Goal: Ask a question: Seek information or help from site administrators or community

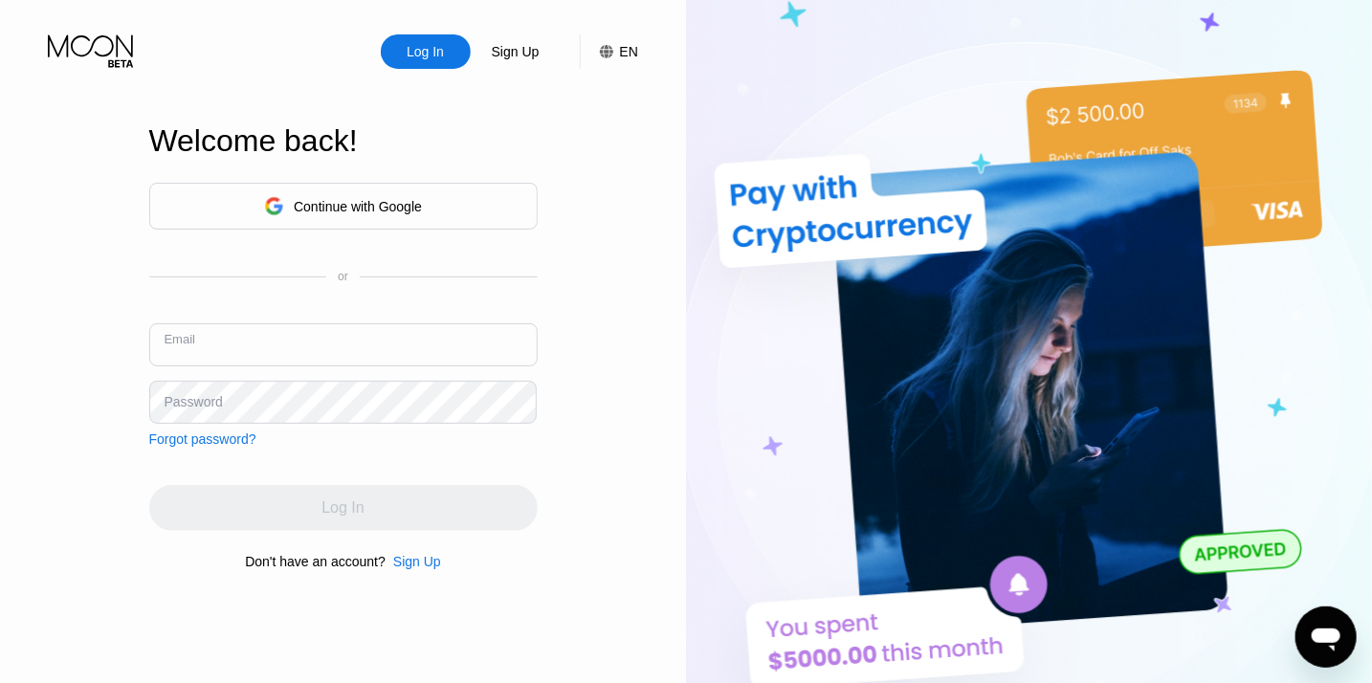
click at [249, 347] on input "text" at bounding box center [343, 344] width 388 height 43
type input "[EMAIL_ADDRESS][DOMAIN_NAME]"
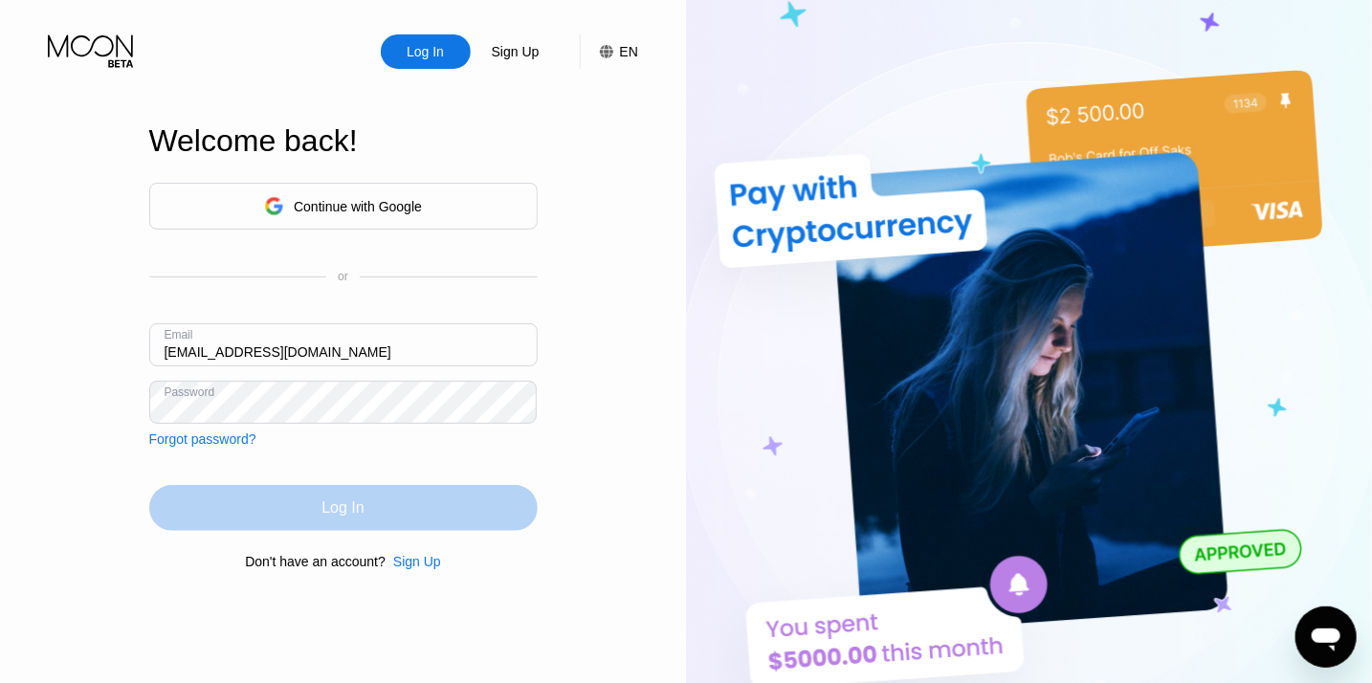
click at [346, 504] on div "Log In" at bounding box center [343, 508] width 42 height 19
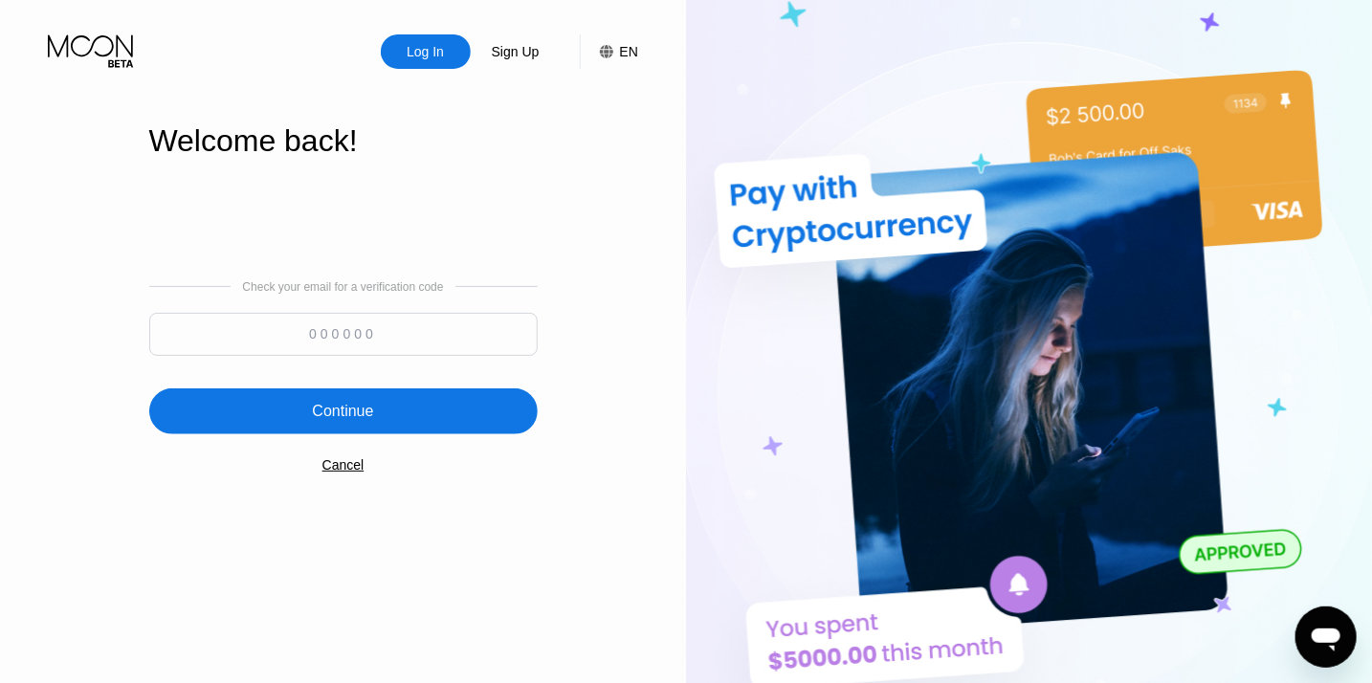
click at [319, 338] on input at bounding box center [343, 334] width 388 height 43
click at [342, 466] on div "Cancel" at bounding box center [343, 464] width 42 height 15
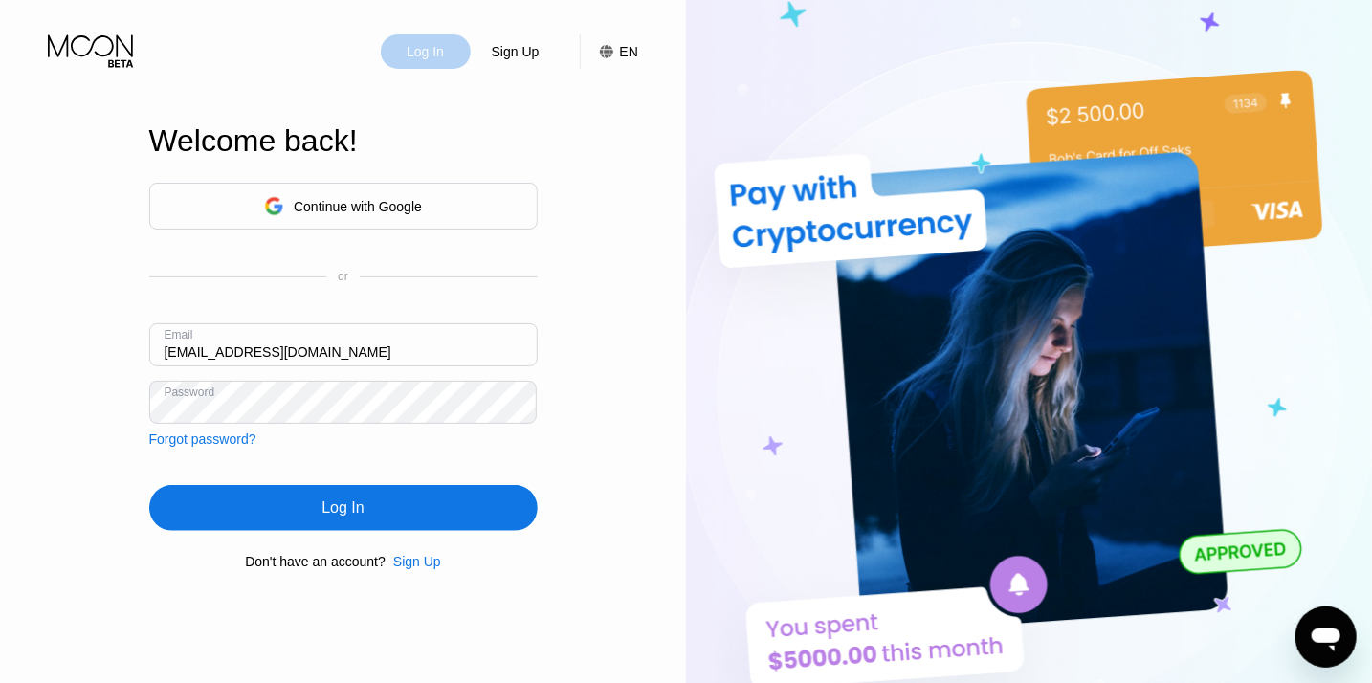
click at [427, 36] on div "Log In" at bounding box center [426, 51] width 90 height 34
click at [348, 199] on div "Continue with Google" at bounding box center [358, 206] width 128 height 15
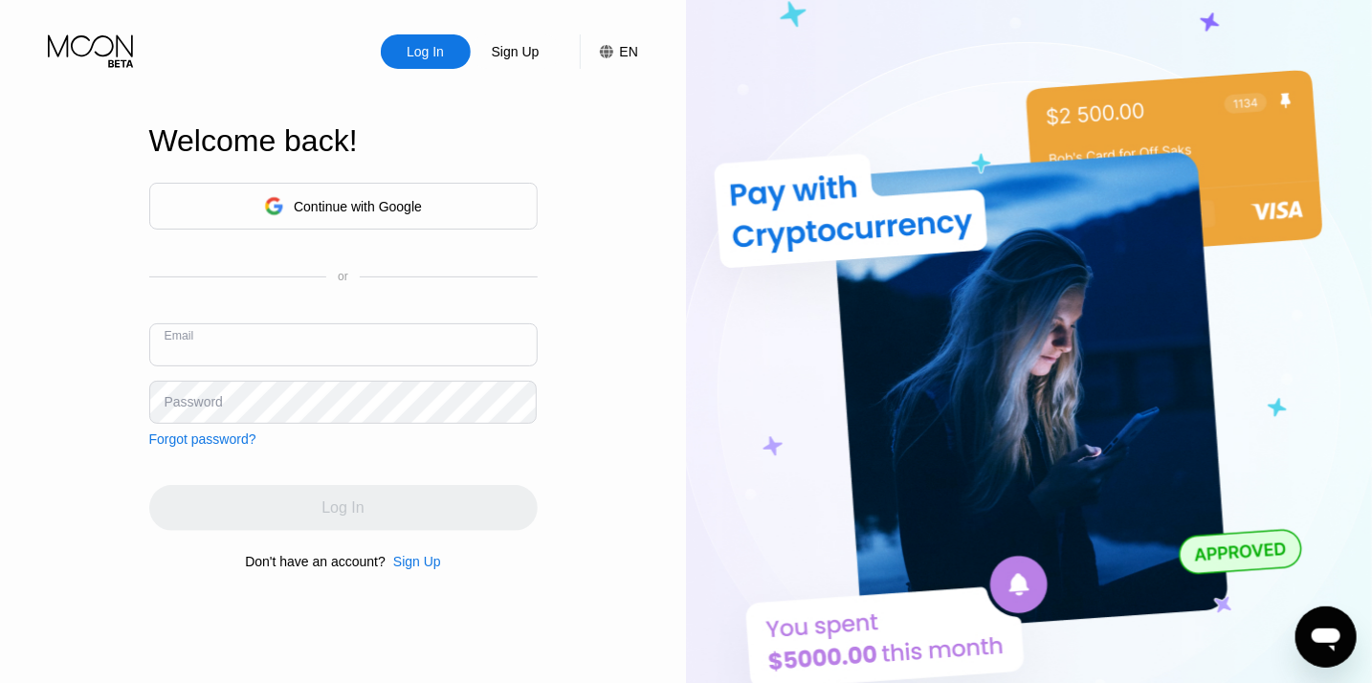
click at [255, 347] on input "text" at bounding box center [343, 344] width 388 height 43
type input "[EMAIL_ADDRESS][DOMAIN_NAME]"
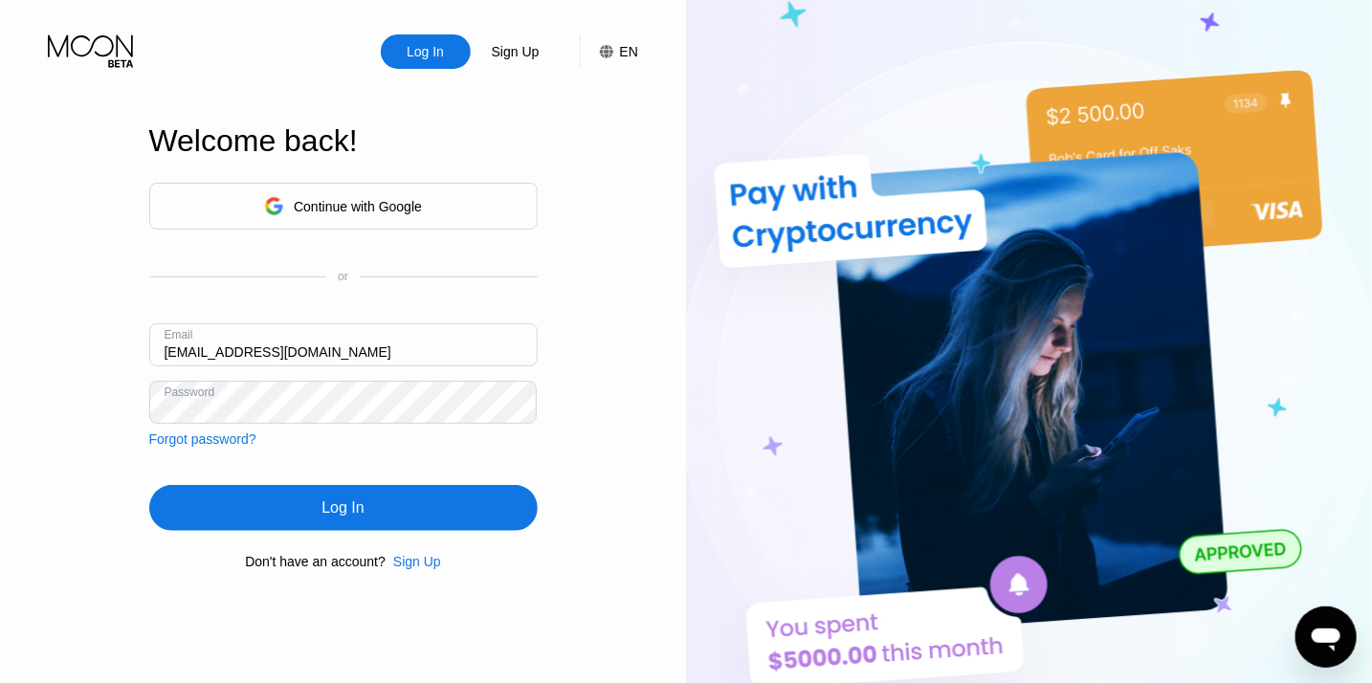
click at [366, 500] on div "Log In" at bounding box center [343, 508] width 388 height 46
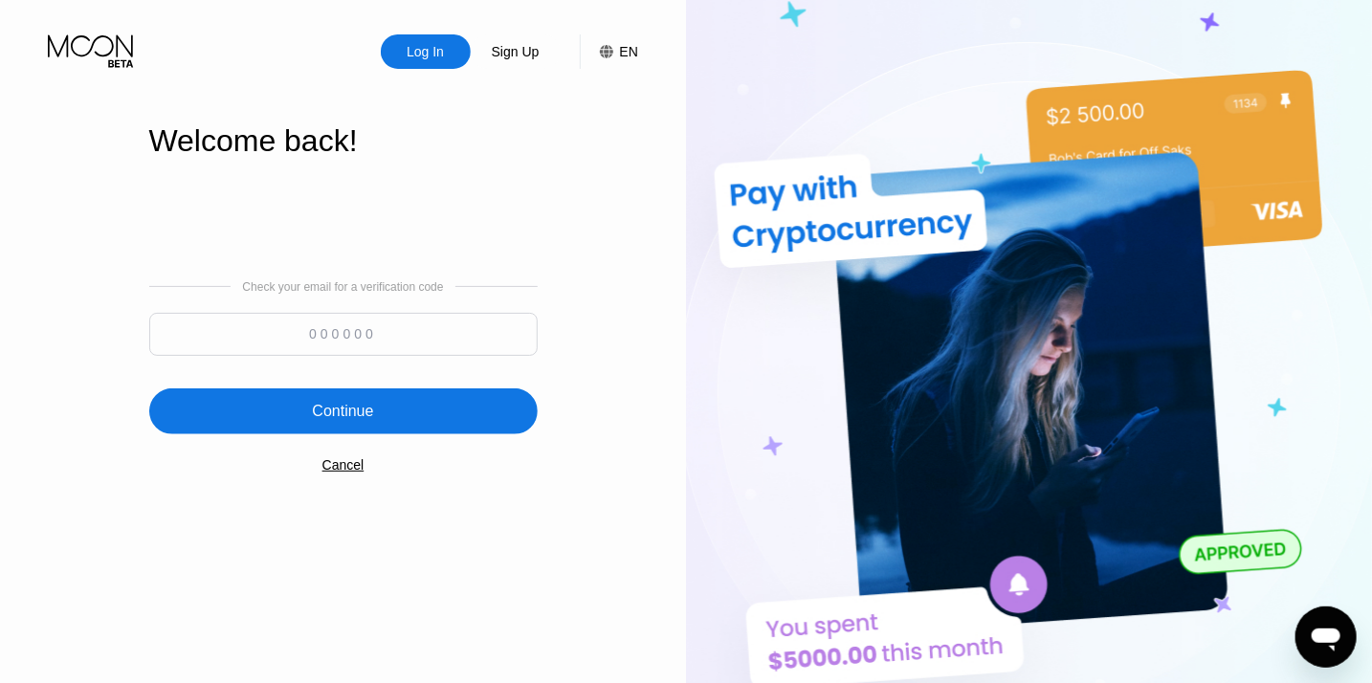
click at [303, 322] on input at bounding box center [343, 334] width 388 height 43
type input "235667"
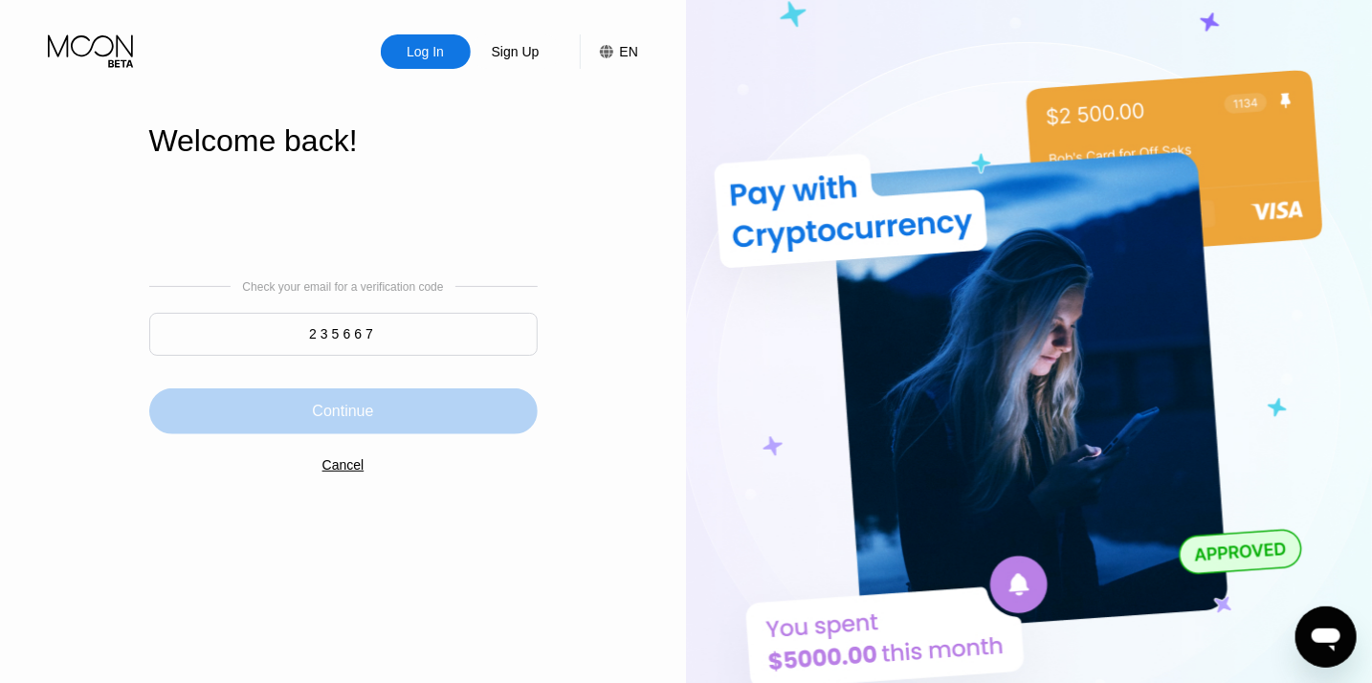
click at [347, 406] on div "Continue" at bounding box center [342, 411] width 61 height 19
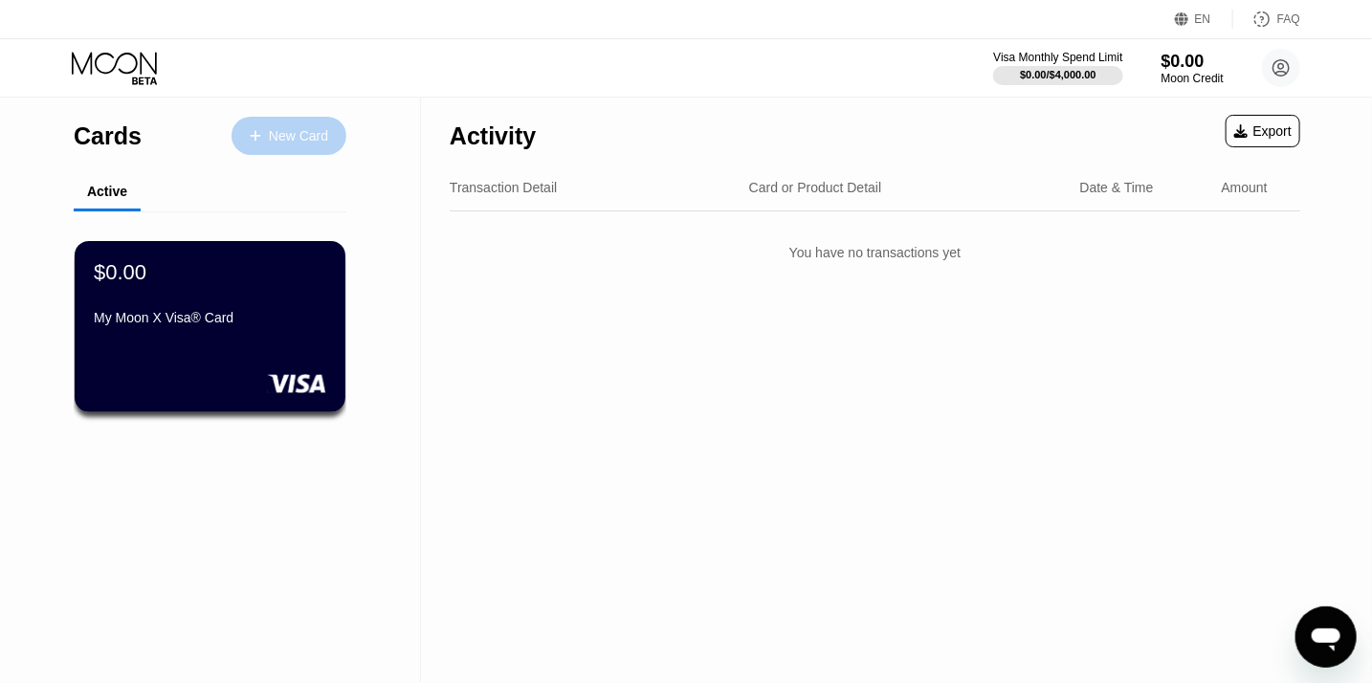
click at [299, 130] on div "New Card" at bounding box center [298, 136] width 59 height 16
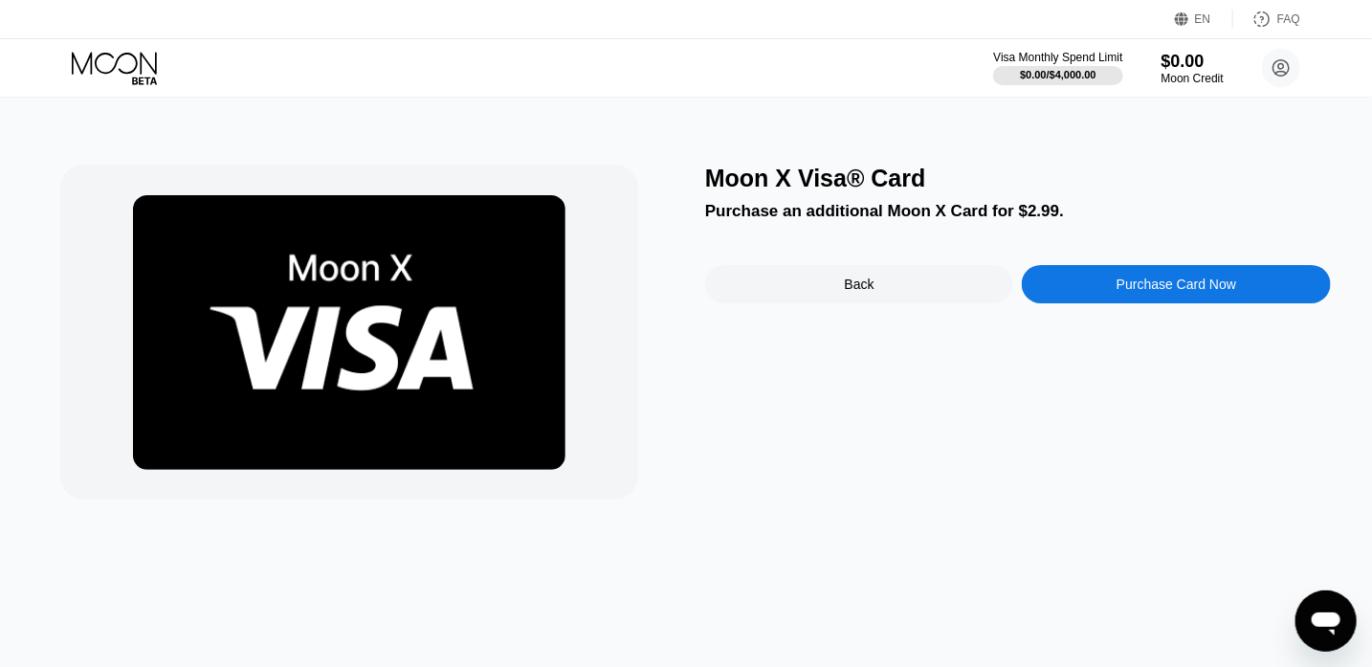
click at [849, 290] on div "Back" at bounding box center [860, 284] width 30 height 15
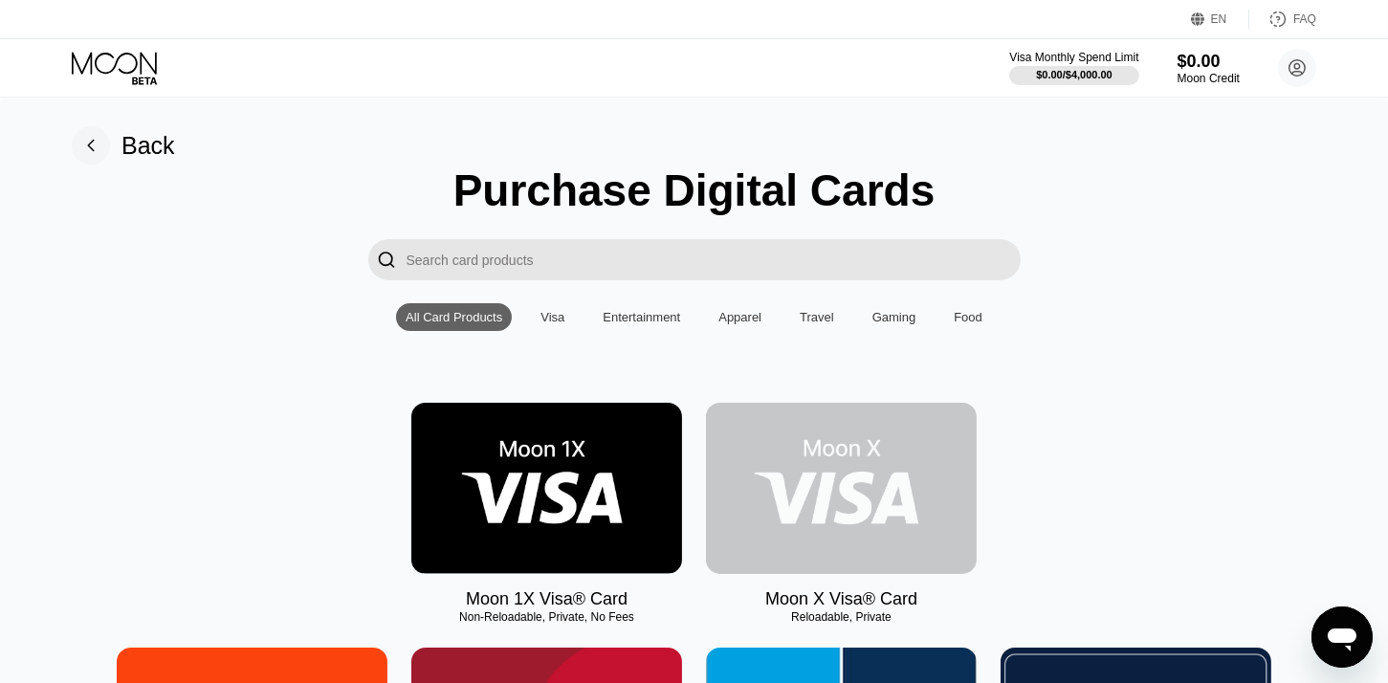
click at [877, 486] on img at bounding box center [841, 488] width 271 height 171
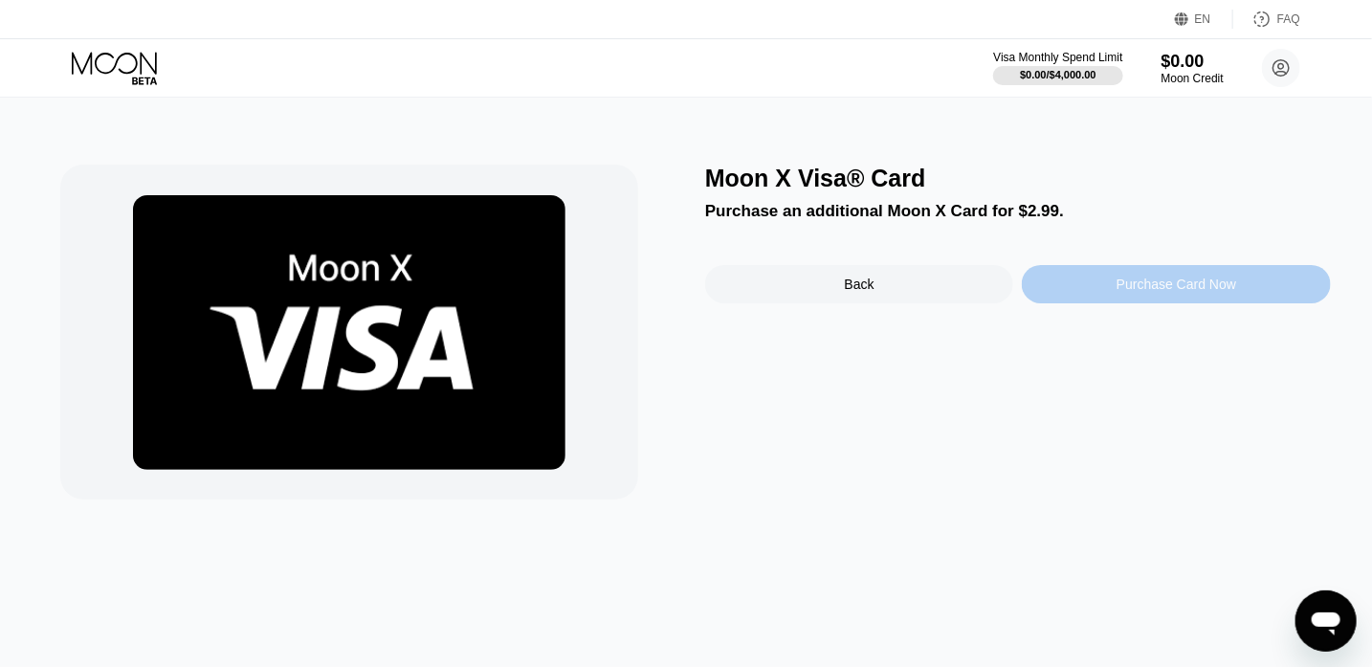
click at [1153, 281] on div "Purchase Card Now" at bounding box center [1177, 284] width 120 height 15
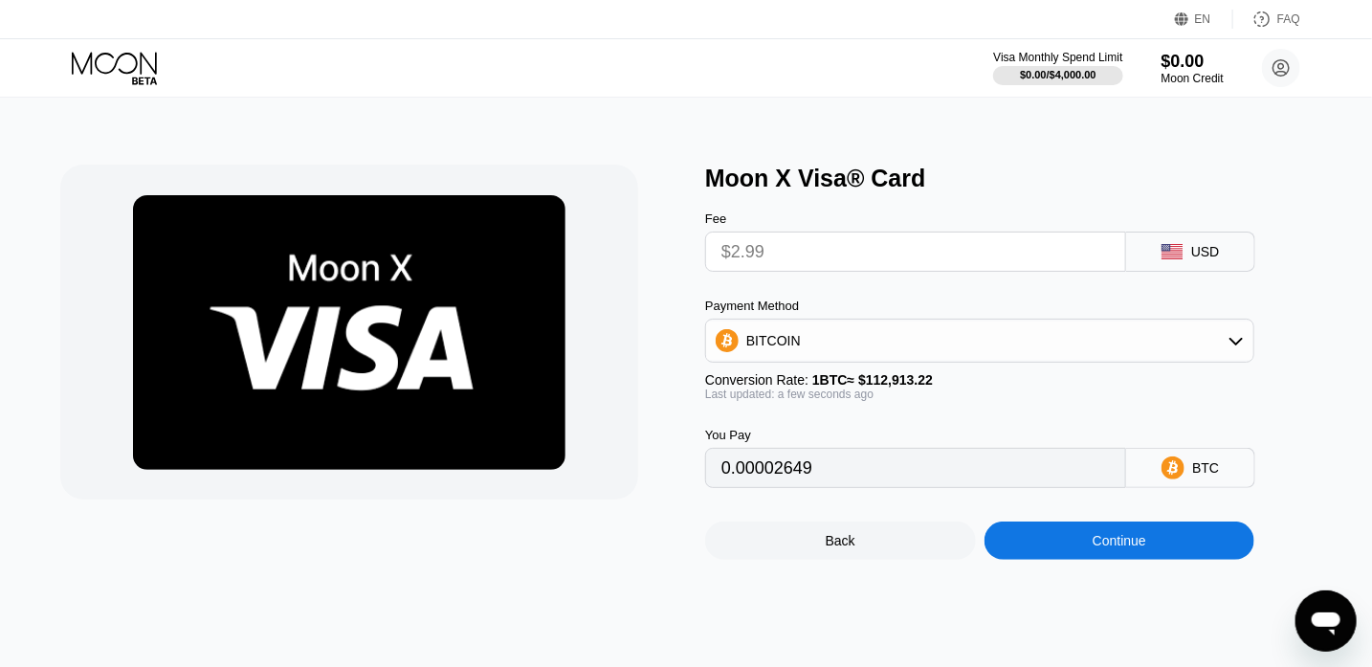
click at [1046, 253] on input "$2.99" at bounding box center [915, 252] width 388 height 38
click at [885, 255] on input "$2.99" at bounding box center [915, 252] width 388 height 38
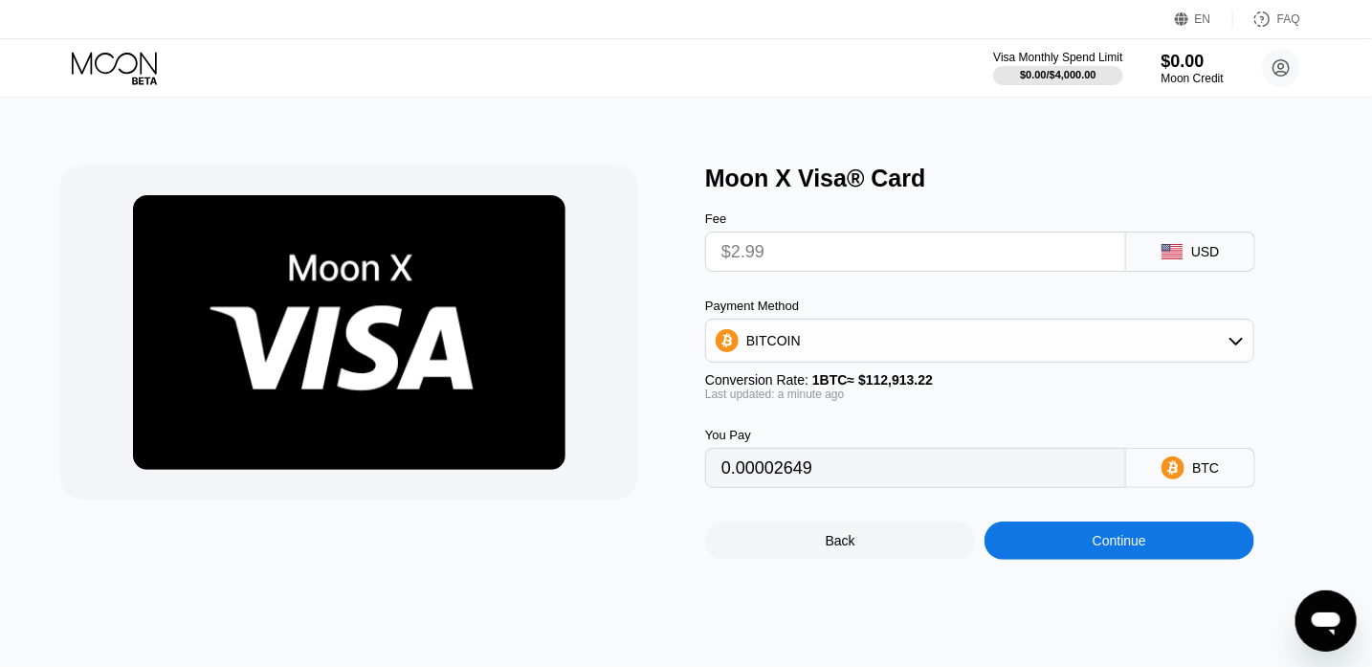
click at [885, 255] on input "$2.99" at bounding box center [915, 252] width 388 height 38
click at [830, 256] on input "$2.99" at bounding box center [915, 252] width 388 height 38
click at [940, 356] on div "BITCOIN" at bounding box center [979, 341] width 547 height 38
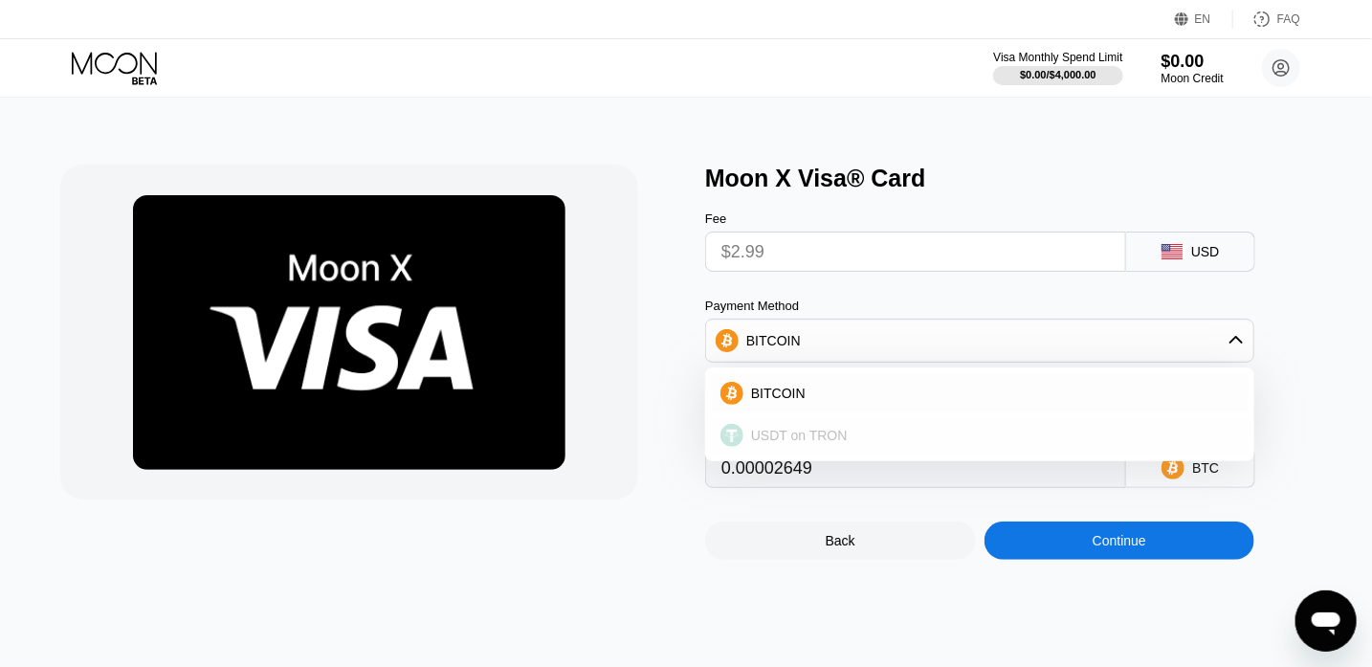
click at [821, 438] on span "USDT on TRON" at bounding box center [799, 435] width 97 height 15
type input "3.02"
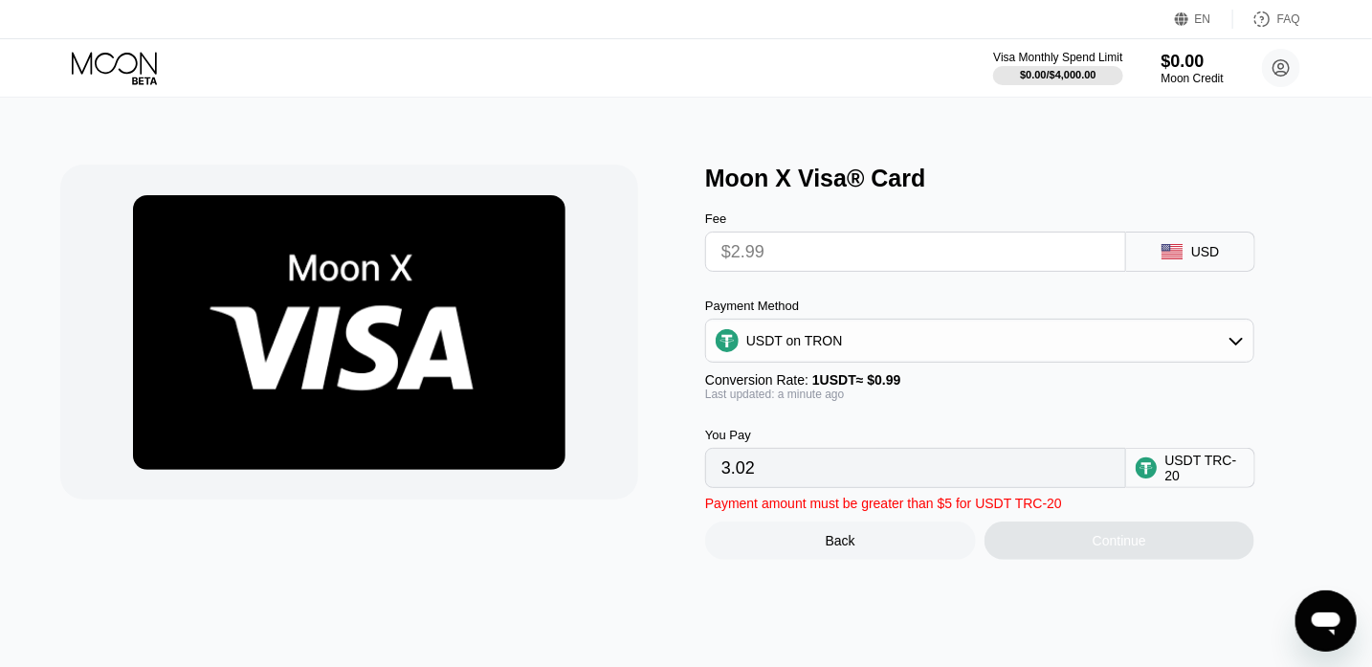
click at [794, 486] on input "3.02" at bounding box center [915, 468] width 388 height 38
click at [808, 487] on input "3.02" at bounding box center [915, 468] width 388 height 38
drag, startPoint x: 0, startPoint y: 0, endPoint x: 808, endPoint y: 489, distance: 944.1
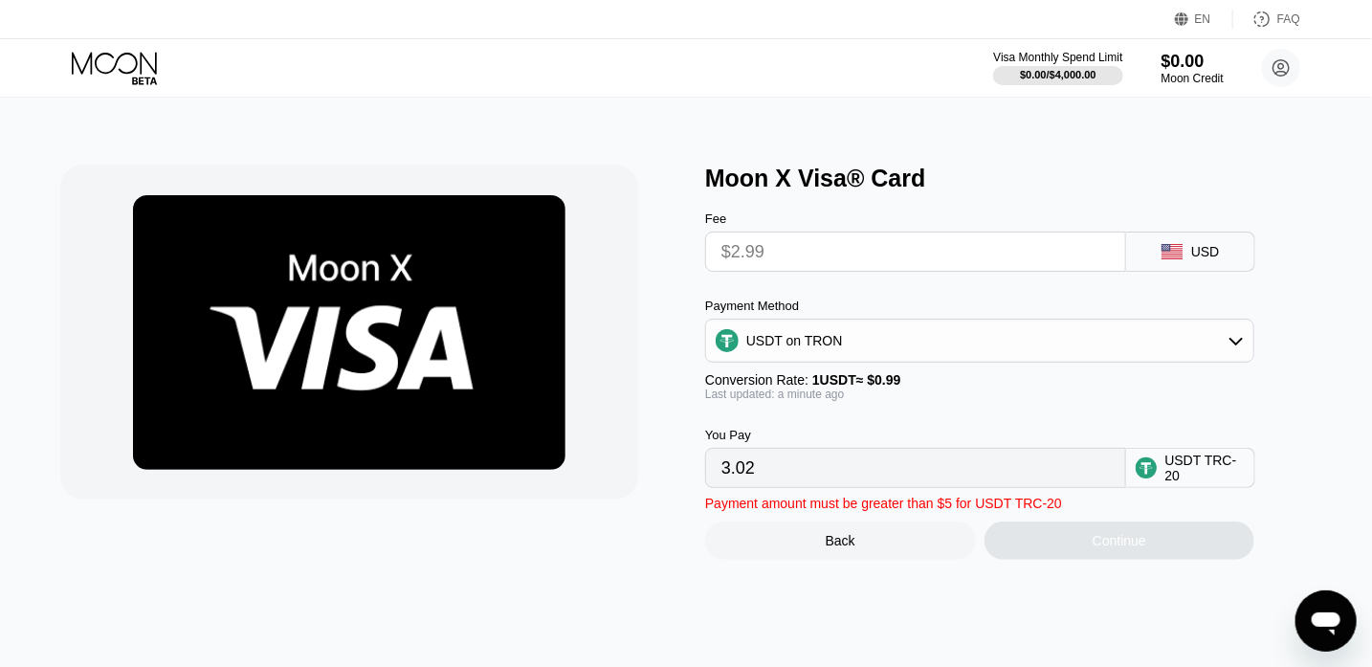
click at [808, 487] on input "3.02" at bounding box center [915, 468] width 388 height 38
click at [799, 263] on input "$2.99" at bounding box center [915, 252] width 388 height 38
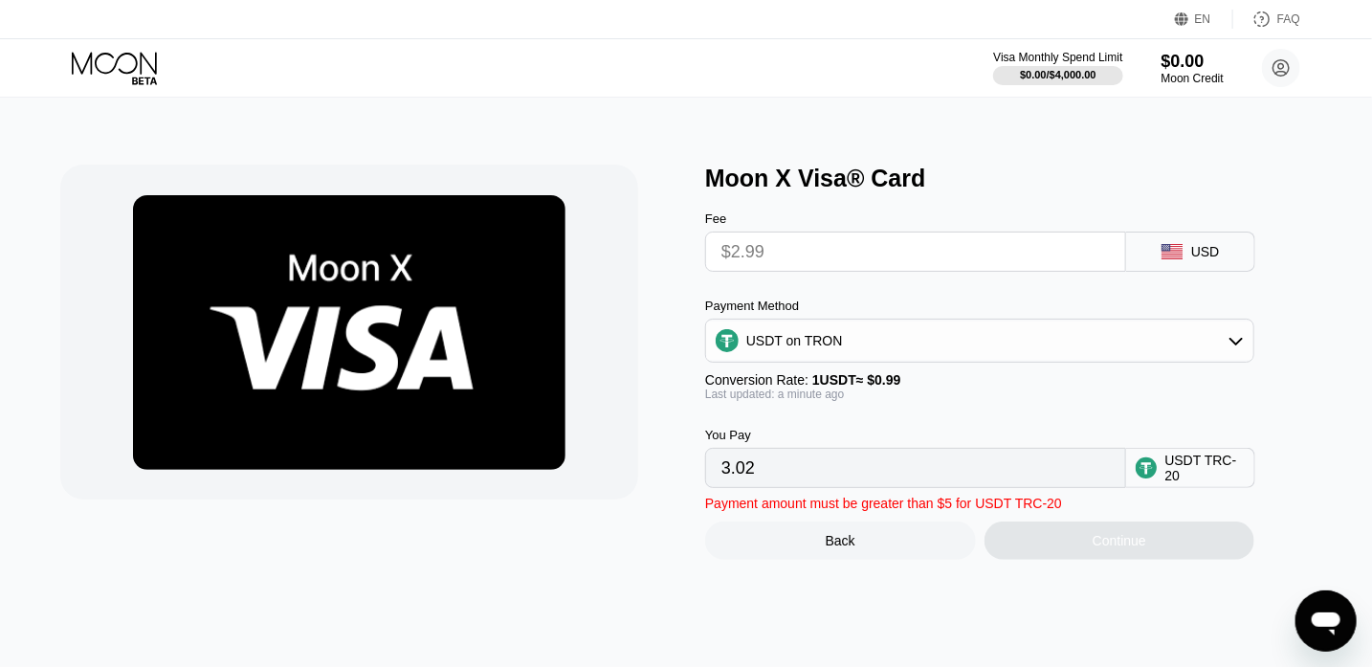
click at [799, 263] on input "$2.99" at bounding box center [915, 252] width 388 height 38
click at [826, 548] on div "Back" at bounding box center [841, 540] width 30 height 15
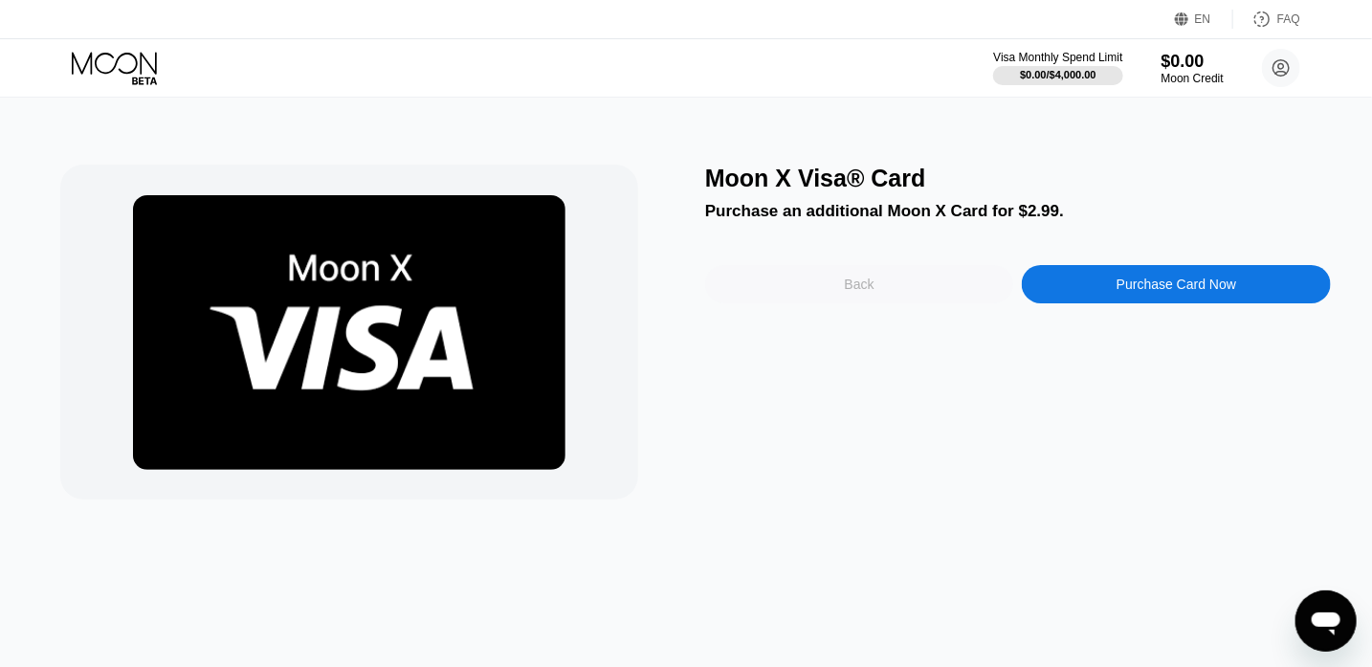
click at [867, 287] on div "Back" at bounding box center [860, 284] width 30 height 15
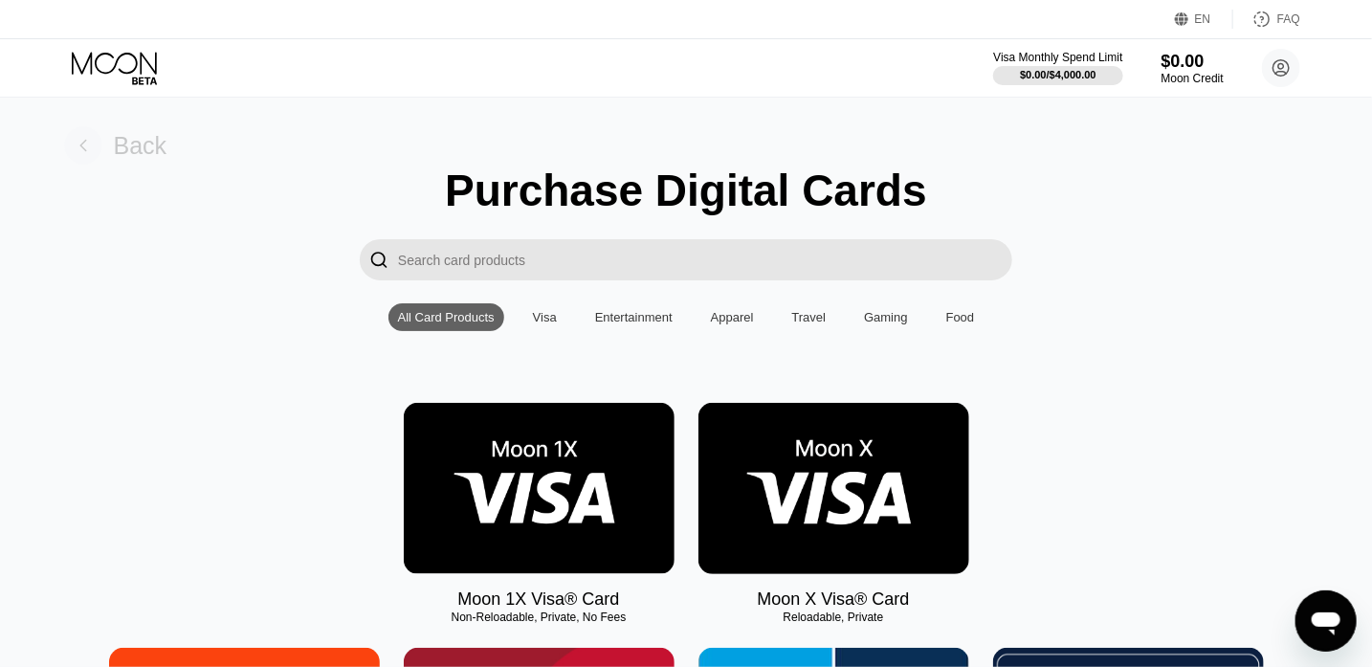
click at [130, 149] on div "Back" at bounding box center [141, 146] width 54 height 28
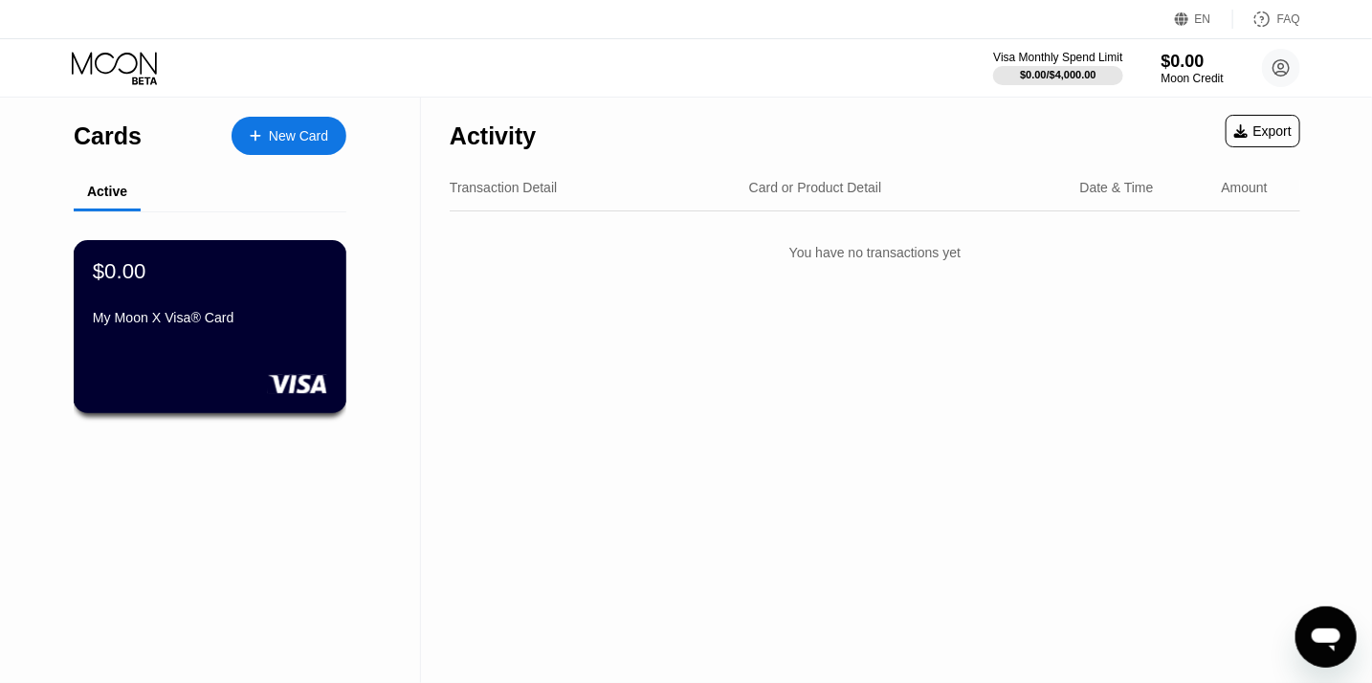
click at [191, 317] on div "My Moon X Visa® Card" at bounding box center [210, 317] width 234 height 15
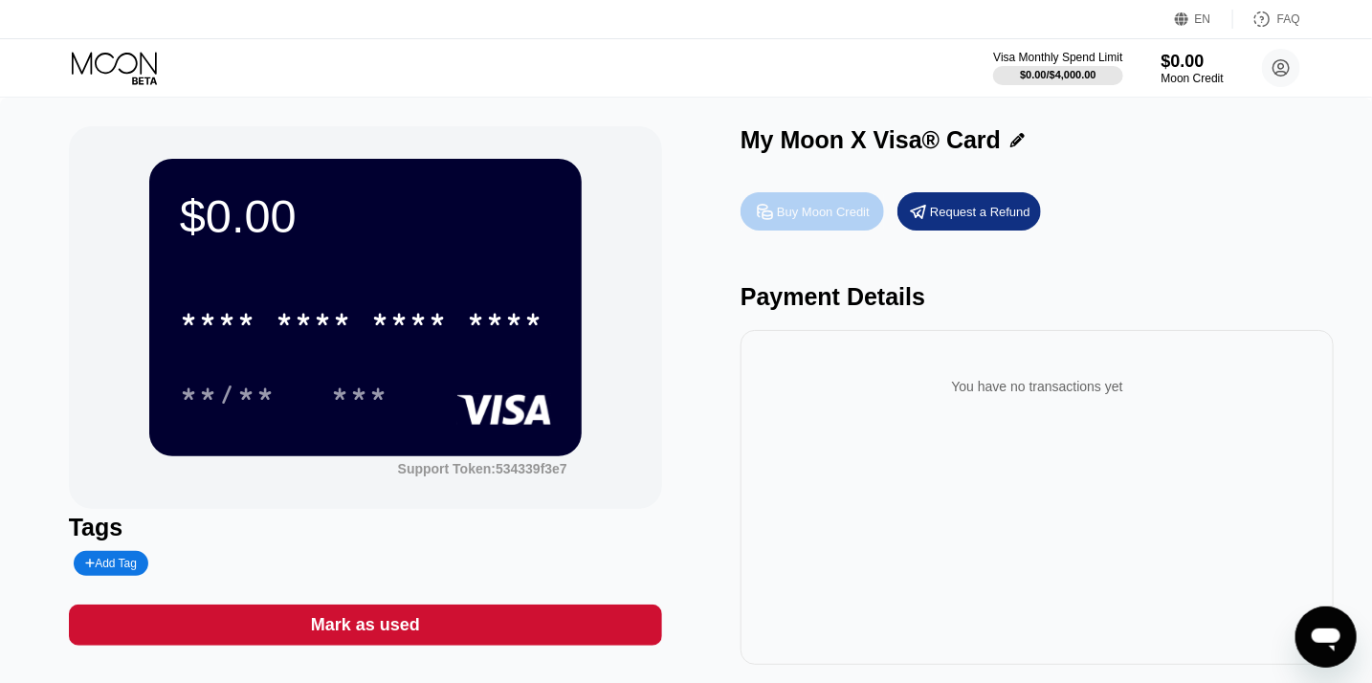
click at [837, 203] on div "Buy Moon Credit" at bounding box center [813, 211] width 144 height 38
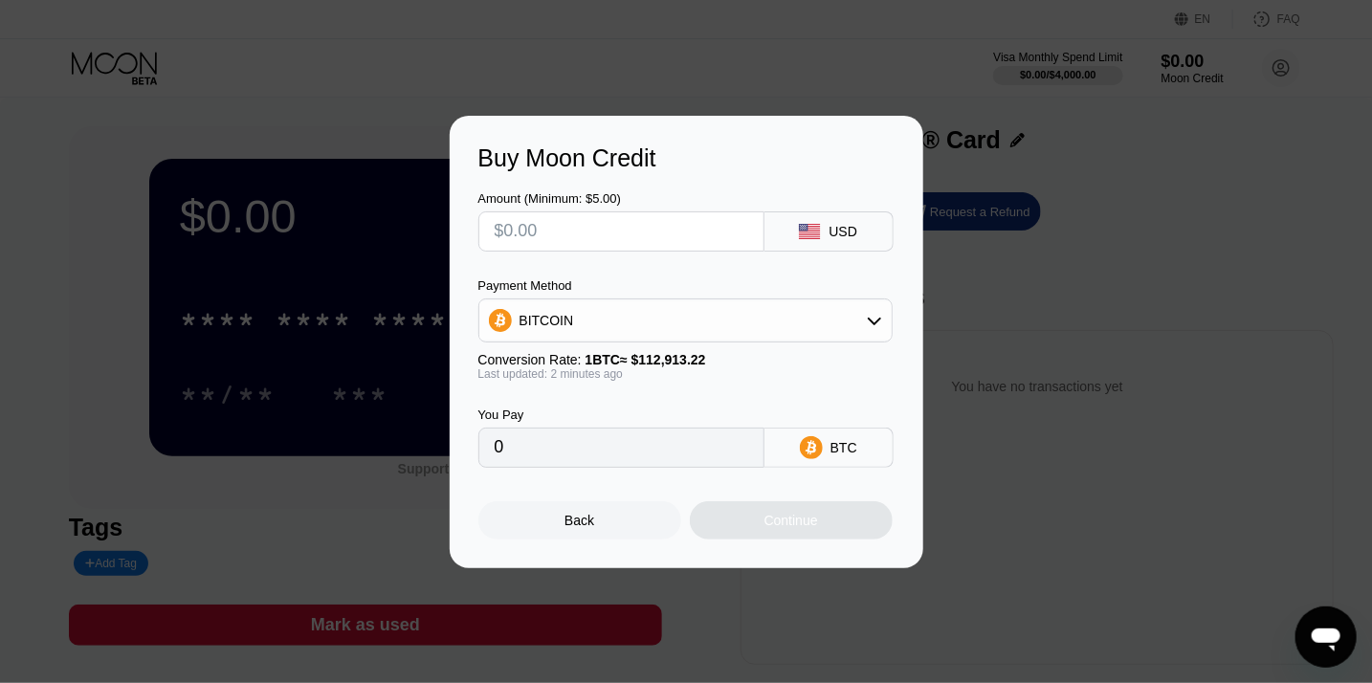
click at [639, 232] on input "text" at bounding box center [622, 231] width 254 height 38
type input "$5"
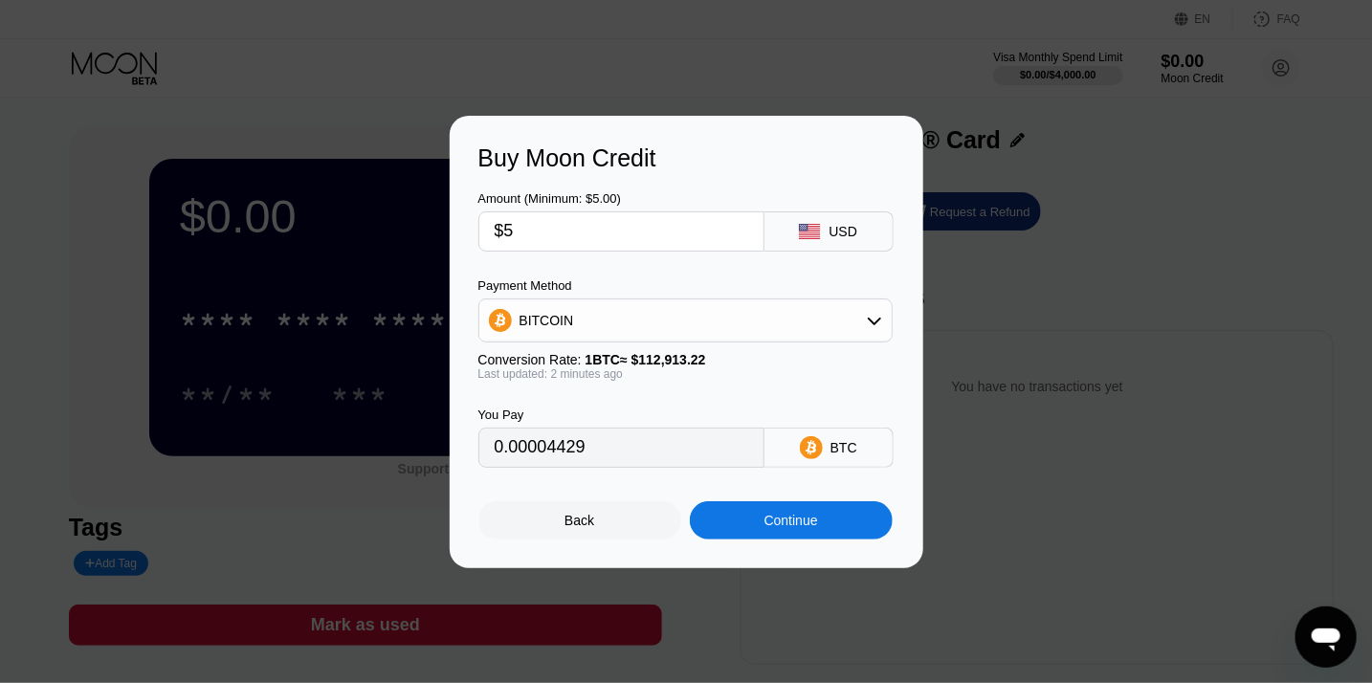
type input "0.00004429"
type input "$50"
type input "0.00044282"
type input "$50"
click at [737, 336] on div "BITCOIN" at bounding box center [685, 320] width 412 height 38
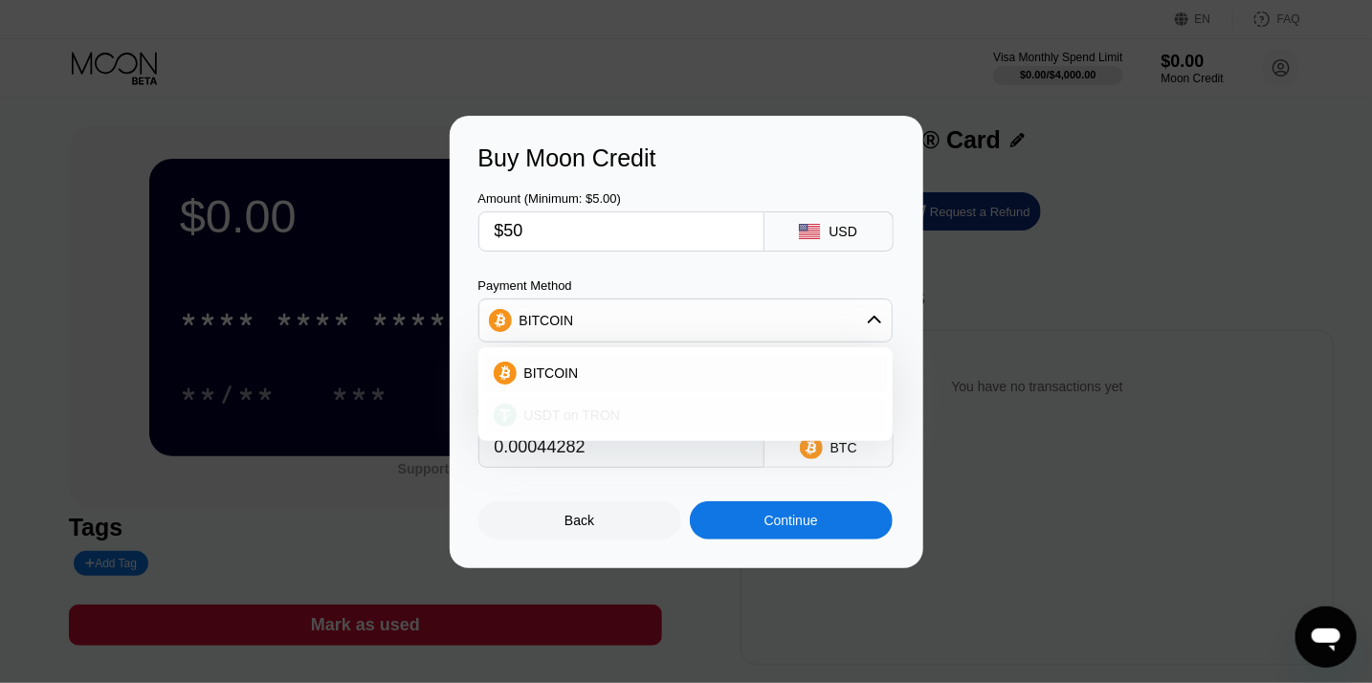
click at [582, 416] on span "USDT on TRON" at bounding box center [572, 415] width 97 height 15
type input "50.51"
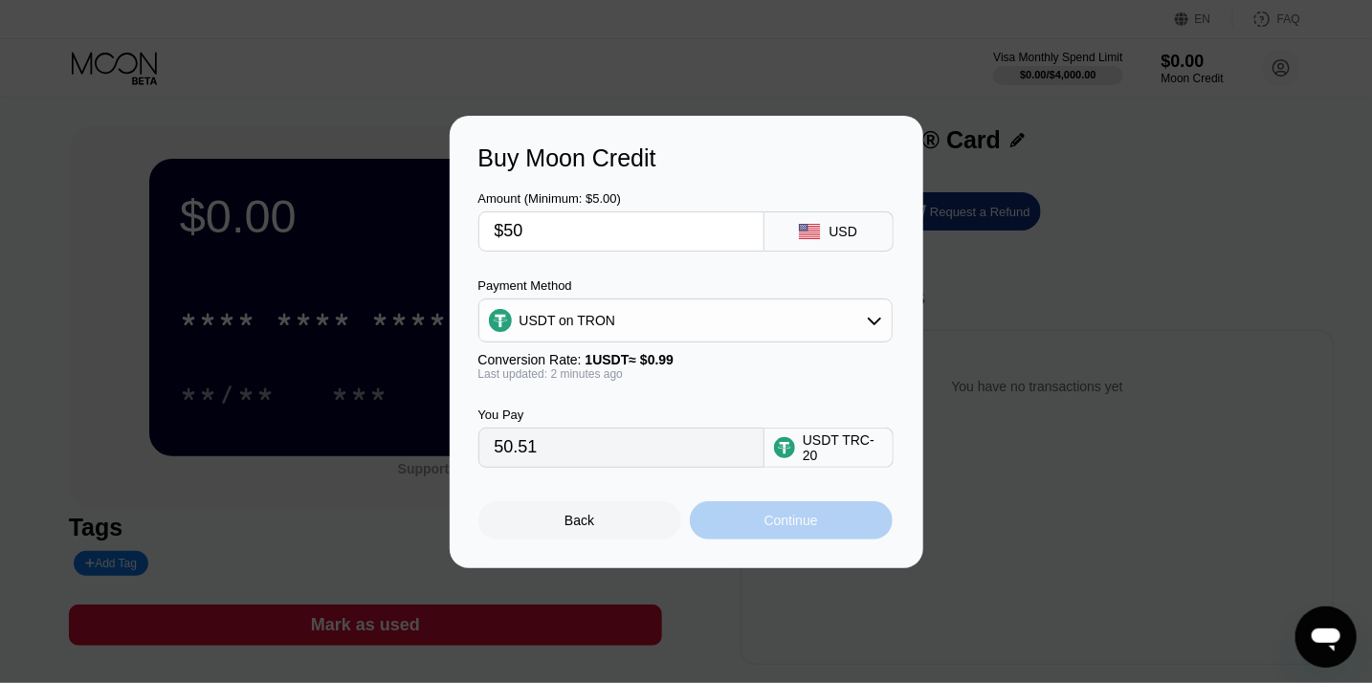
click at [790, 524] on div "Continue" at bounding box center [792, 520] width 54 height 15
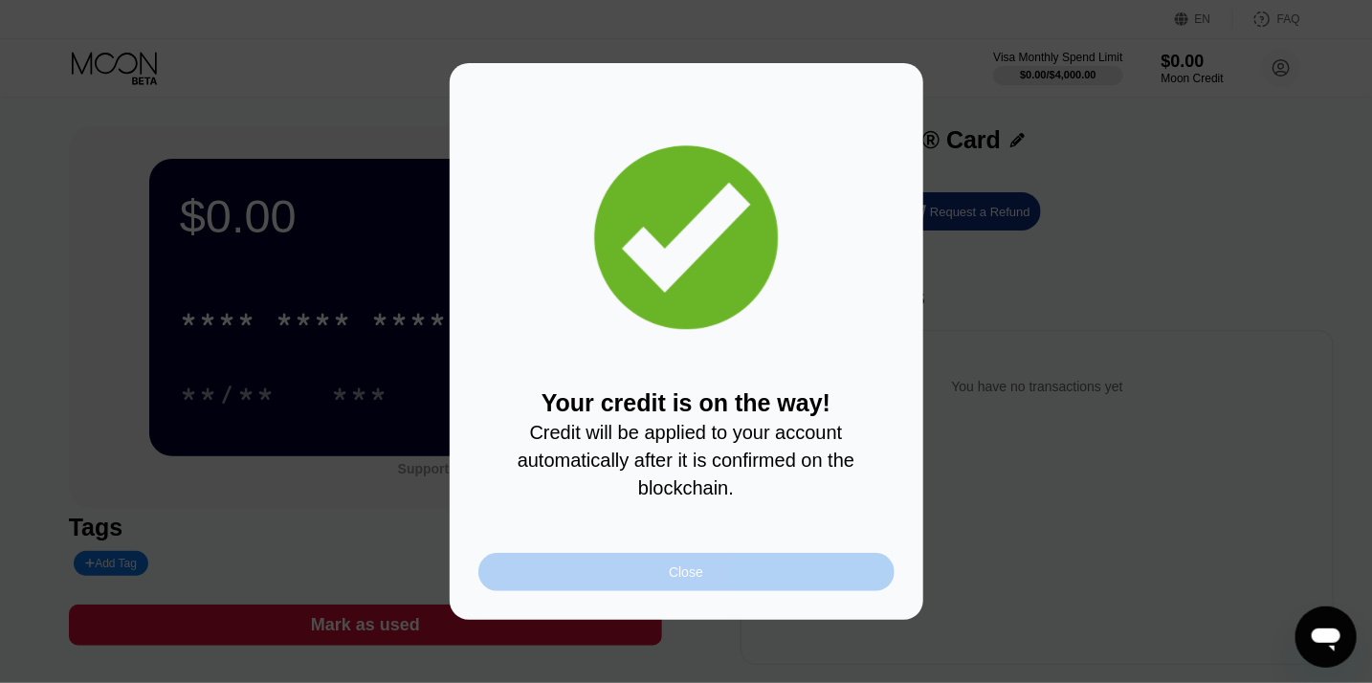
click at [722, 586] on div "Close" at bounding box center [686, 572] width 416 height 38
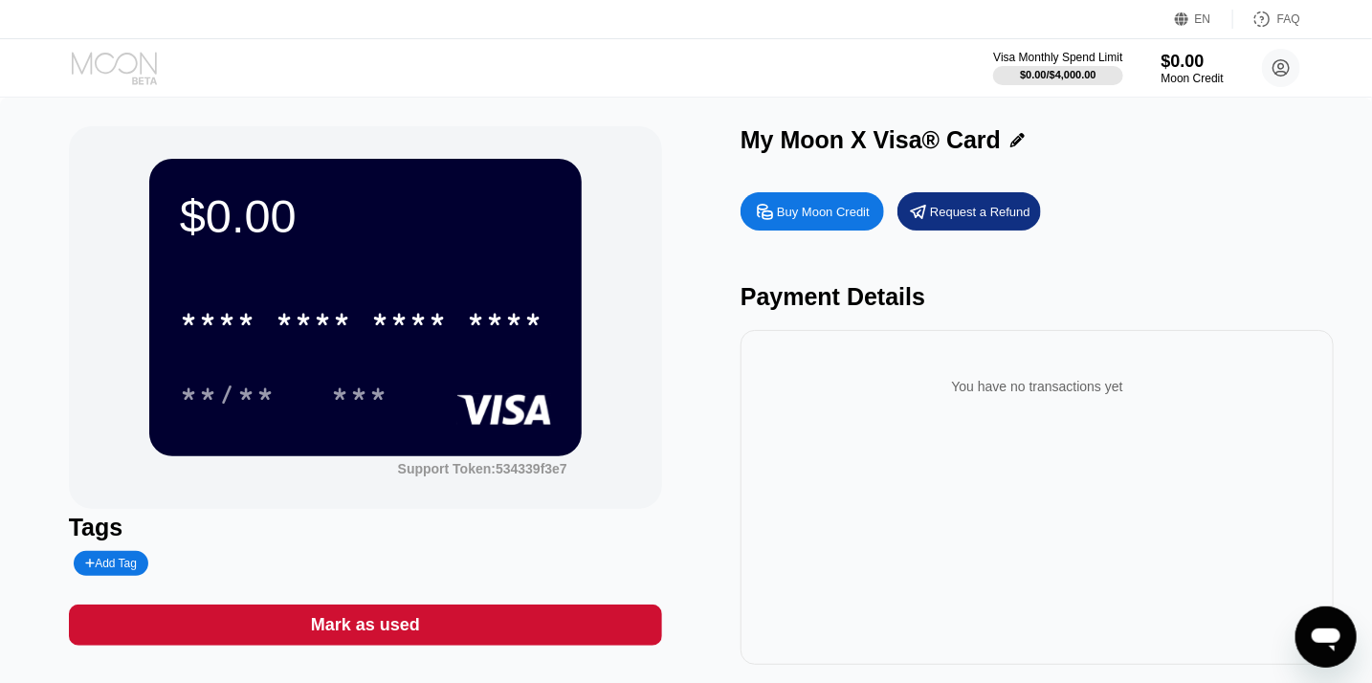
click at [108, 67] on icon at bounding box center [116, 68] width 89 height 33
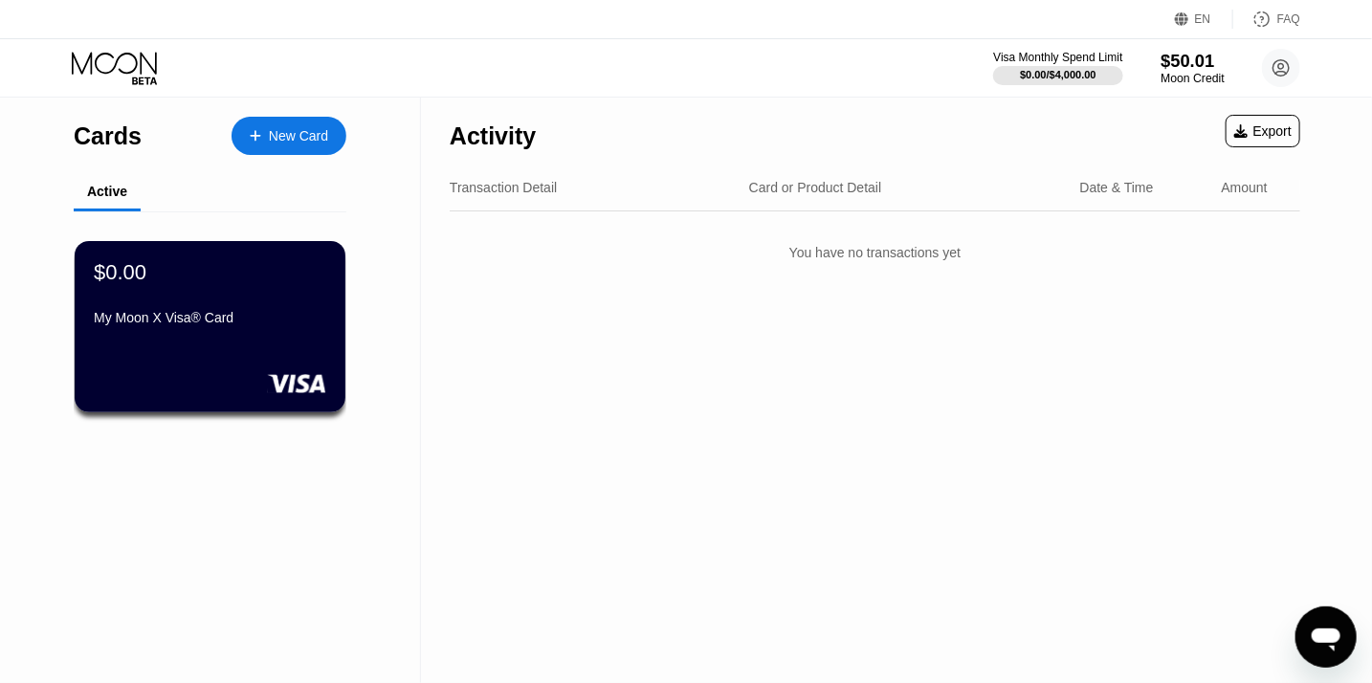
click at [1188, 67] on div "$50.01" at bounding box center [1193, 61] width 64 height 20
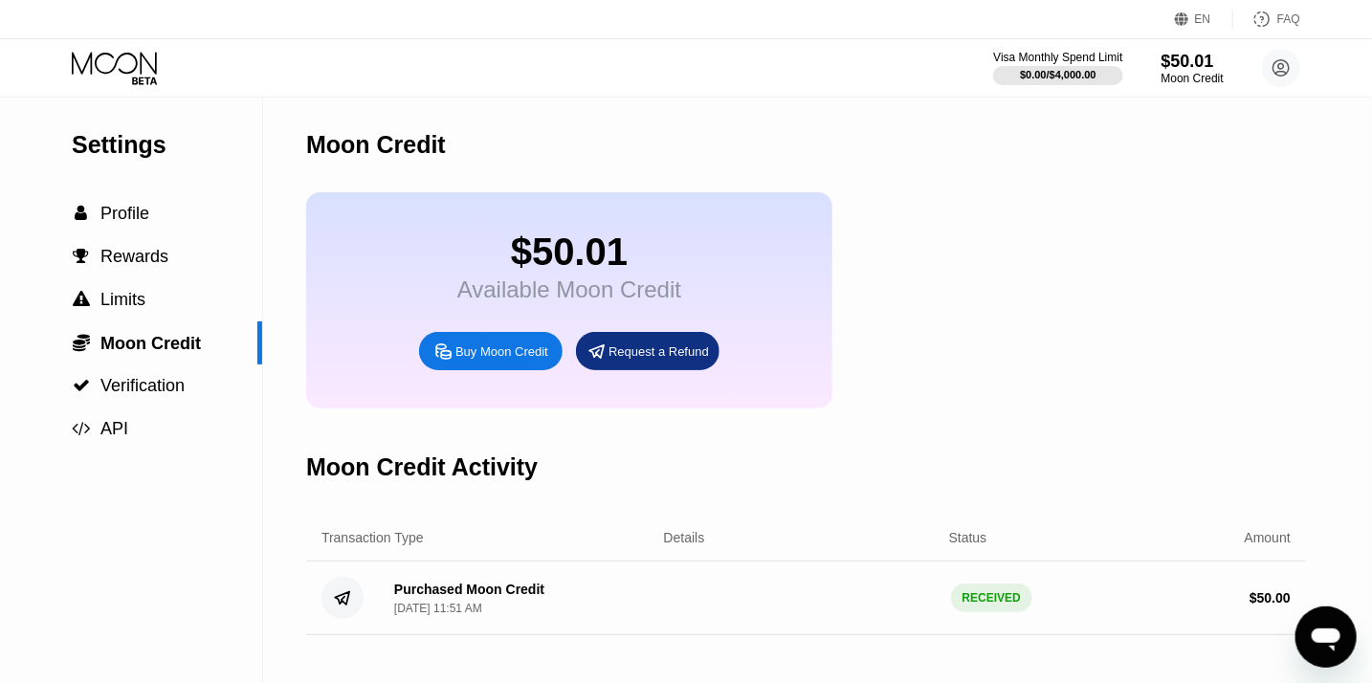
click at [126, 65] on icon at bounding box center [116, 68] width 89 height 33
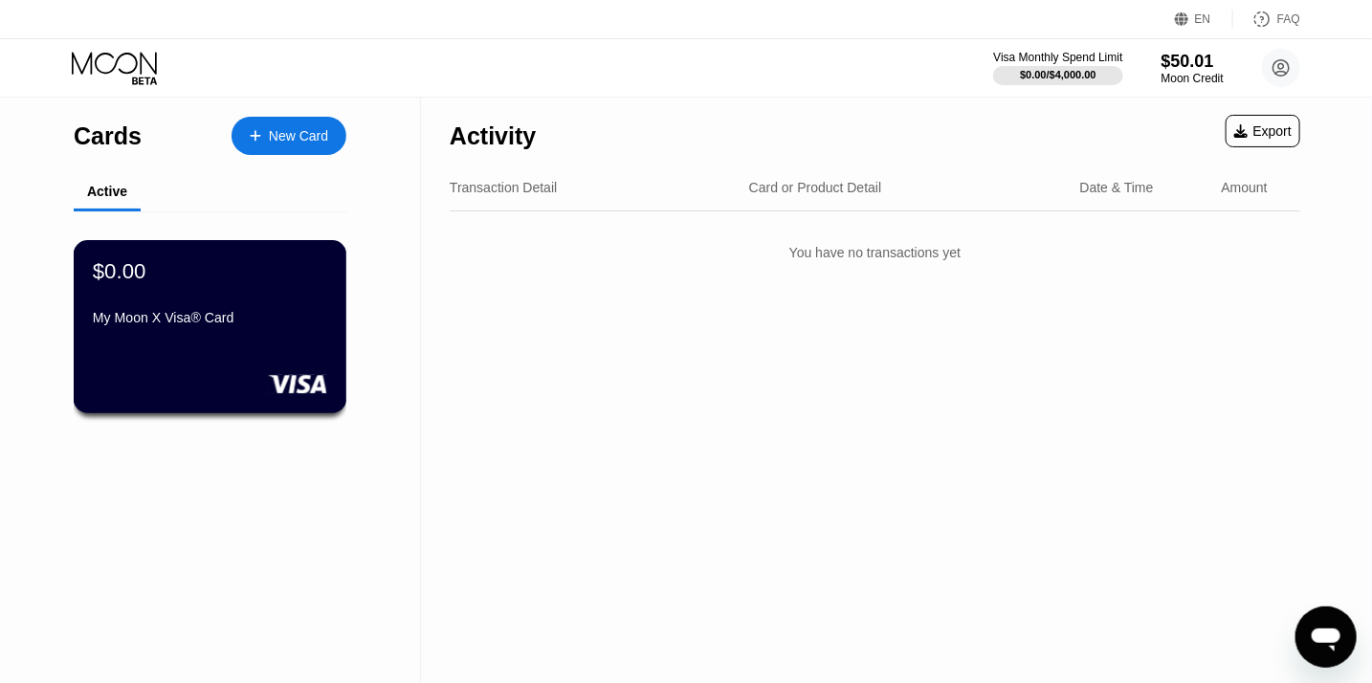
click at [317, 343] on div "$0.00 My Moon X Visa® Card" at bounding box center [211, 326] width 274 height 173
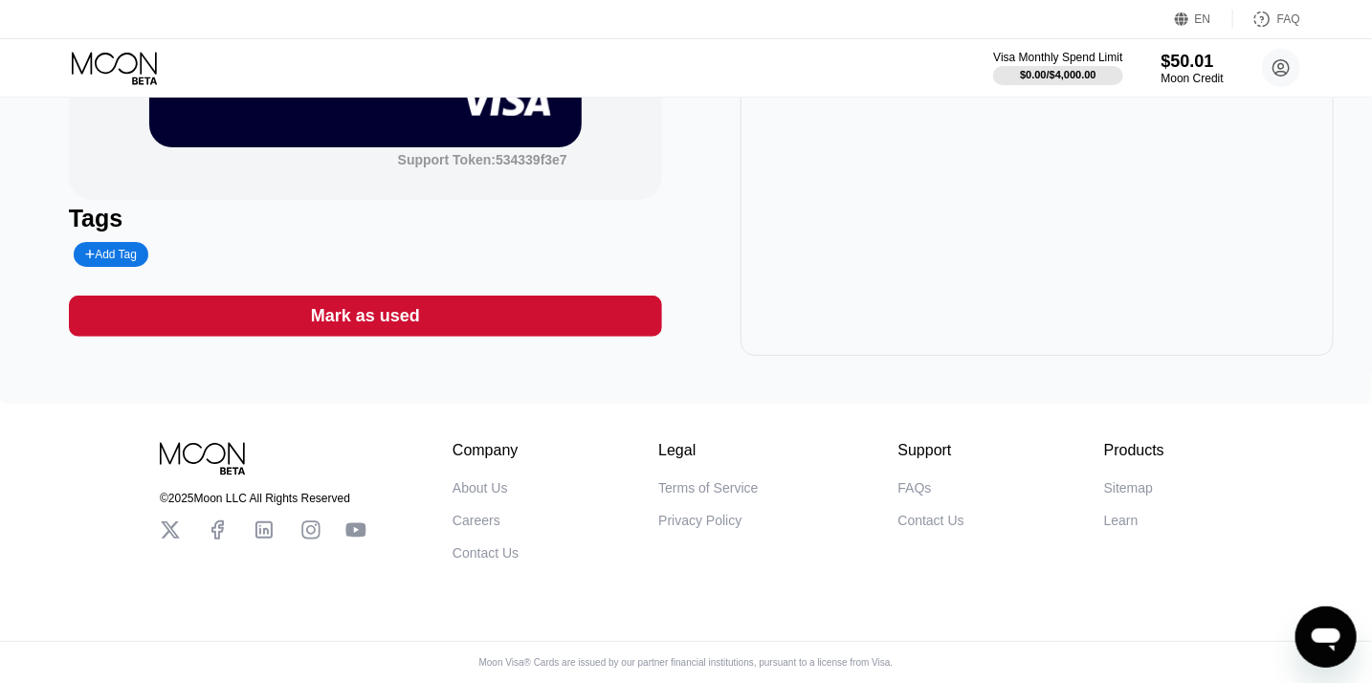
scroll to position [328, 0]
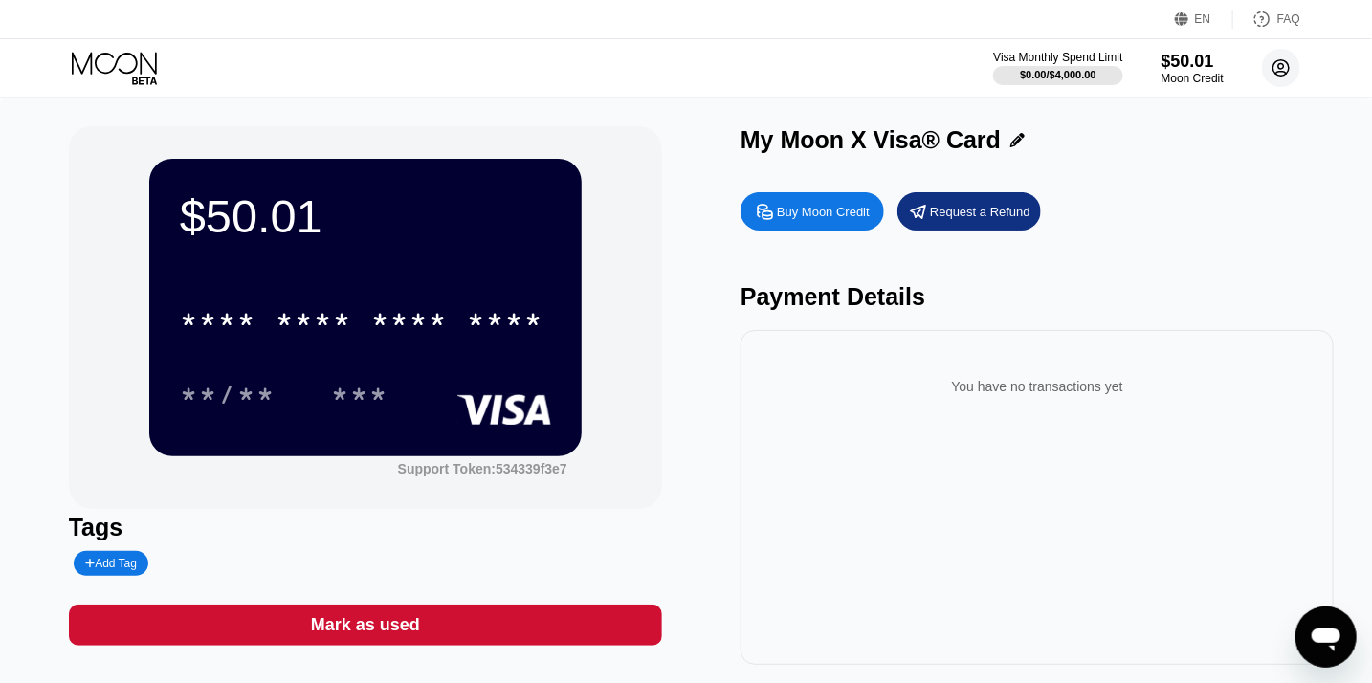
click at [1276, 62] on circle at bounding box center [1281, 68] width 38 height 38
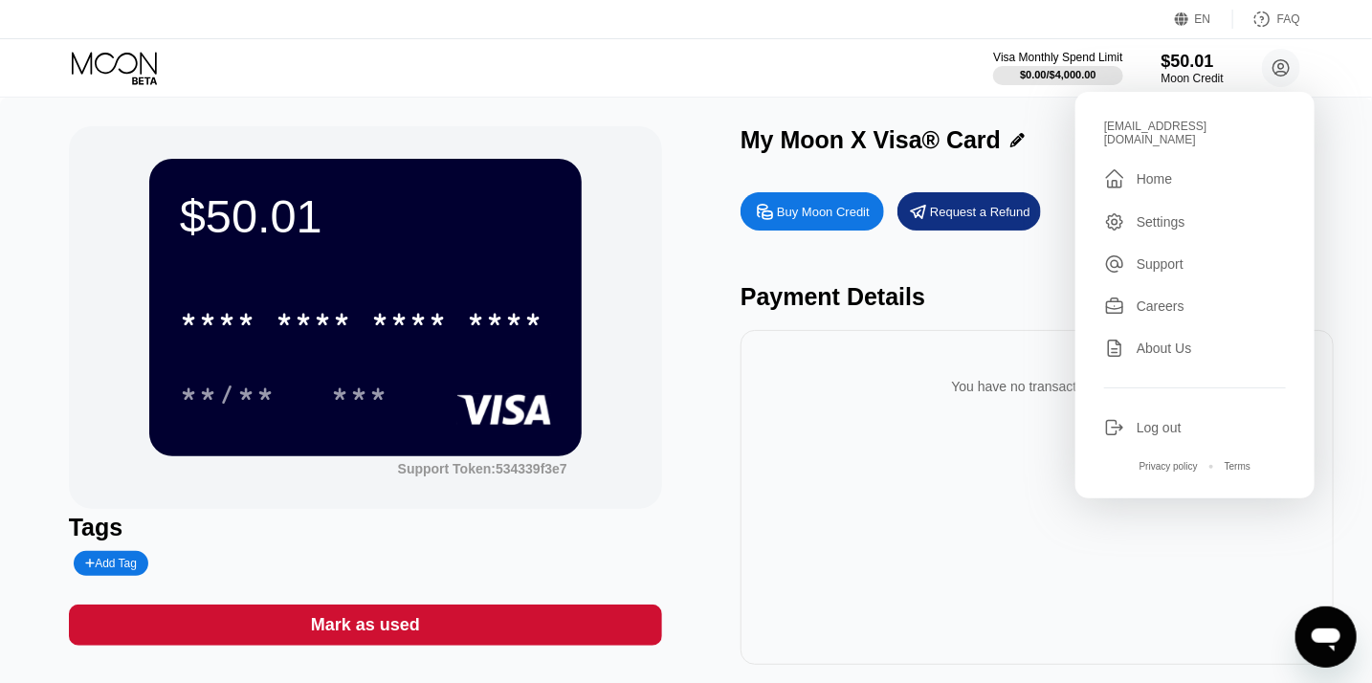
click at [1165, 171] on div "Home" at bounding box center [1154, 178] width 35 height 15
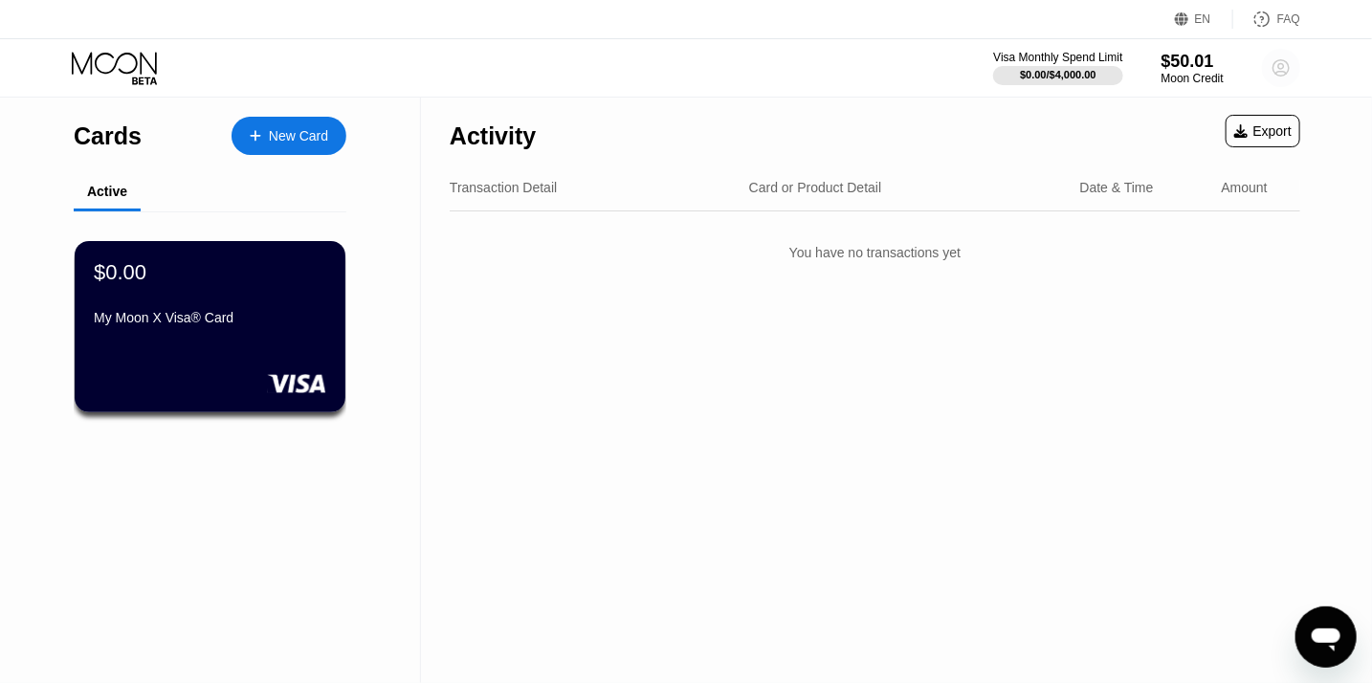
click at [1285, 65] on circle at bounding box center [1281, 68] width 38 height 38
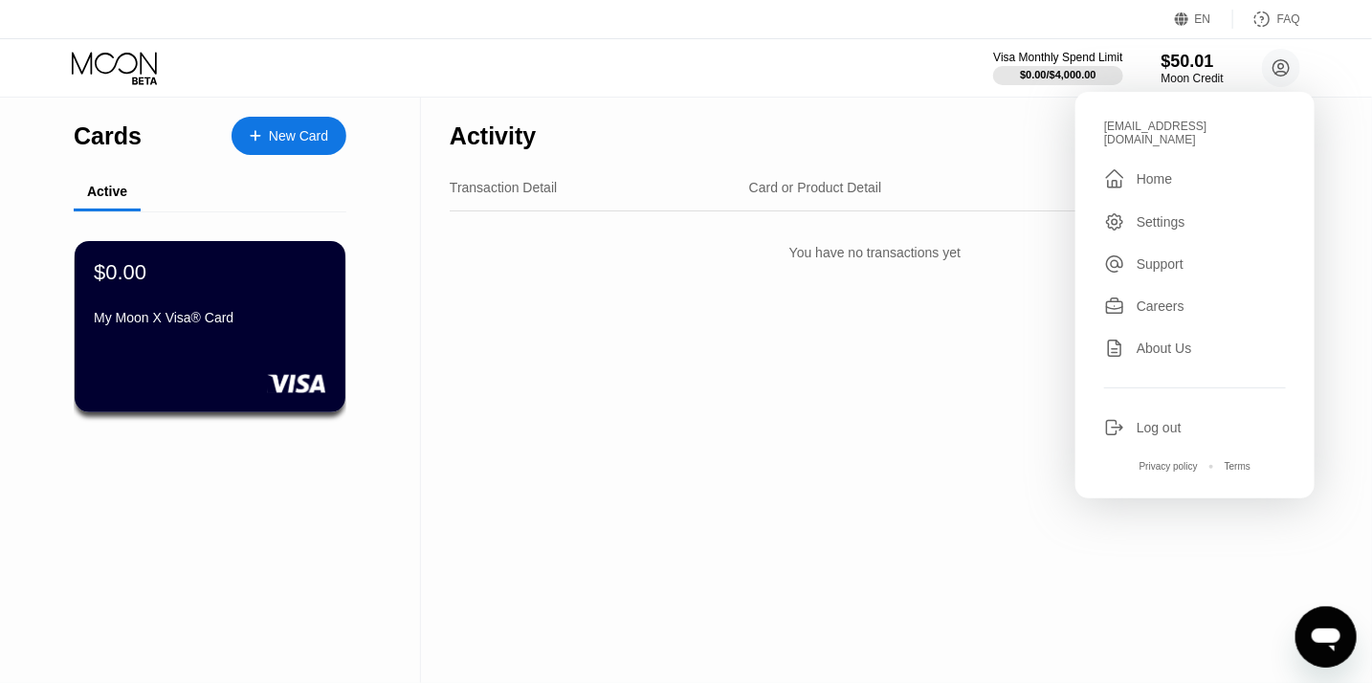
click at [1326, 629] on icon "Open messaging window" at bounding box center [1325, 639] width 29 height 23
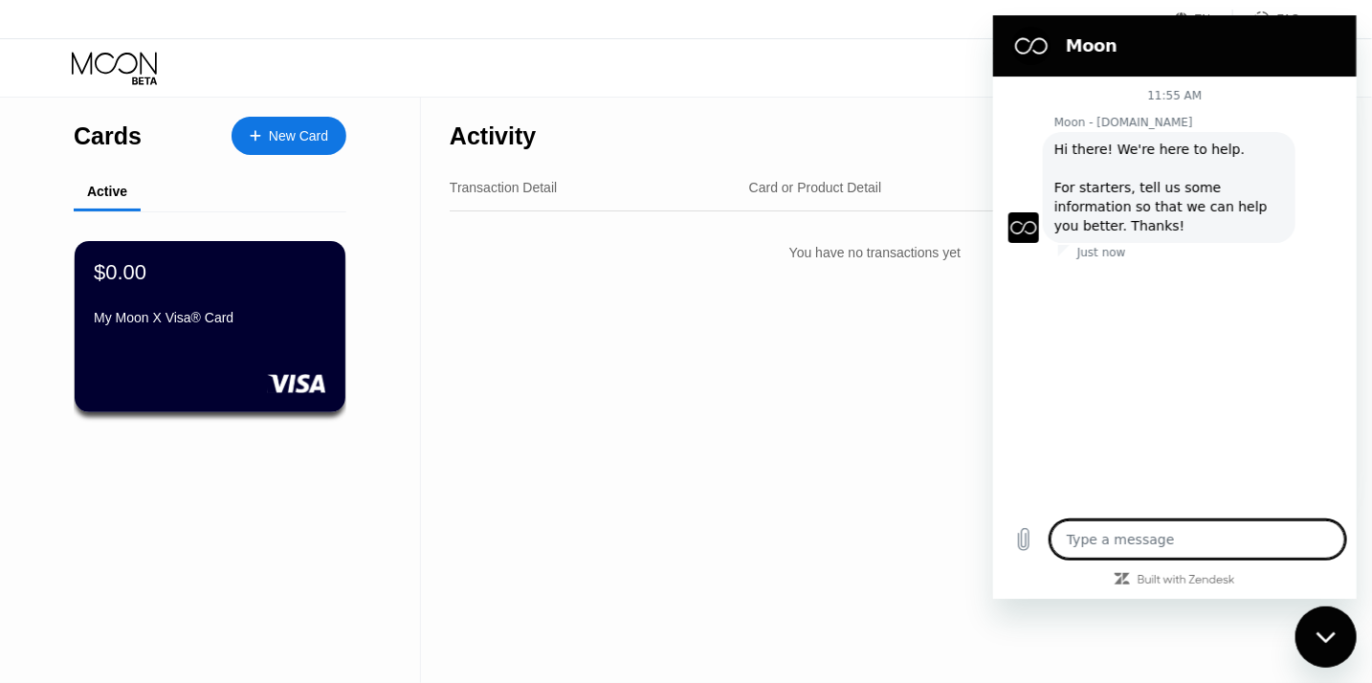
type textarea "x"
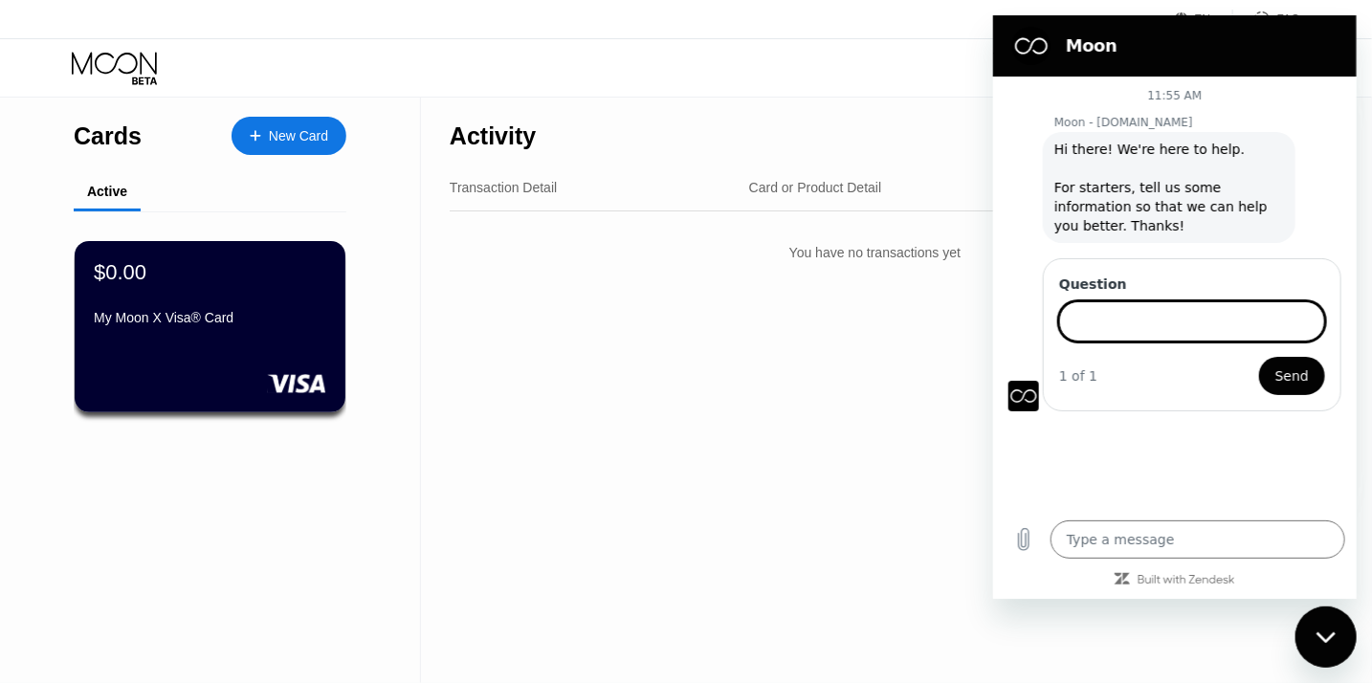
click at [1140, 317] on input "Question" at bounding box center [1191, 321] width 266 height 40
type input "i got the credit and now i want to use the card but i don't What is address i h…"
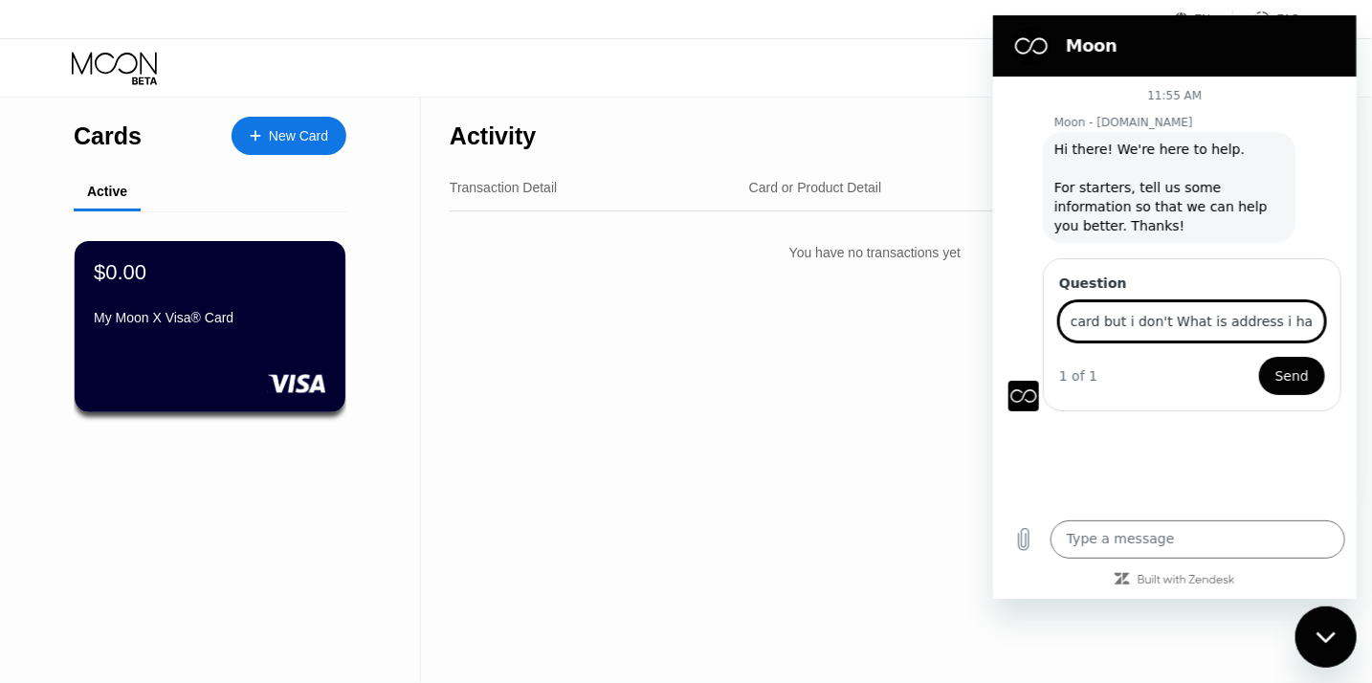
click at [1258, 357] on button "Send" at bounding box center [1291, 376] width 66 height 38
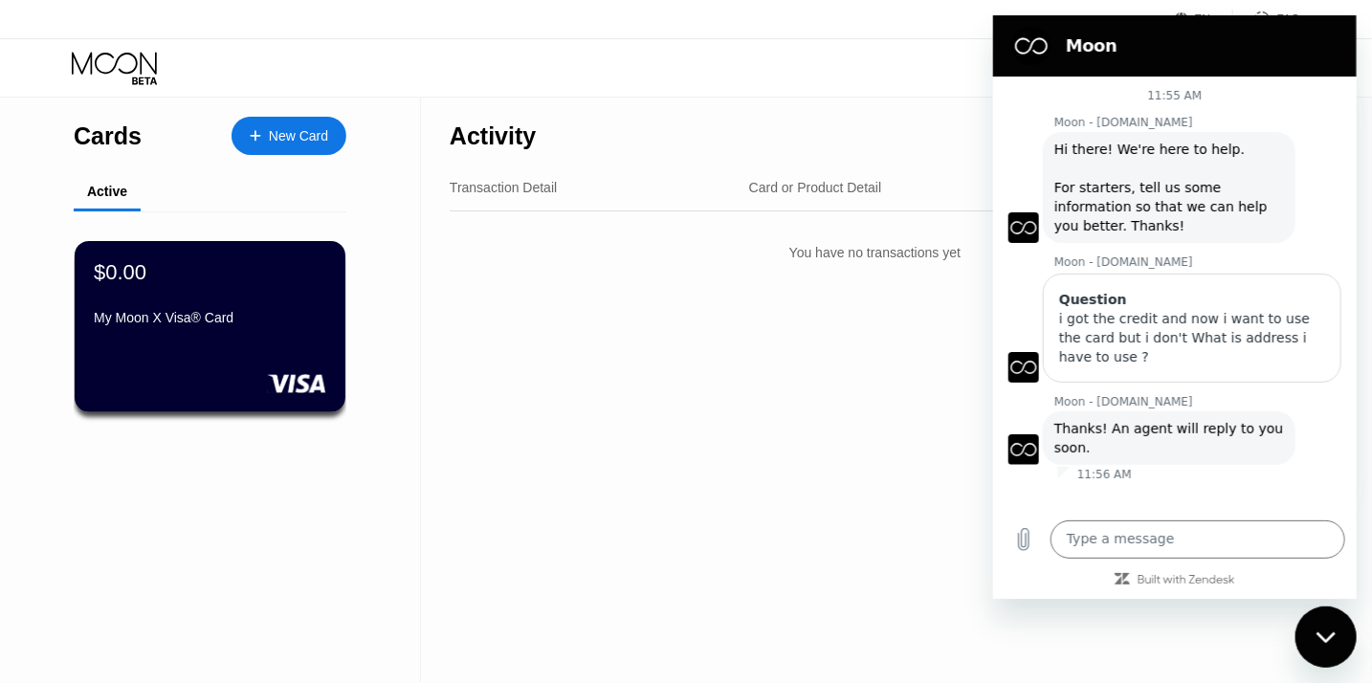
click at [566, 466] on div "Activity Export Transaction Detail Card or Product Detail Date & Time Amount Yo…" at bounding box center [875, 391] width 908 height 586
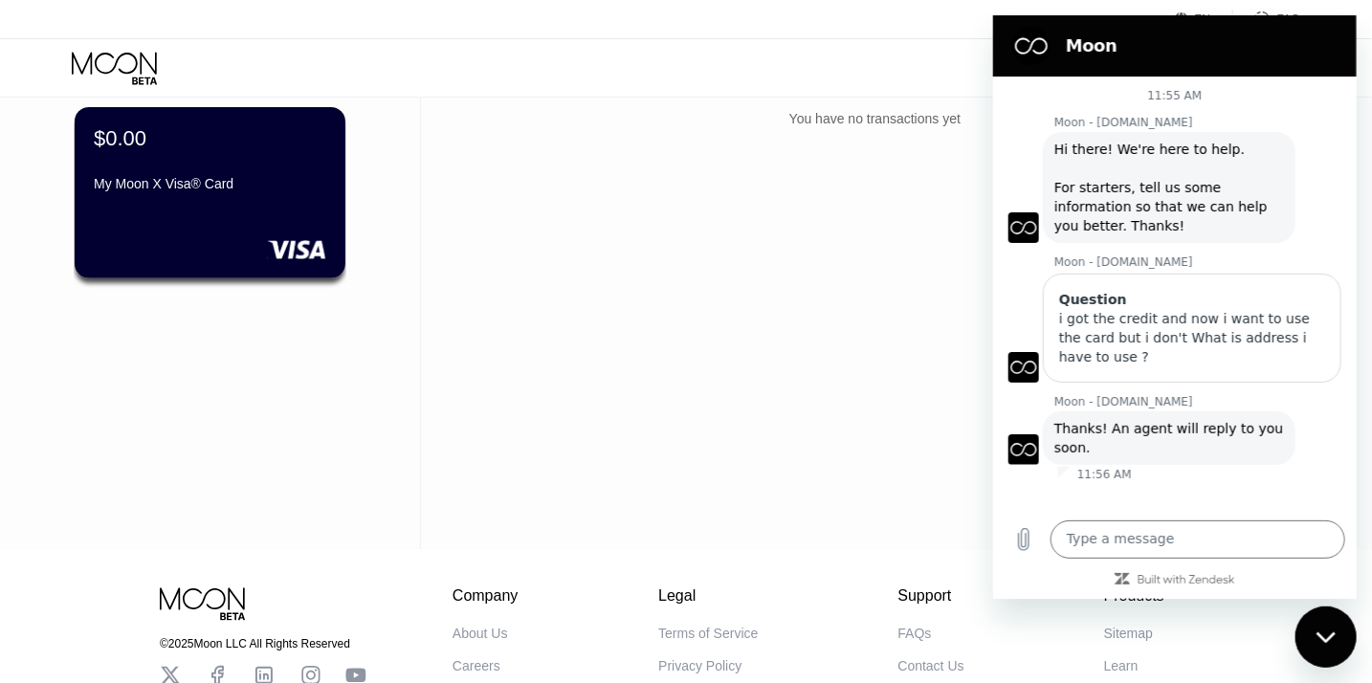
scroll to position [0, 0]
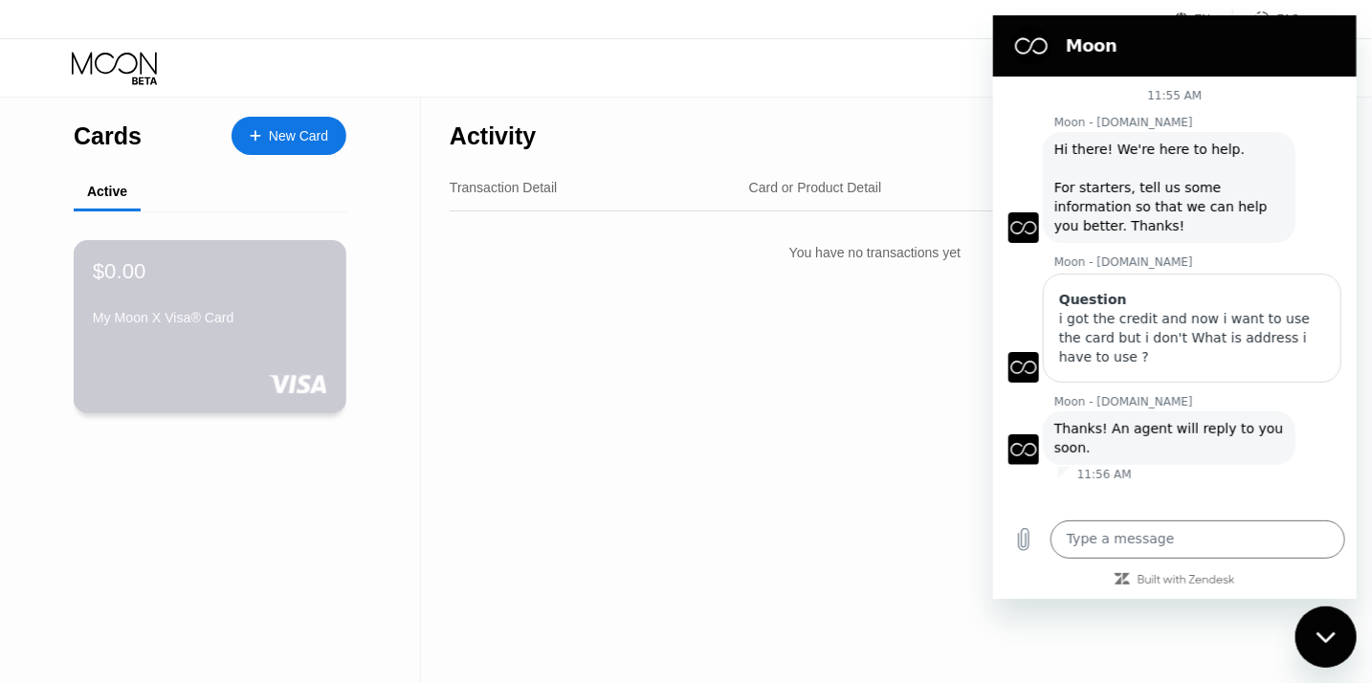
click at [240, 306] on div "$0.00 My Moon X Visa® Card" at bounding box center [210, 296] width 234 height 74
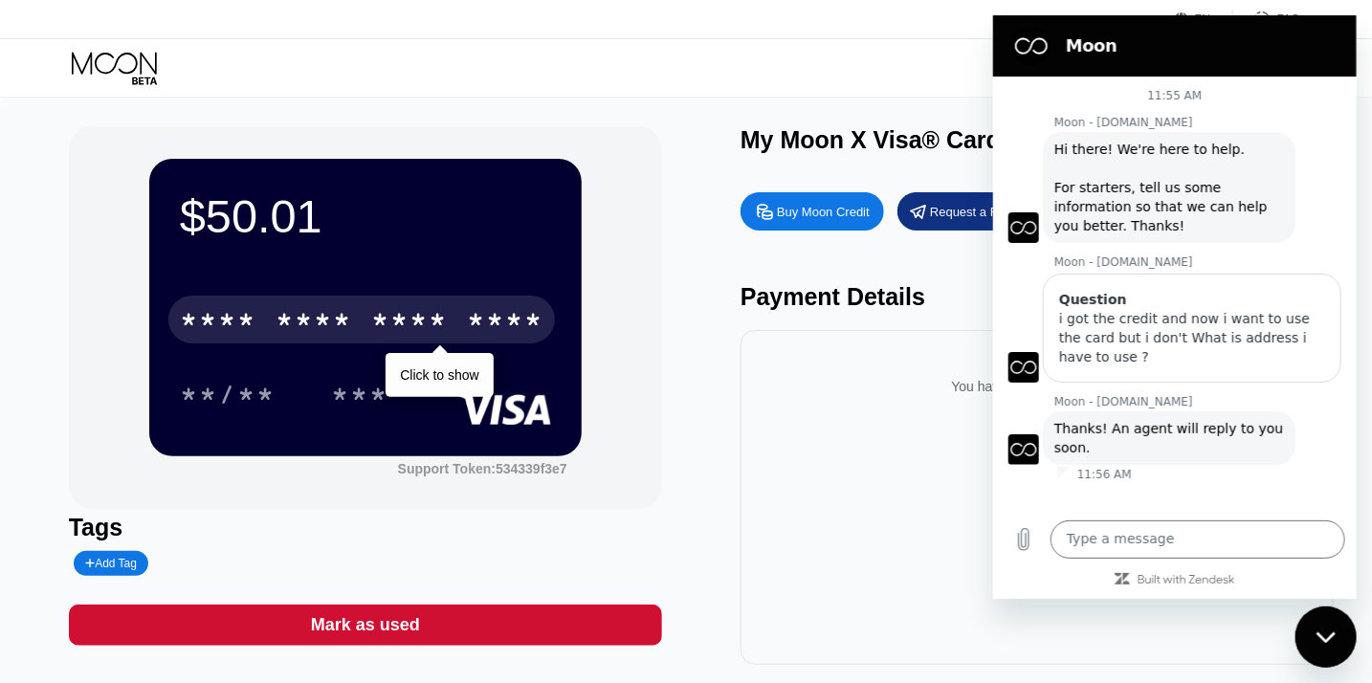
click at [293, 326] on div "* * * *" at bounding box center [314, 322] width 77 height 31
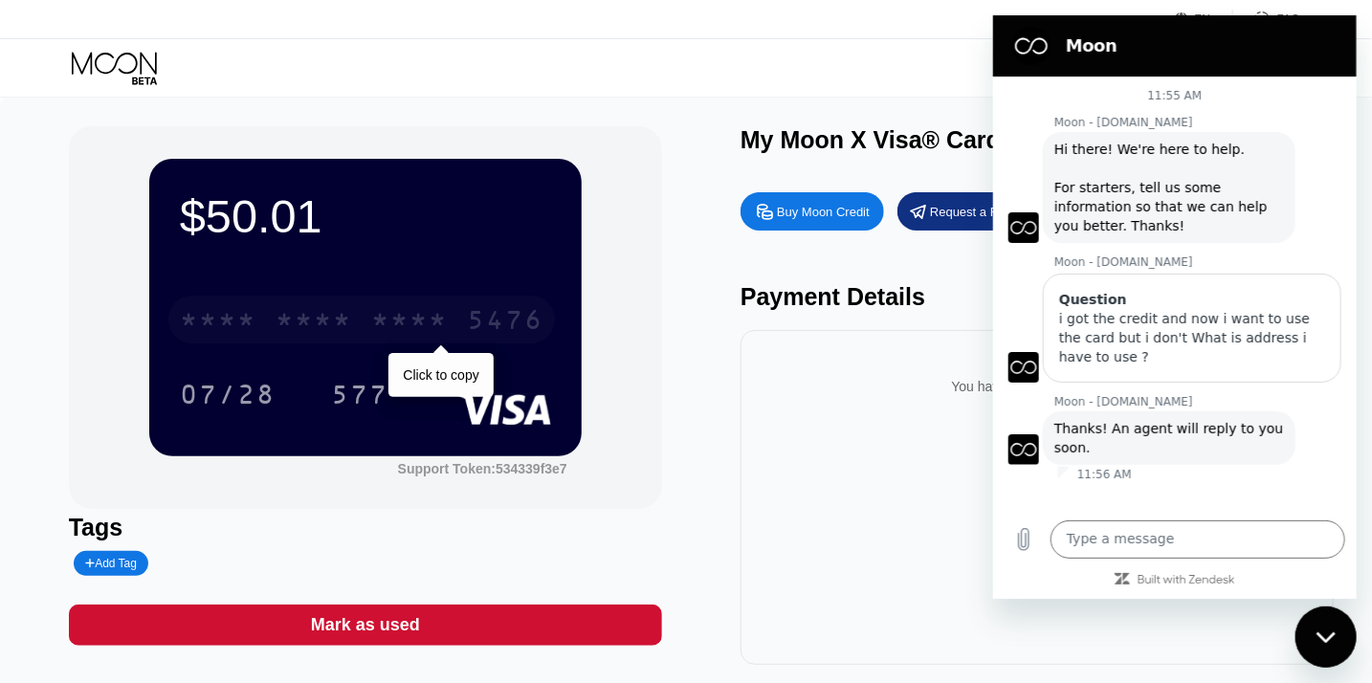
click at [388, 336] on div "* * * *" at bounding box center [409, 322] width 77 height 31
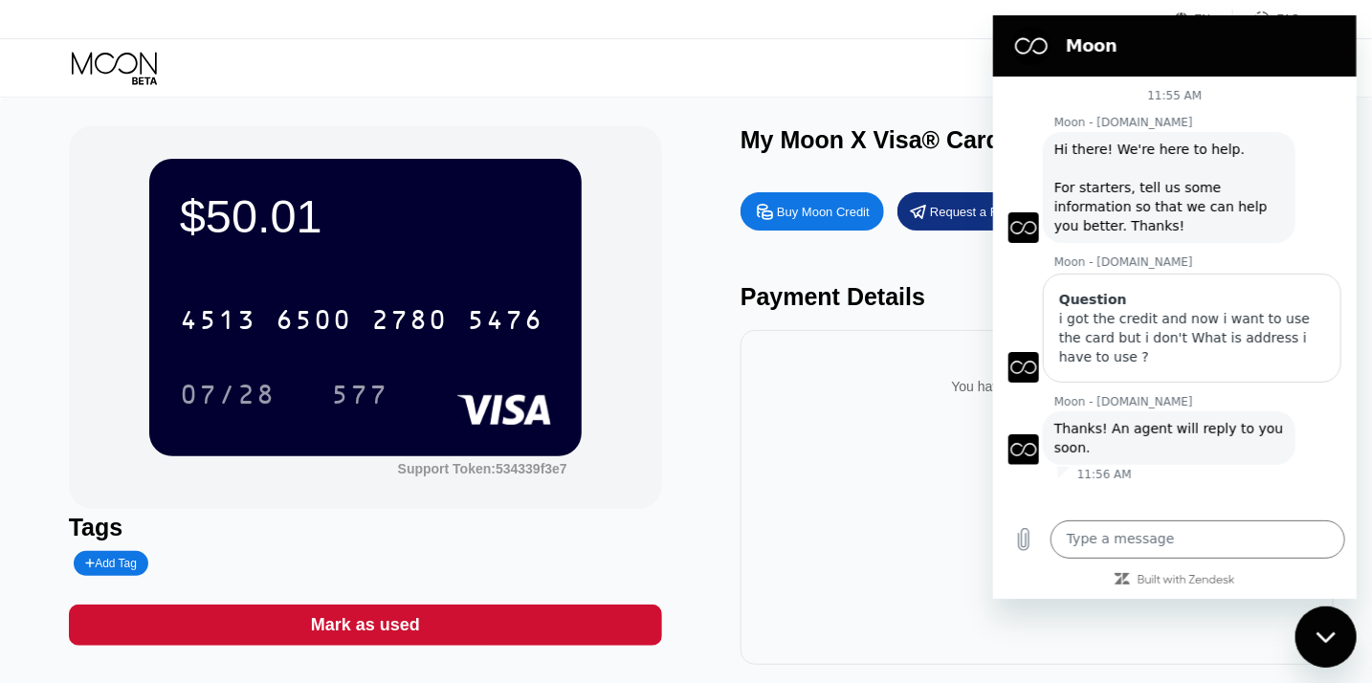
click at [446, 369] on div "[CREDIT_CARD_NUMBER] 07/28 577" at bounding box center [365, 337] width 371 height 113
click at [1089, 534] on textarea at bounding box center [1197, 540] width 295 height 38
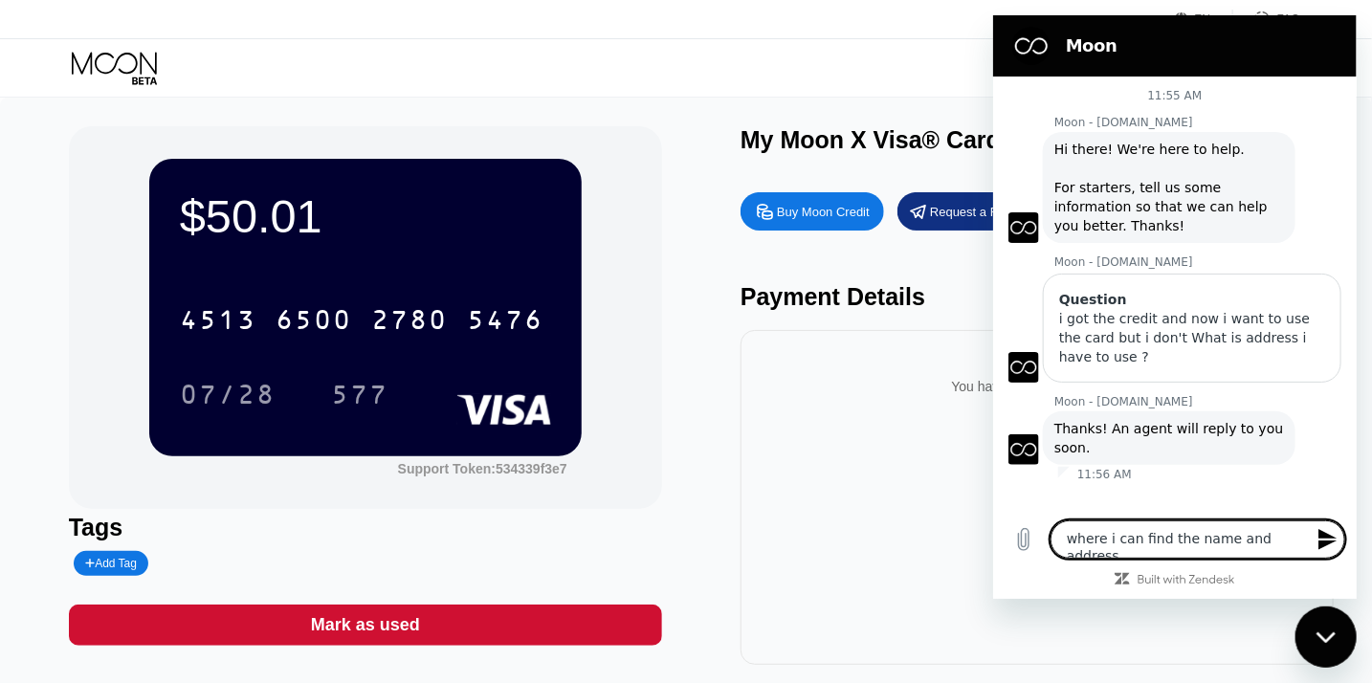
type textarea "where i can find the name and address ?"
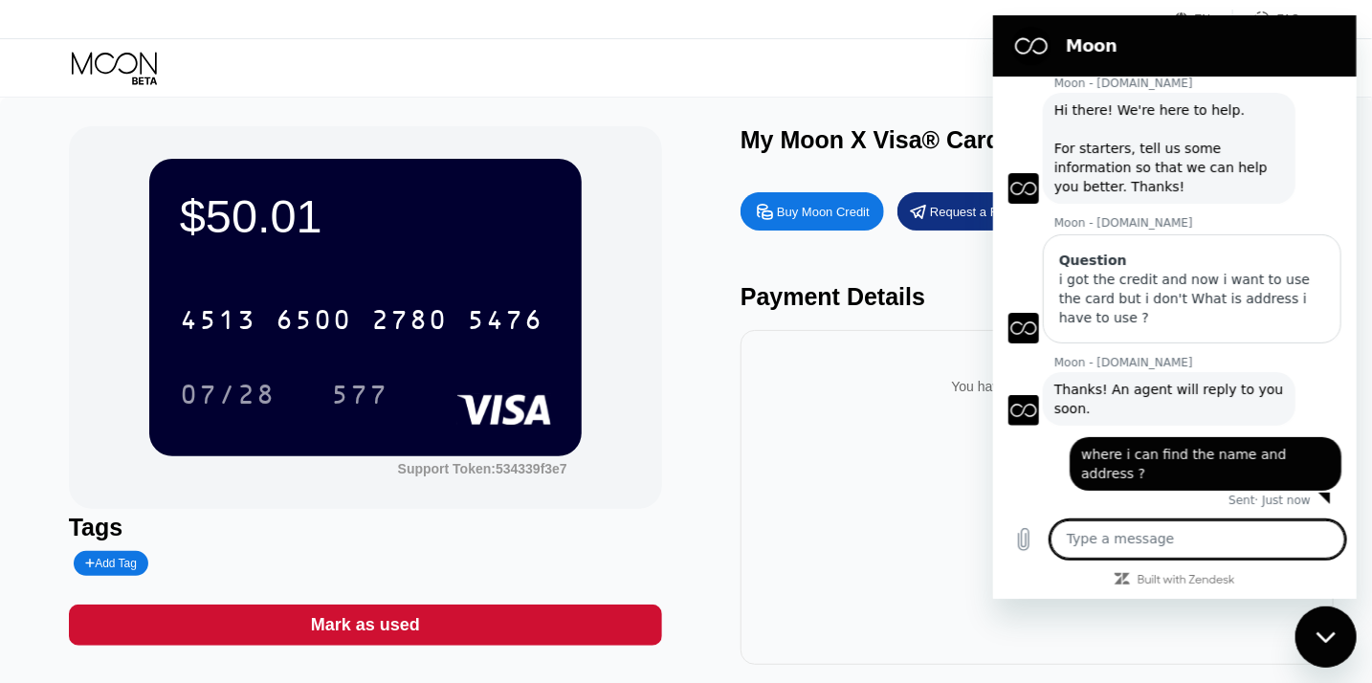
scroll to position [42, 0]
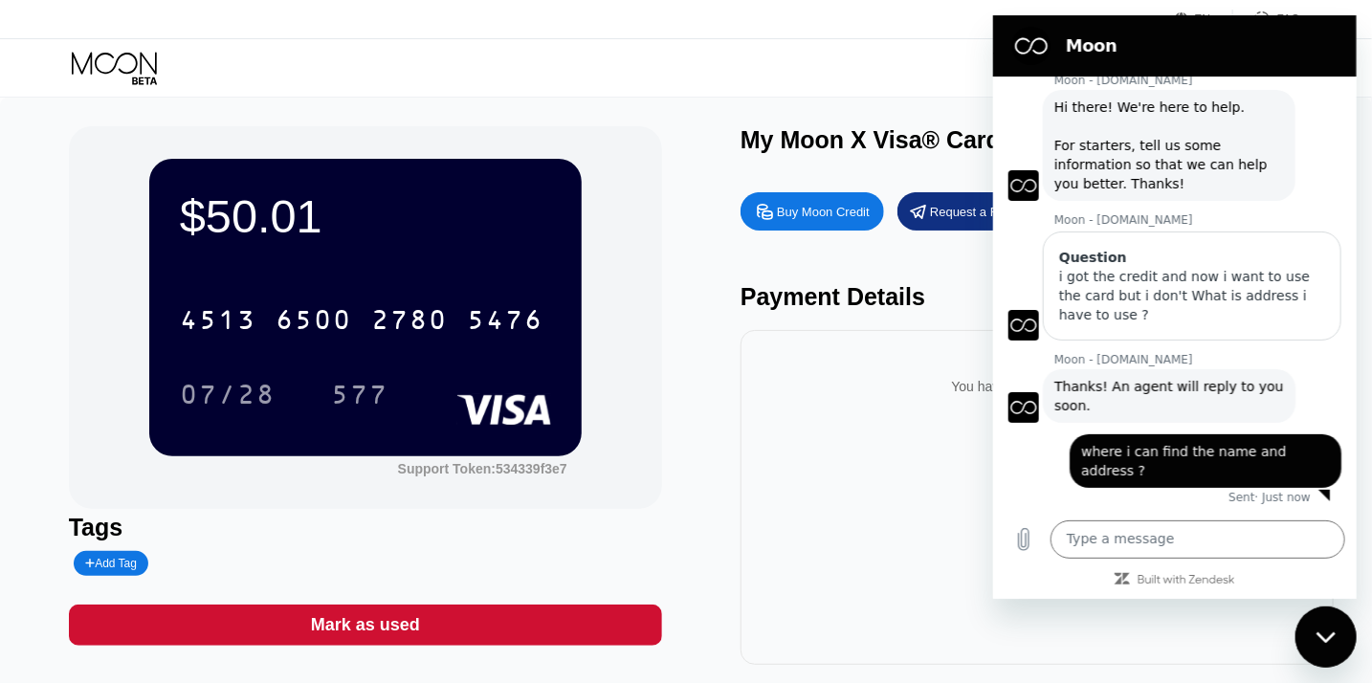
click at [1334, 636] on icon "Close messaging window" at bounding box center [1326, 637] width 20 height 12
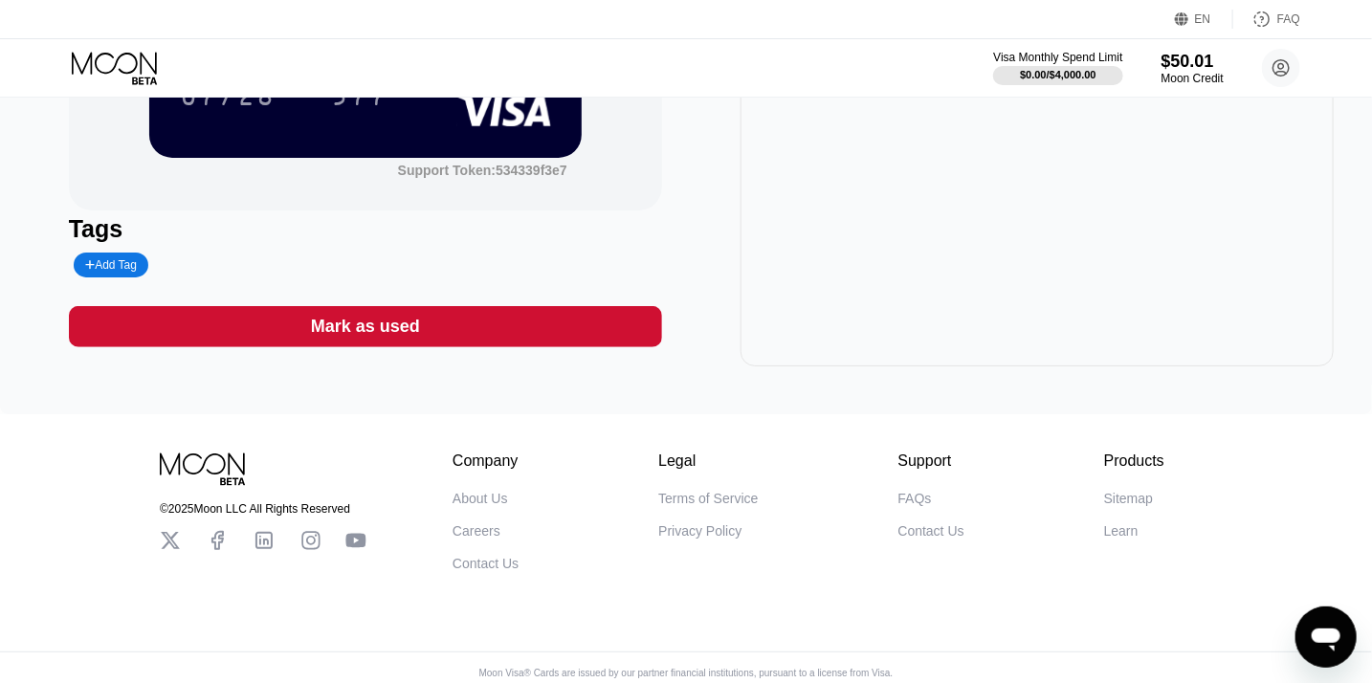
scroll to position [0, 0]
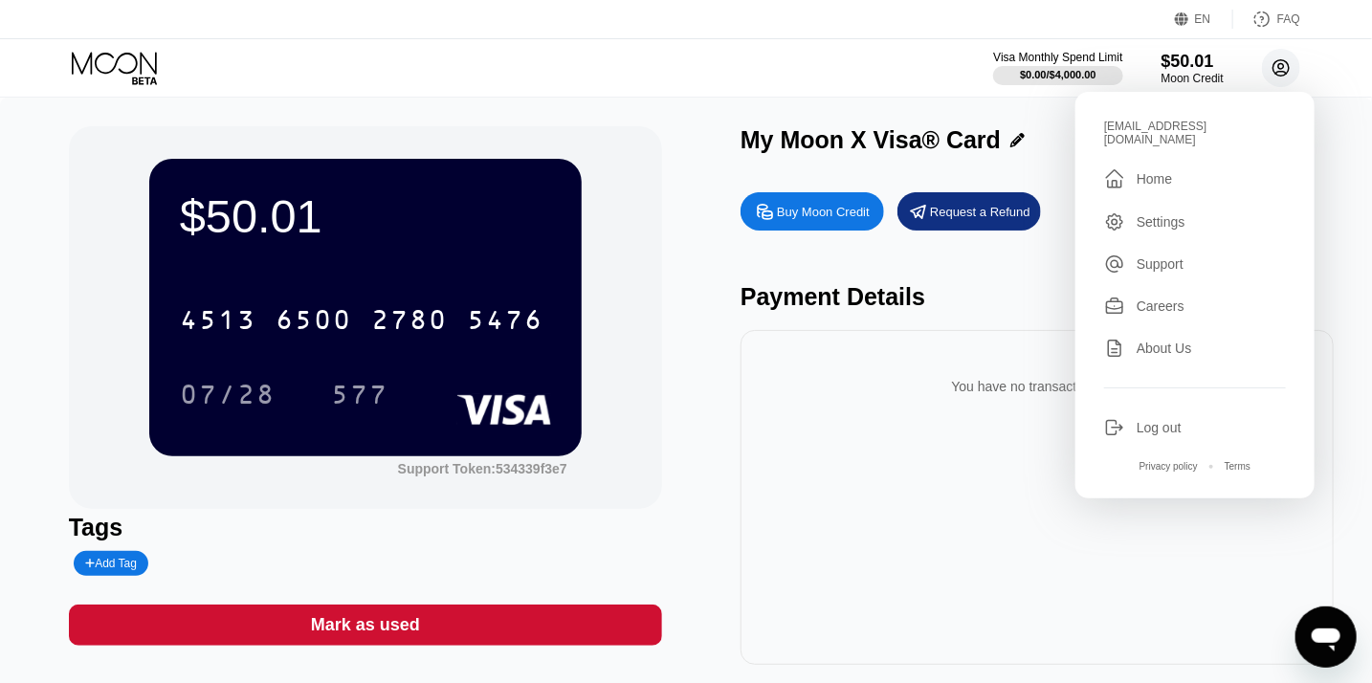
scroll to position [42, 0]
click at [1171, 215] on div "Settings" at bounding box center [1161, 221] width 49 height 15
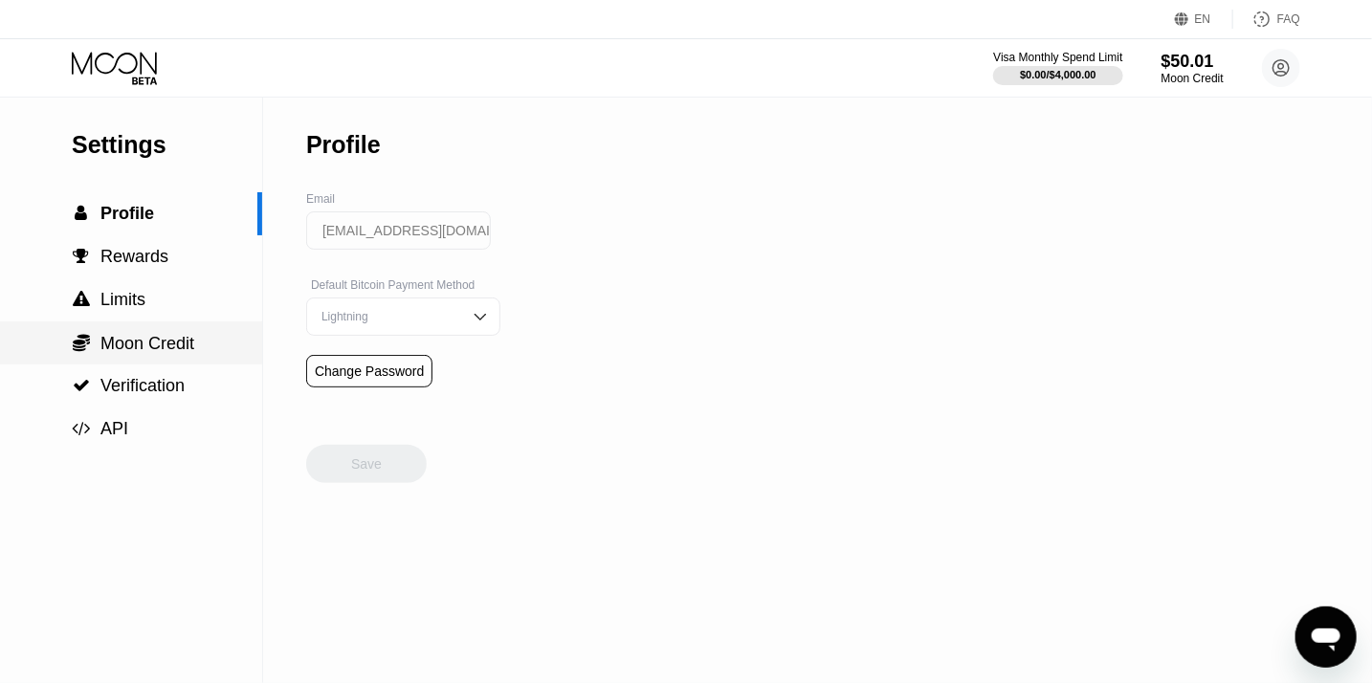
click at [164, 353] on span "Moon Credit" at bounding box center [147, 343] width 94 height 19
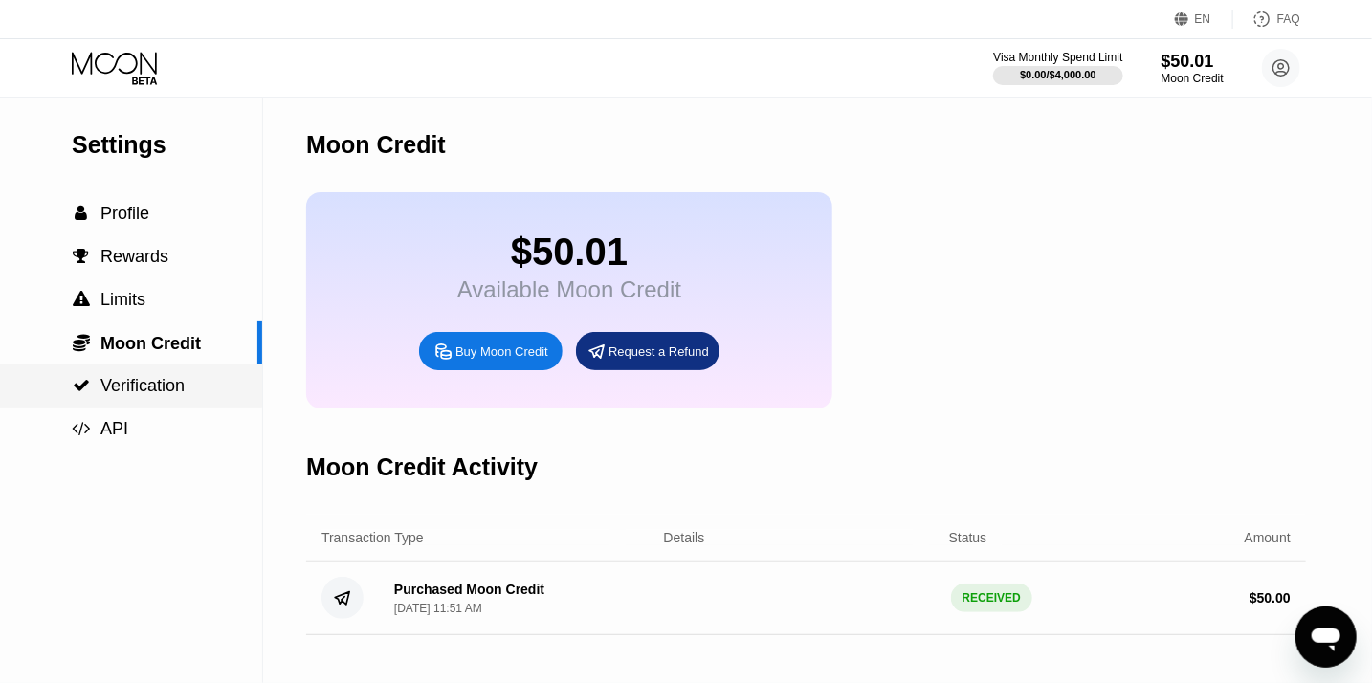
click at [157, 395] on span "Verification" at bounding box center [142, 385] width 84 height 19
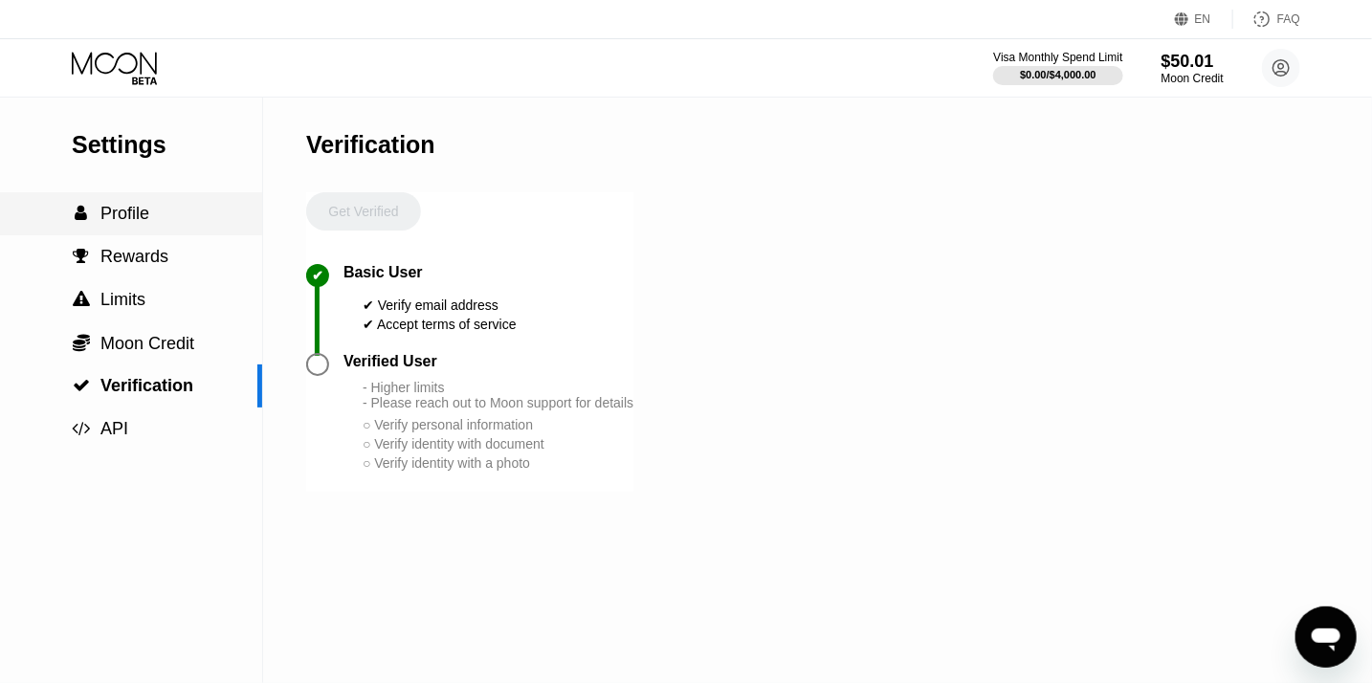
click at [120, 223] on span "Profile" at bounding box center [124, 213] width 49 height 19
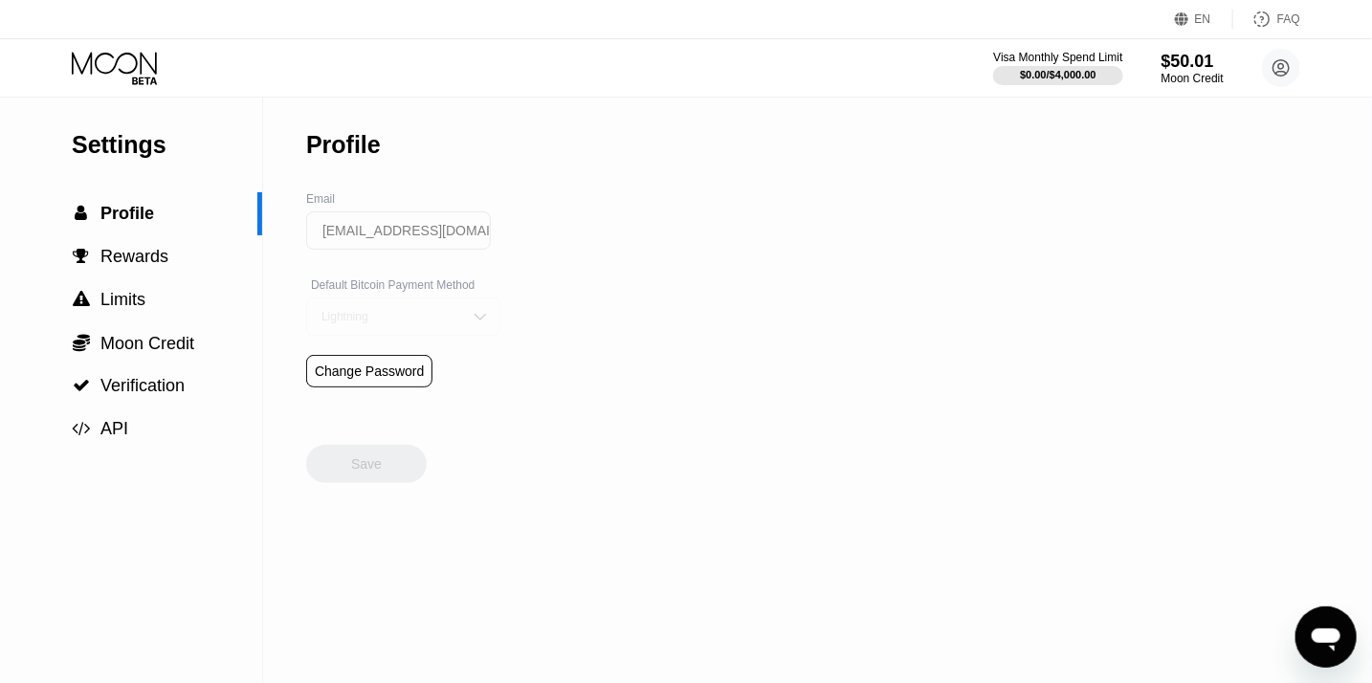
click at [473, 322] on img at bounding box center [480, 316] width 19 height 19
click at [1283, 59] on circle at bounding box center [1281, 68] width 38 height 38
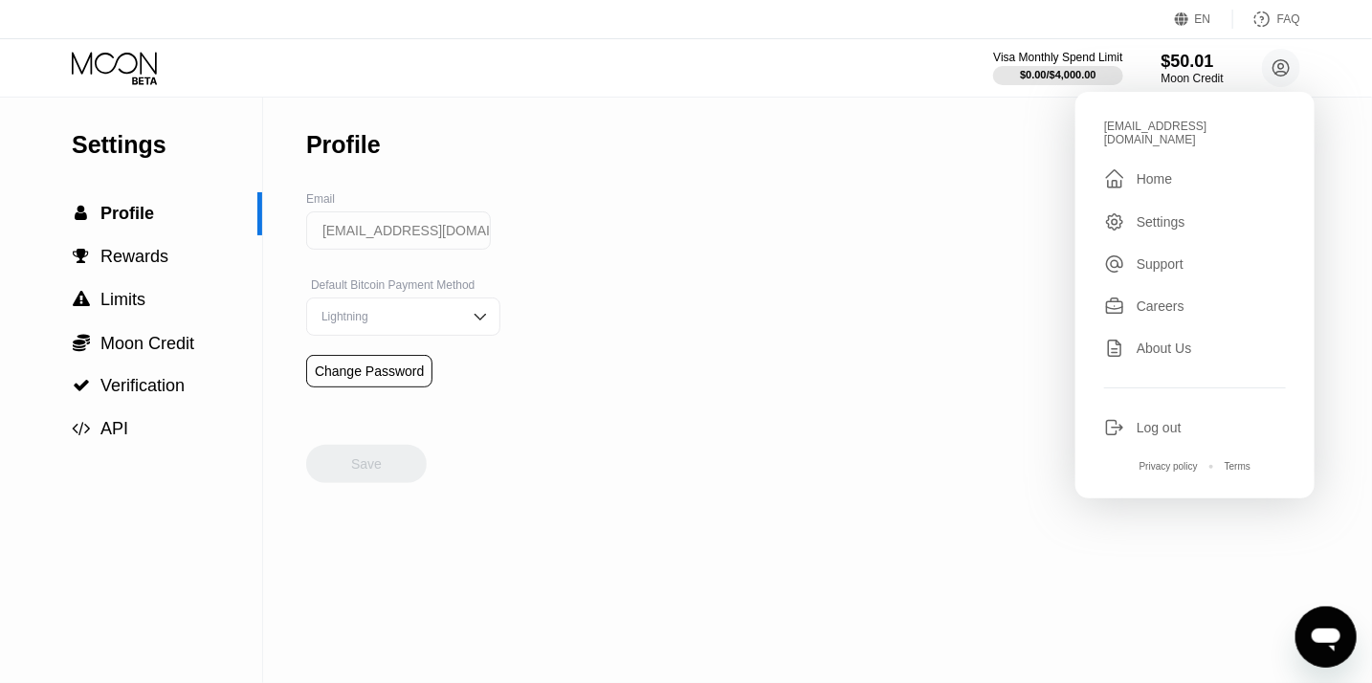
click at [1172, 341] on div "About Us" at bounding box center [1164, 348] width 55 height 15
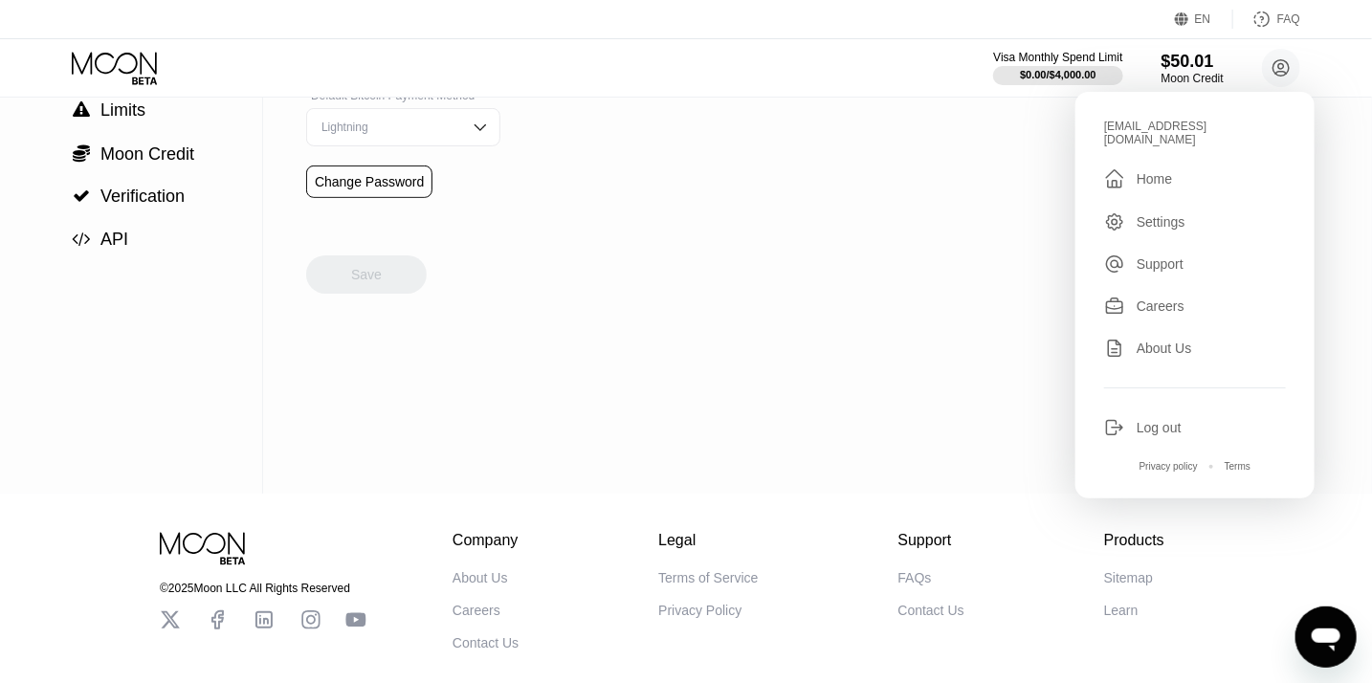
scroll to position [293, 0]
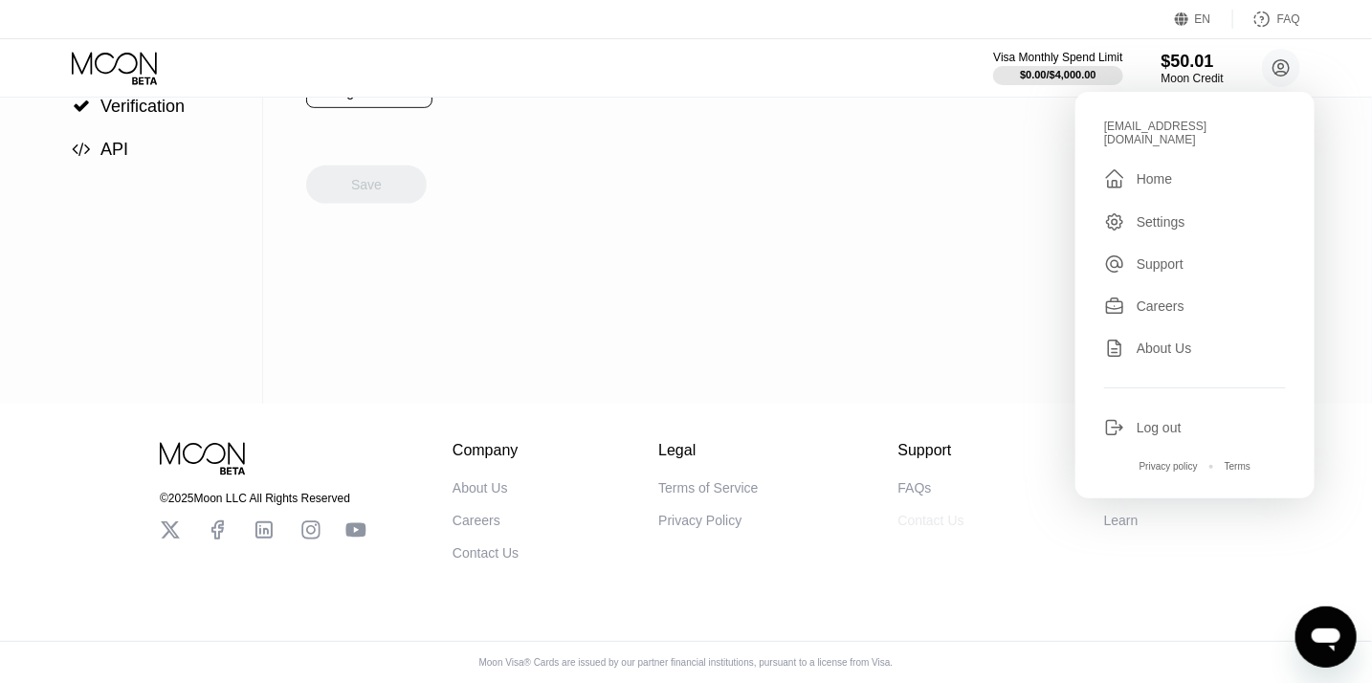
click at [942, 519] on div "Contact Us" at bounding box center [931, 520] width 66 height 15
click at [1336, 611] on div "Open messaging window" at bounding box center [1325, 636] width 57 height 57
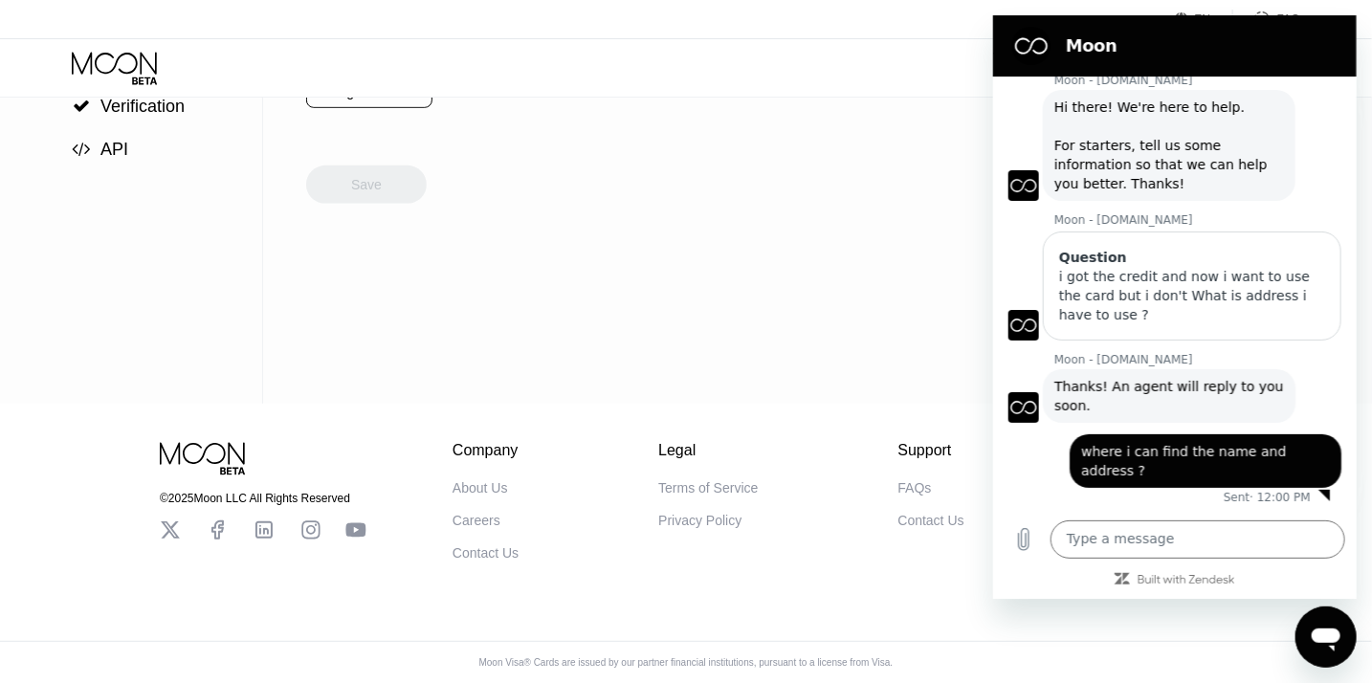
scroll to position [0, 0]
click at [823, 256] on div "Settings  Profile  Rewards  Limits  Moon Credit  Verification  API Profil…" at bounding box center [686, 111] width 1372 height 586
click at [1327, 631] on icon "Close messaging window" at bounding box center [1326, 637] width 20 height 12
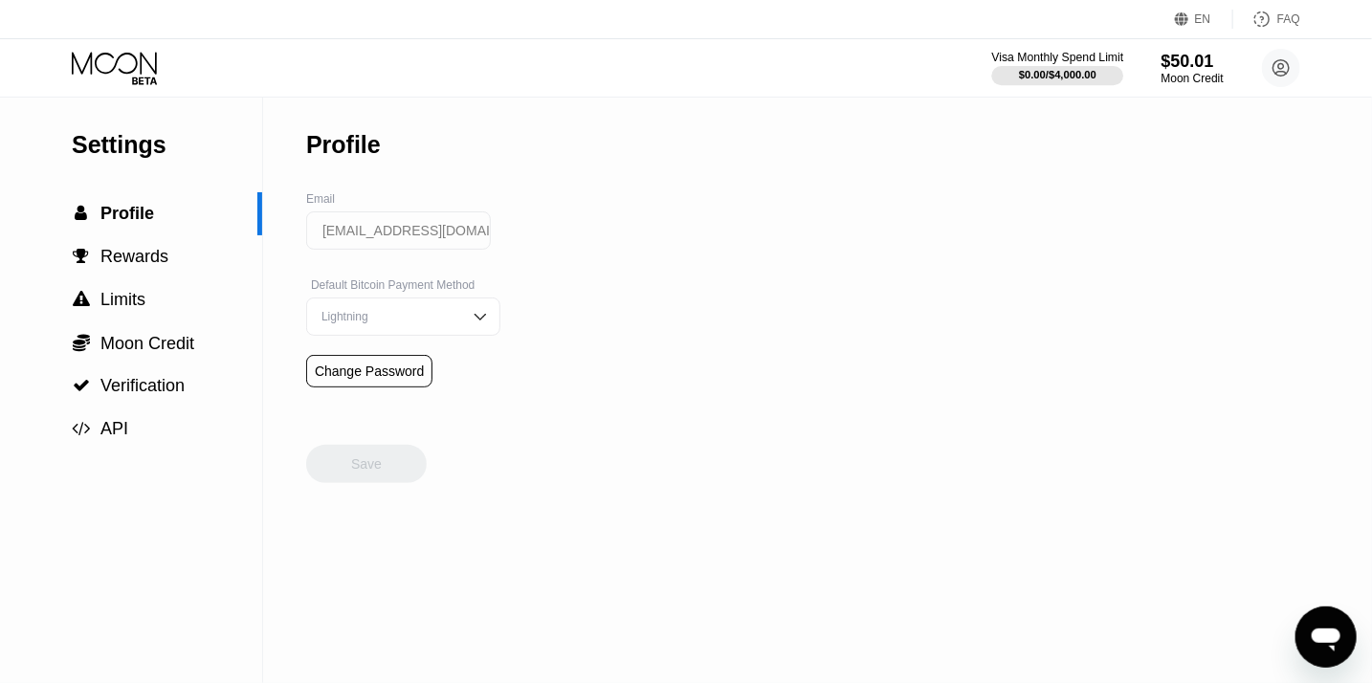
click at [1053, 71] on div "$0.00 / $4,000.00" at bounding box center [1058, 74] width 78 height 11
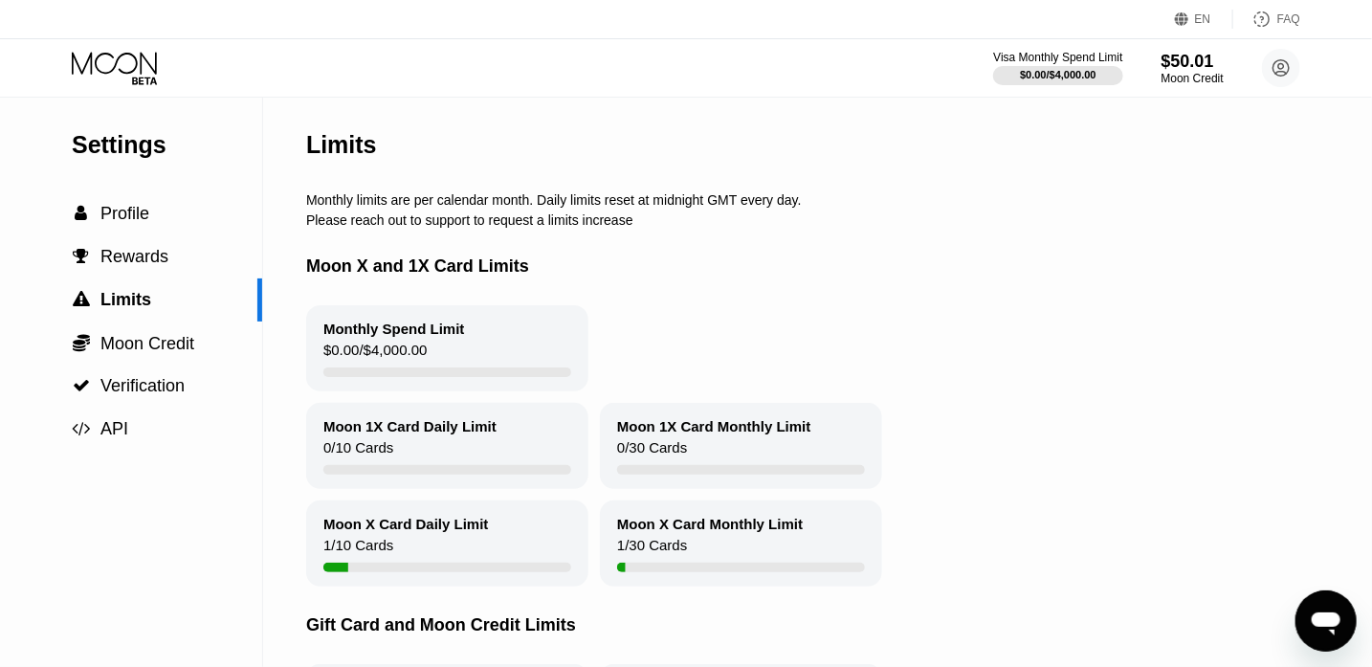
scroll to position [437, 0]
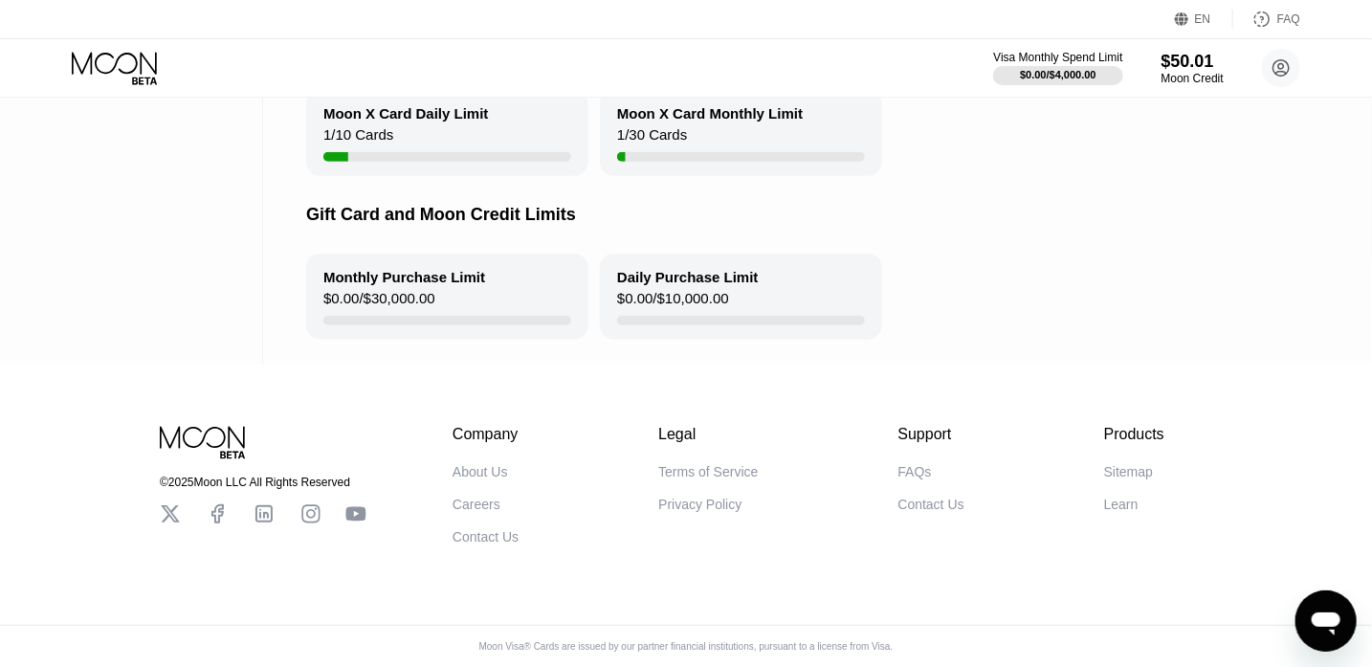
click at [1142, 466] on div "Sitemap" at bounding box center [1128, 471] width 49 height 15
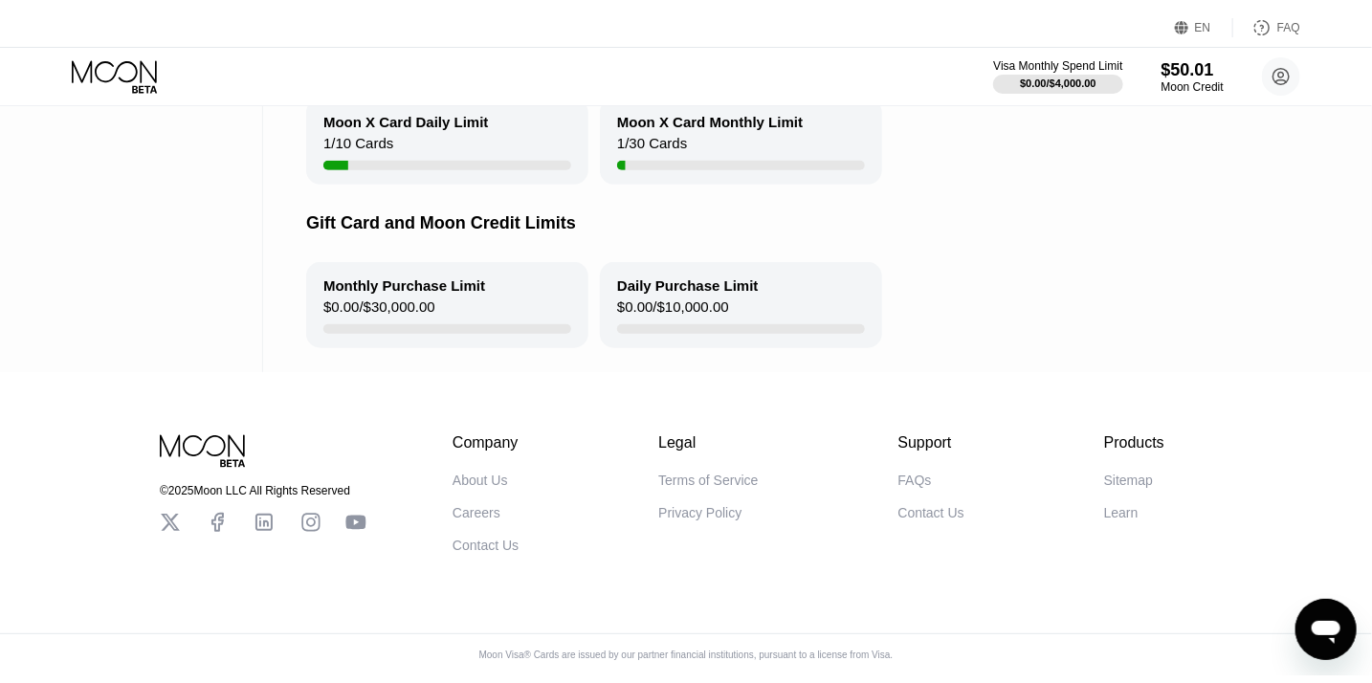
scroll to position [0, 0]
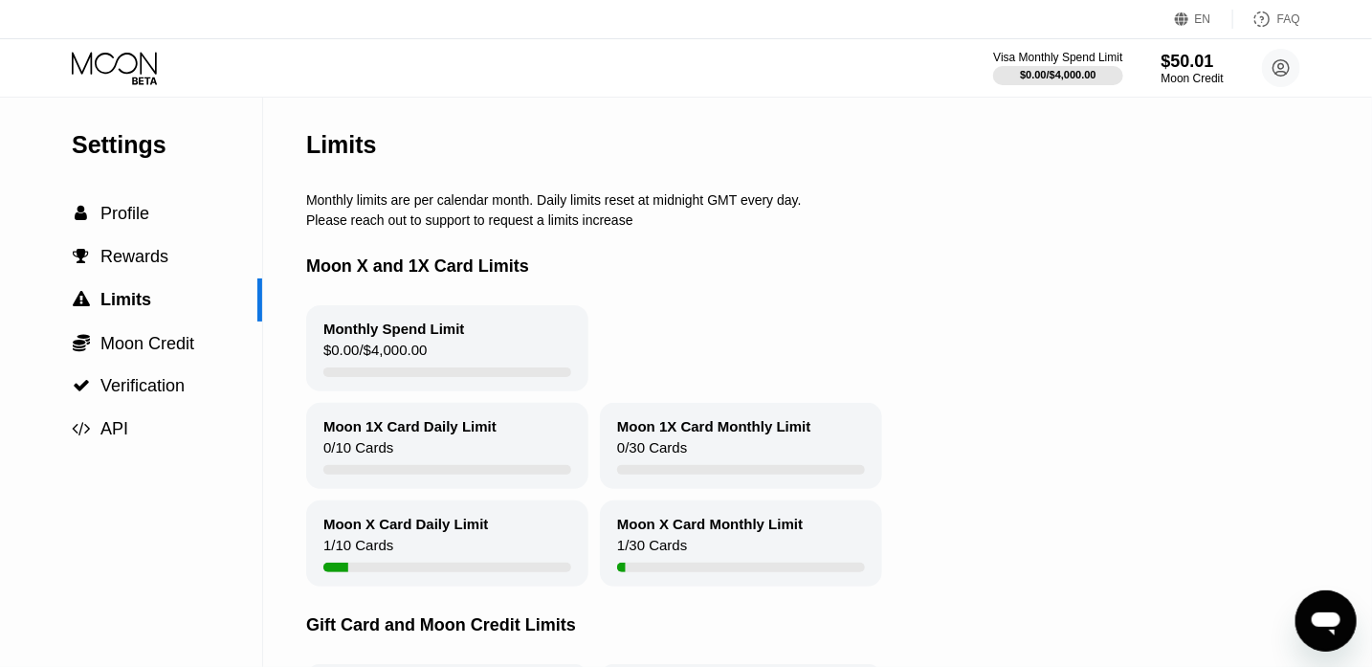
click at [137, 68] on icon at bounding box center [116, 68] width 89 height 33
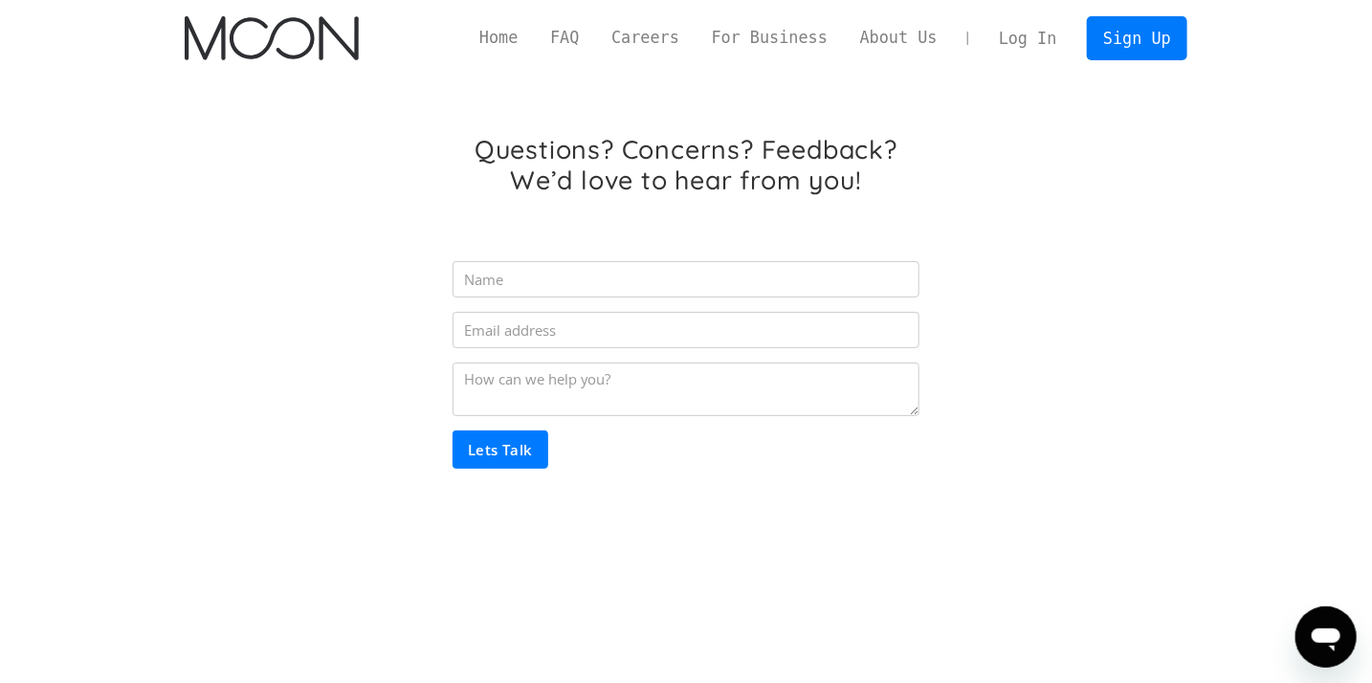
scroll to position [3, 0]
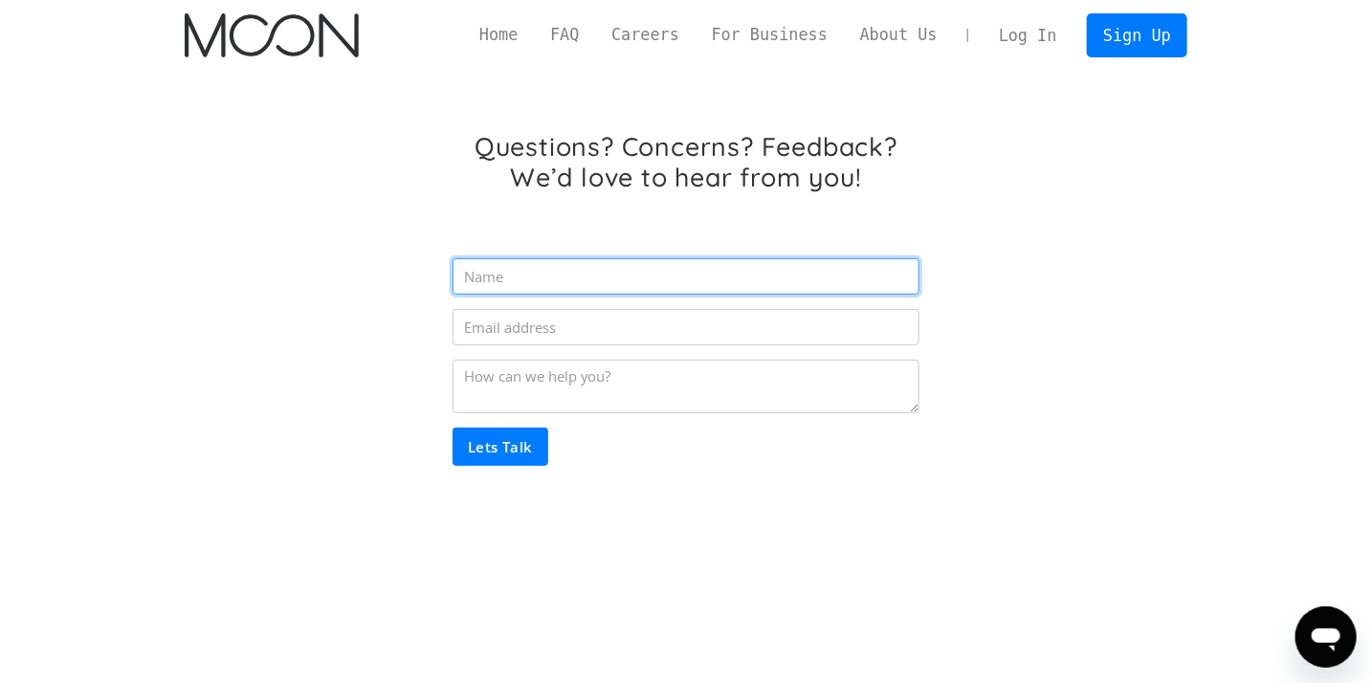
click at [508, 279] on input "Email Form" at bounding box center [686, 276] width 467 height 36
type input "G"
type input "Tony"
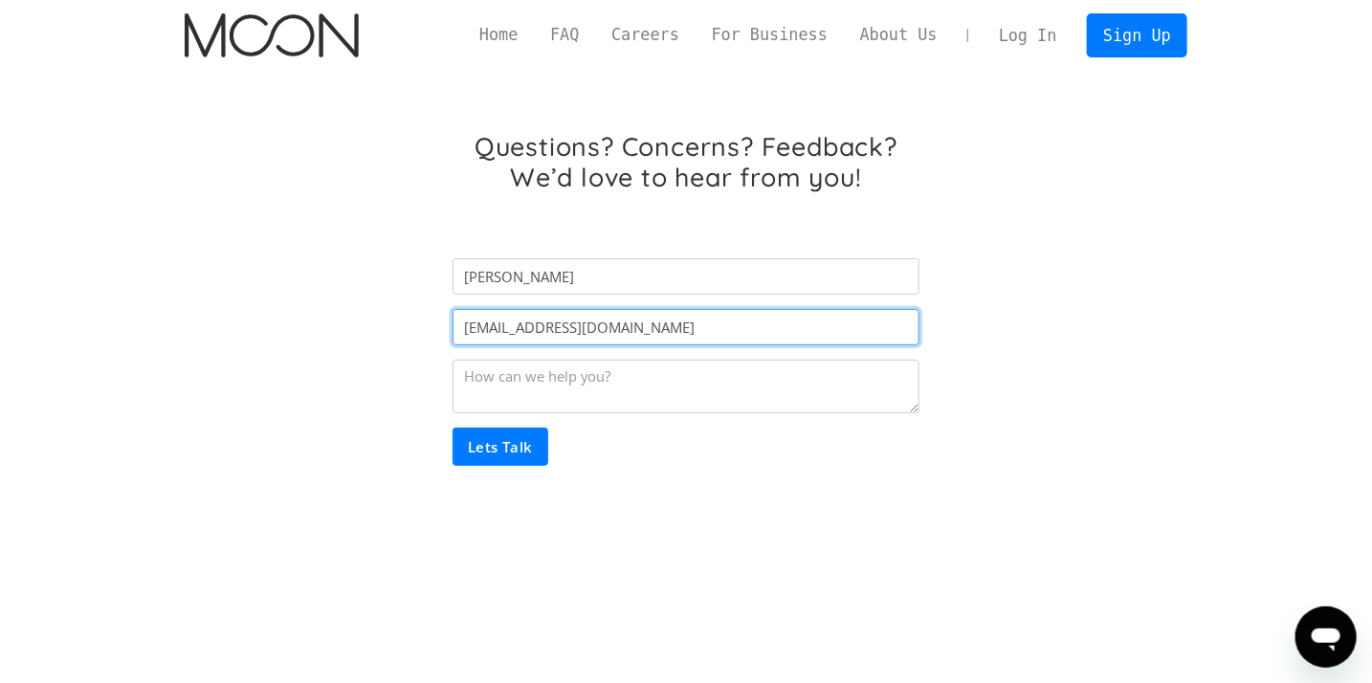
type input "[EMAIL_ADDRESS][DOMAIN_NAME]"
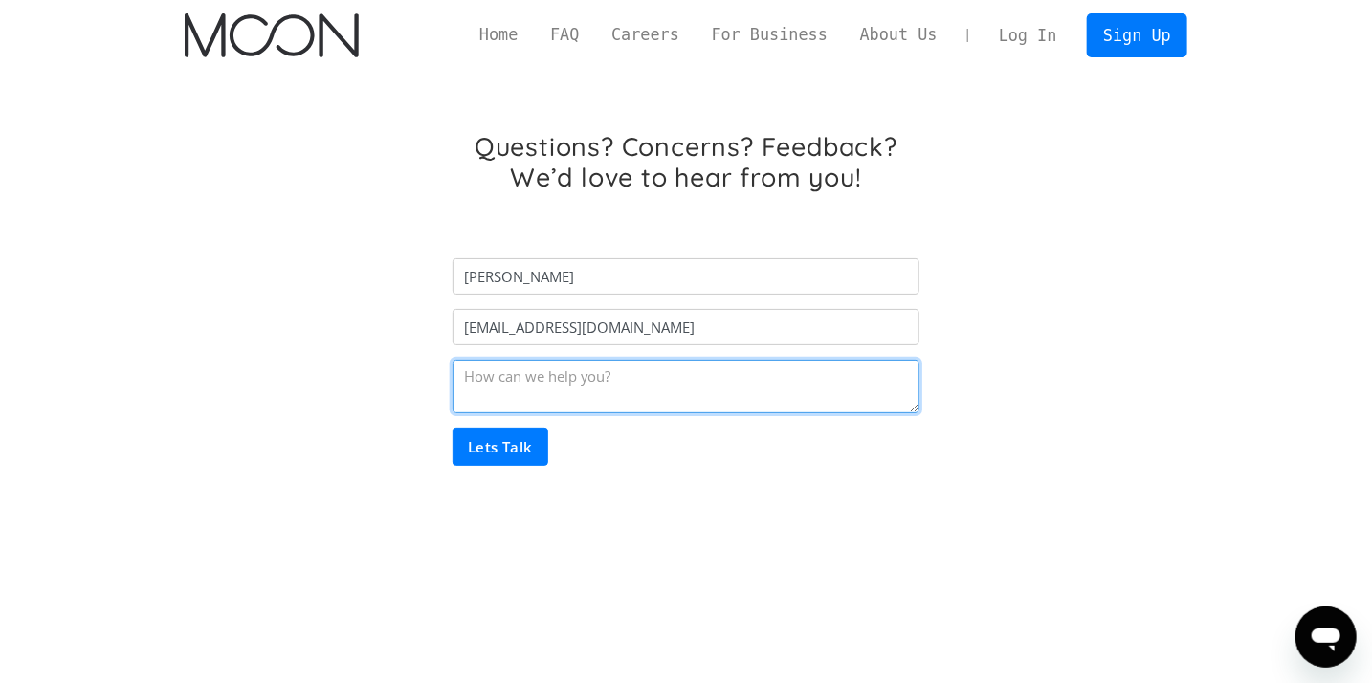
click at [522, 376] on textarea "Email Form" at bounding box center [686, 387] width 467 height 54
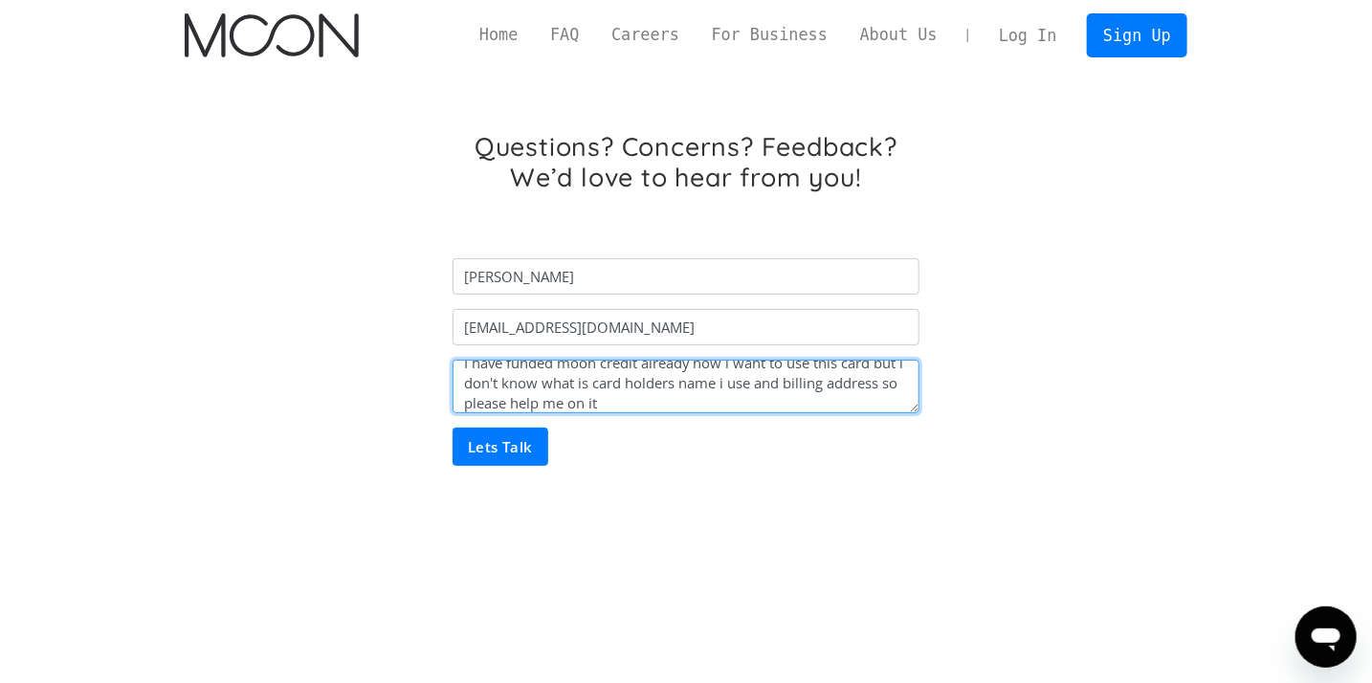
scroll to position [33, 0]
type textarea "I have funded moon credit already now i want to use this card but i don't know …"
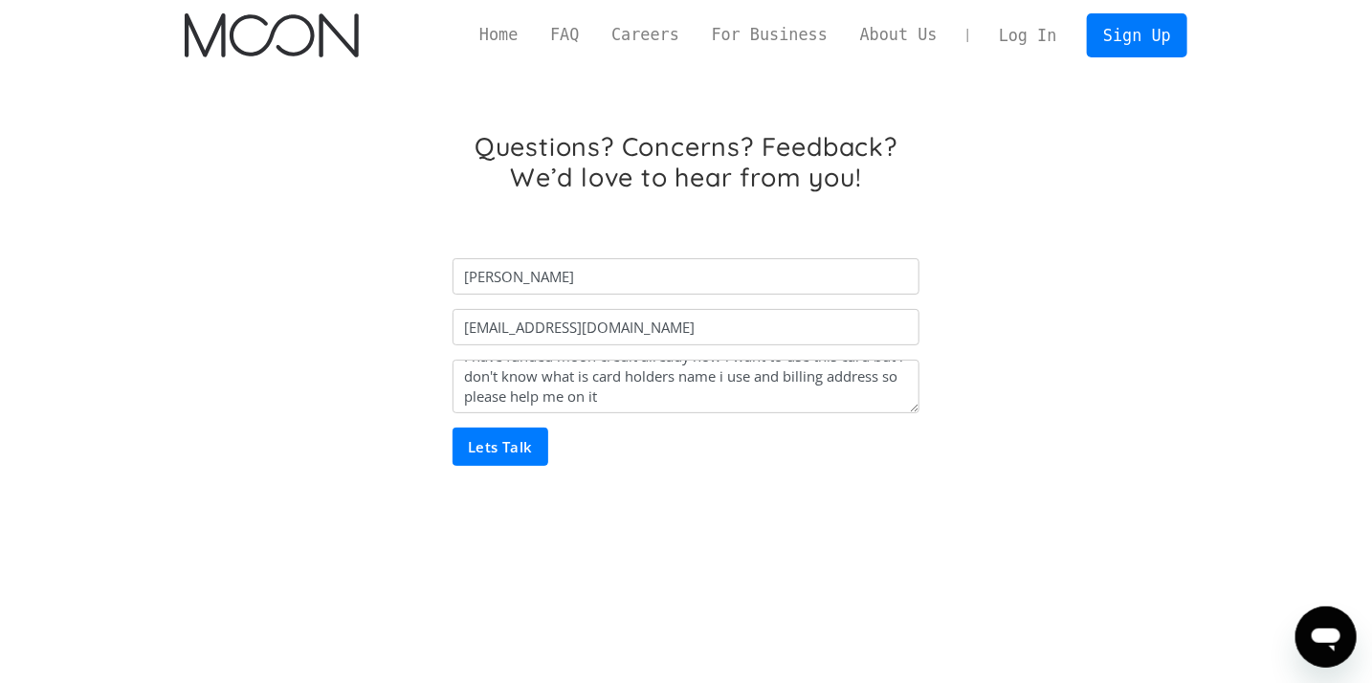
click at [480, 454] on input "Lets Talk" at bounding box center [501, 447] width 96 height 38
type input "Please wait..."
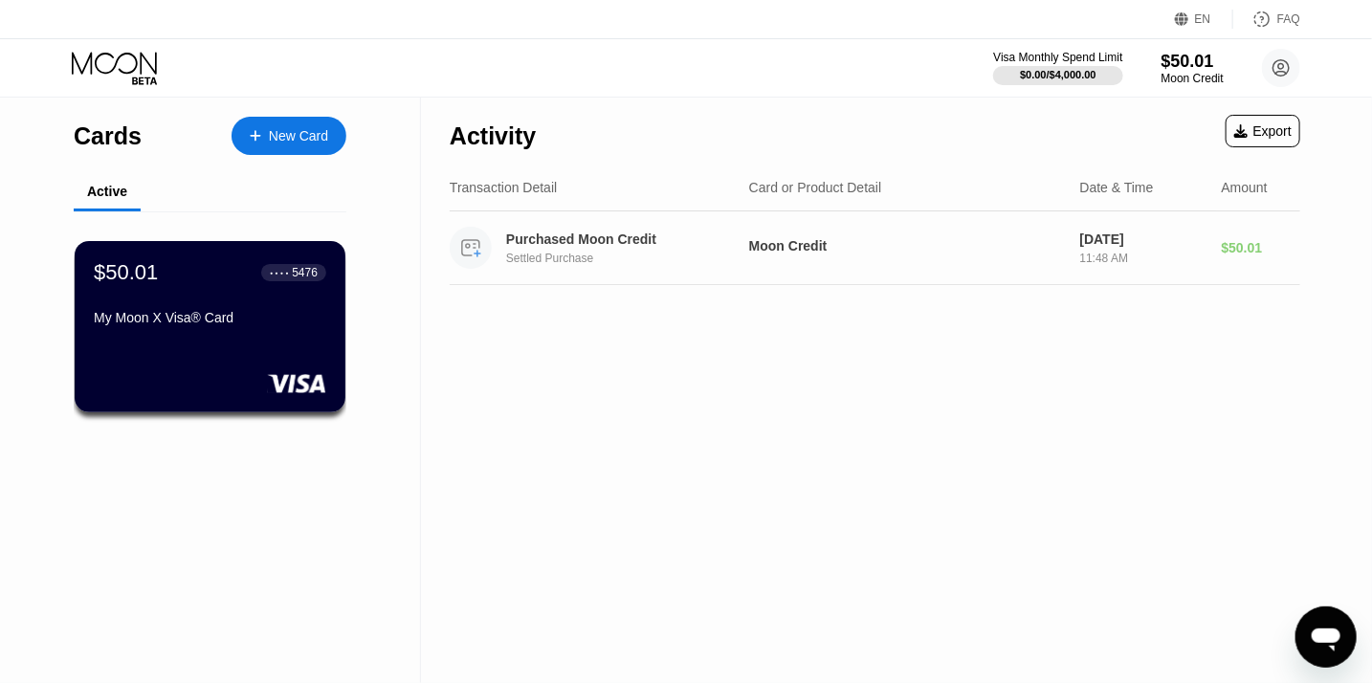
scroll to position [42, 0]
click at [562, 259] on div "Settled Purchase" at bounding box center [633, 258] width 255 height 13
click at [469, 253] on circle at bounding box center [471, 248] width 42 height 42
click at [276, 333] on div "My Moon X Visa® Card" at bounding box center [210, 321] width 234 height 23
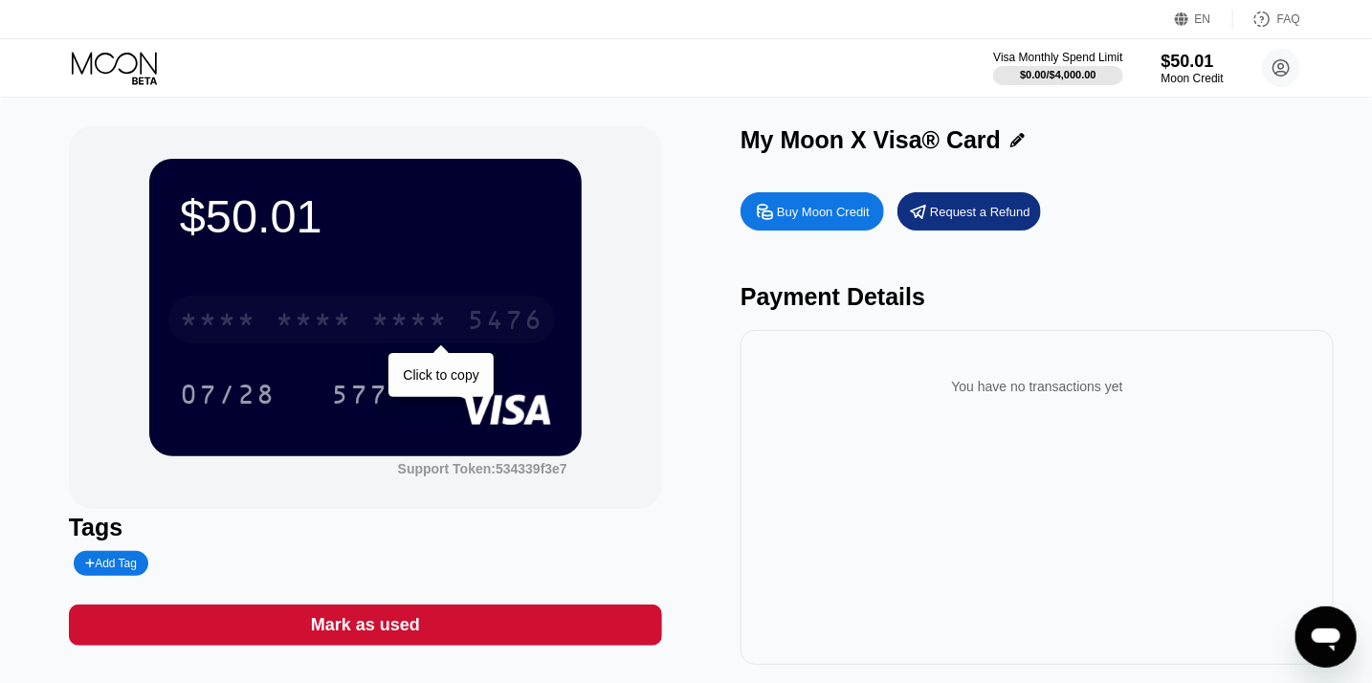
click at [404, 326] on div "* * * *" at bounding box center [409, 322] width 77 height 31
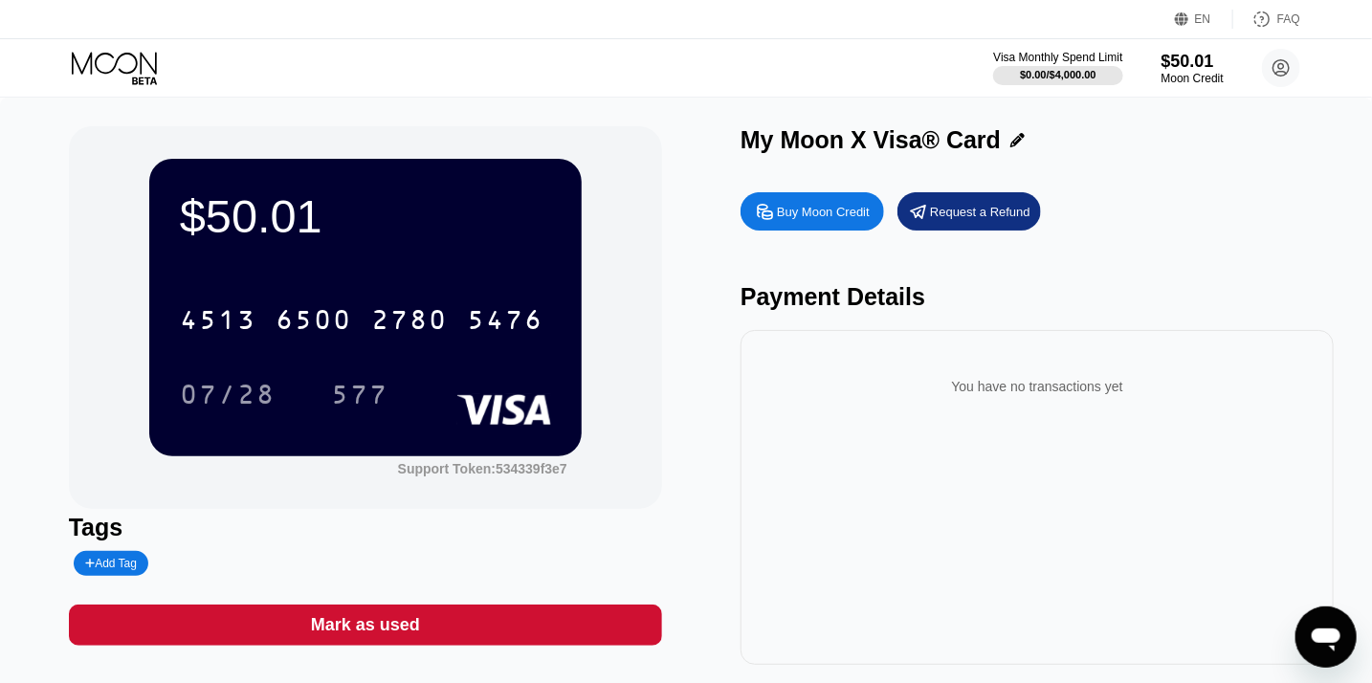
drag, startPoint x: 499, startPoint y: 419, endPoint x: 396, endPoint y: 251, distance: 197.1
click at [396, 251] on div "$50.01 4513 6500 2780 5476 07/28 577" at bounding box center [365, 307] width 433 height 297
drag, startPoint x: 396, startPoint y: 251, endPoint x: 413, endPoint y: 379, distance: 129.4
click at [413, 379] on div "$50.01 4513 6500 2780 5476 07/28 577" at bounding box center [365, 307] width 433 height 297
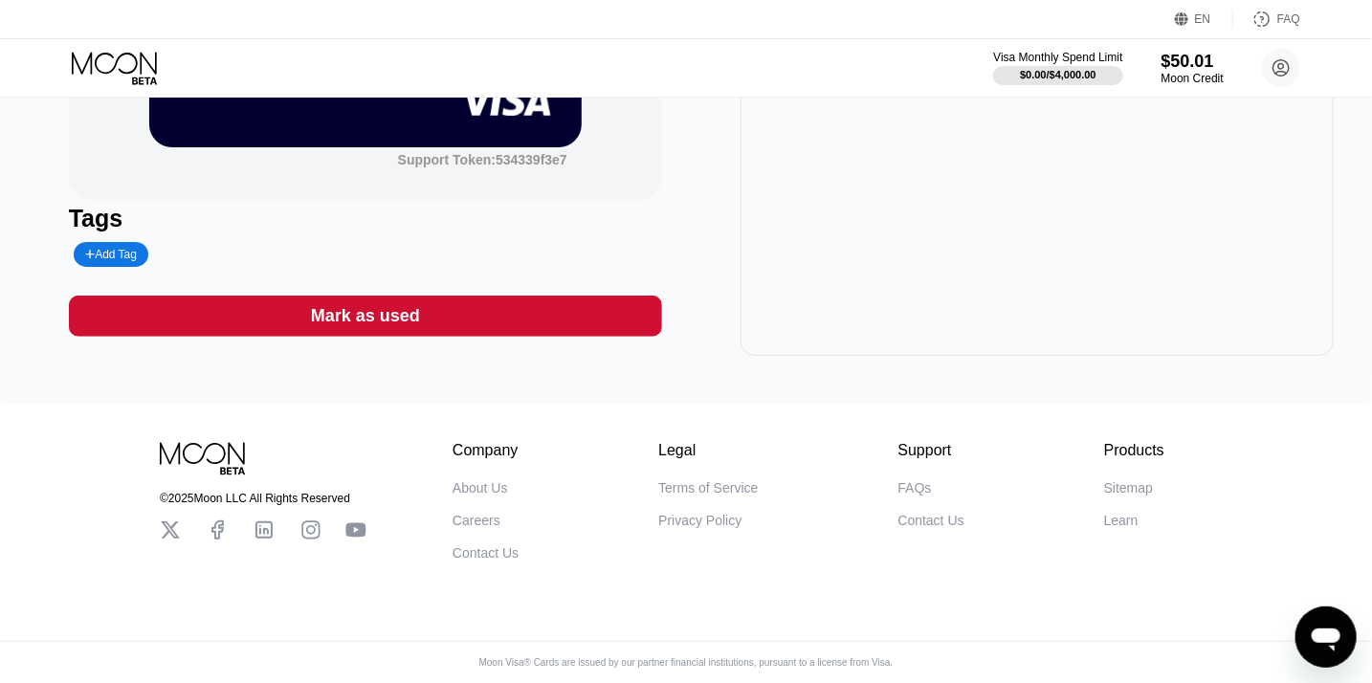
scroll to position [331, 0]
click at [1321, 645] on icon "Open messaging window" at bounding box center [1325, 636] width 34 height 34
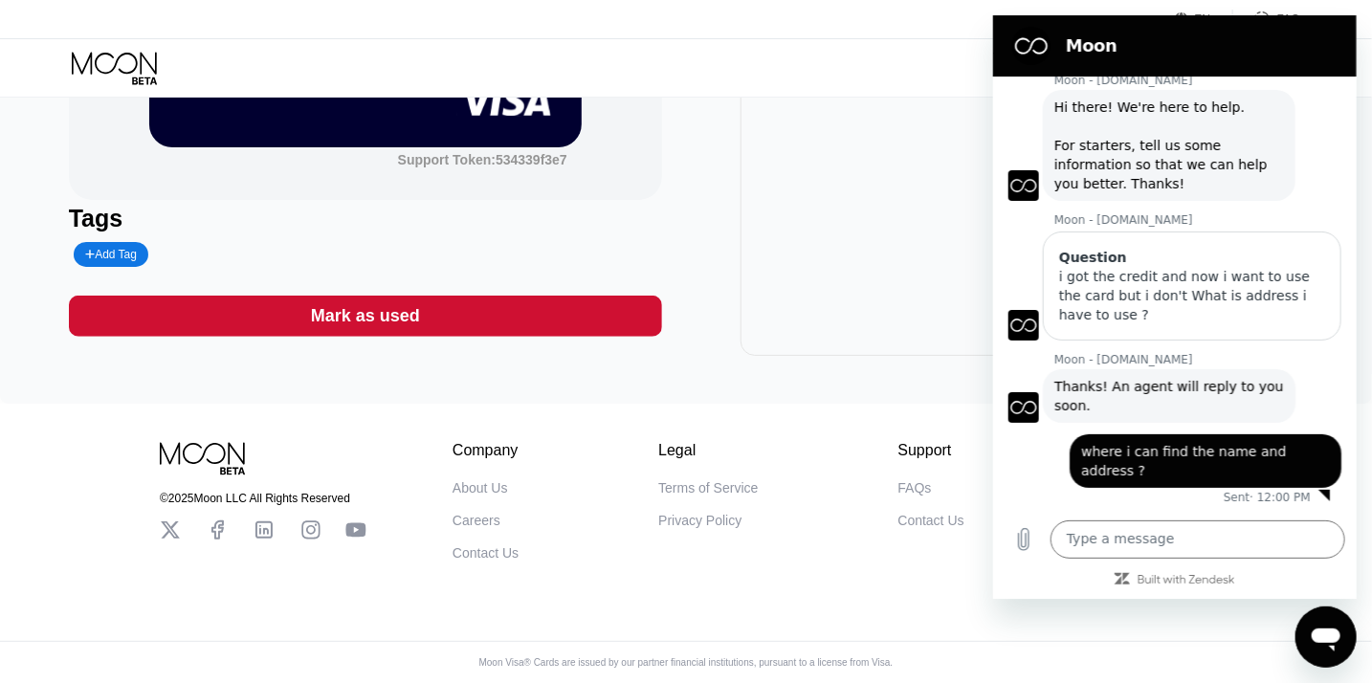
scroll to position [0, 0]
click at [1325, 637] on icon "Close messaging window" at bounding box center [1326, 637] width 20 height 12
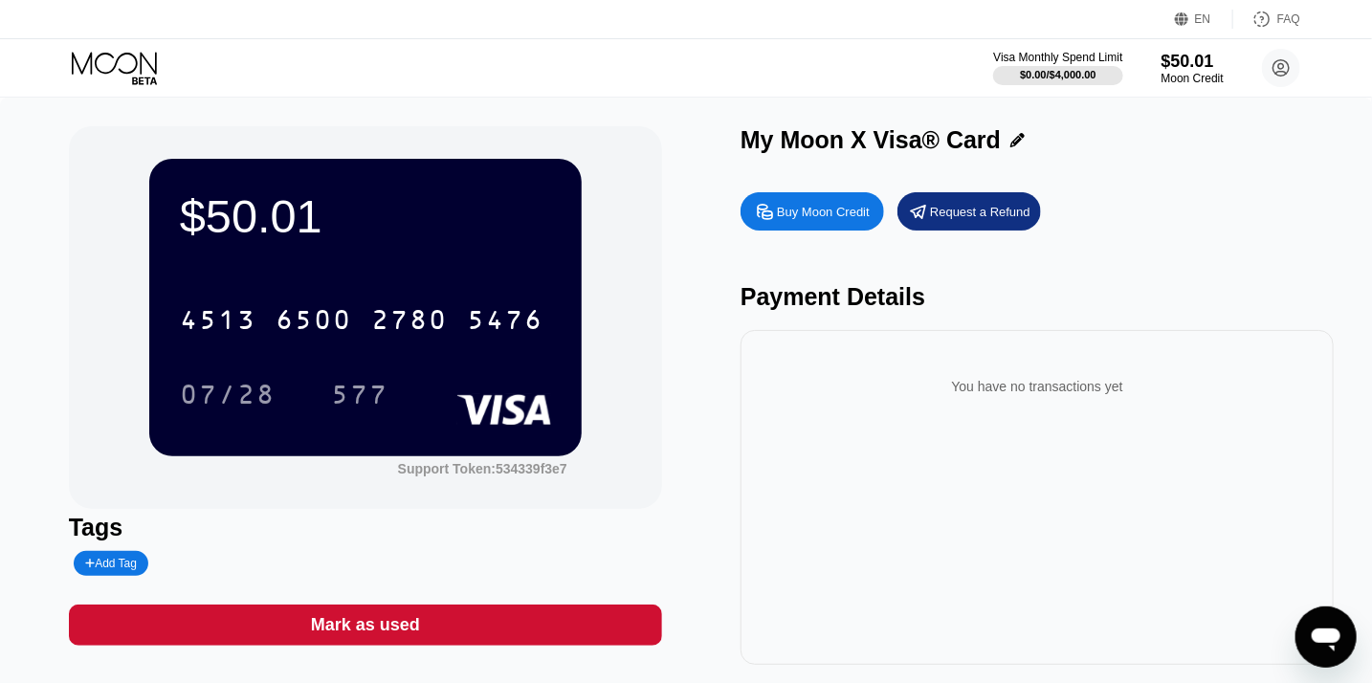
click at [863, 335] on div "Buy Moon Credit Request a Refund Payment Details You have no transactions yet" at bounding box center [1037, 424] width 593 height 482
click at [867, 330] on div "Buy Moon Credit Request a Refund Payment Details You have no transactions yet" at bounding box center [1037, 424] width 593 height 482
click at [1040, 395] on div "You have no transactions yet" at bounding box center [1037, 387] width 563 height 54
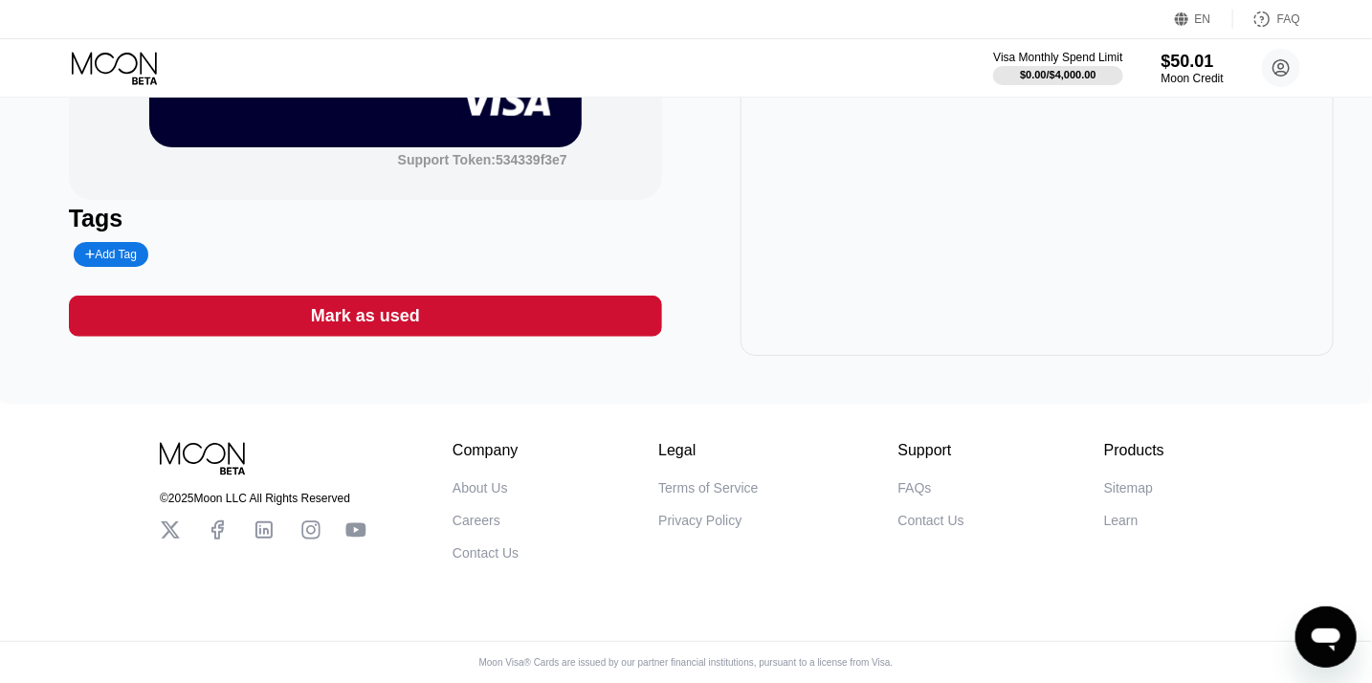
scroll to position [0, 0]
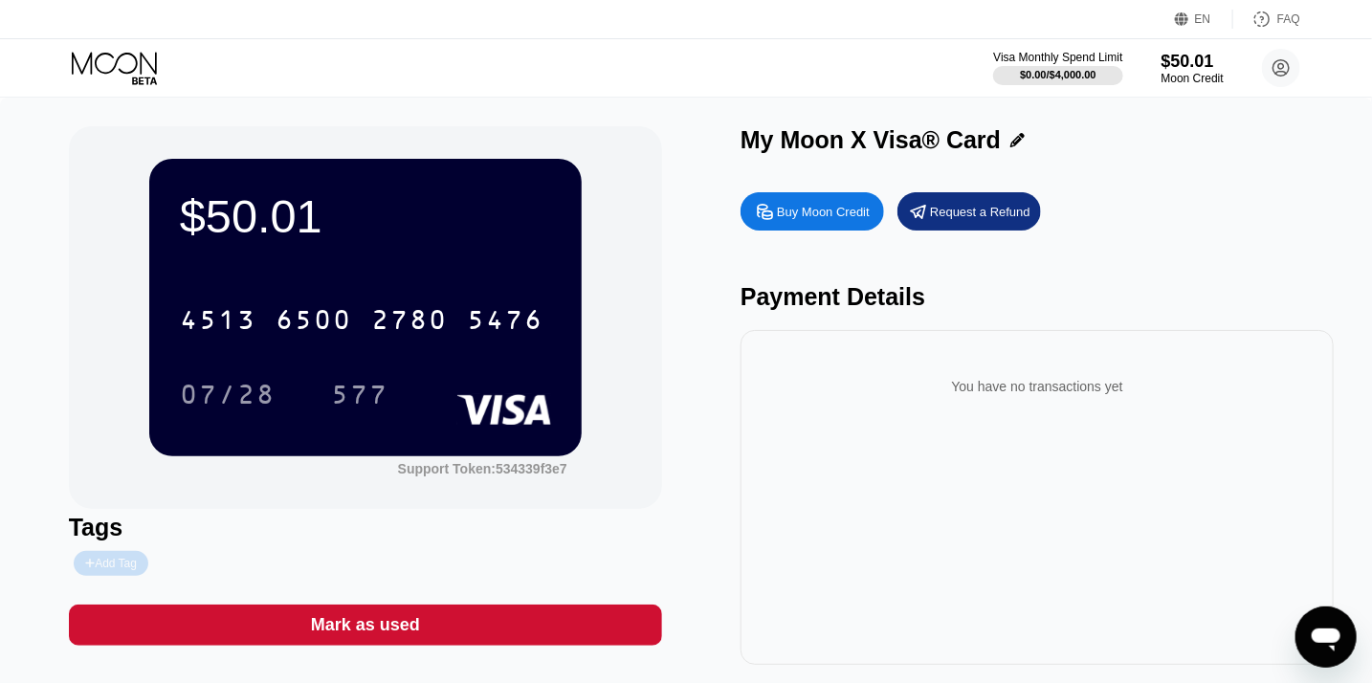
click at [120, 570] on div "Add Tag" at bounding box center [111, 563] width 52 height 13
click at [120, 570] on input "text" at bounding box center [158, 563] width 146 height 13
click at [260, 563] on icon at bounding box center [265, 563] width 11 height 11
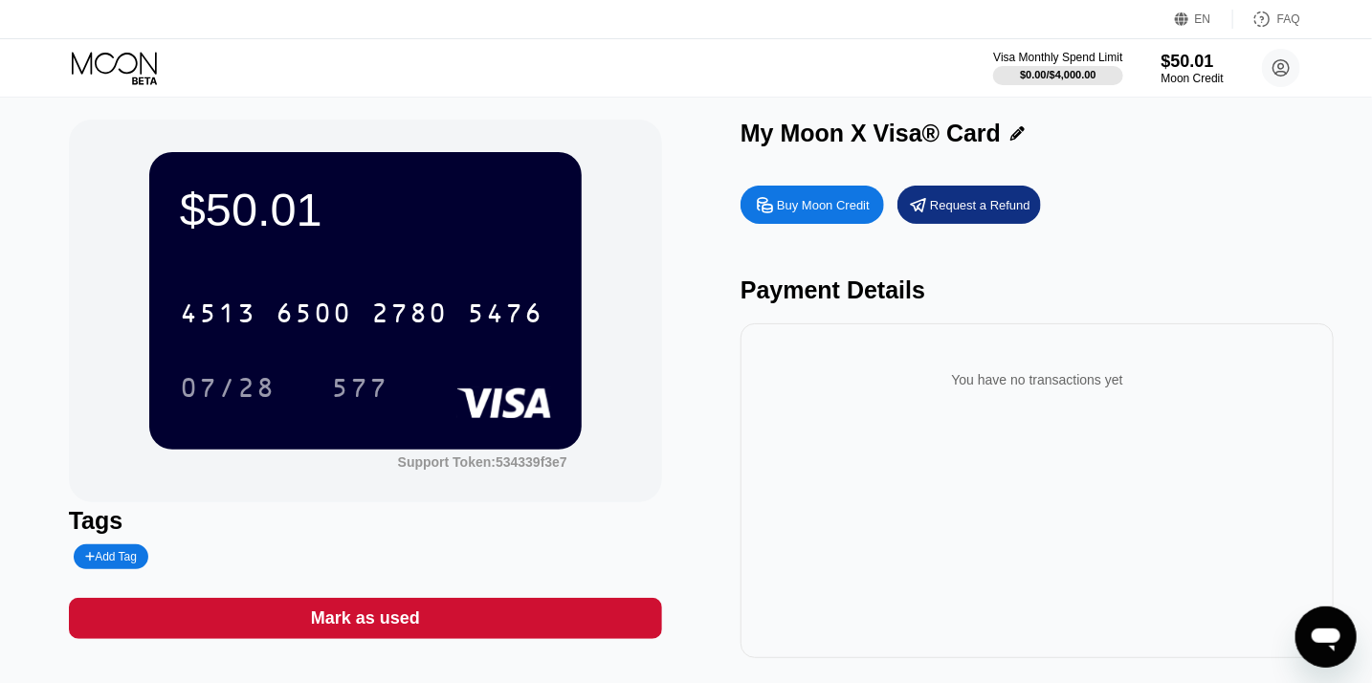
scroll to position [11, 0]
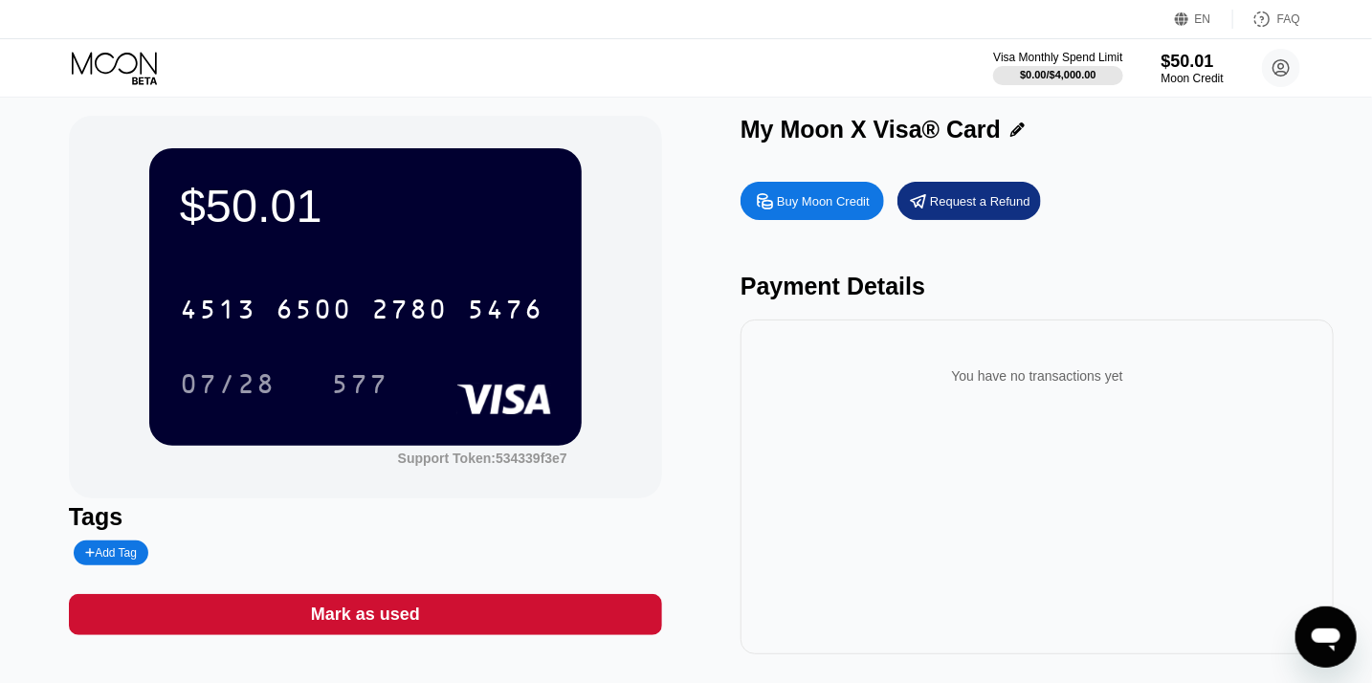
click at [1332, 649] on icon "Open messaging window" at bounding box center [1325, 639] width 29 height 23
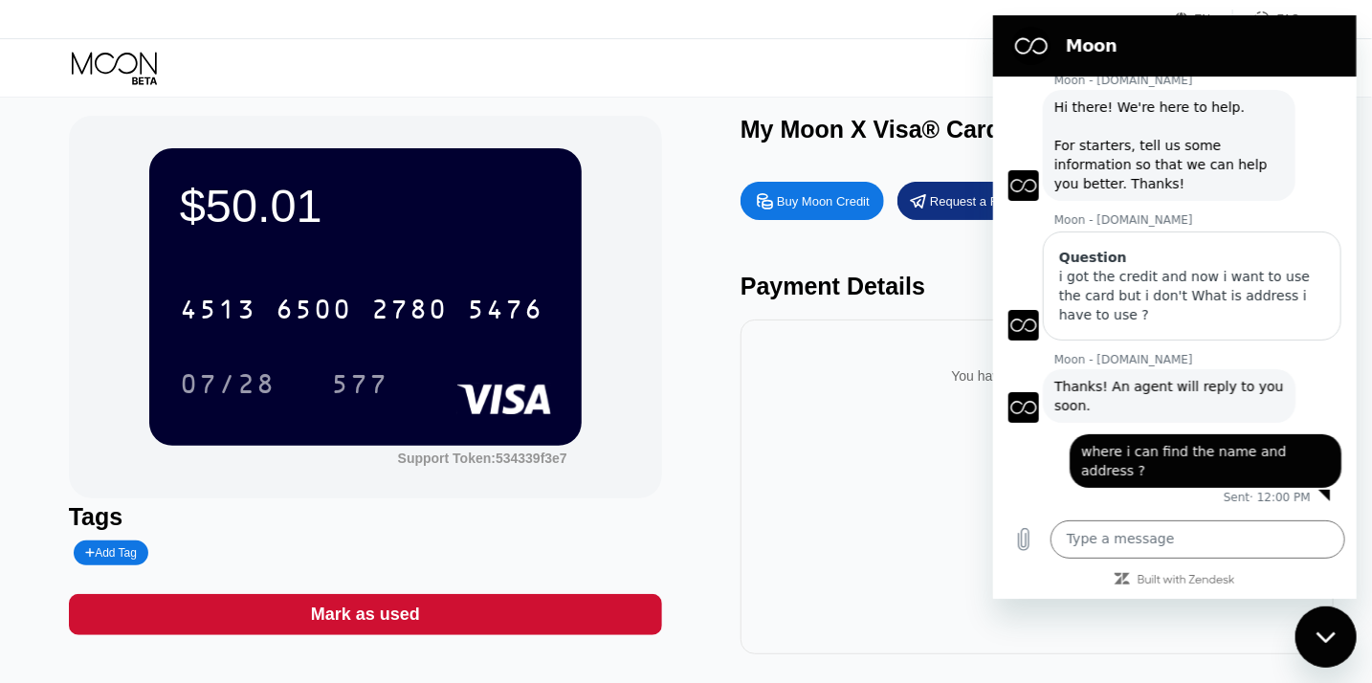
scroll to position [0, 0]
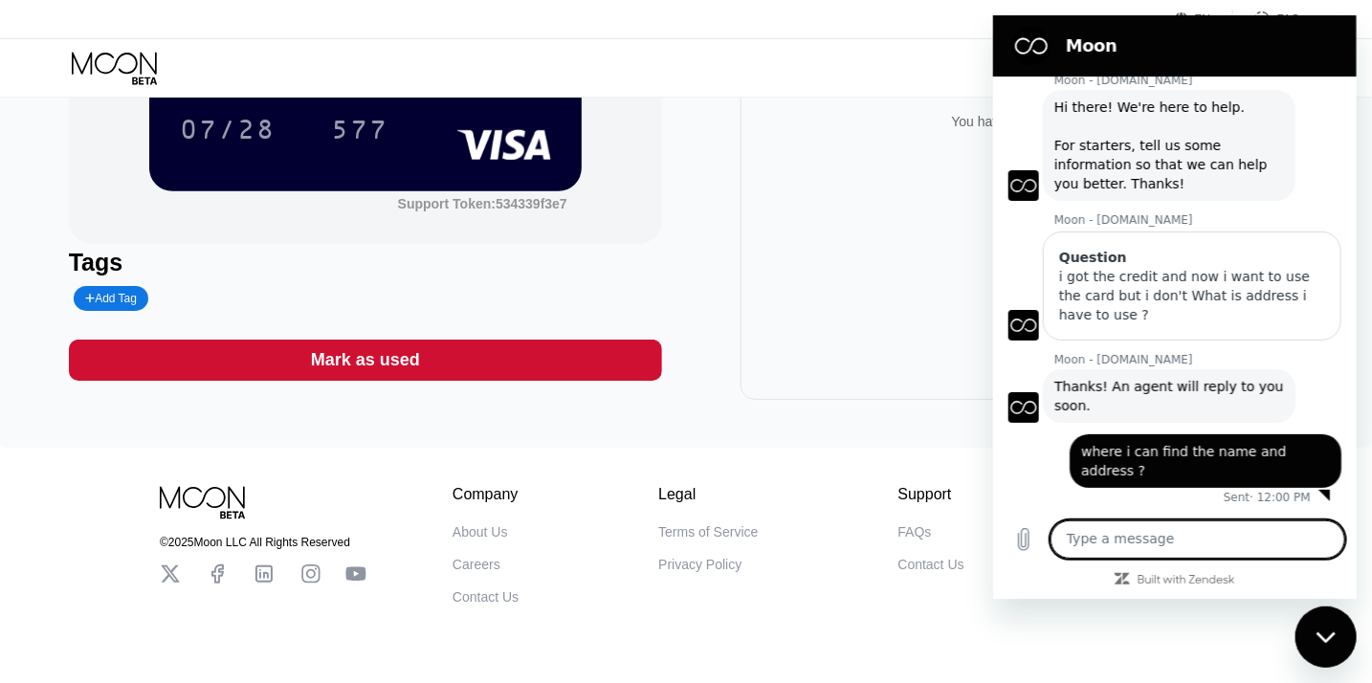
scroll to position [331, 0]
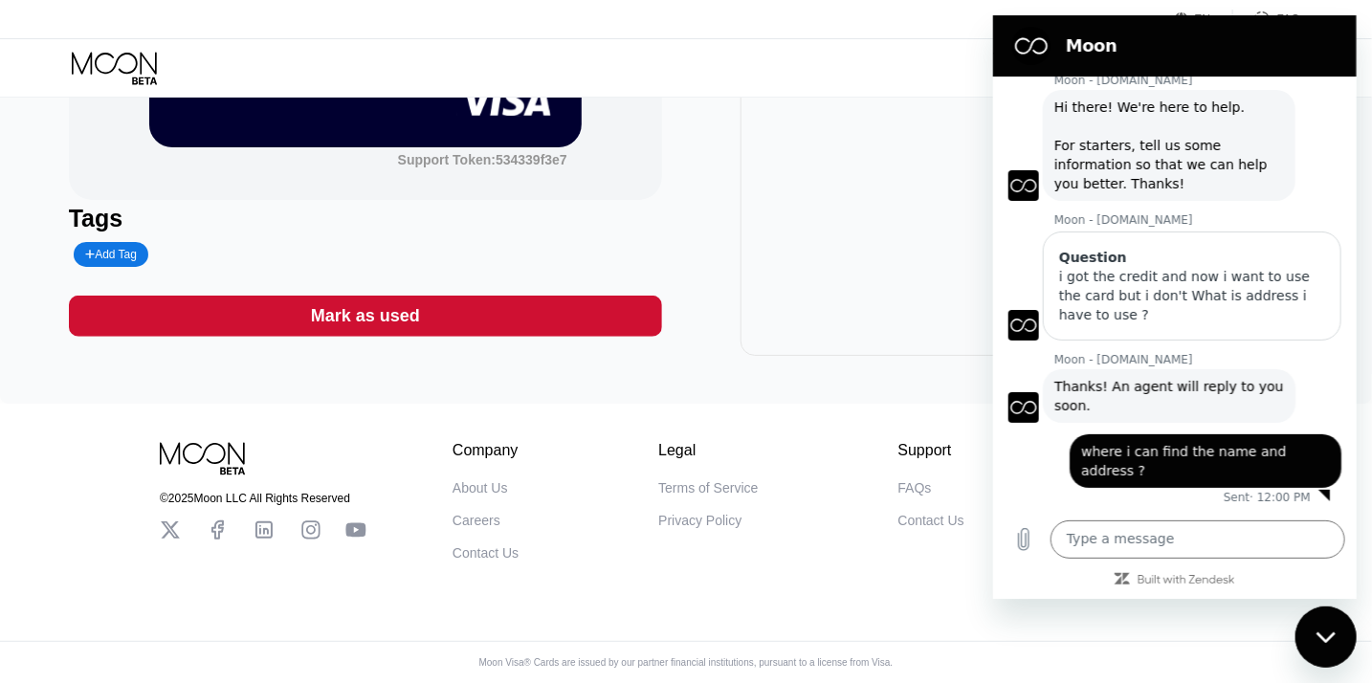
click at [1321, 624] on div "Close messaging window" at bounding box center [1325, 636] width 57 height 57
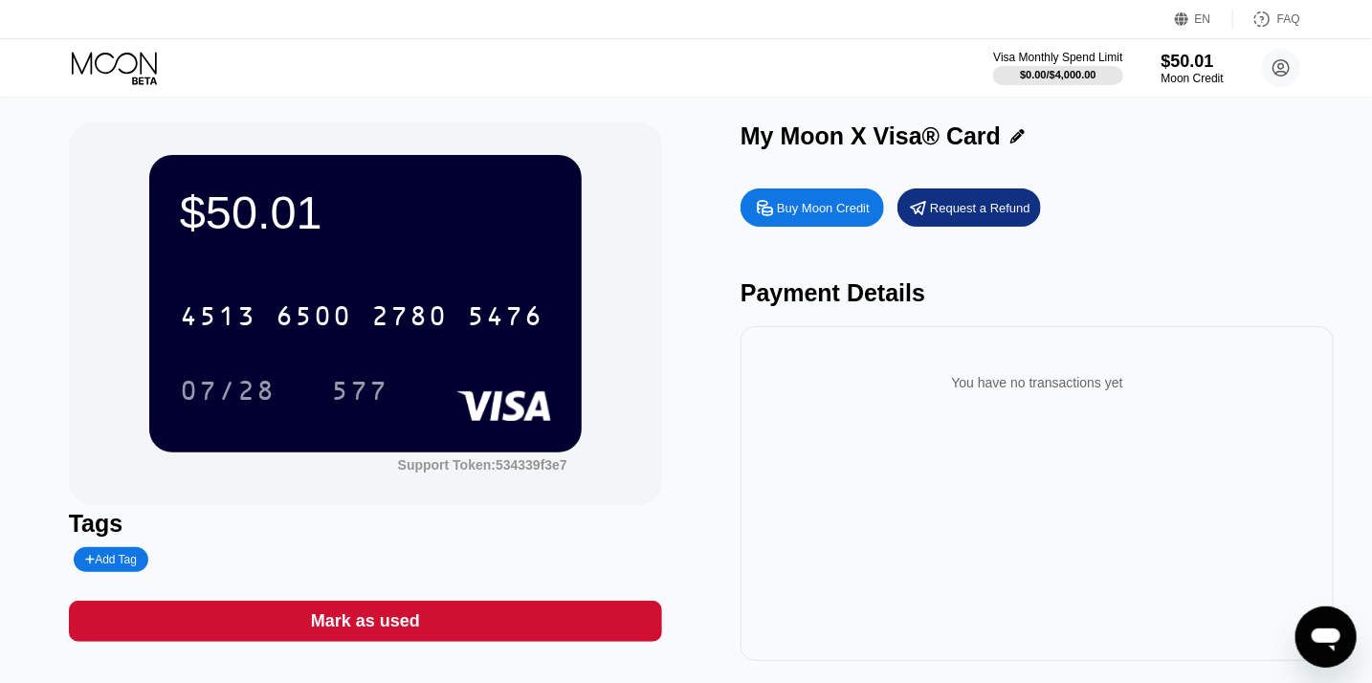
scroll to position [0, 0]
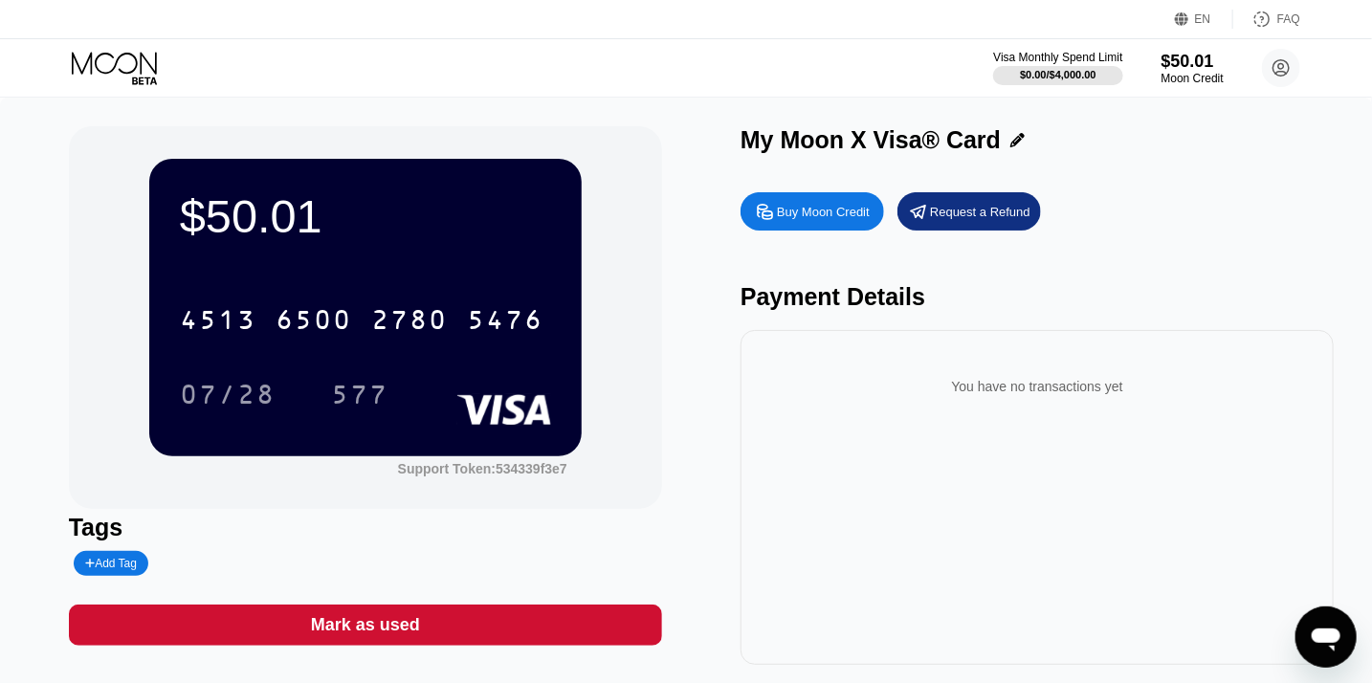
drag, startPoint x: 1059, startPoint y: 221, endPoint x: 1011, endPoint y: 137, distance: 96.8
click at [1011, 137] on div "My Moon X Visa® Card Buy Moon Credit Request a Refund Payment Details You have …" at bounding box center [1037, 395] width 593 height 539
click at [1011, 137] on icon at bounding box center [1017, 140] width 14 height 14
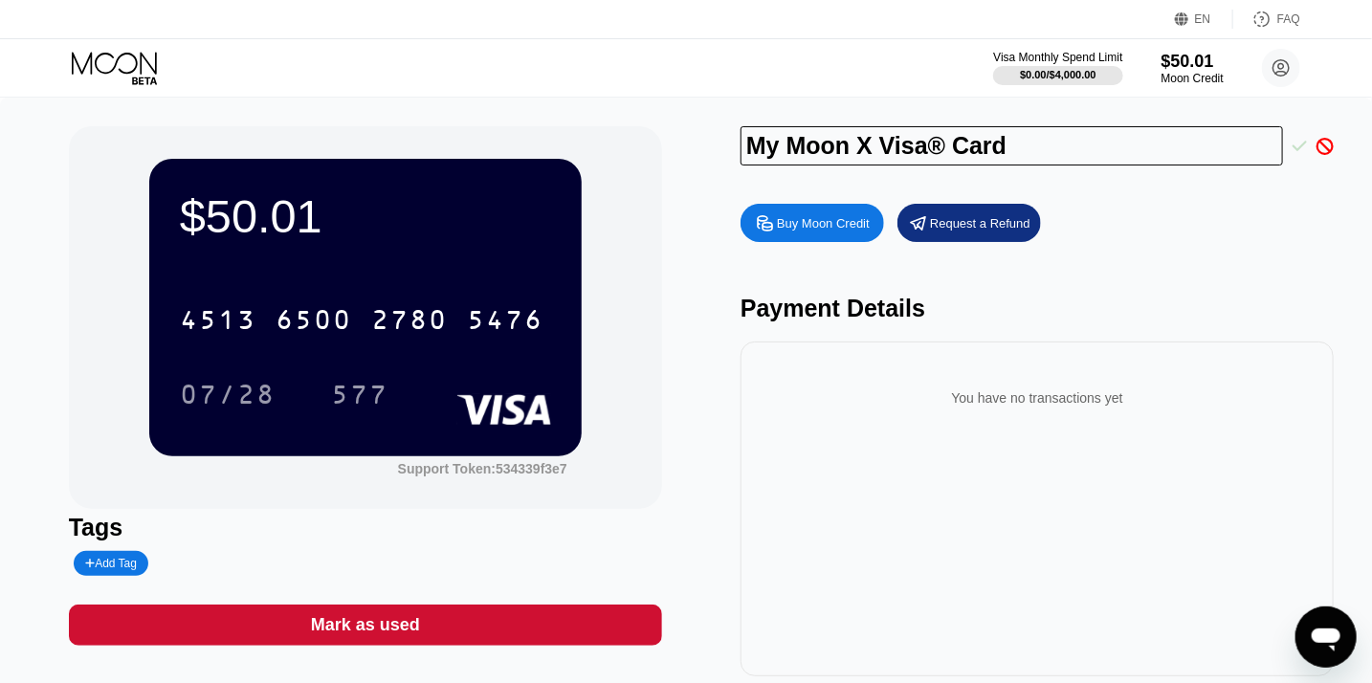
click at [1297, 145] on icon at bounding box center [1300, 146] width 15 height 17
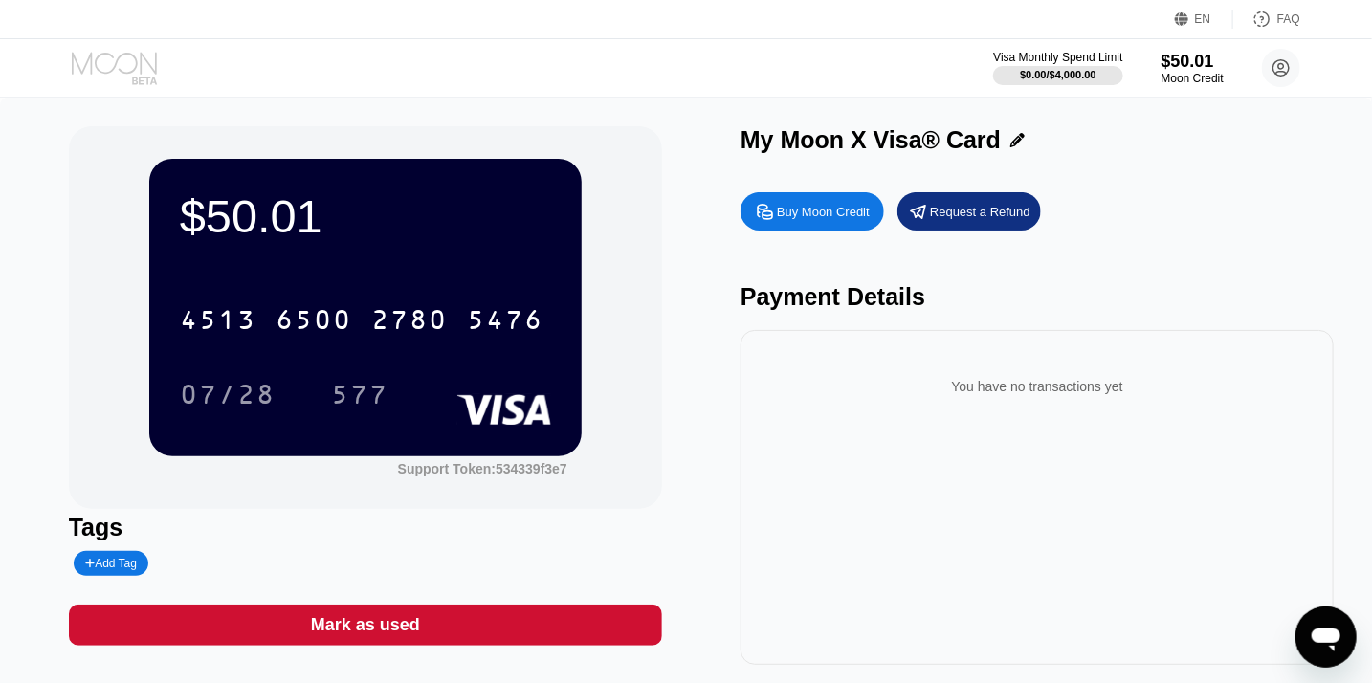
click at [108, 81] on icon at bounding box center [116, 68] width 89 height 33
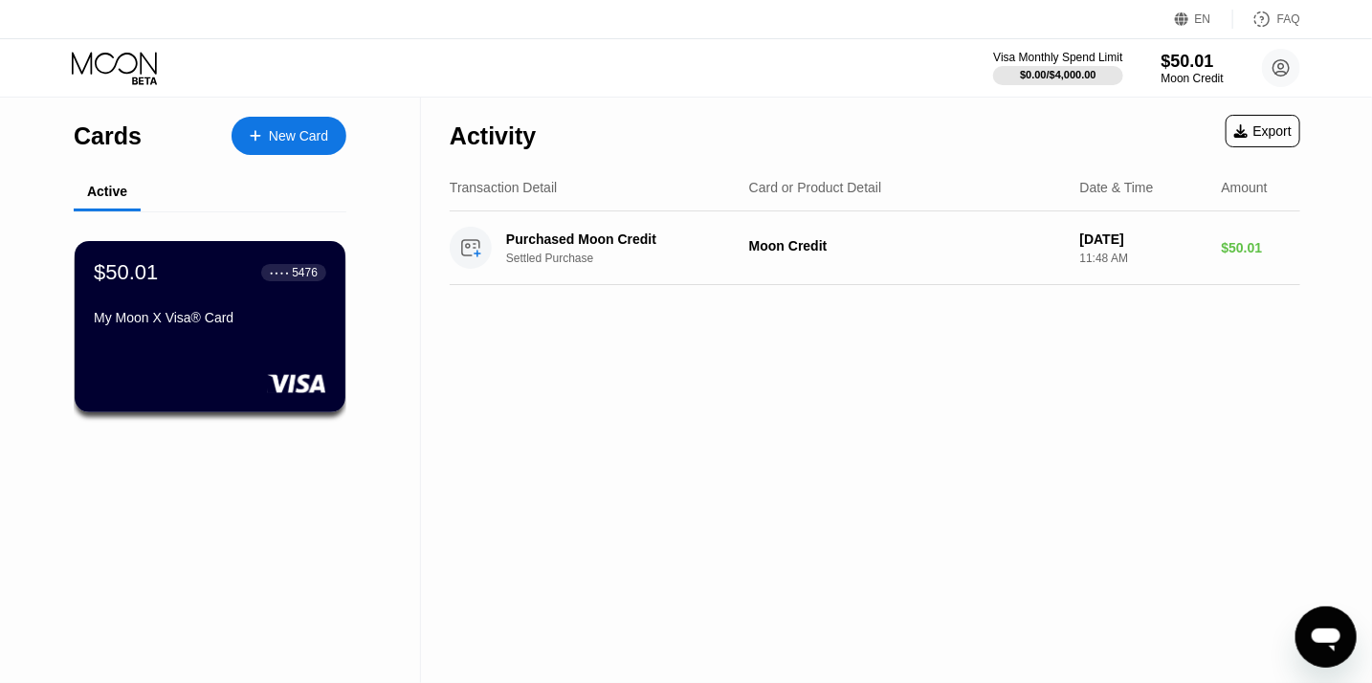
scroll to position [42, 0]
click at [101, 139] on div "Cards" at bounding box center [108, 136] width 68 height 28
click at [105, 188] on div "Active" at bounding box center [107, 191] width 40 height 15
click at [119, 74] on icon at bounding box center [116, 68] width 89 height 33
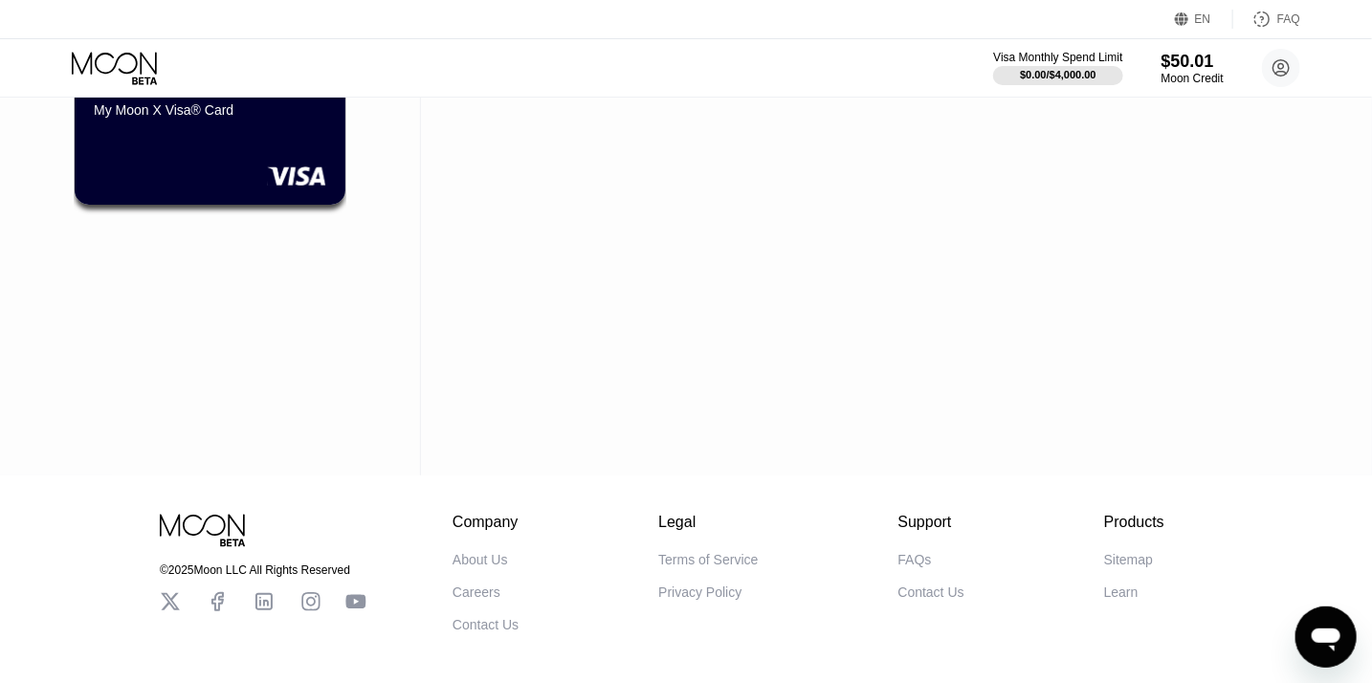
scroll to position [0, 0]
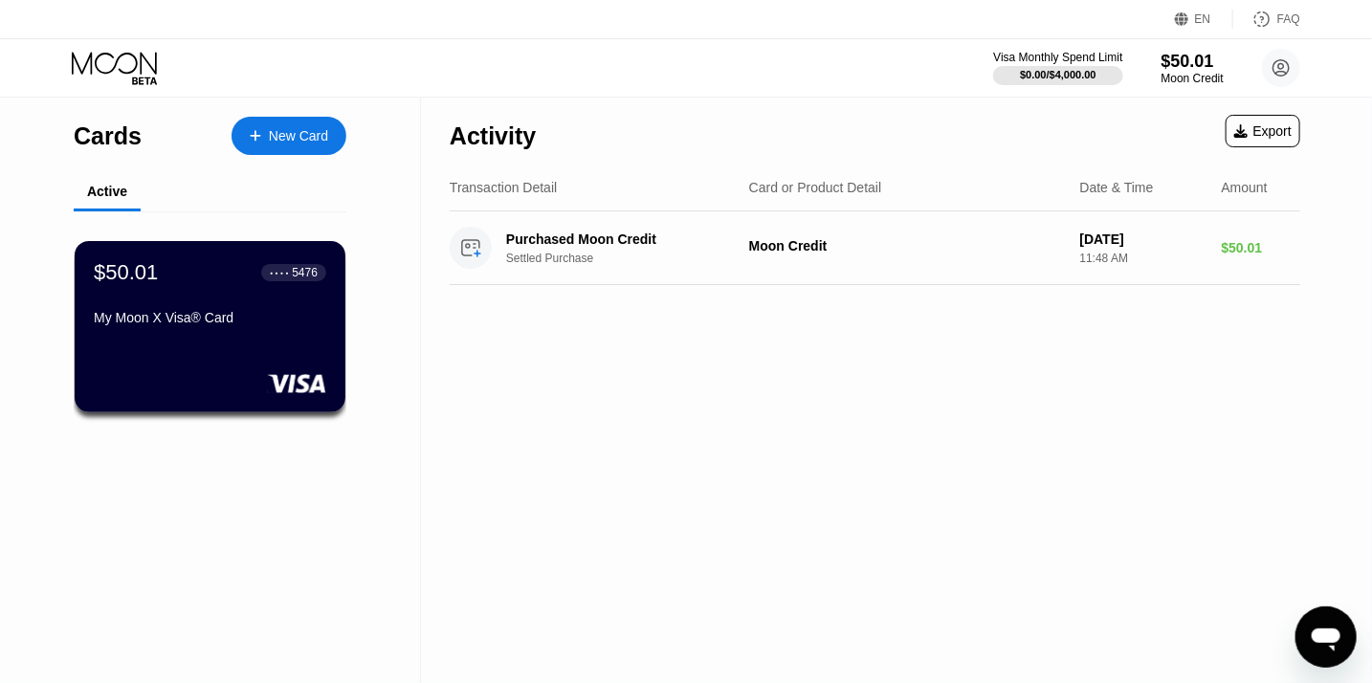
click at [1342, 671] on div "Cards New Card Active $50.01 ● ● ● ● 5476 My Moon X Visa® Card Activity Export …" at bounding box center [686, 391] width 1372 height 586
click at [1325, 640] on icon "Open messaging window" at bounding box center [1325, 639] width 29 height 23
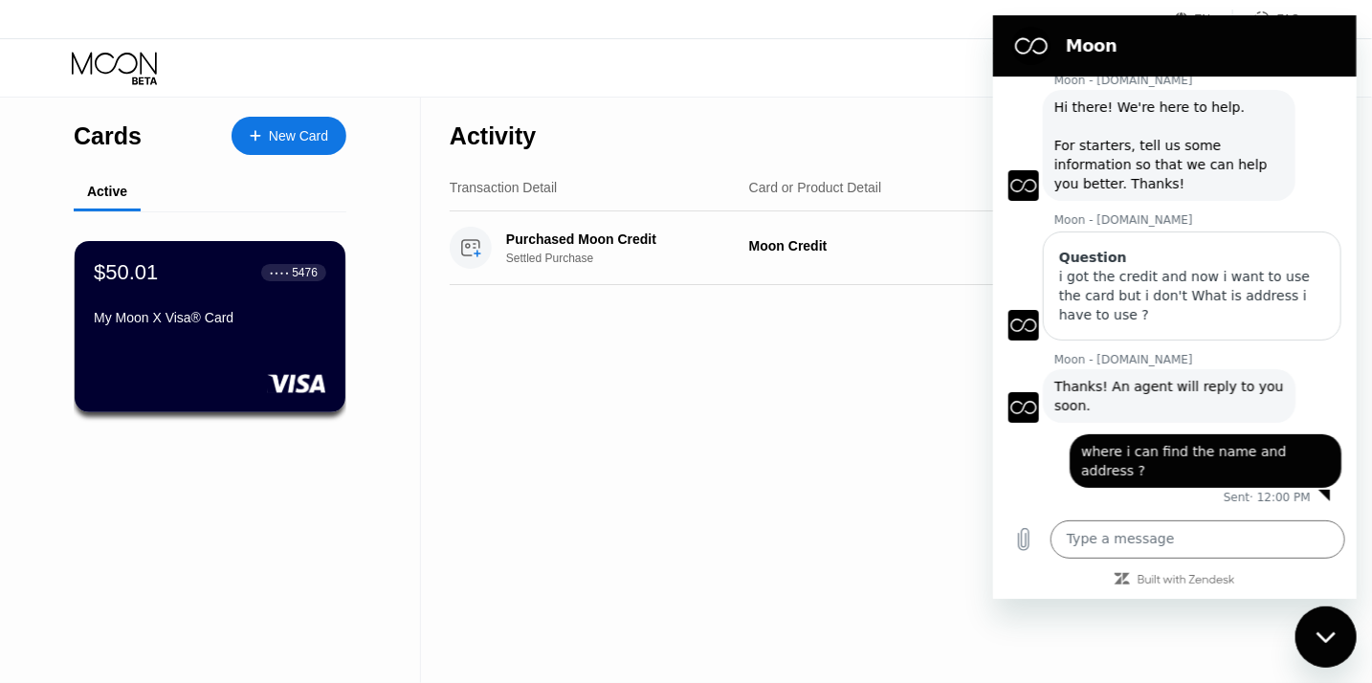
click at [1318, 631] on icon "Close messaging window" at bounding box center [1326, 637] width 20 height 12
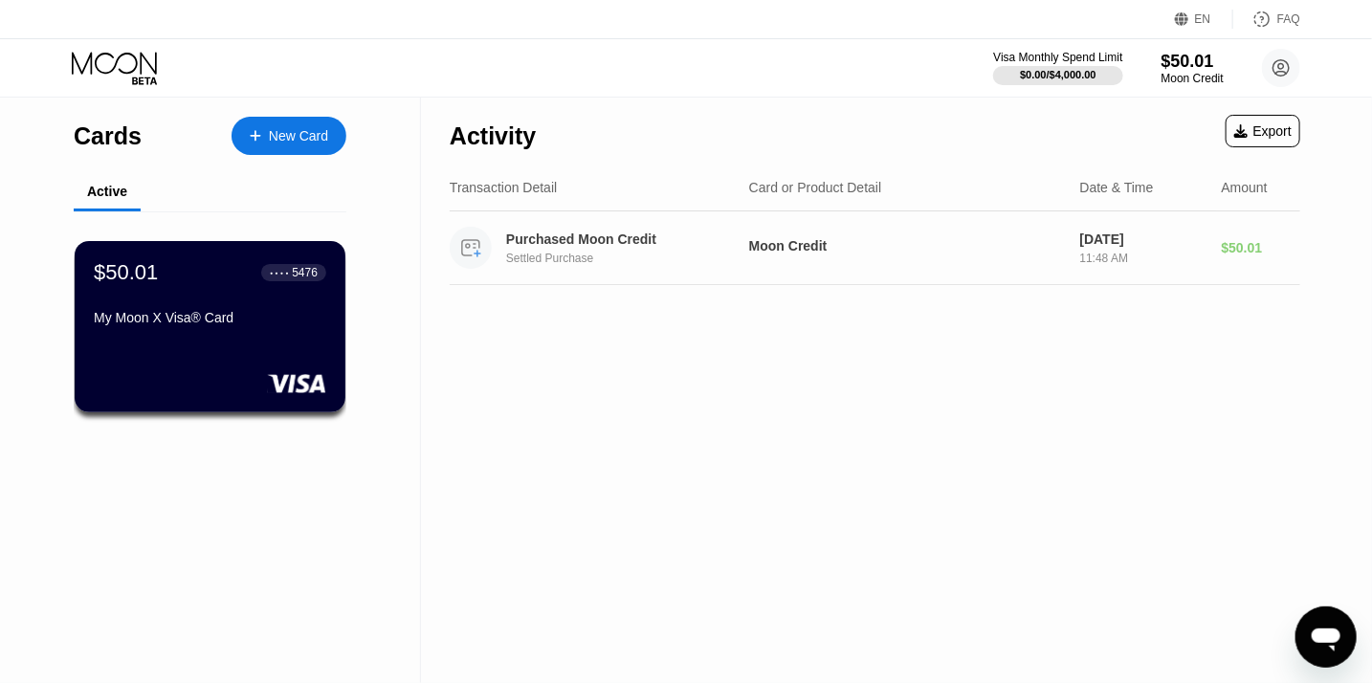
scroll to position [293, 0]
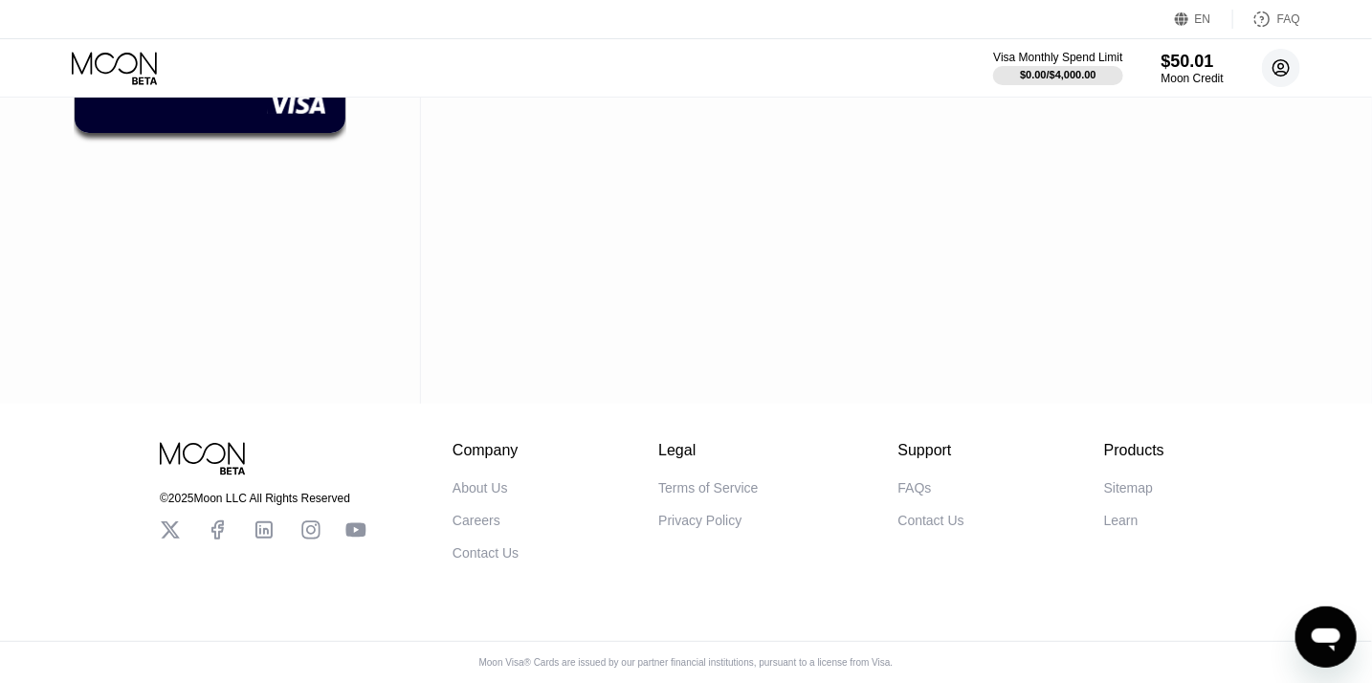
click at [1285, 70] on circle at bounding box center [1281, 68] width 38 height 38
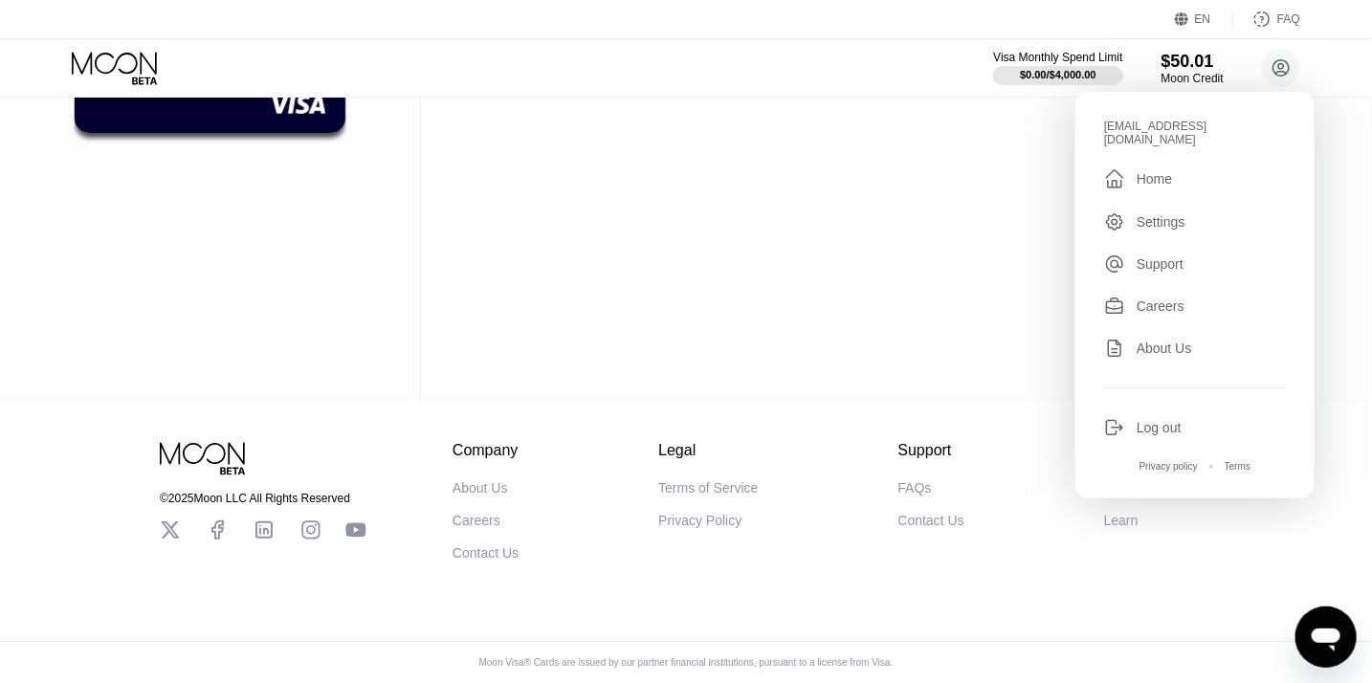
click at [1165, 420] on div "Log out" at bounding box center [1159, 427] width 45 height 15
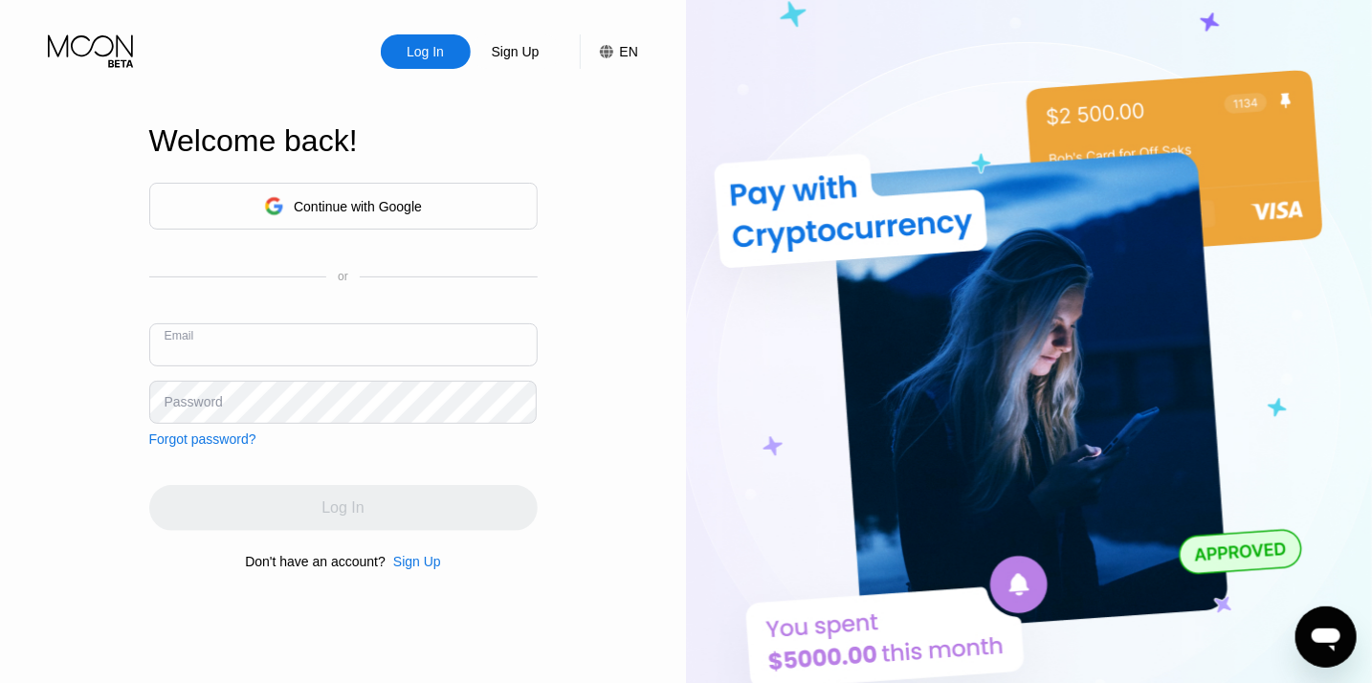
click at [317, 349] on input "text" at bounding box center [343, 344] width 388 height 43
type input "[EMAIL_ADDRESS][DOMAIN_NAME]"
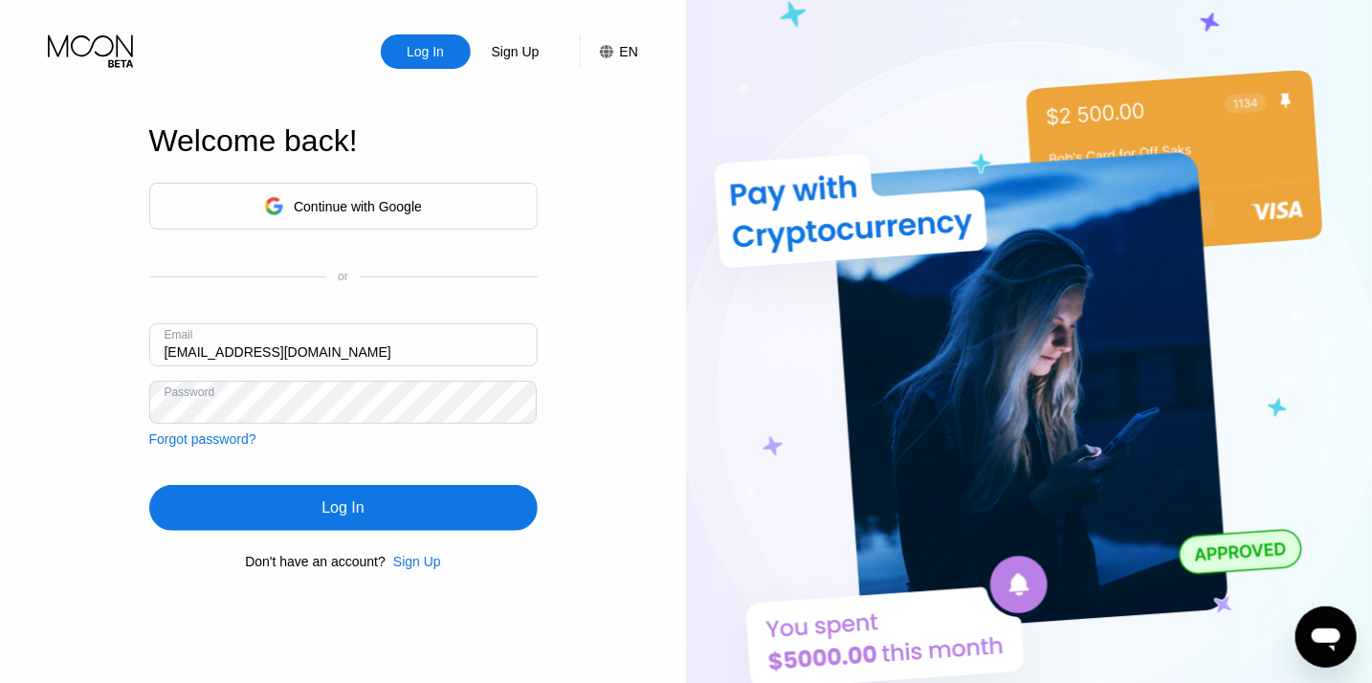
click at [269, 511] on div "Log In" at bounding box center [343, 508] width 388 height 46
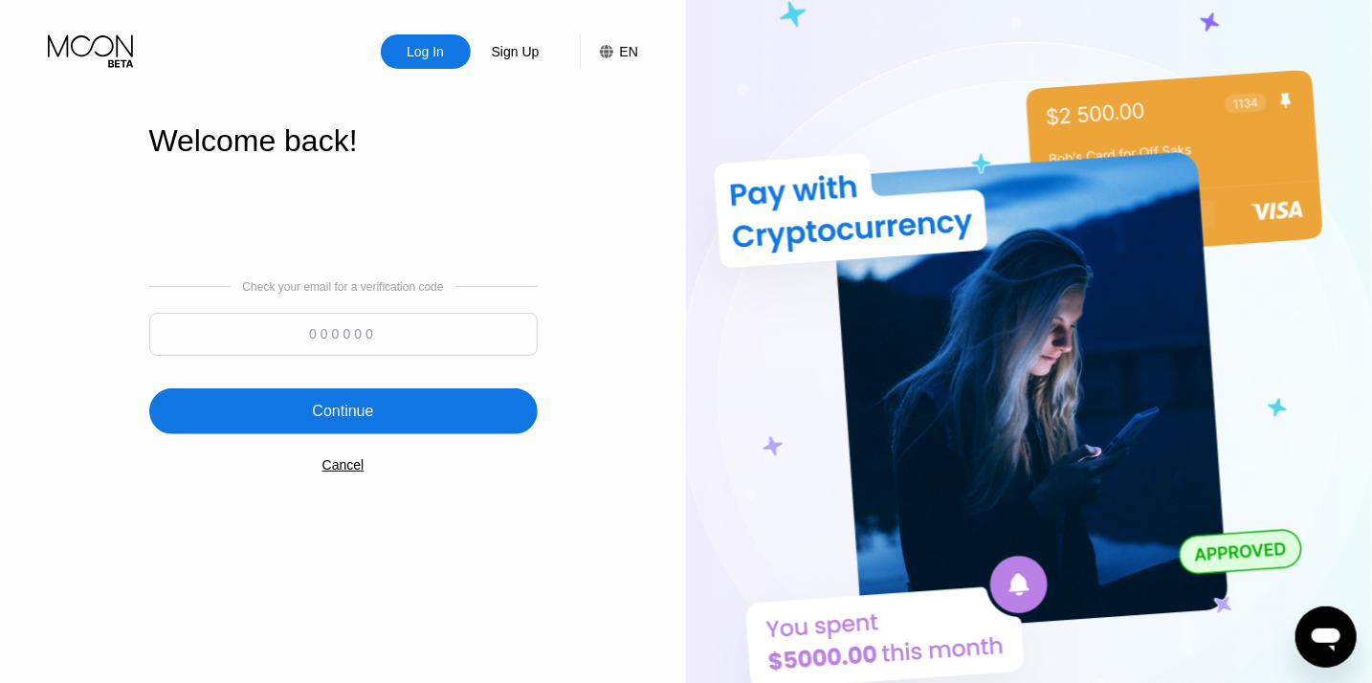
click at [299, 323] on input at bounding box center [343, 334] width 388 height 43
type input "131500"
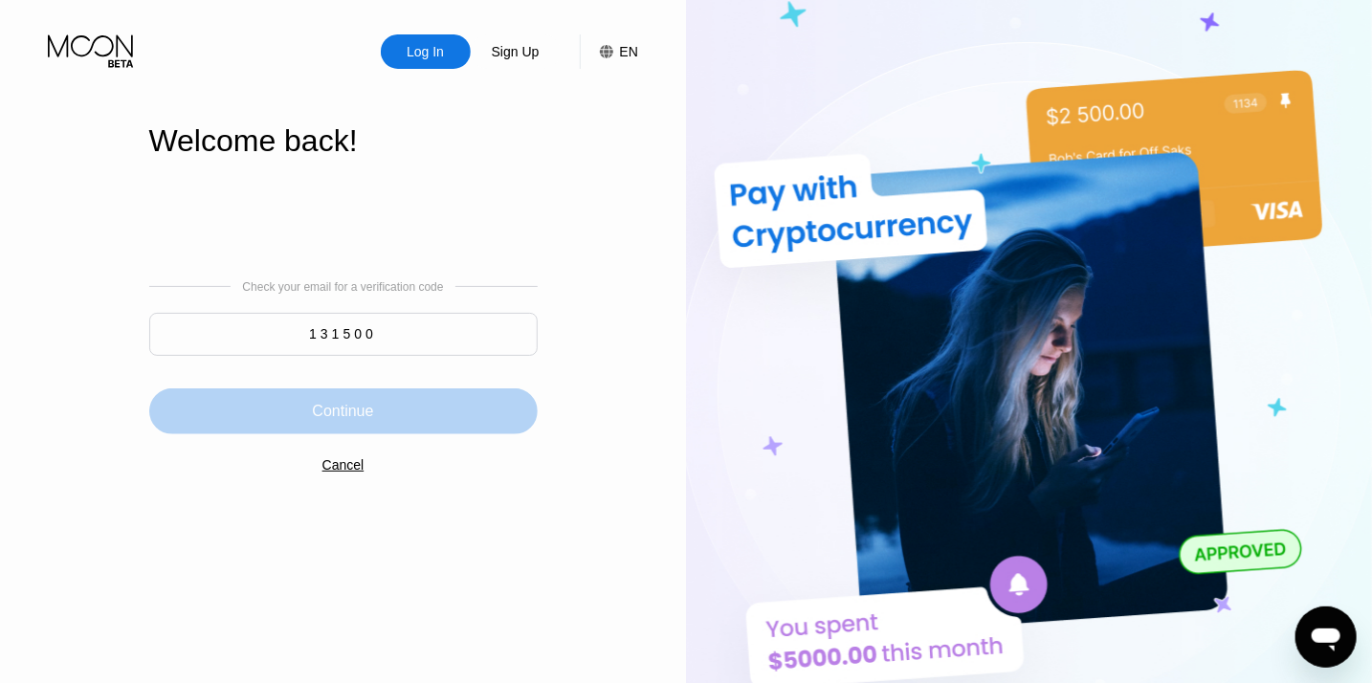
click at [343, 415] on div "Continue" at bounding box center [342, 411] width 61 height 19
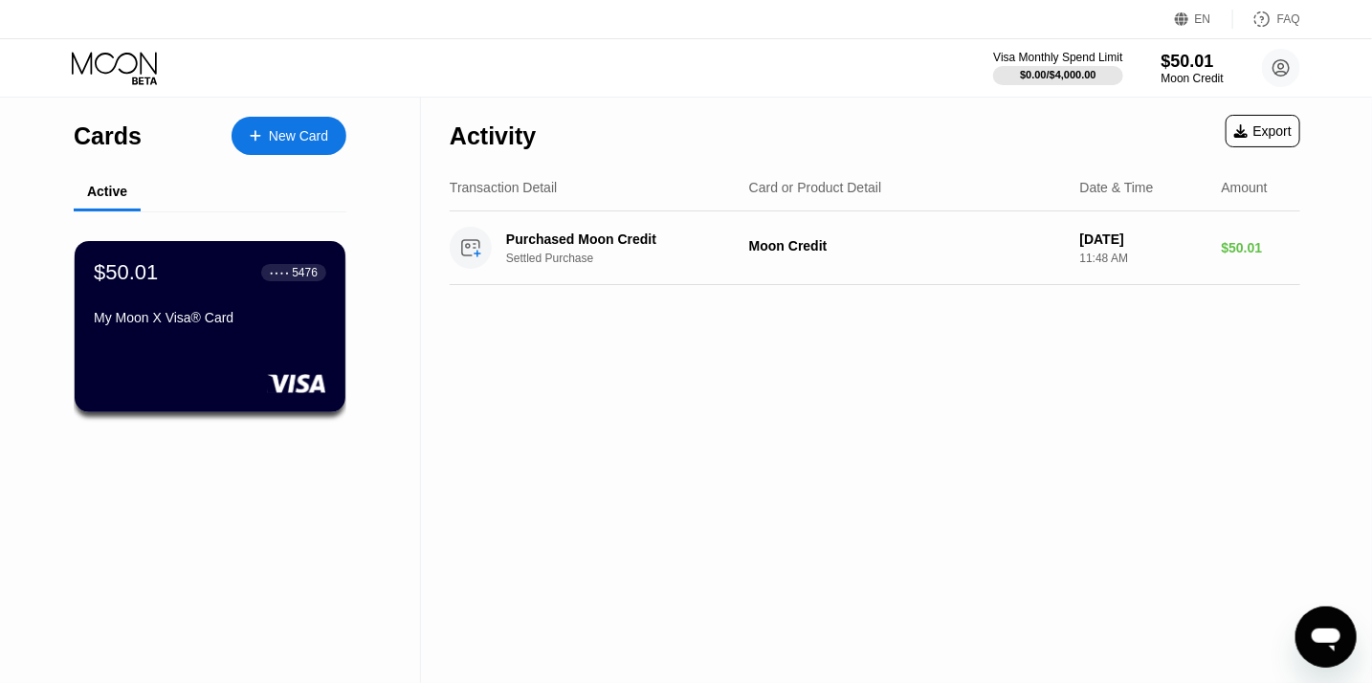
click at [1332, 647] on icon "Open messaging window" at bounding box center [1325, 639] width 29 height 23
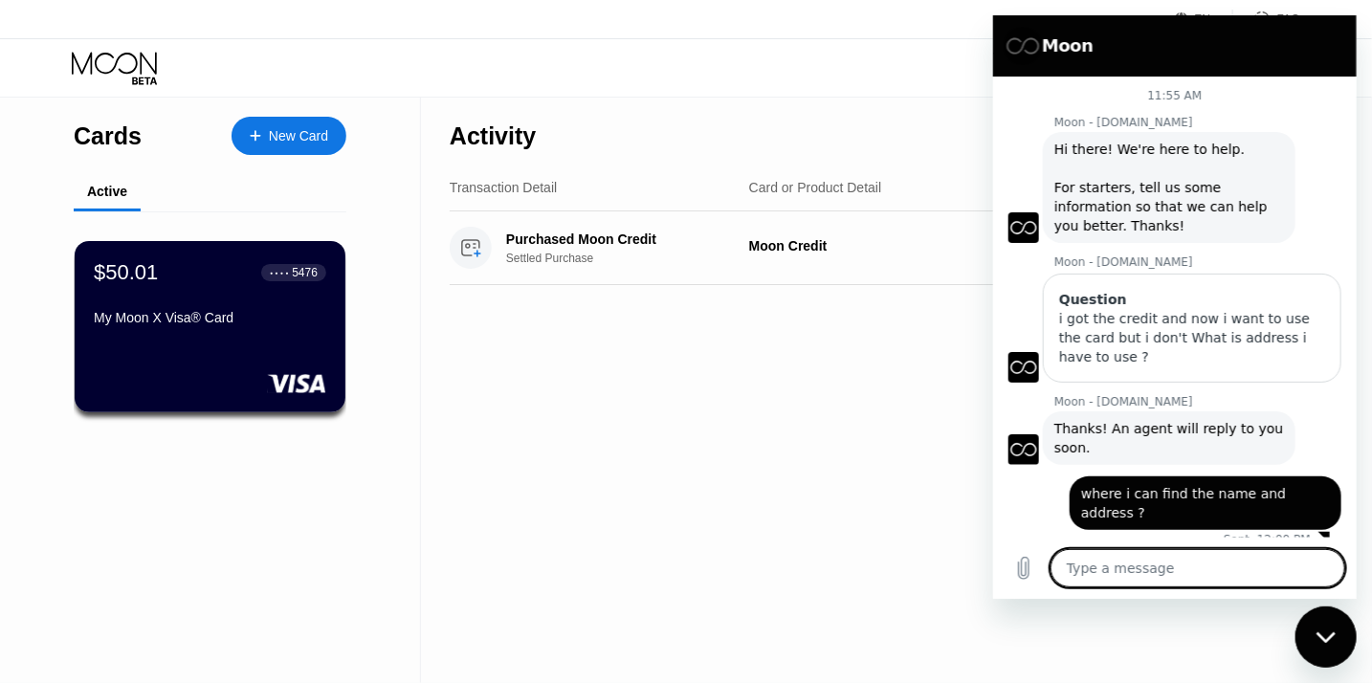
scroll to position [42, 0]
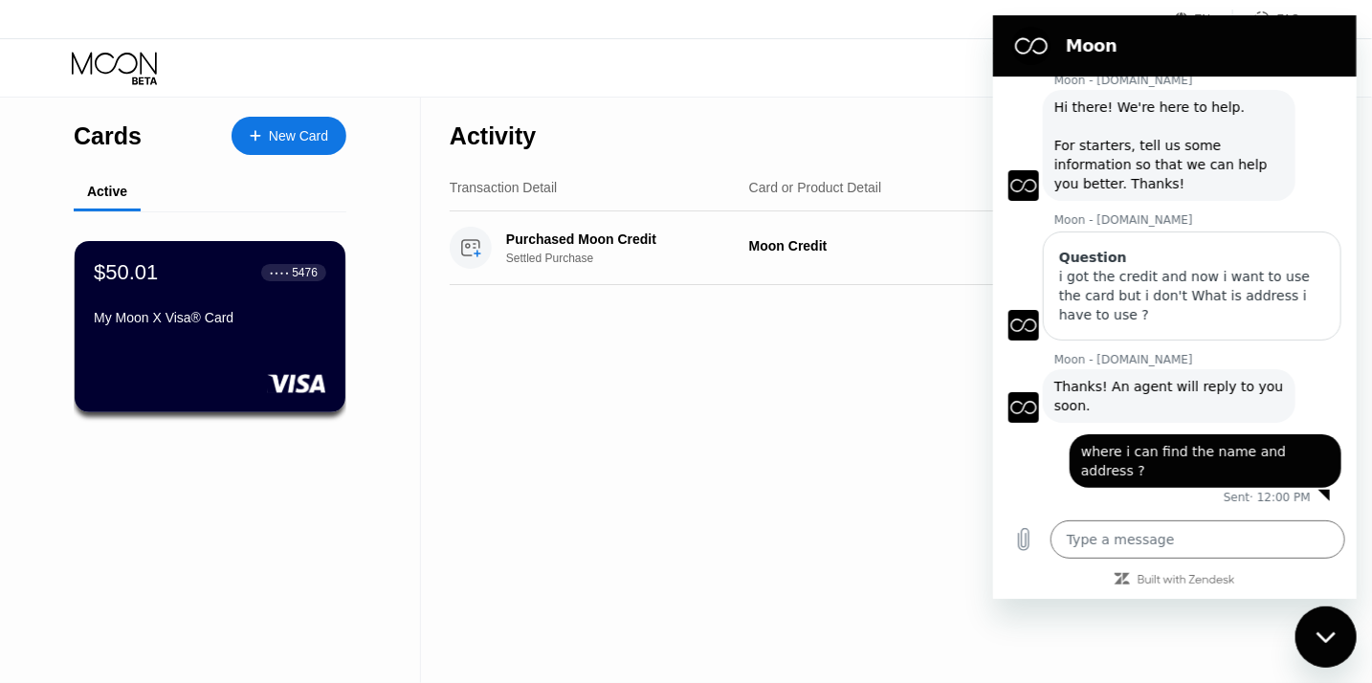
click at [1319, 631] on icon "Close messaging window" at bounding box center [1326, 637] width 20 height 12
type textarea "x"
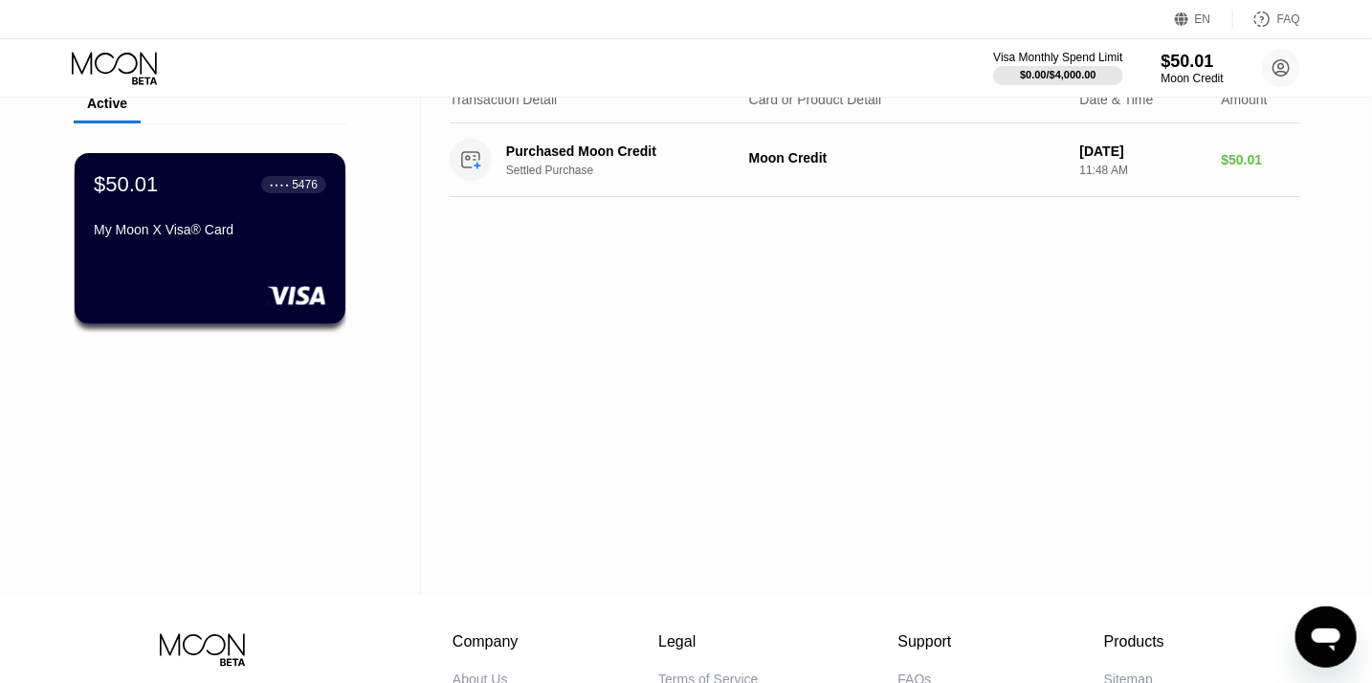
scroll to position [0, 0]
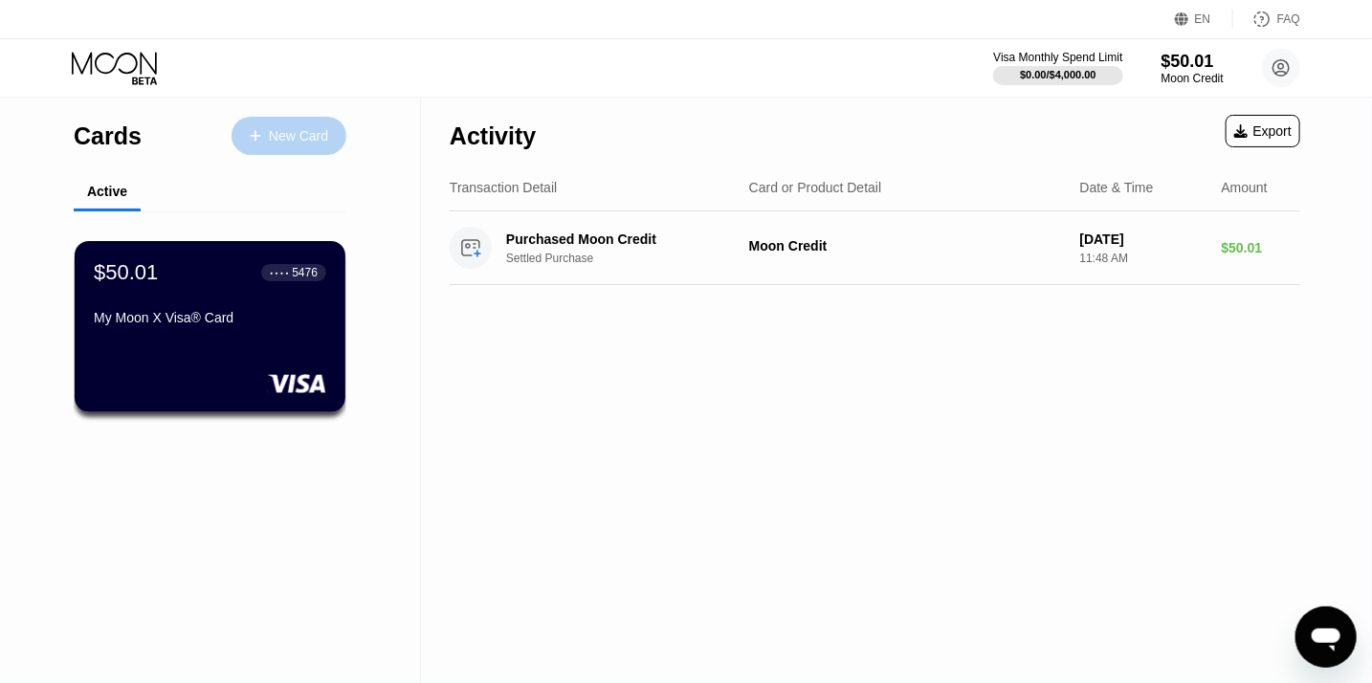
click at [302, 128] on div "New Card" at bounding box center [298, 136] width 59 height 16
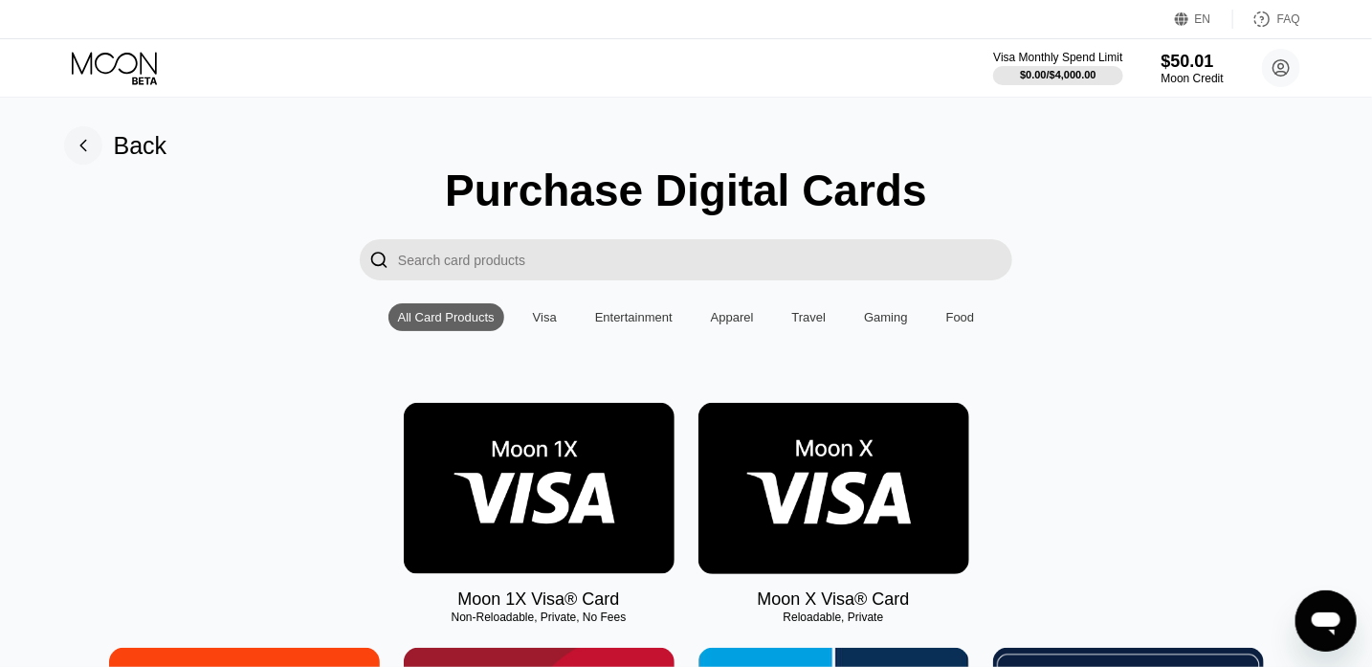
click at [816, 518] on img at bounding box center [834, 488] width 271 height 171
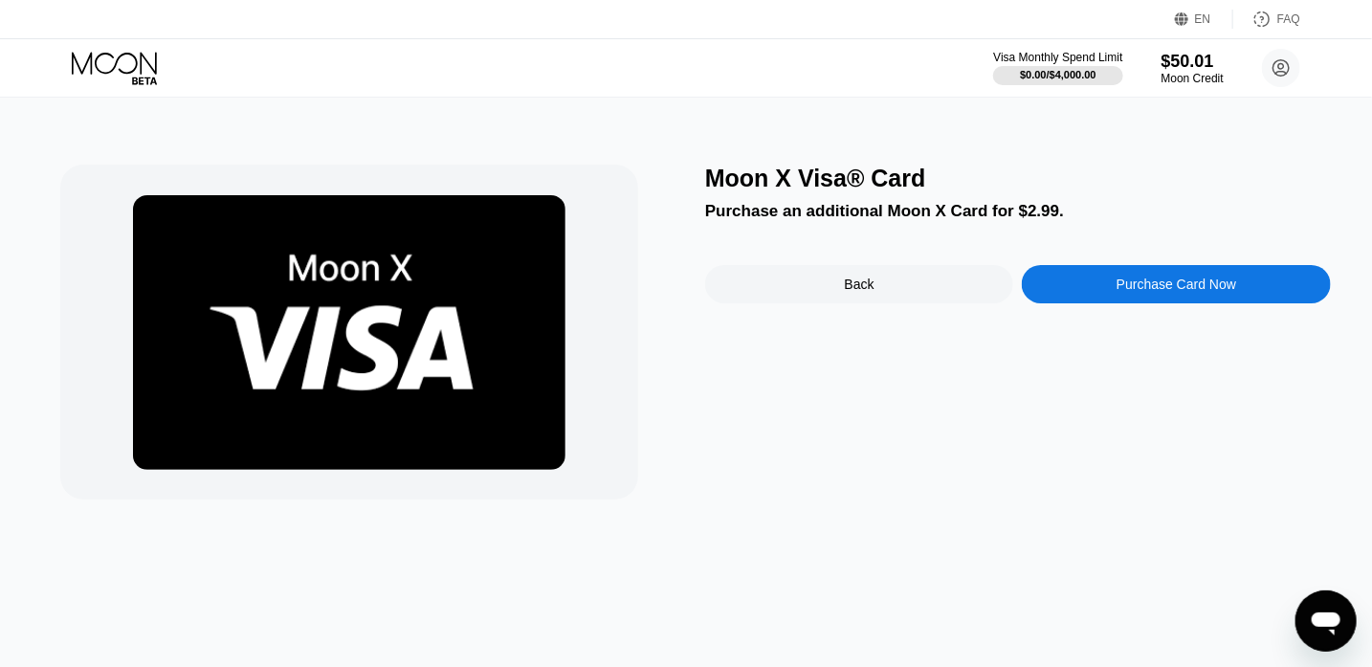
click at [852, 281] on div "Back" at bounding box center [860, 284] width 30 height 15
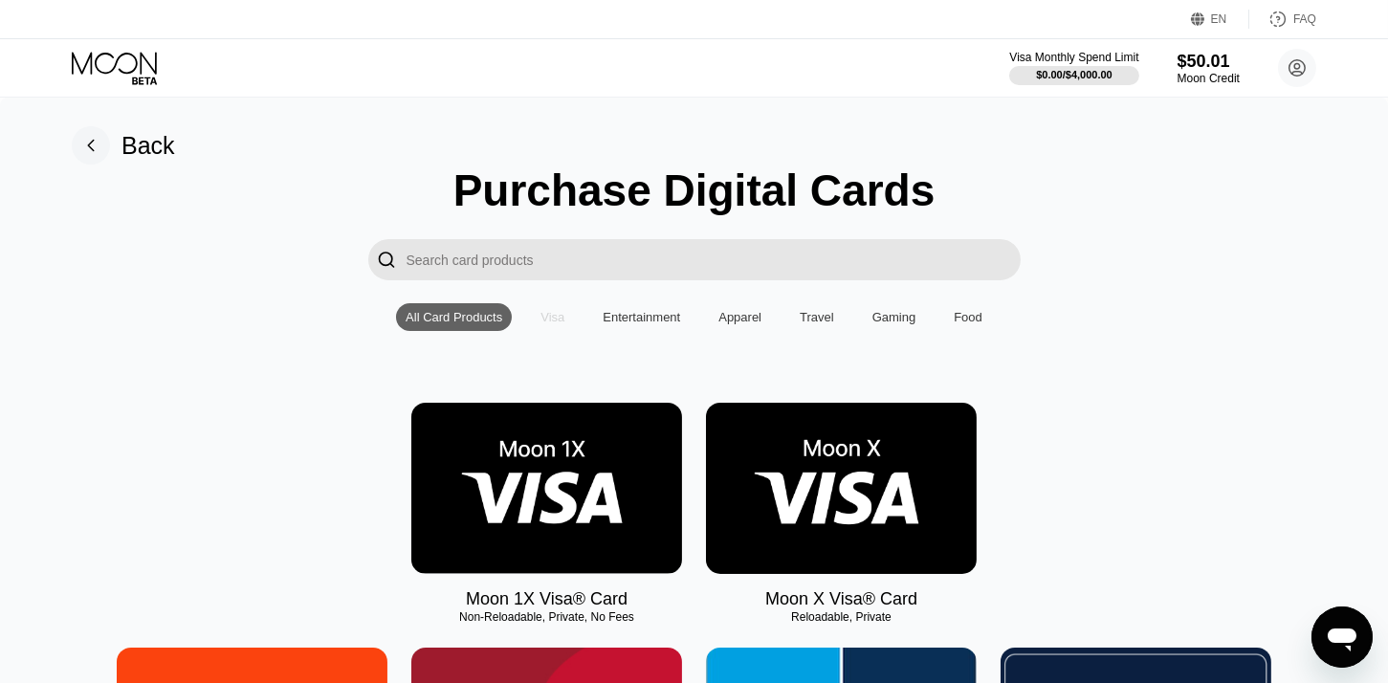
click at [545, 324] on div "Visa" at bounding box center [553, 317] width 24 height 14
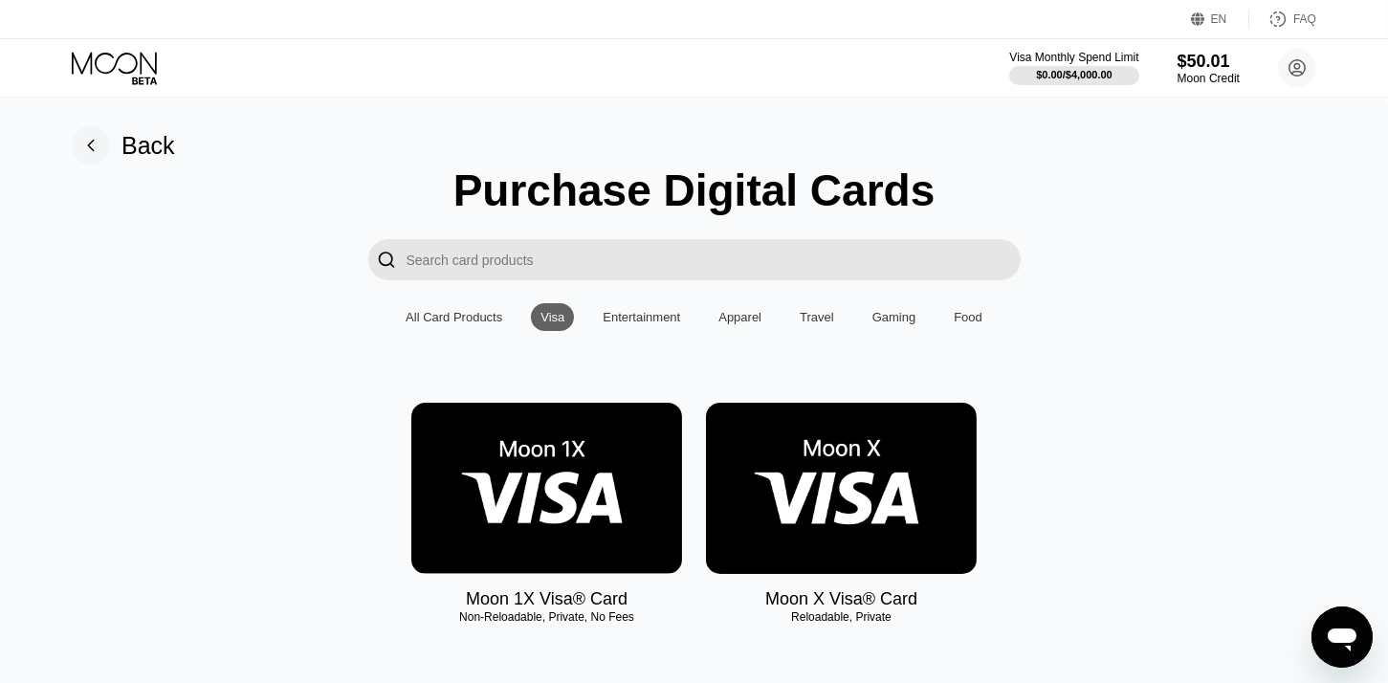
click at [837, 408] on div "Purchase Digital Cards  All Card Products Visa Entertainment Apparel Travel Ga…" at bounding box center [694, 406] width 1331 height 483
click at [833, 451] on img at bounding box center [841, 488] width 271 height 171
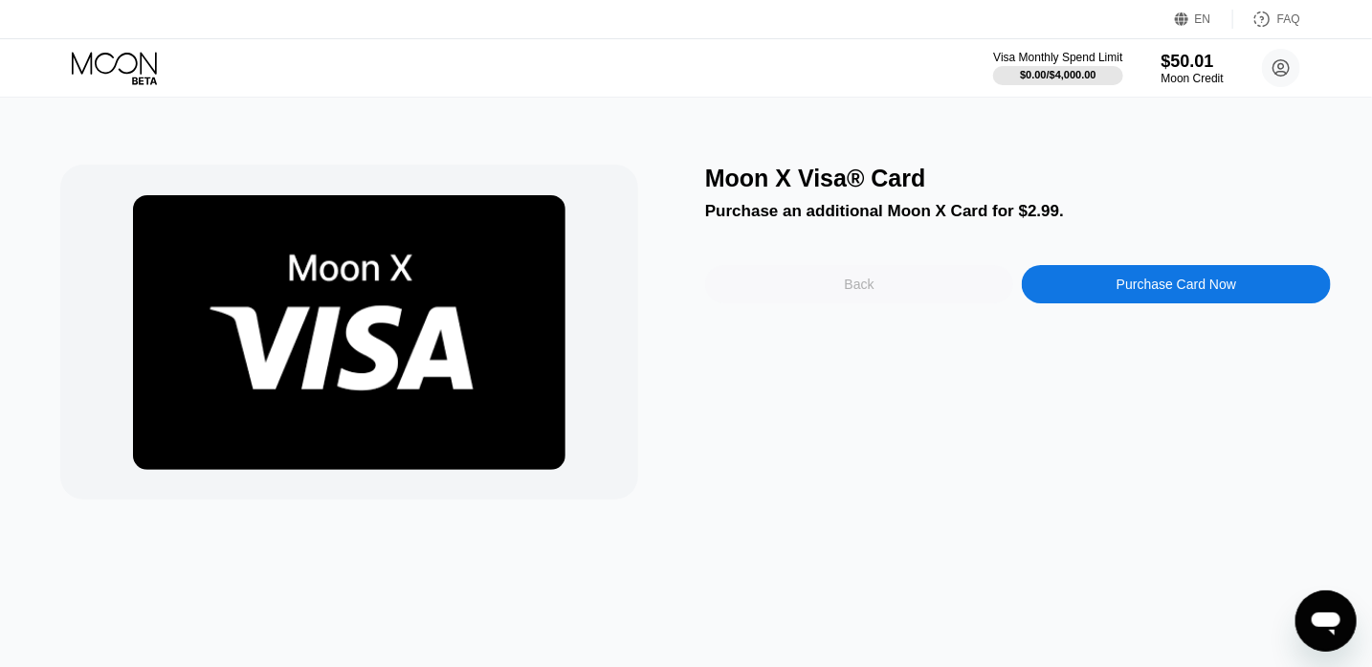
click at [853, 292] on div "Back" at bounding box center [860, 284] width 30 height 15
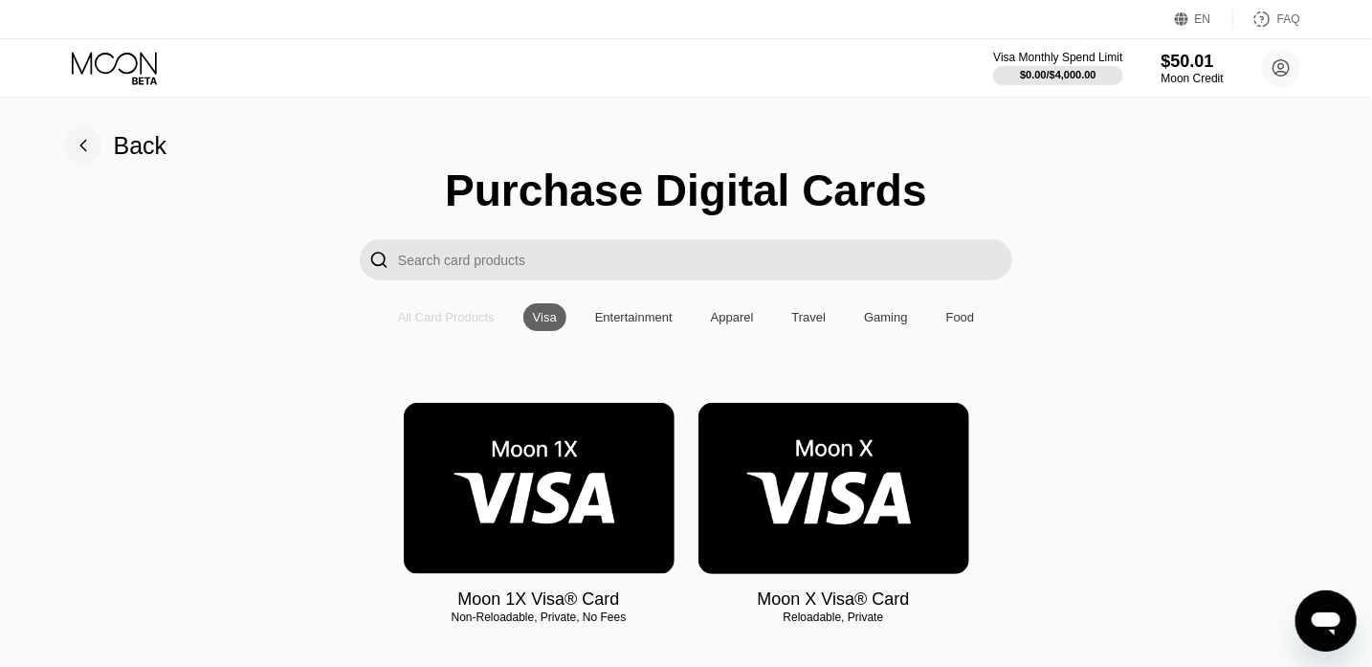
click at [447, 322] on div "All Card Products" at bounding box center [446, 317] width 97 height 14
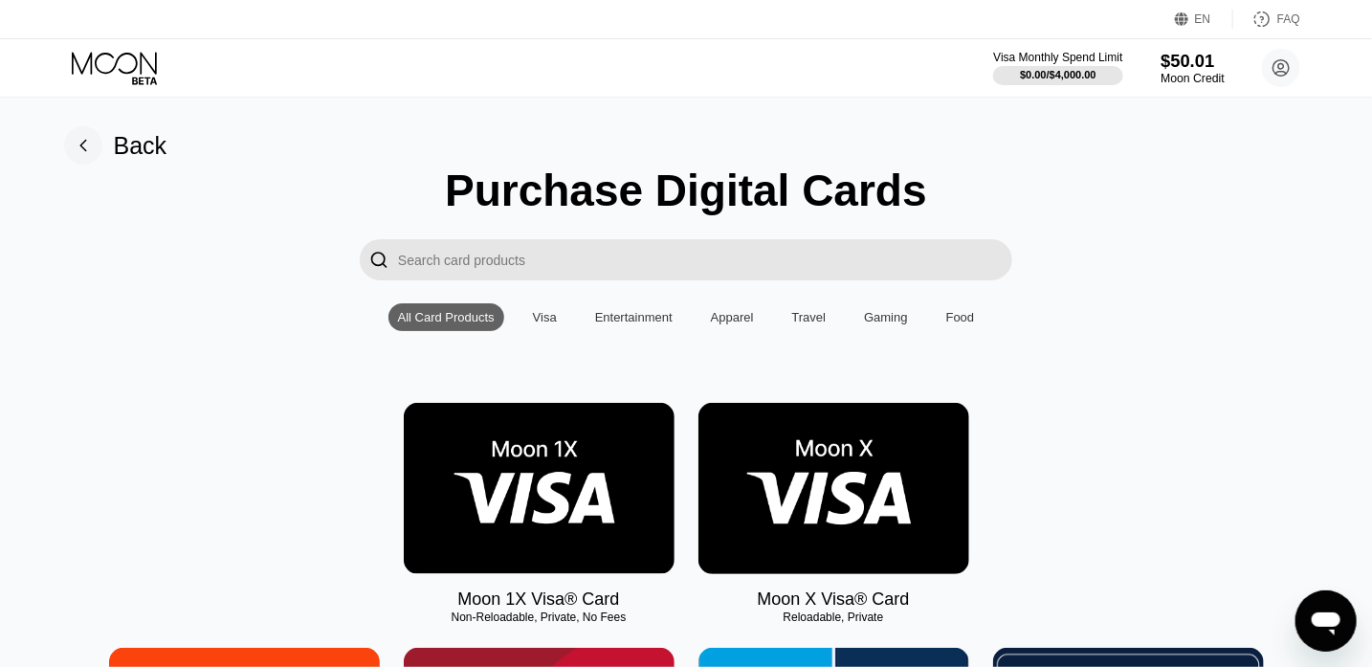
click at [1179, 80] on div "Moon Credit" at bounding box center [1193, 78] width 64 height 13
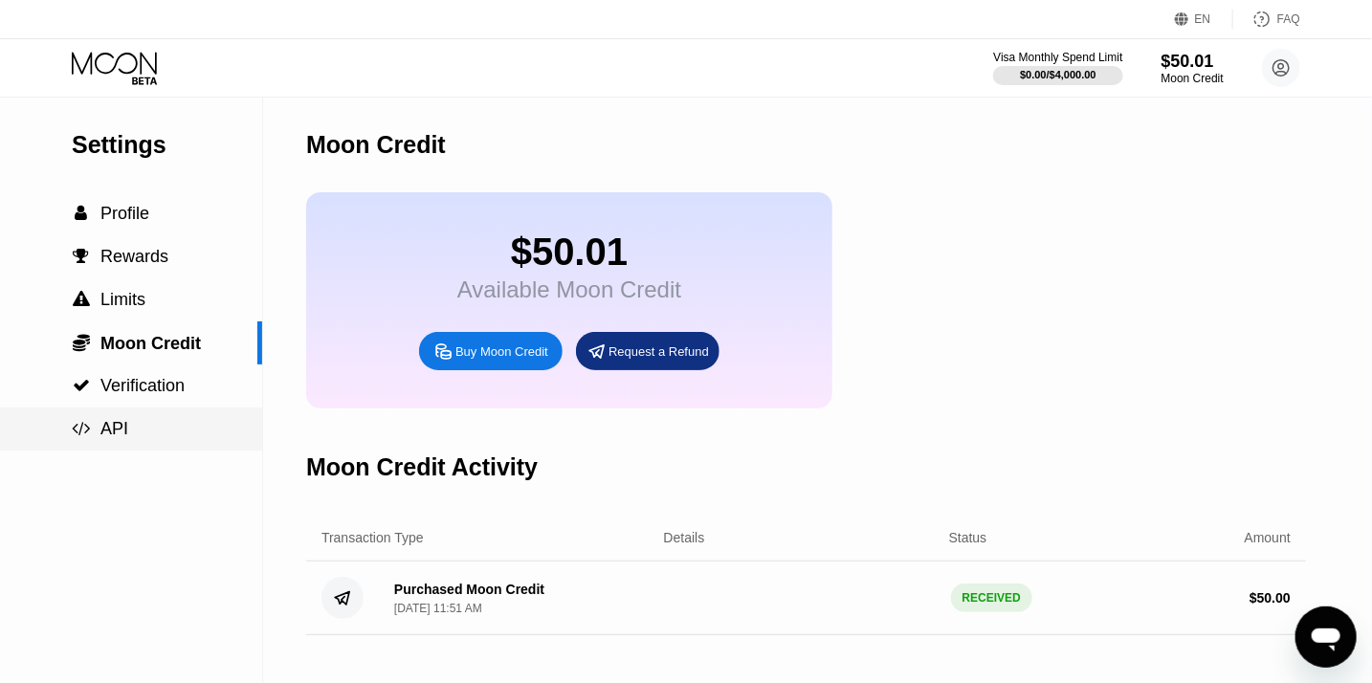
click at [117, 422] on span "API" at bounding box center [114, 428] width 28 height 19
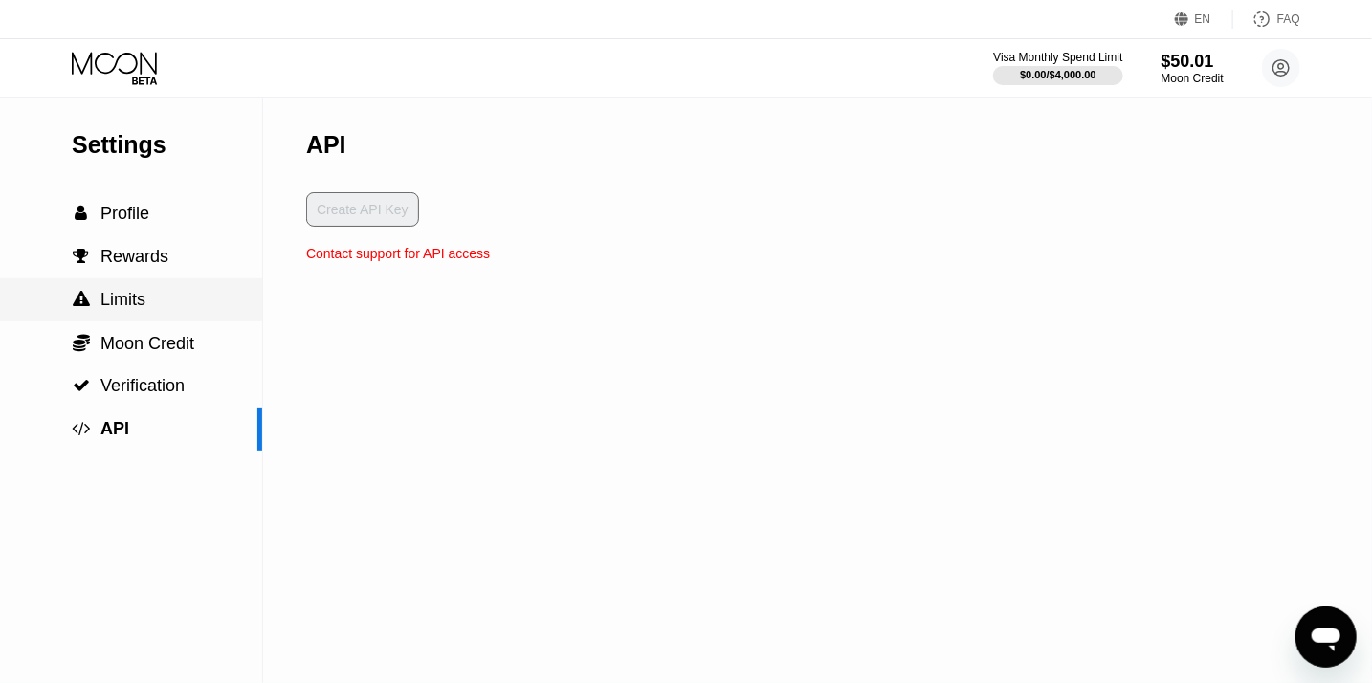
click at [141, 306] on span "Limits" at bounding box center [122, 299] width 45 height 19
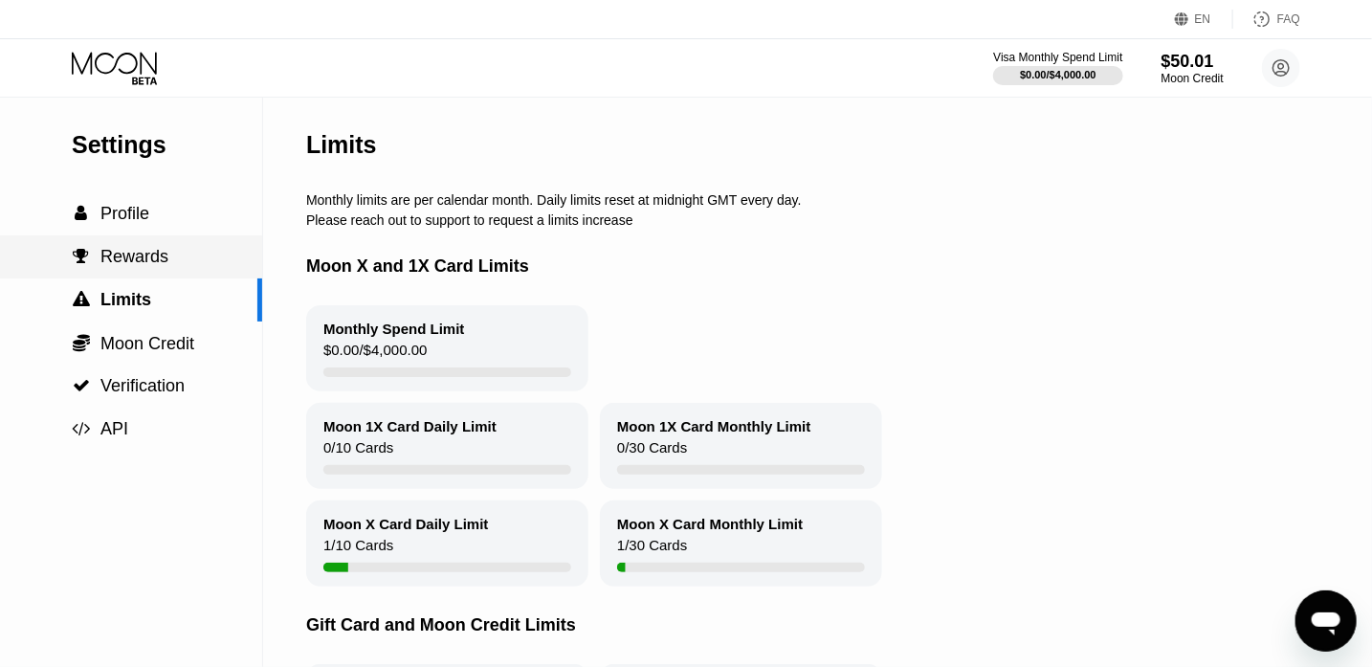
click at [108, 256] on span "Rewards" at bounding box center [134, 256] width 68 height 19
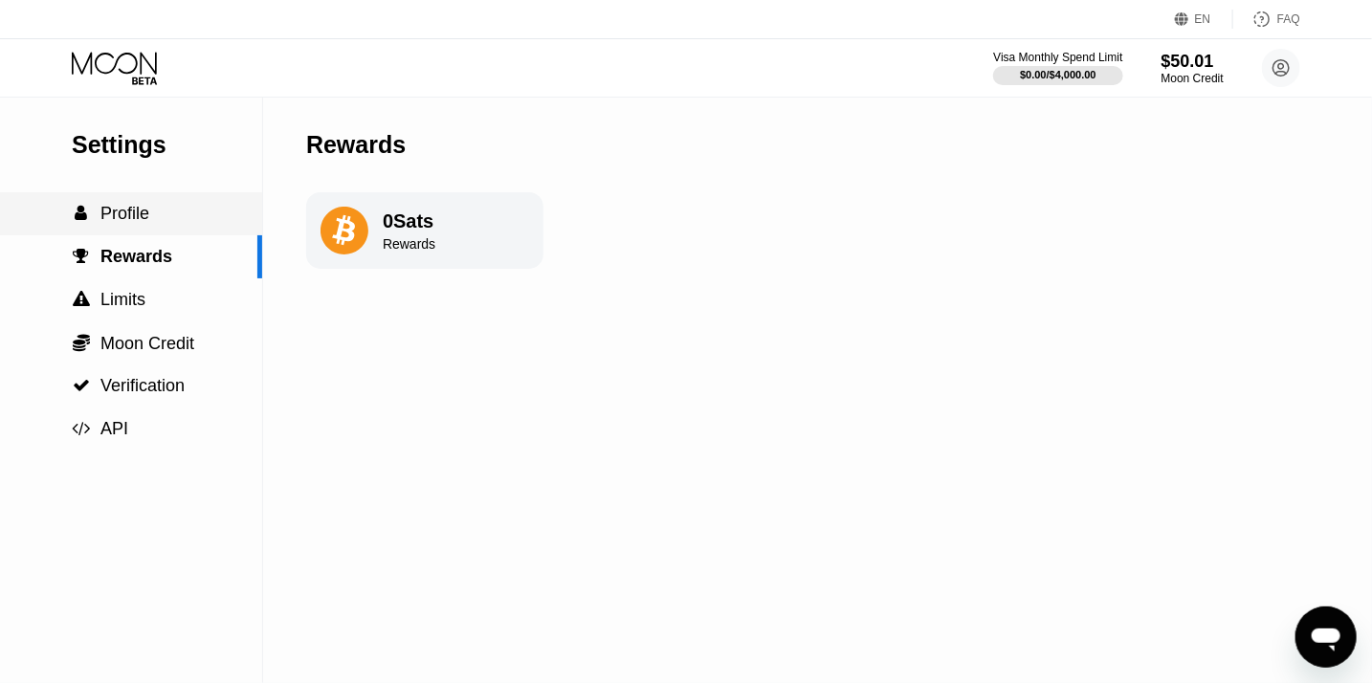
click at [117, 223] on span "Profile" at bounding box center [124, 213] width 49 height 19
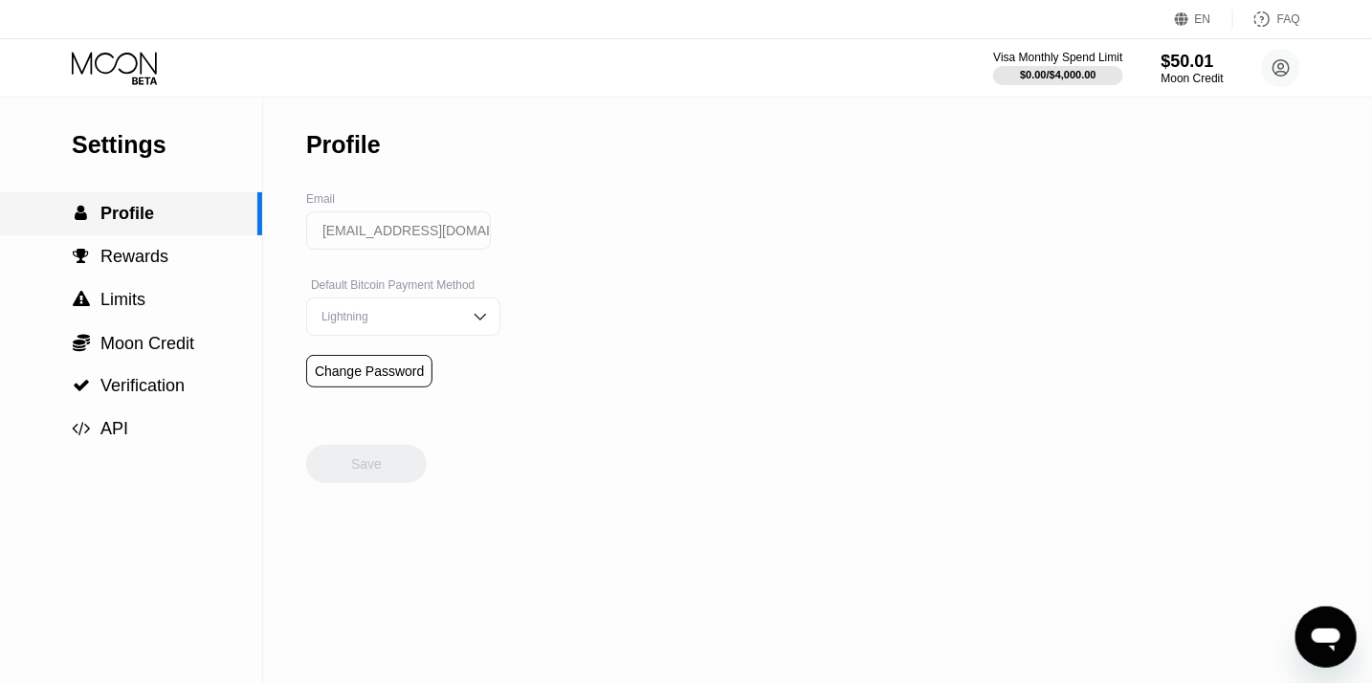
scroll to position [42, 0]
click at [116, 223] on span "Profile" at bounding box center [127, 213] width 54 height 19
click at [1204, 65] on div "$50.01" at bounding box center [1193, 61] width 64 height 20
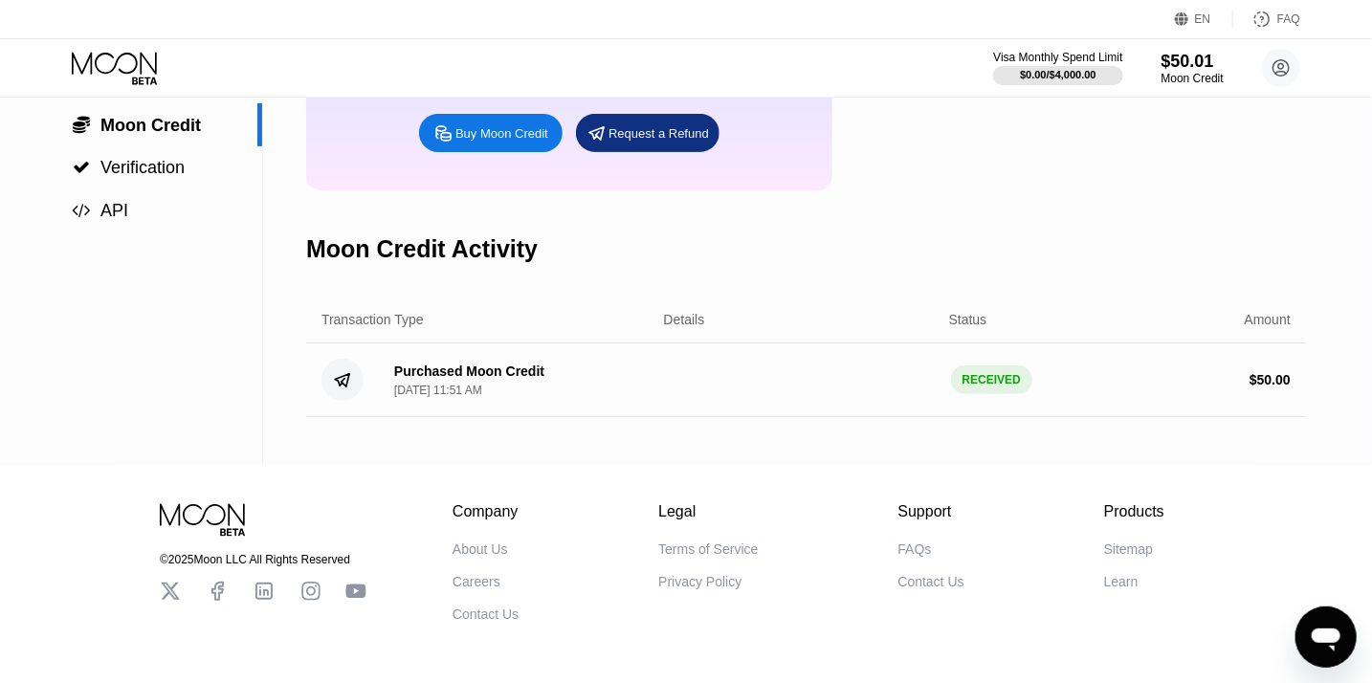
scroll to position [293, 0]
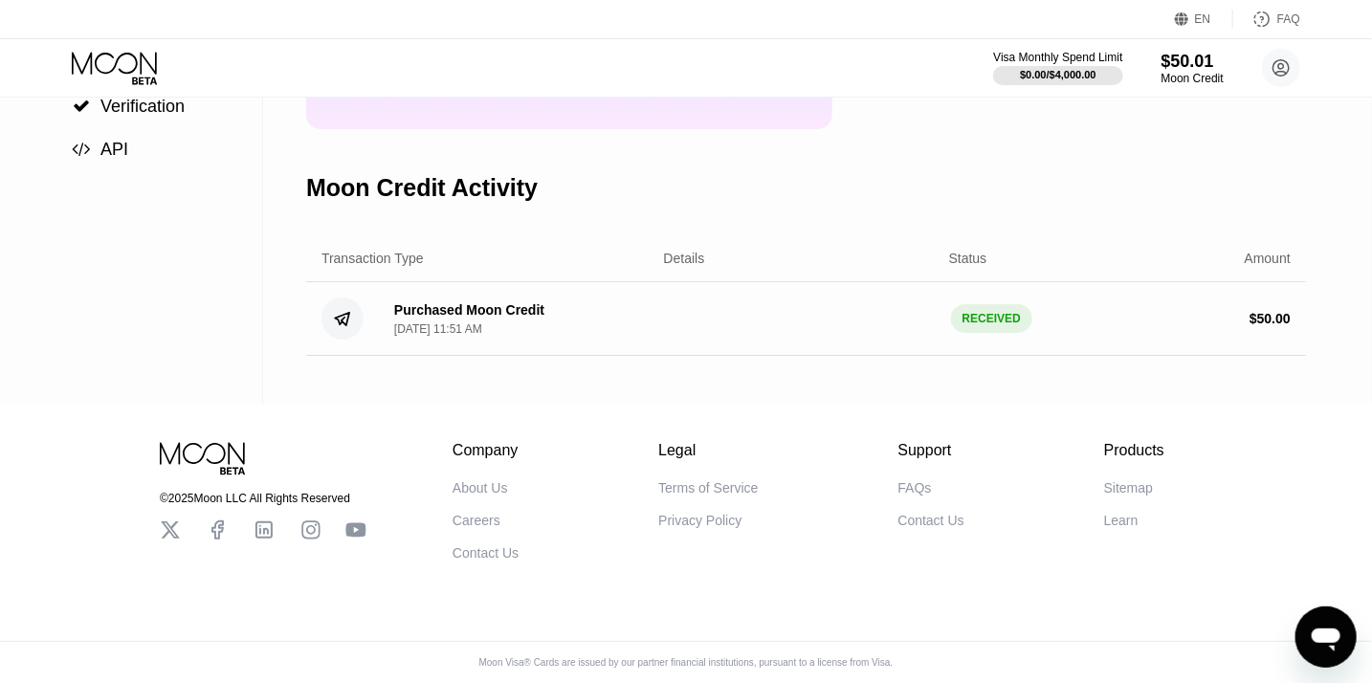
click at [474, 549] on div "Contact Us" at bounding box center [486, 552] width 66 height 15
click at [935, 513] on div "Contact Us" at bounding box center [931, 520] width 66 height 15
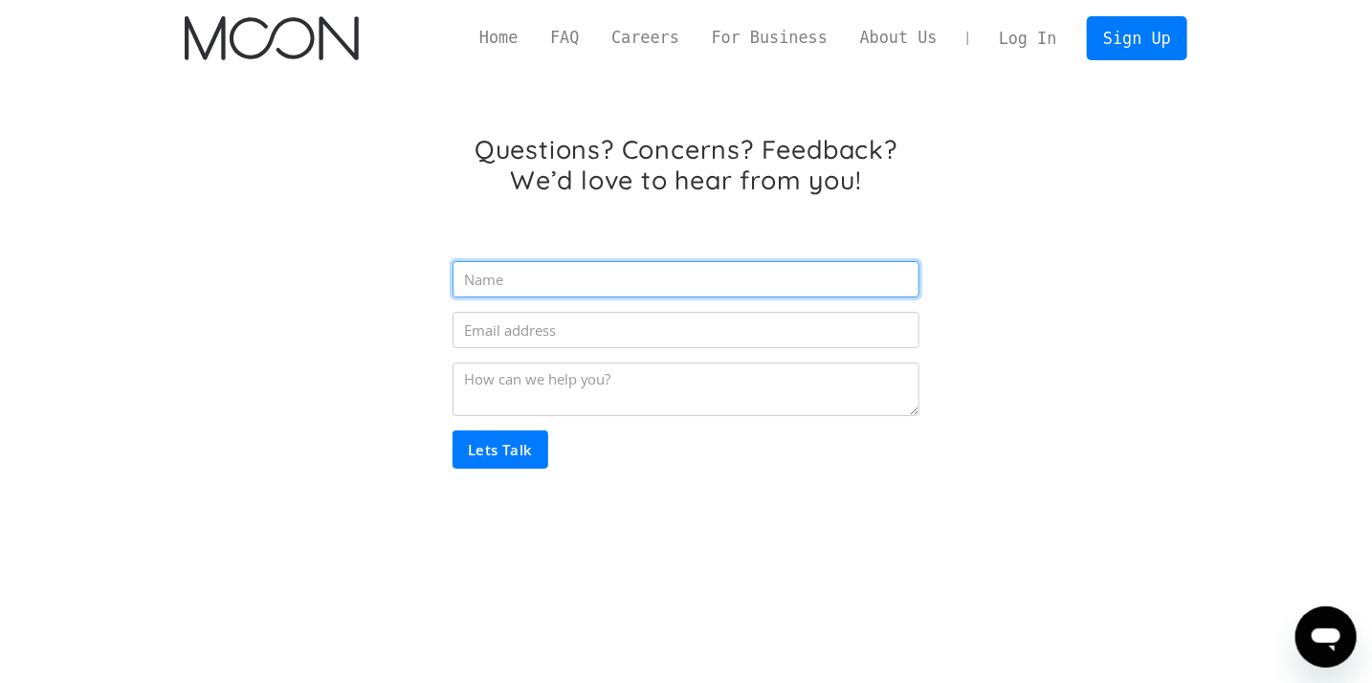
click at [780, 266] on input "Email Form" at bounding box center [686, 279] width 467 height 36
type input "[PERSON_NAME]"
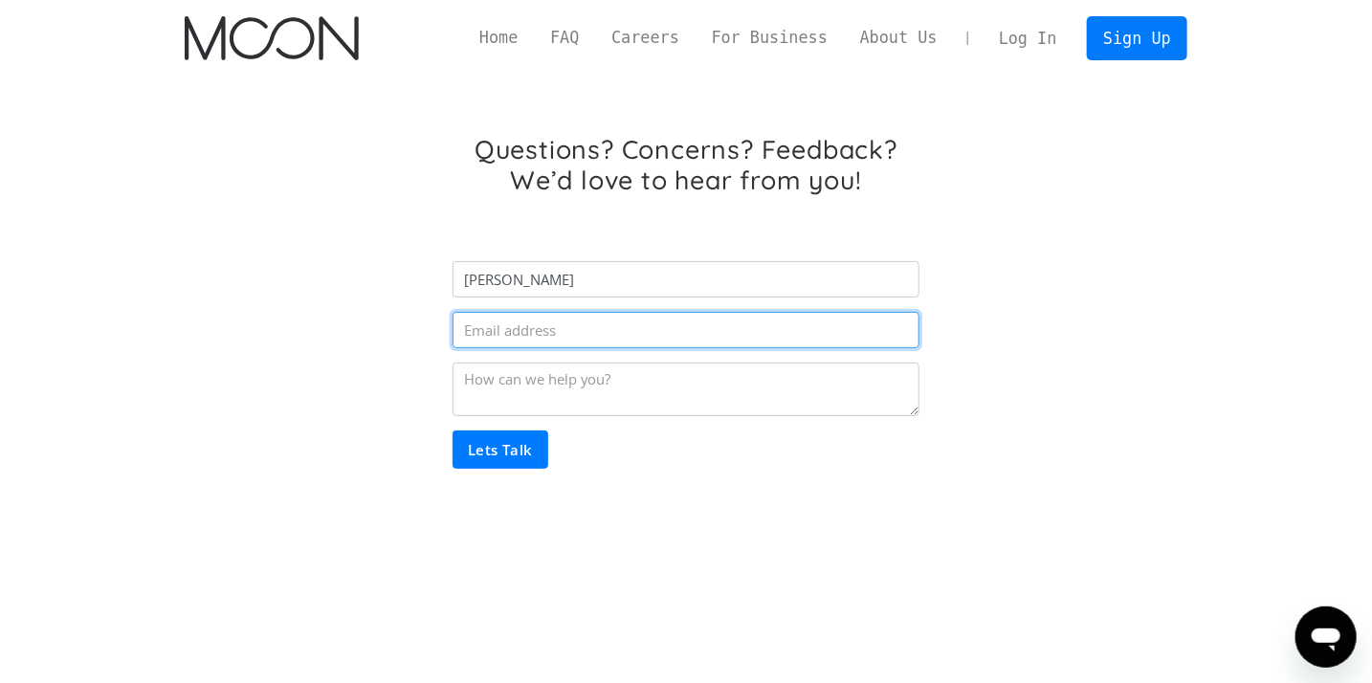
click at [637, 331] on input "Email Form" at bounding box center [686, 330] width 467 height 36
type input "[EMAIL_ADDRESS][DOMAIN_NAME]"
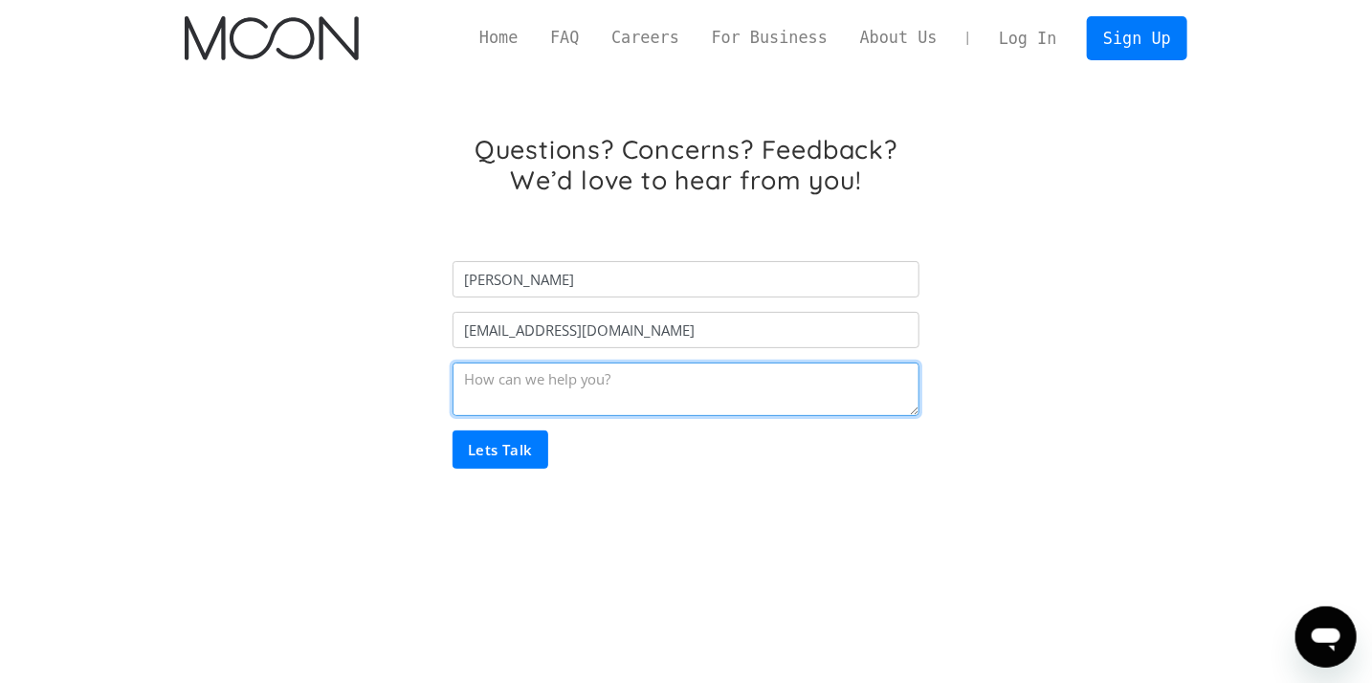
click at [585, 364] on textarea "Email Form" at bounding box center [686, 390] width 467 height 54
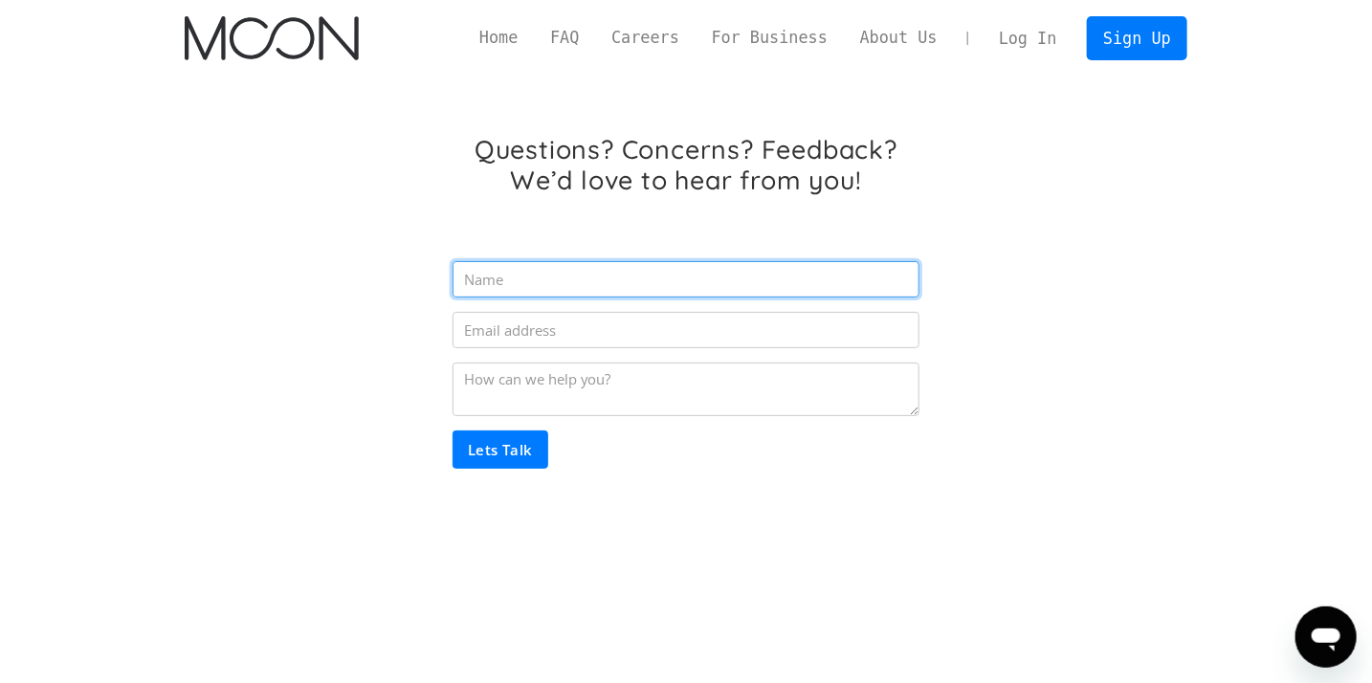
click at [561, 292] on input "Email Form" at bounding box center [686, 279] width 467 height 36
type input "[PERSON_NAME]"
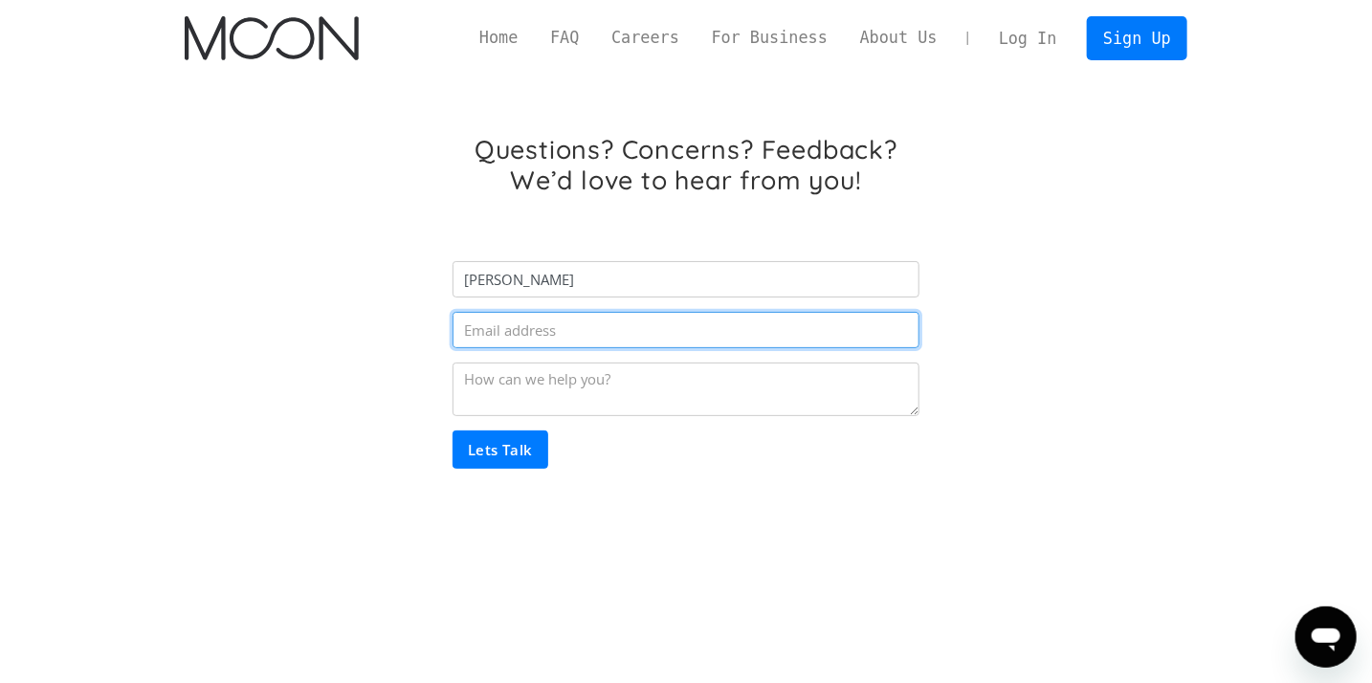
type input "[EMAIL_ADDRESS][DOMAIN_NAME]"
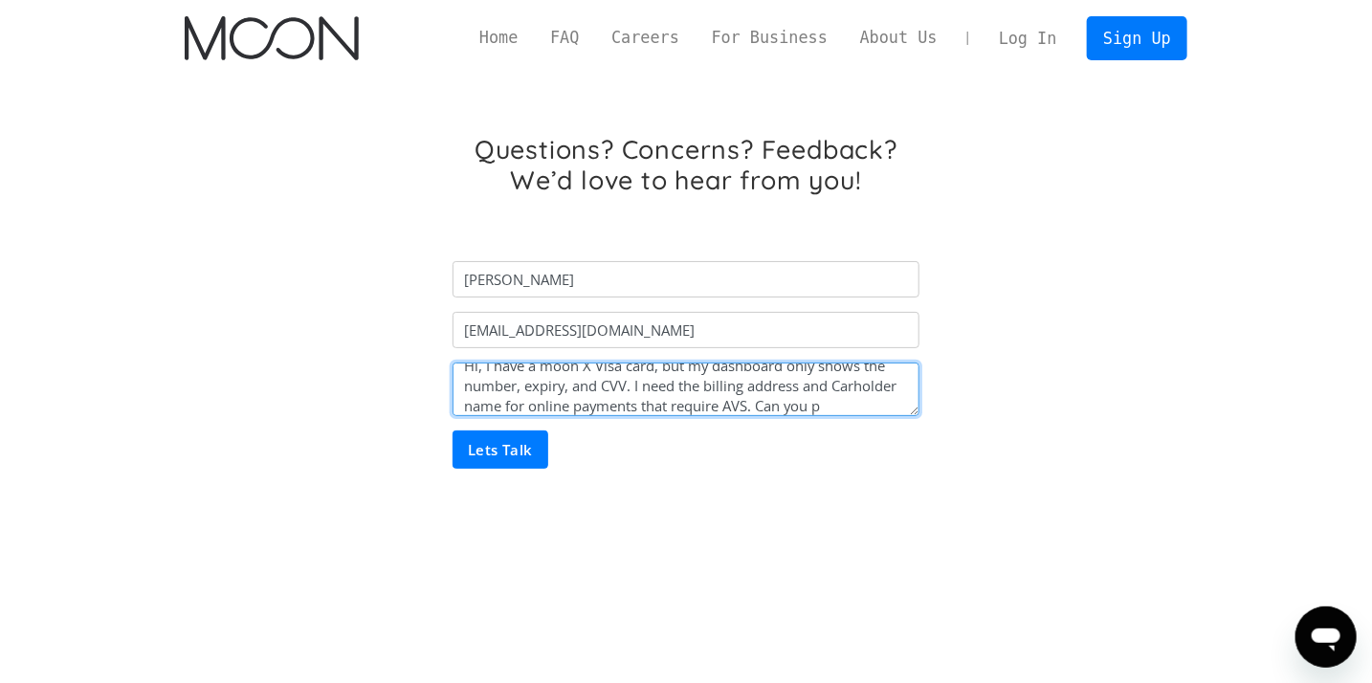
scroll to position [33, 0]
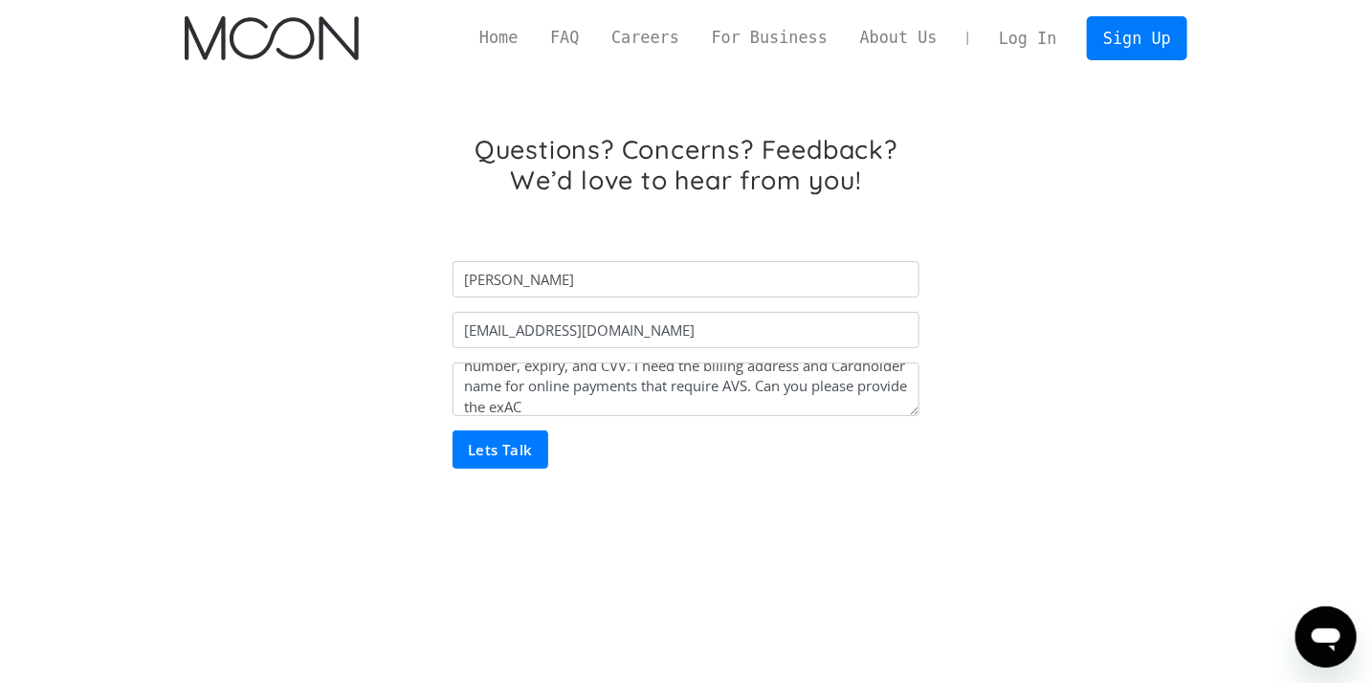
click at [636, 418] on form "[PERSON_NAME] [EMAIL_ADDRESS][DOMAIN_NAME] Hi, I have a moon X Visa card, but m…" at bounding box center [686, 358] width 467 height 221
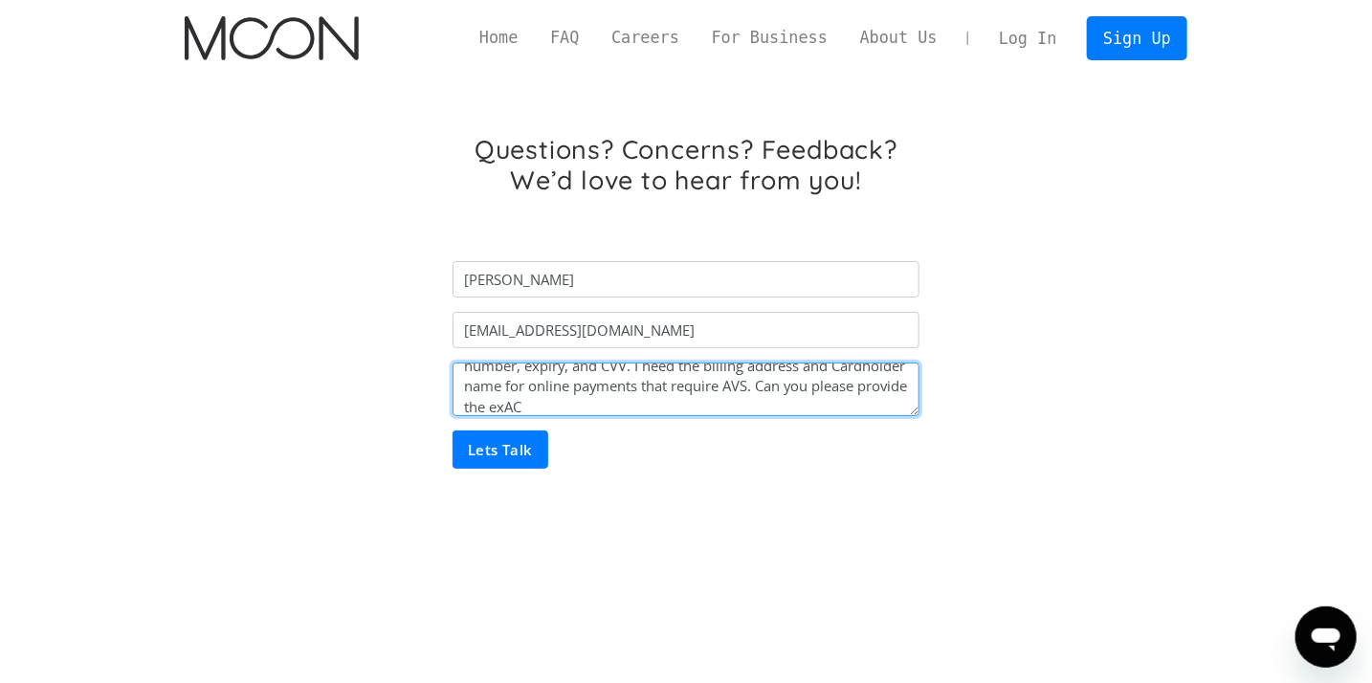
click at [645, 414] on textarea "Hi, I have a moon X Visa card, but my dashboard only shows the number, expiry, …" at bounding box center [686, 390] width 467 height 54
type textarea "Hi, I have a moon X Visa card, but my dashboard only shows the number, expiry, …"
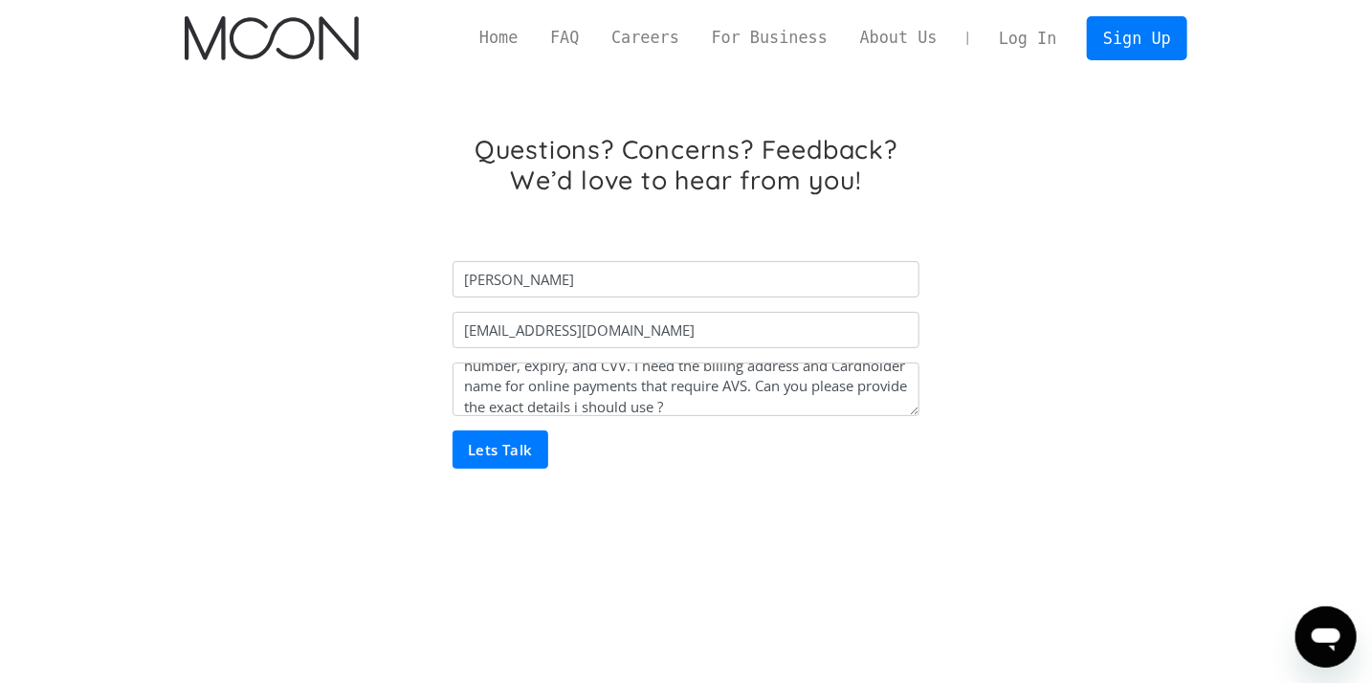
click at [499, 456] on input "Lets Talk" at bounding box center [501, 450] width 96 height 38
type input "Please wait..."
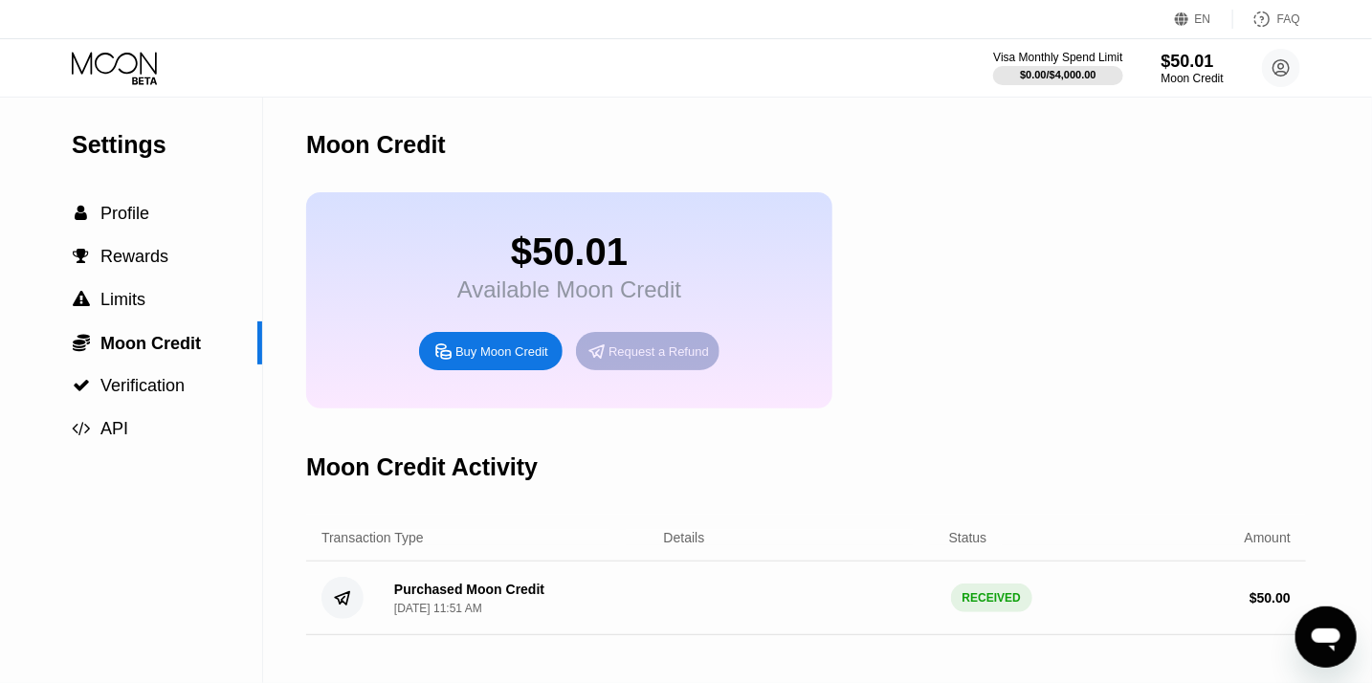
click at [644, 360] on div "Request a Refund" at bounding box center [659, 352] width 100 height 16
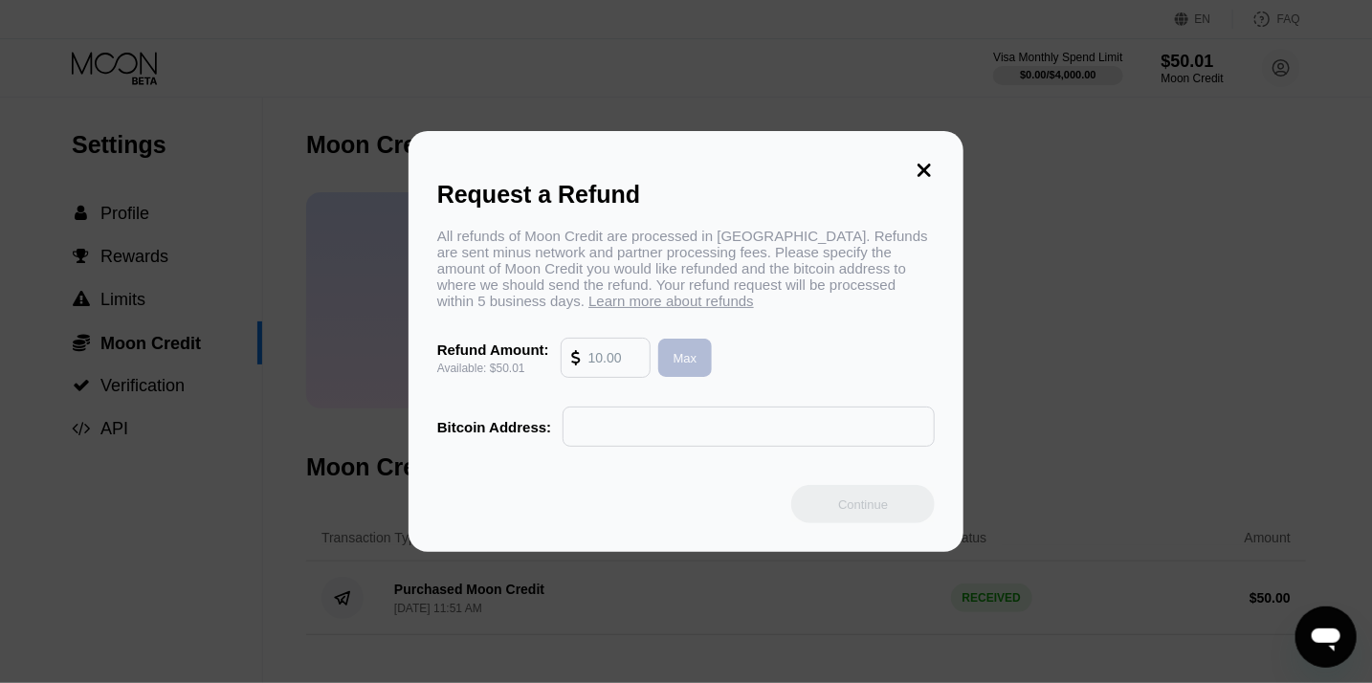
click at [683, 366] on div "Max" at bounding box center [686, 358] width 24 height 16
type input "50.01"
click at [683, 366] on div "Max" at bounding box center [686, 358] width 24 height 16
click at [613, 443] on input "text" at bounding box center [748, 427] width 351 height 38
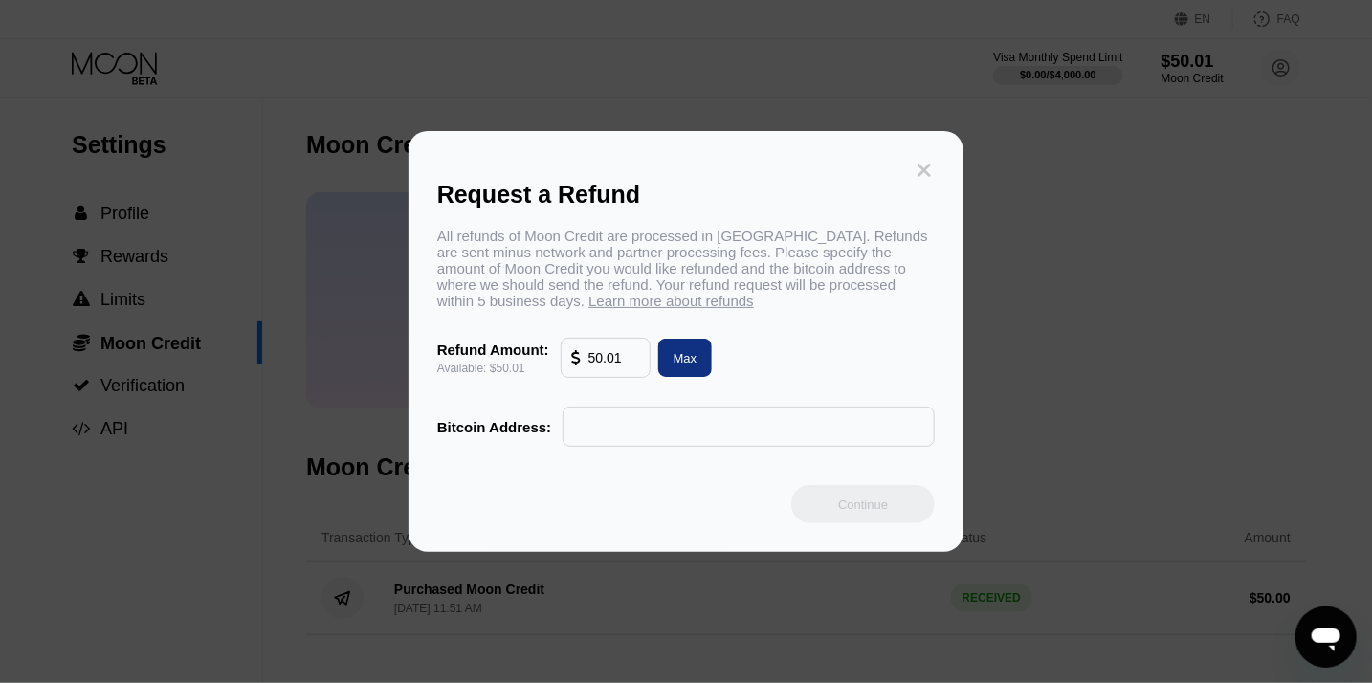
click at [922, 160] on icon at bounding box center [924, 170] width 21 height 21
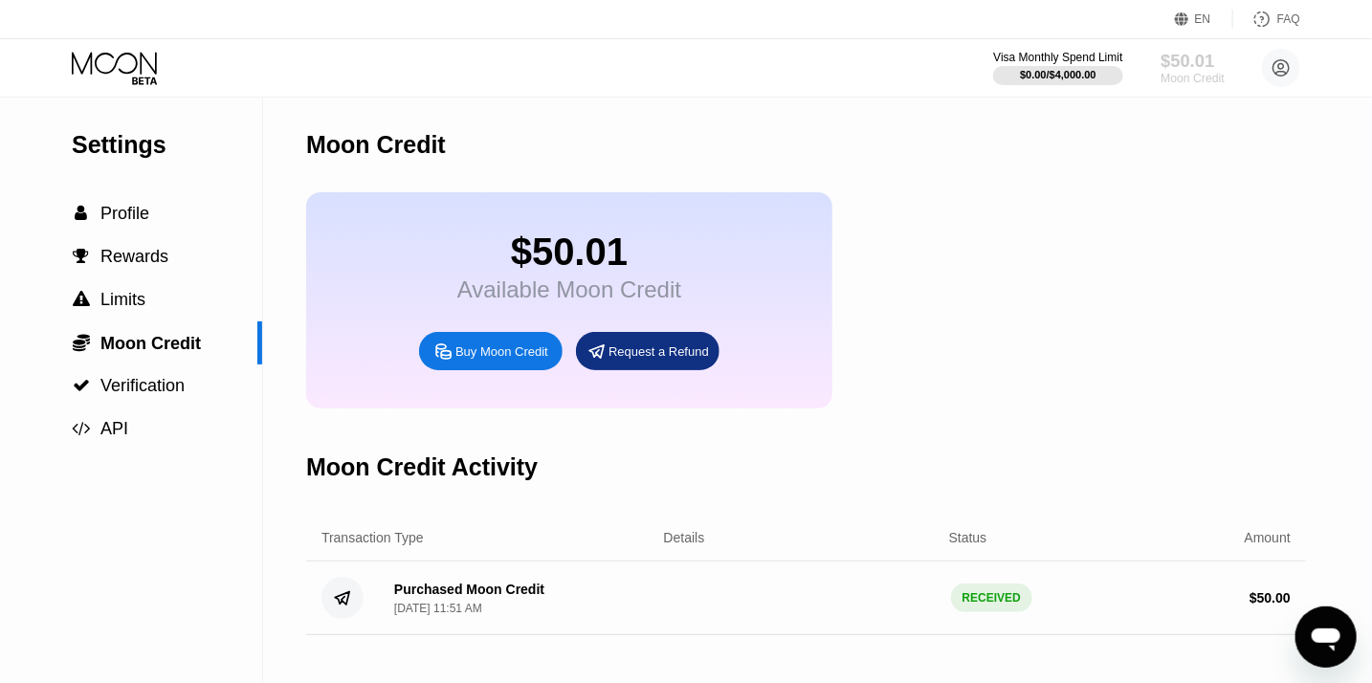
click at [1184, 72] on div "Moon Credit" at bounding box center [1193, 78] width 64 height 13
click at [1275, 65] on icon at bounding box center [1282, 68] width 16 height 16
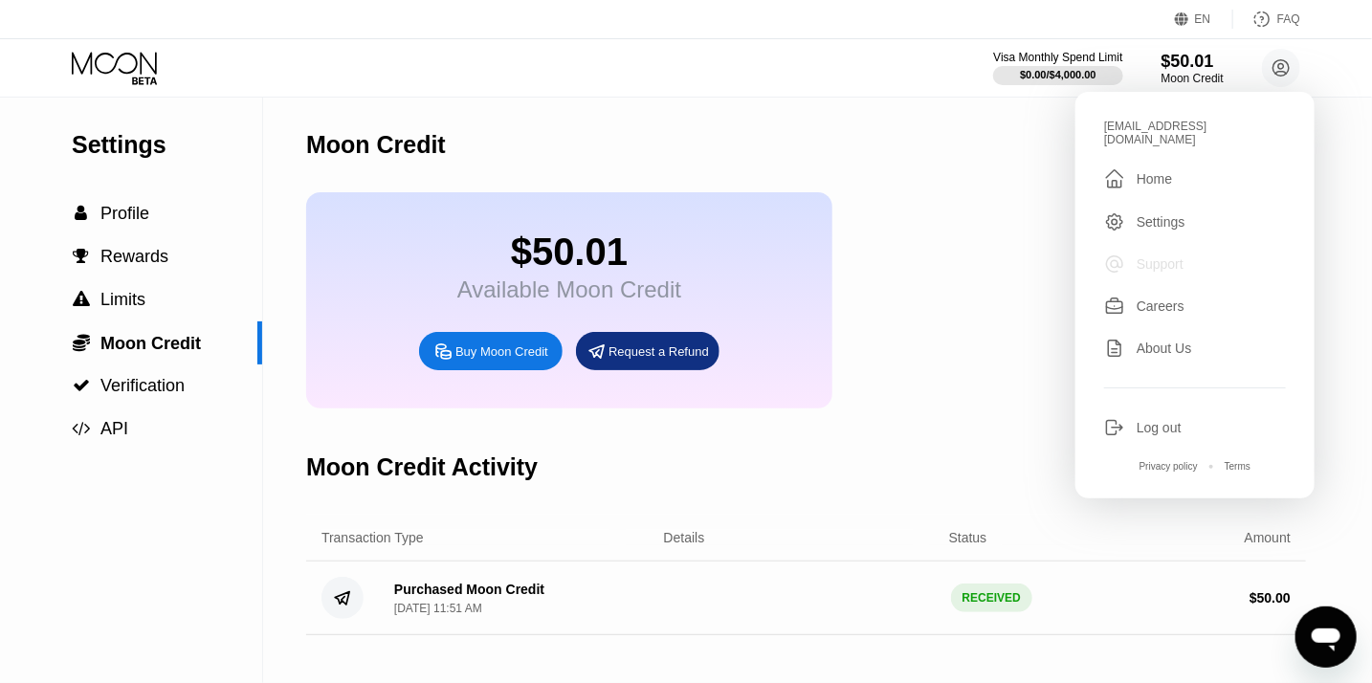
click at [1159, 256] on div "Support" at bounding box center [1160, 263] width 47 height 15
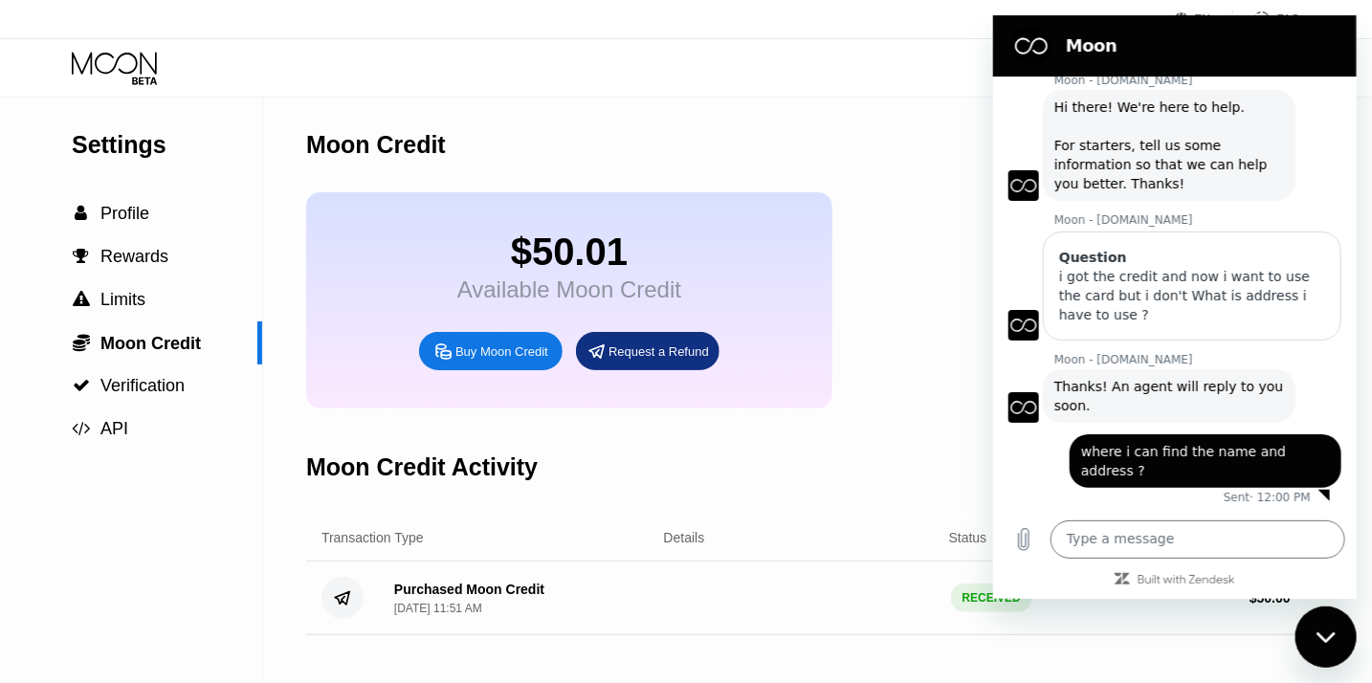
click at [1322, 631] on icon "Close messaging window" at bounding box center [1326, 637] width 20 height 12
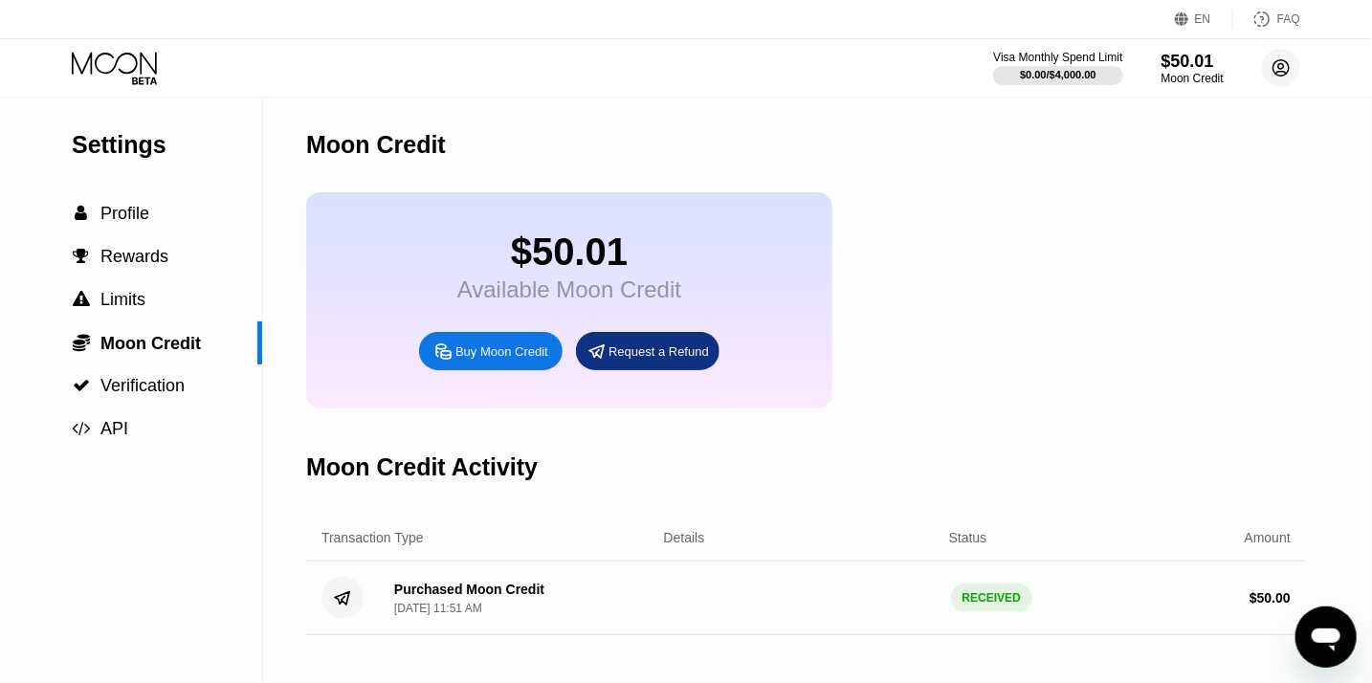
click at [1289, 81] on circle at bounding box center [1281, 68] width 38 height 38
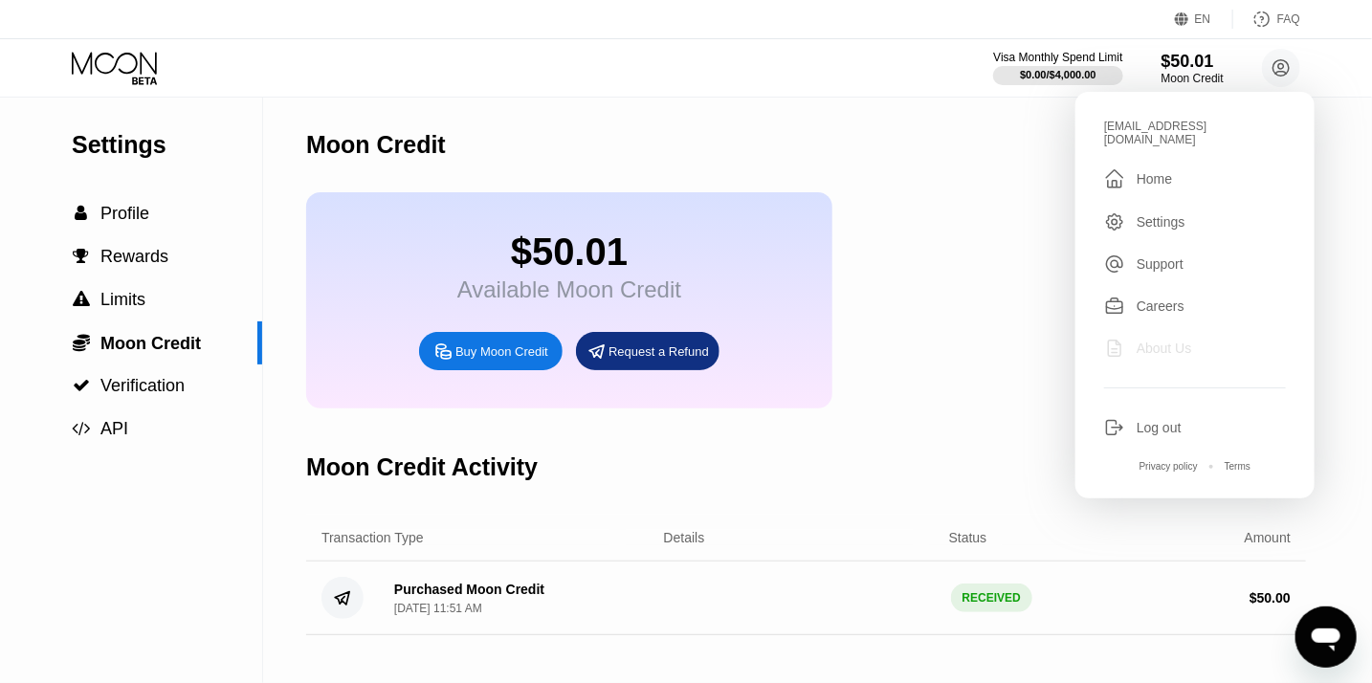
click at [1161, 341] on div "About Us" at bounding box center [1164, 348] width 55 height 15
click at [124, 214] on span "Profile" at bounding box center [124, 213] width 49 height 19
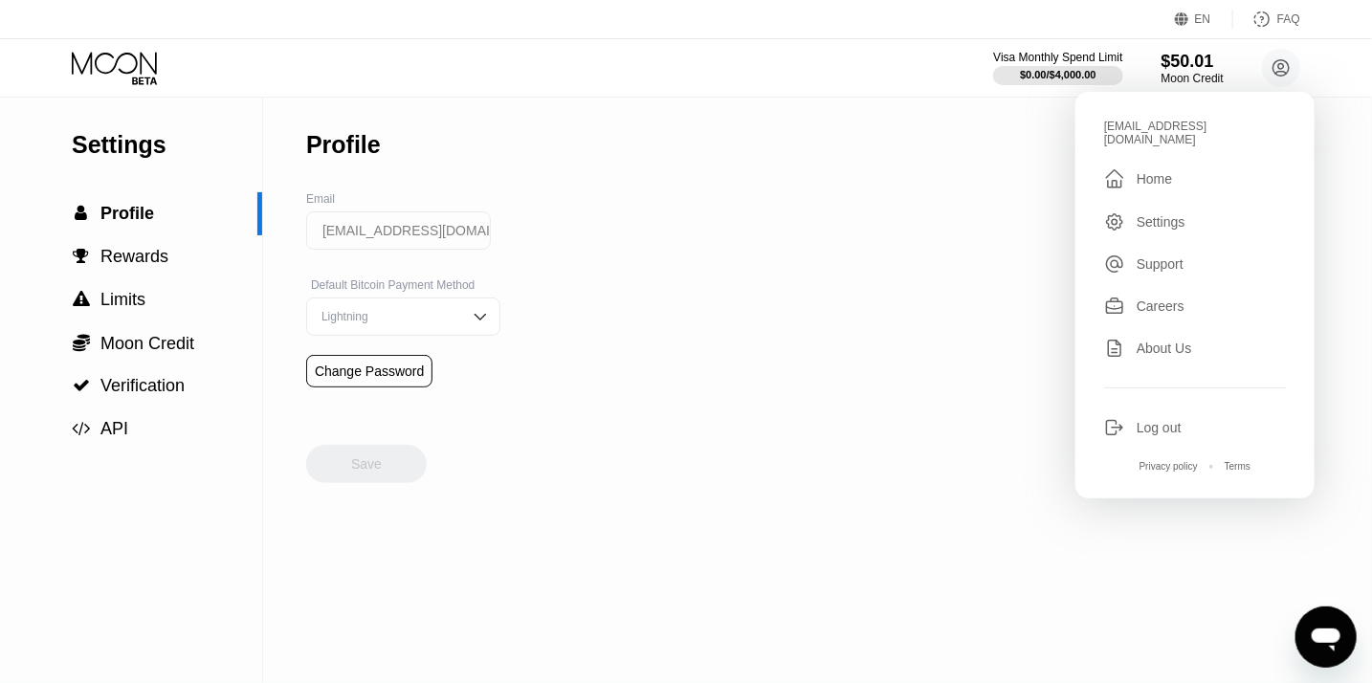
click at [136, 58] on icon at bounding box center [114, 63] width 85 height 22
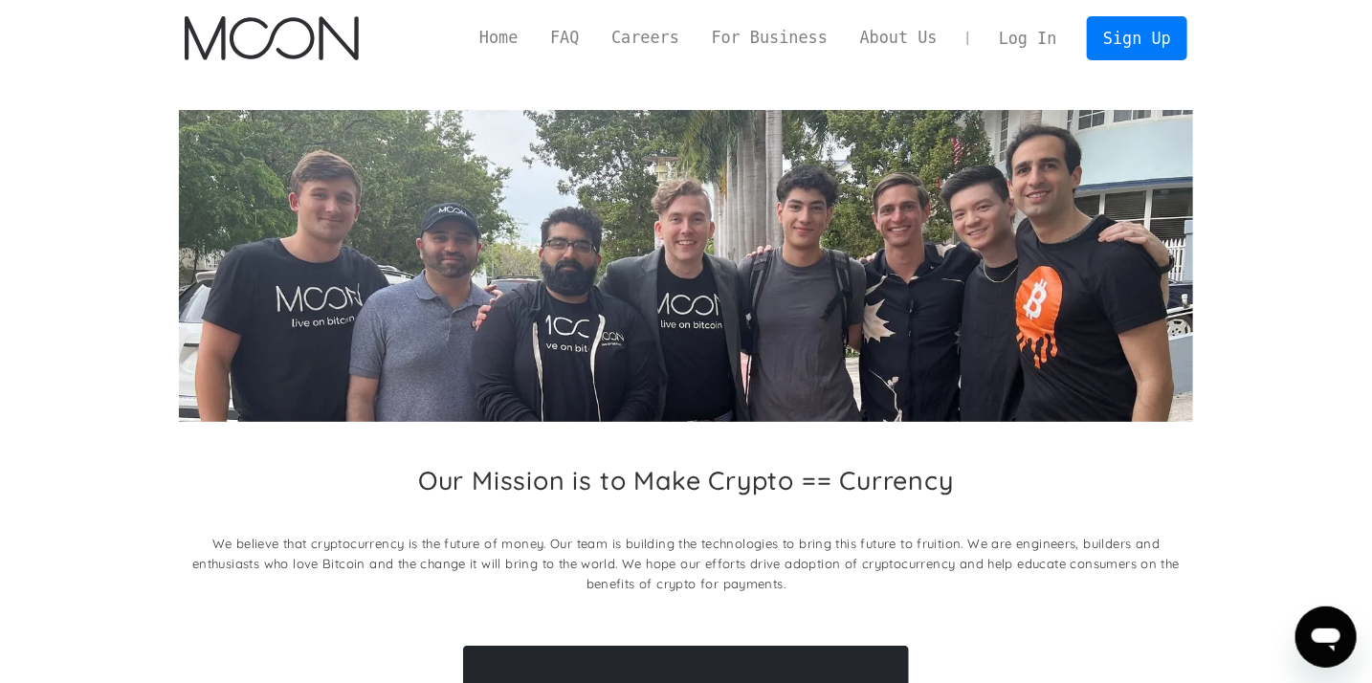
click at [902, 40] on link "About Us" at bounding box center [899, 38] width 110 height 24
click at [1334, 646] on icon "Open messaging window" at bounding box center [1325, 639] width 29 height 23
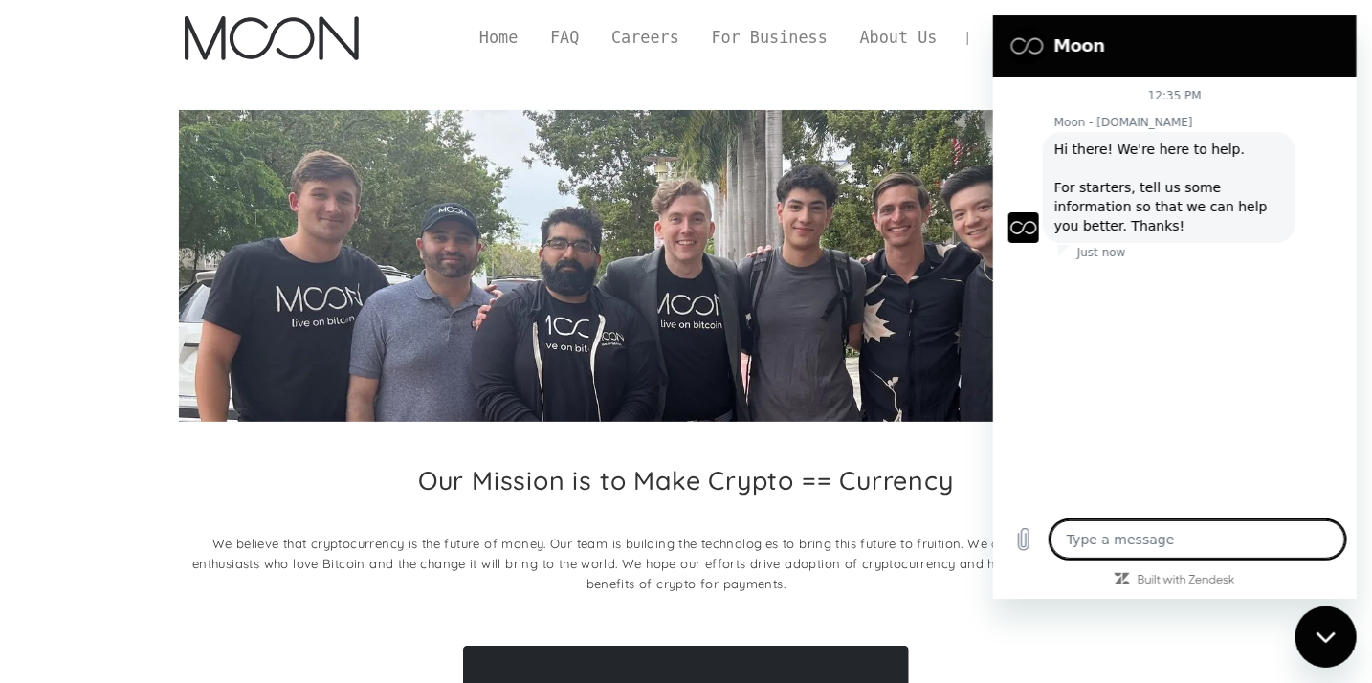
type textarea "x"
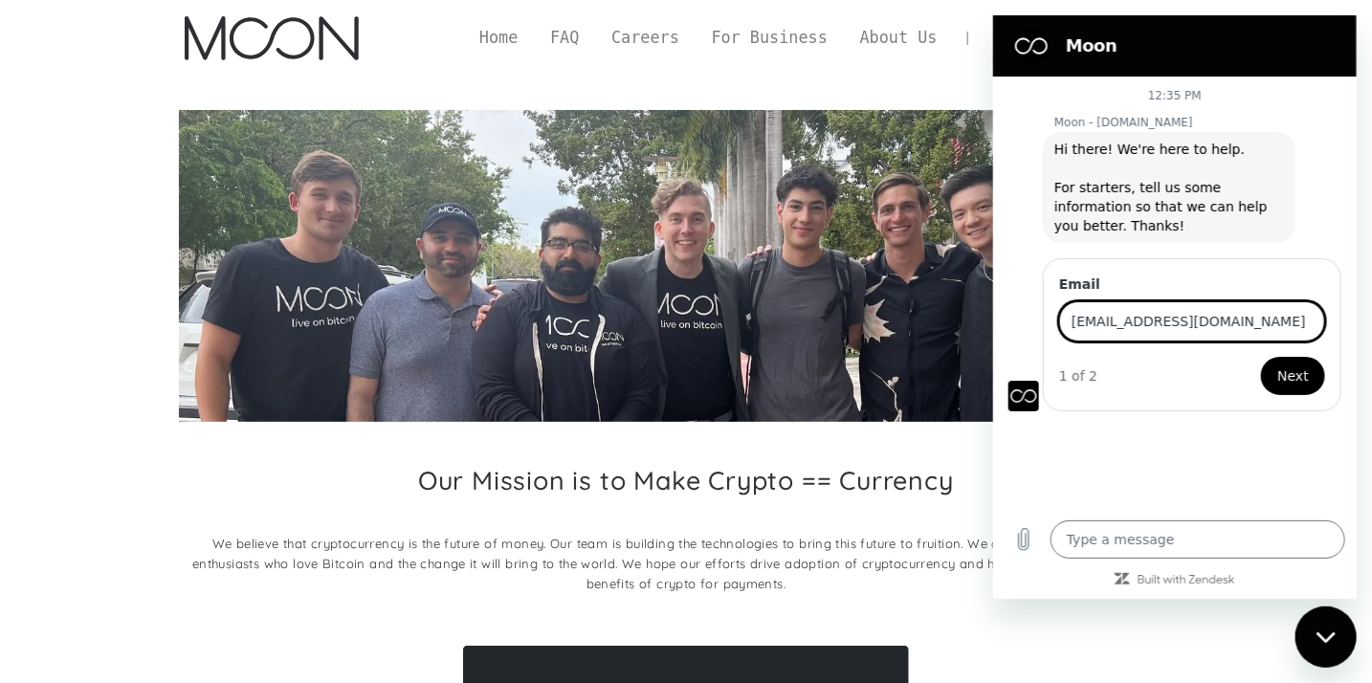
type input "[EMAIL_ADDRESS][DOMAIN_NAME]"
click at [1292, 380] on span "Next" at bounding box center [1292, 376] width 32 height 23
type textarea "x"
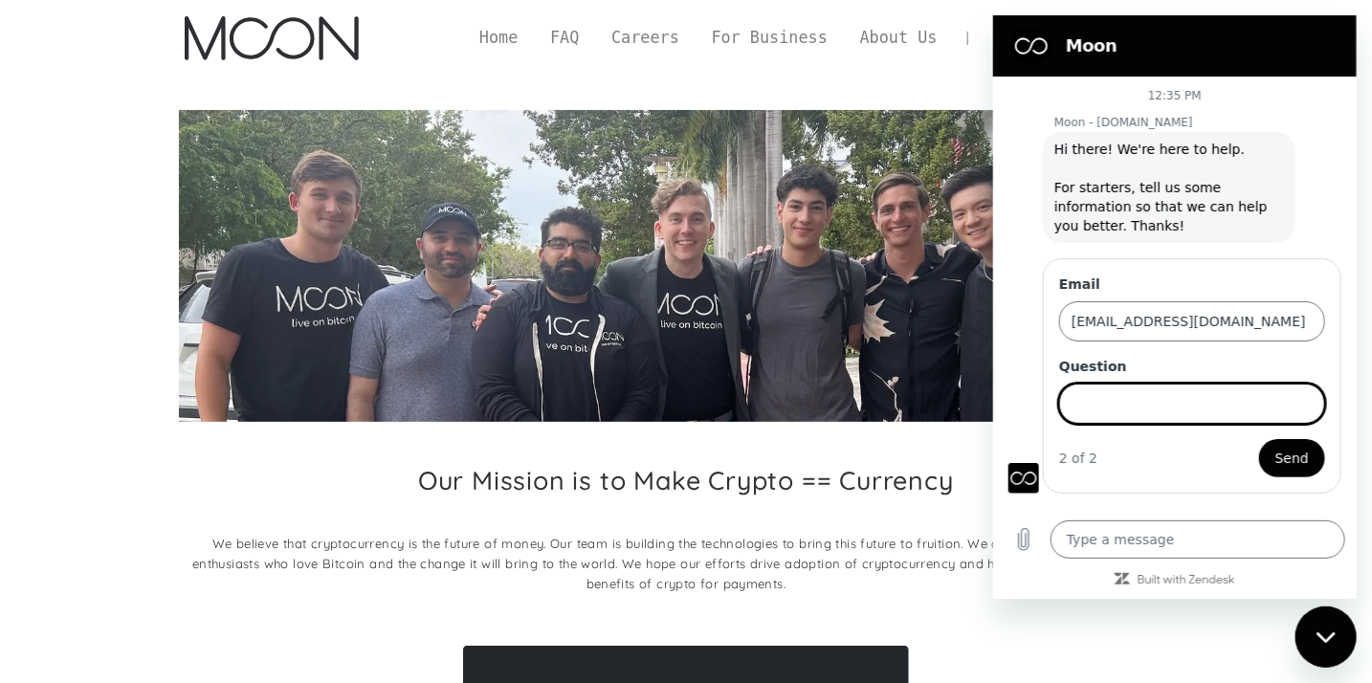
click at [1146, 416] on input "Question" at bounding box center [1191, 404] width 266 height 40
type input "i got the credit and now i want to use the card but i don't What is address i h…"
click at [1156, 406] on input "i got the credit and now i want to use the card but i don't What is address i h…" at bounding box center [1191, 404] width 266 height 40
type input "i"
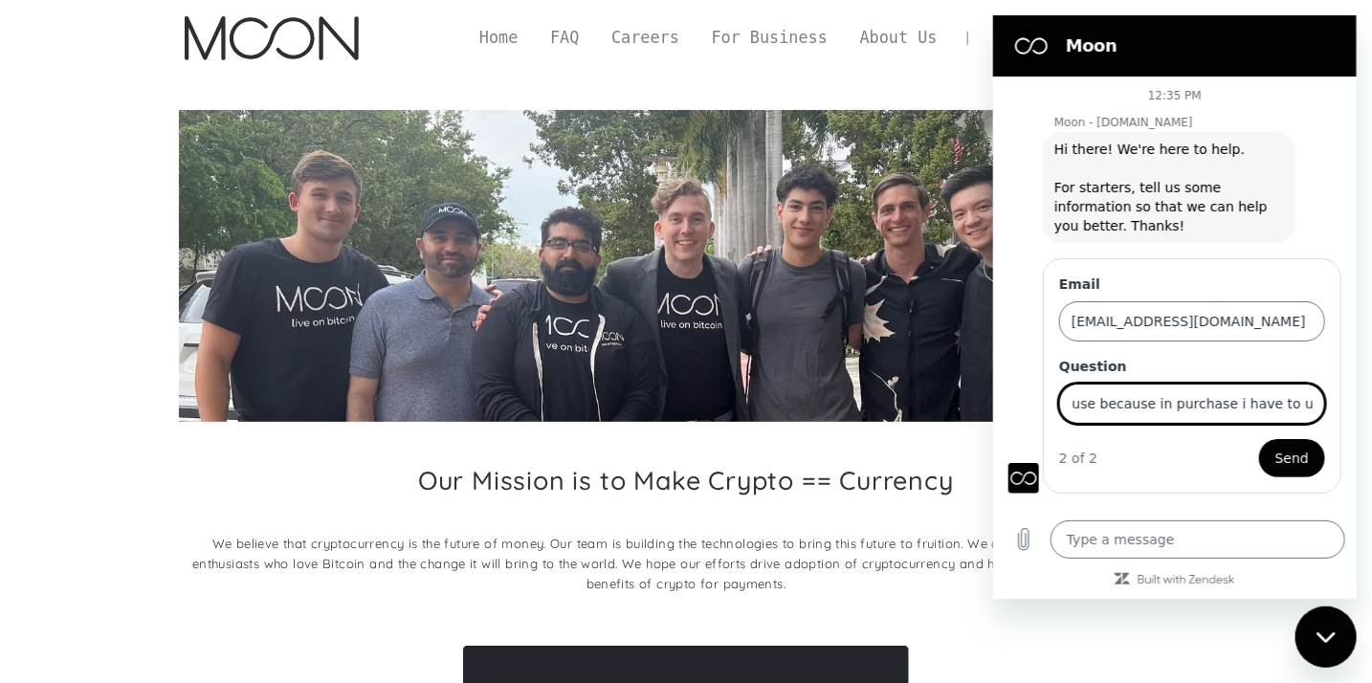
type input "I have added my credit of $50.00 For Moon x visa card now i got problem what is…"
click at [1258, 439] on button "Send" at bounding box center [1291, 458] width 66 height 38
click at [1202, 439] on button "Sending form" at bounding box center [1263, 458] width 122 height 38
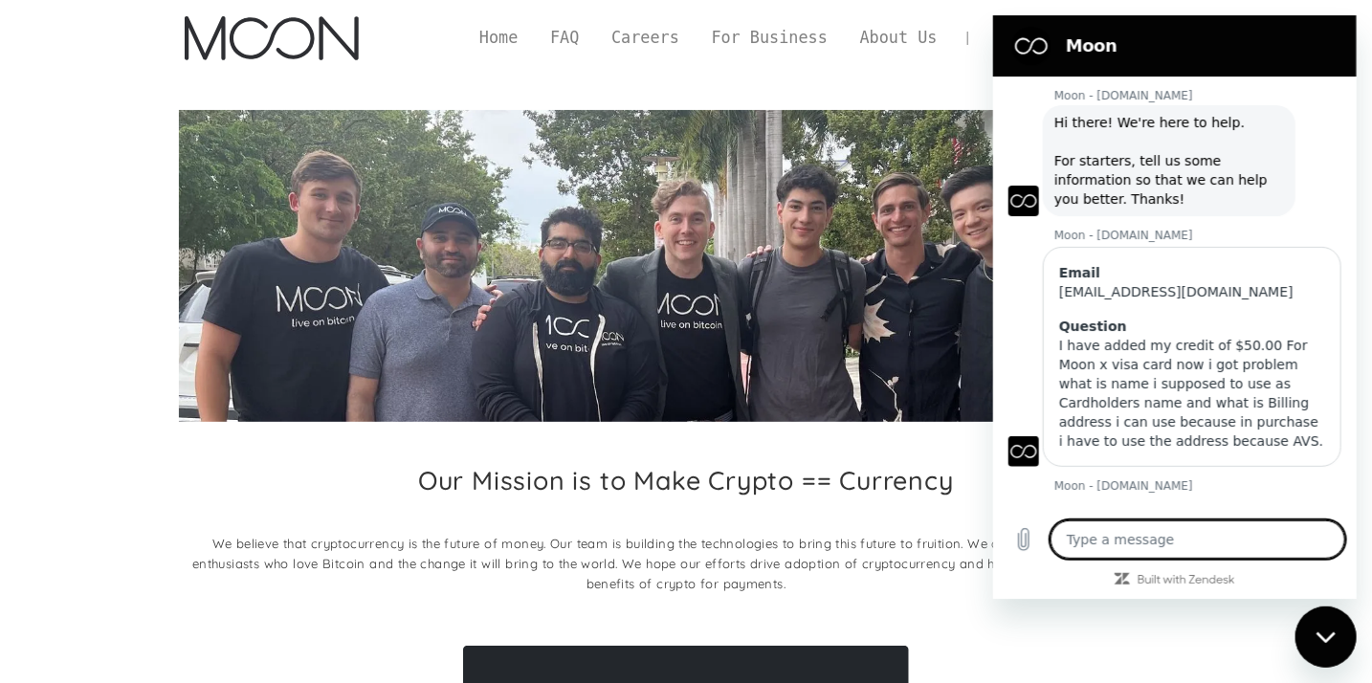
scroll to position [84, 0]
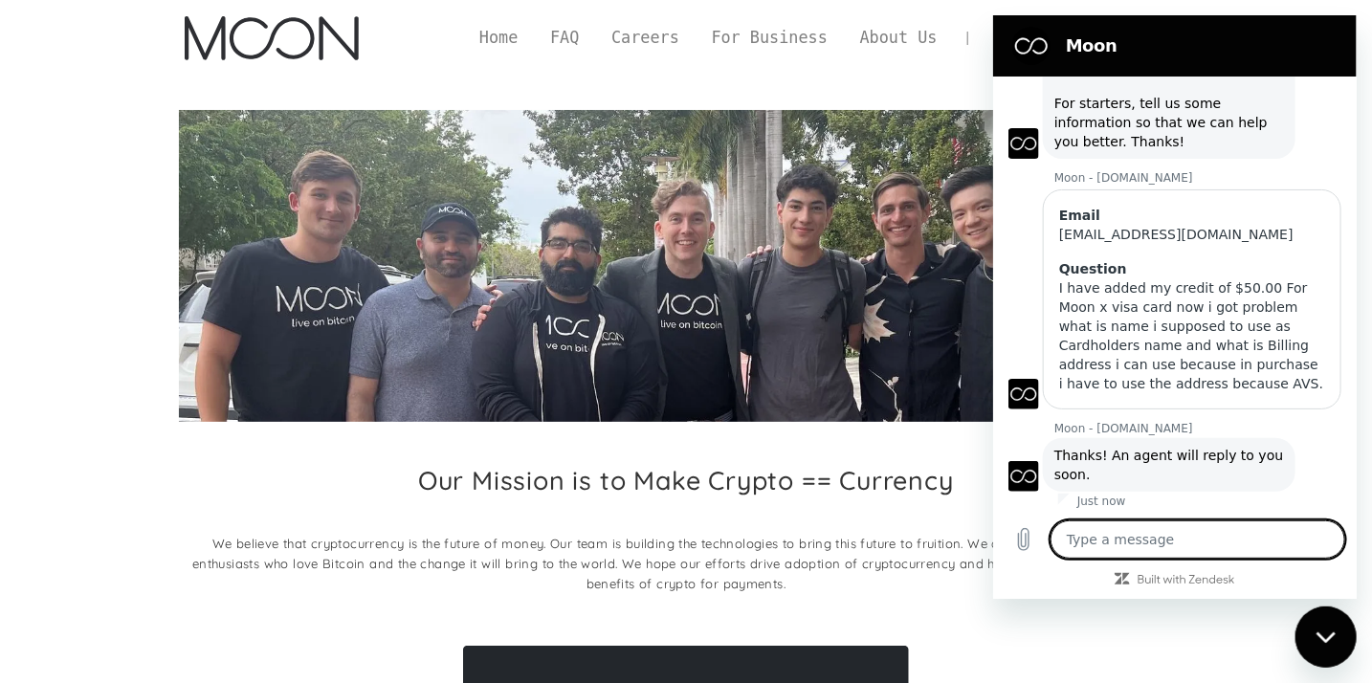
type textarea "x"
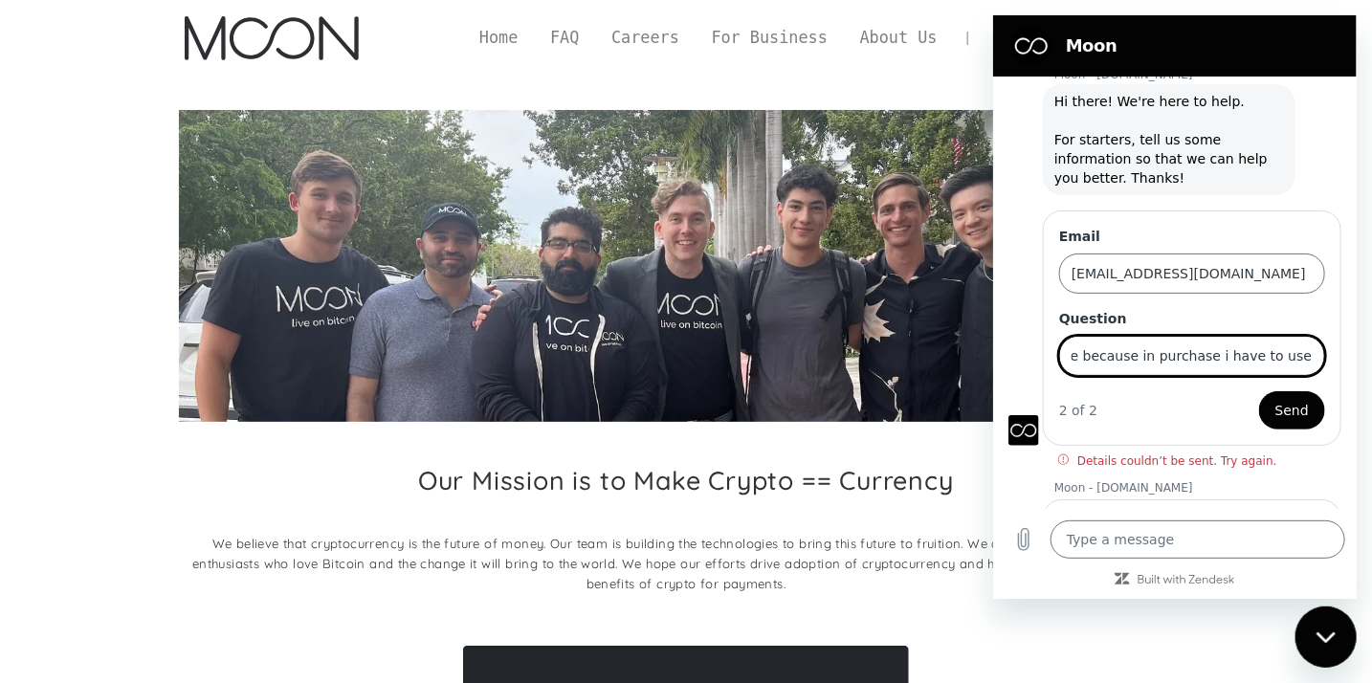
scroll to position [41, 0]
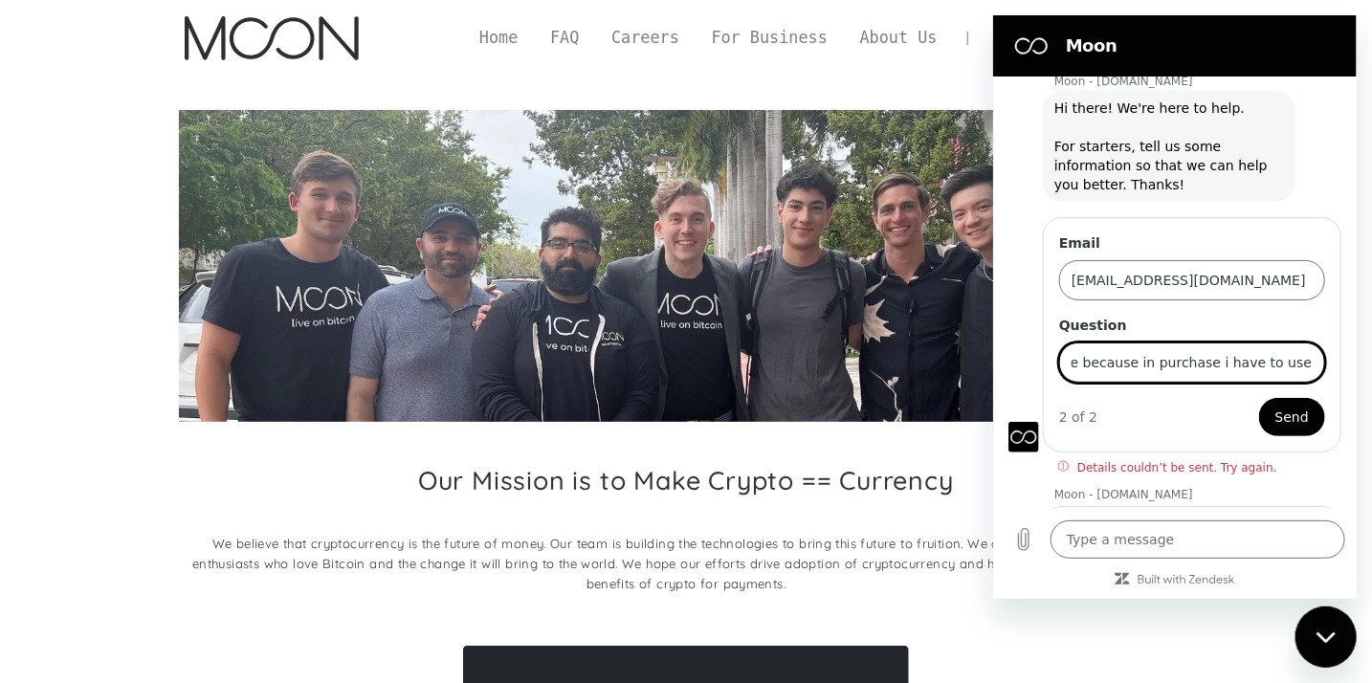
click at [1172, 363] on input "I have added my credit of $50.00 For Moon x visa card now i got problem what is…" at bounding box center [1191, 363] width 266 height 40
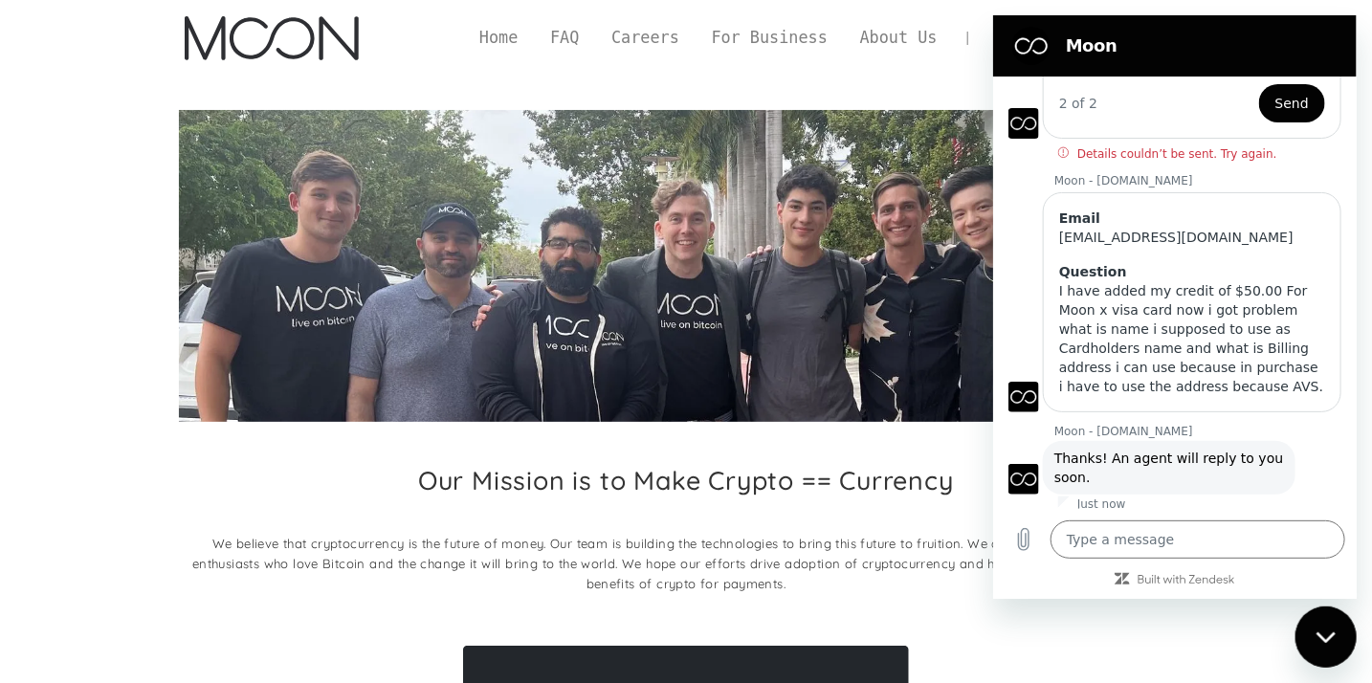
scroll to position [362, 0]
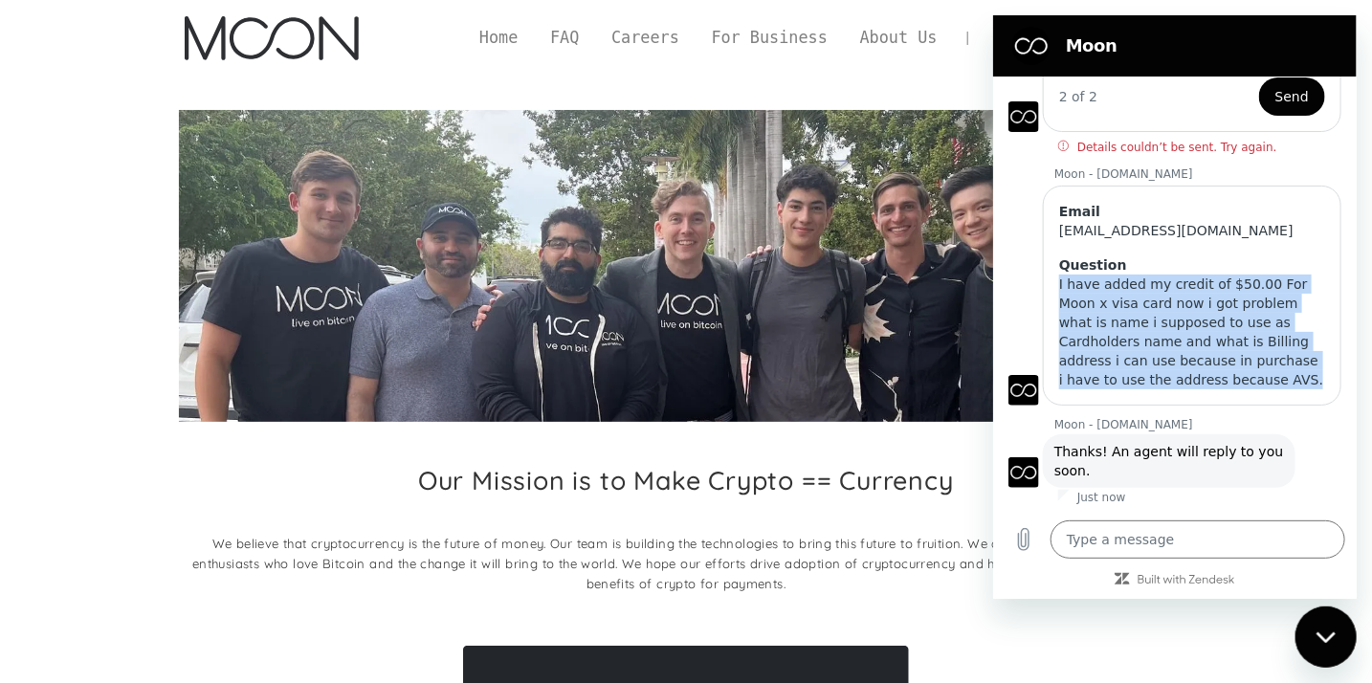
drag, startPoint x: 1059, startPoint y: 284, endPoint x: 1211, endPoint y: 388, distance: 183.9
click at [1211, 388] on div "I have added my credit of $50.00 For Moon x visa card now i got problem what is…" at bounding box center [1191, 332] width 266 height 115
copy div "I have added my credit of $50.00 For Moon x visa card now i got problem what is…"
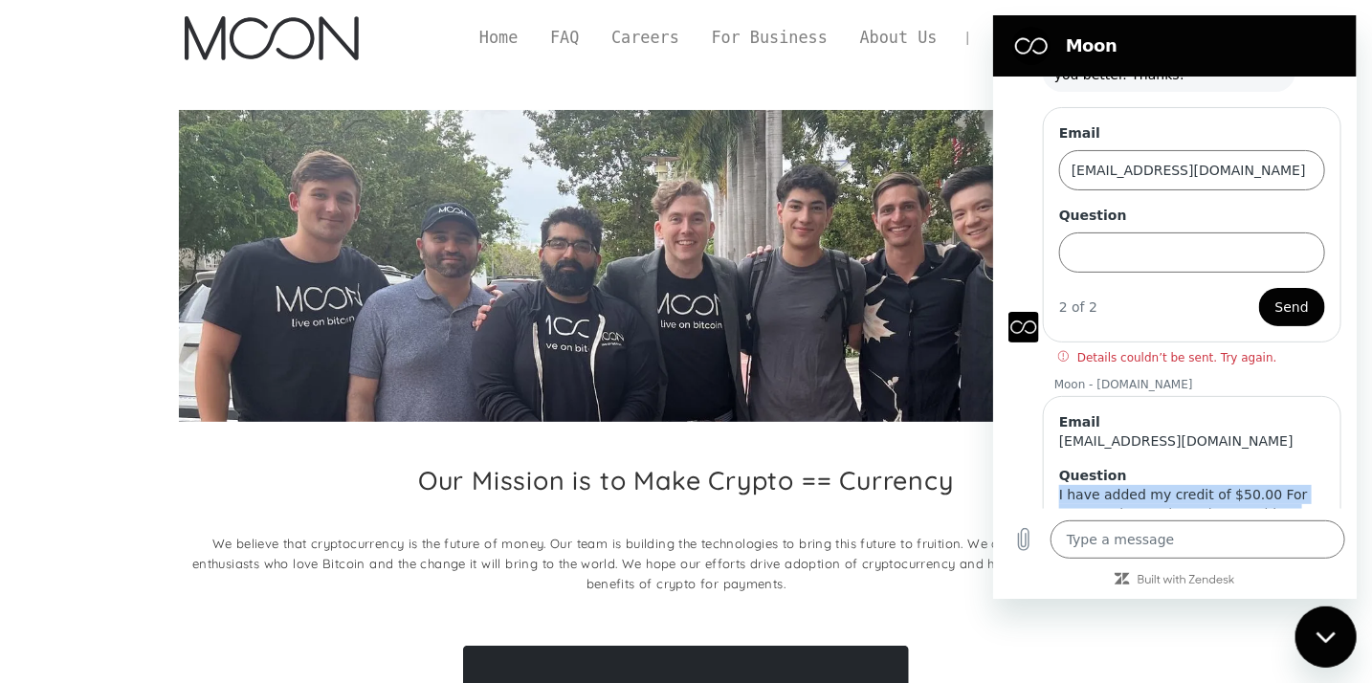
scroll to position [154, 0]
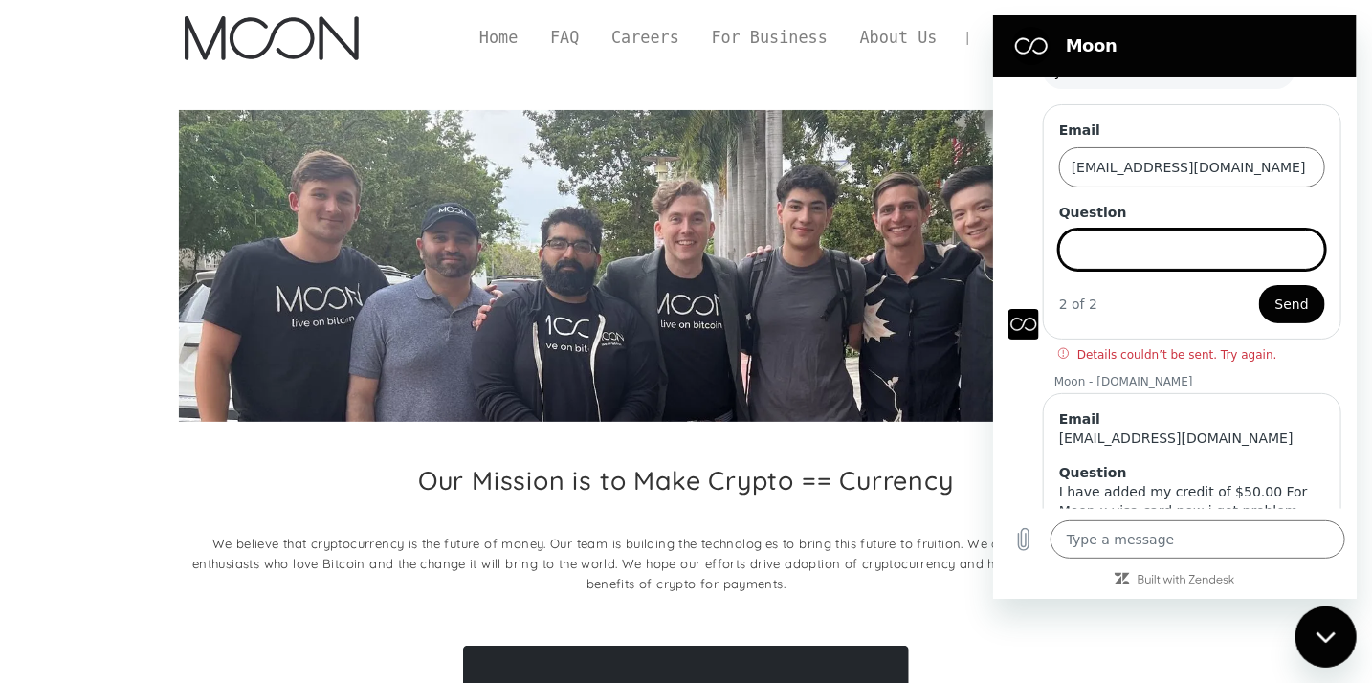
click at [1146, 248] on input "Question" at bounding box center [1191, 250] width 266 height 40
paste input "I have added my credit of $50.00 For Moon x visa card now i got problem what is…"
type input "I have added my credit of $50.00 For Moon x visa card now i got problem what is…"
click at [1258, 285] on button "Send" at bounding box center [1291, 304] width 66 height 38
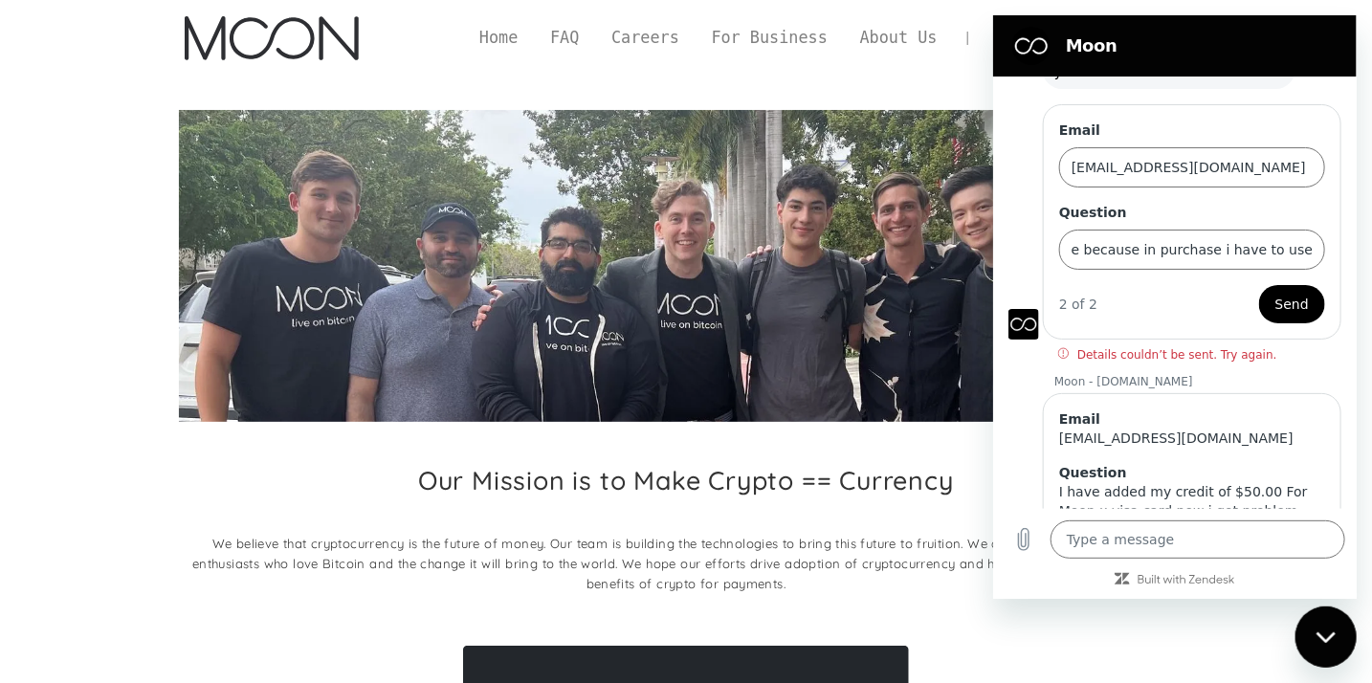
scroll to position [0, 0]
click at [1279, 299] on span "Send" at bounding box center [1291, 304] width 33 height 23
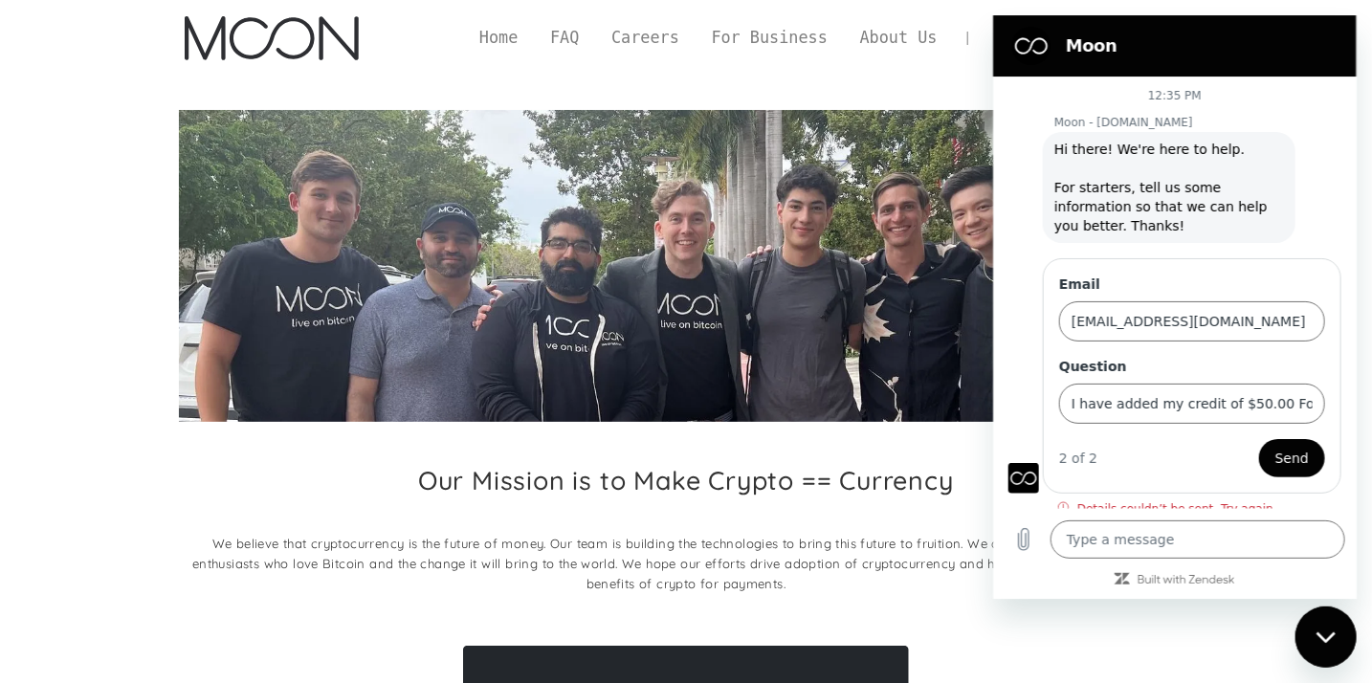
click at [1316, 643] on div "Close messaging window" at bounding box center [1325, 636] width 57 height 57
type textarea "x"
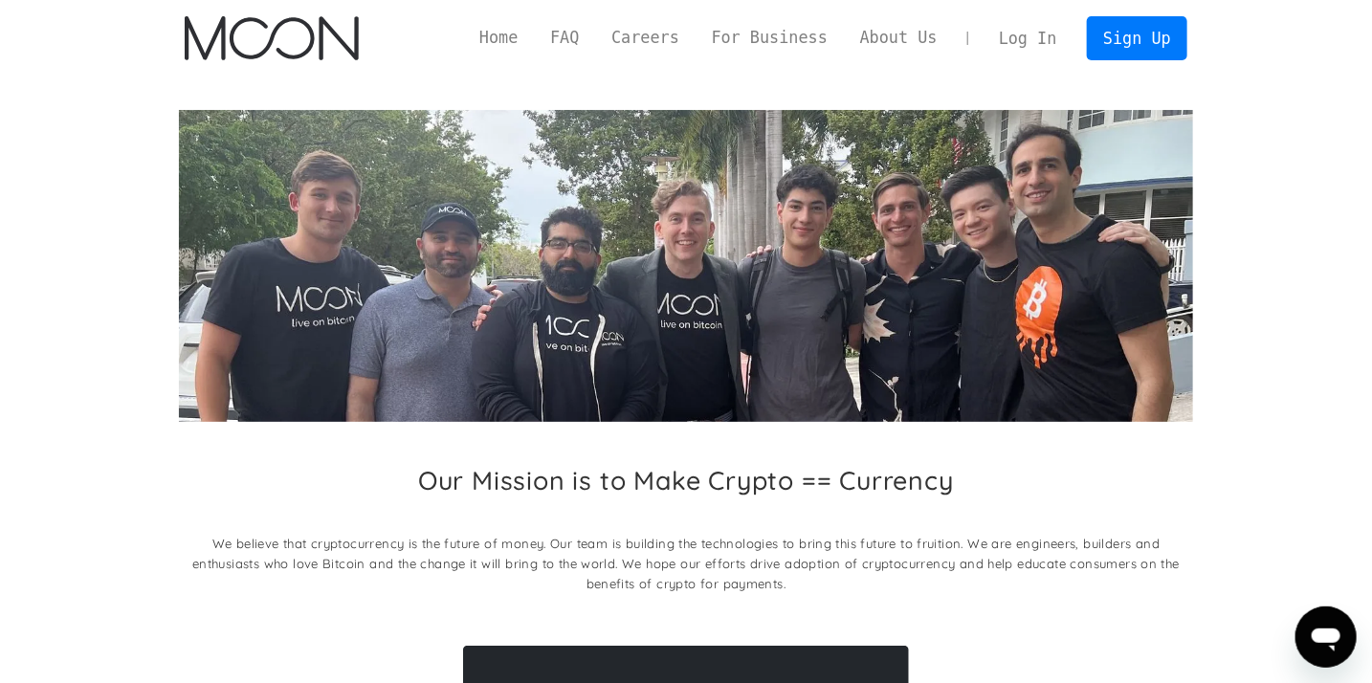
click at [1038, 29] on link "Log In" at bounding box center [1028, 38] width 90 height 42
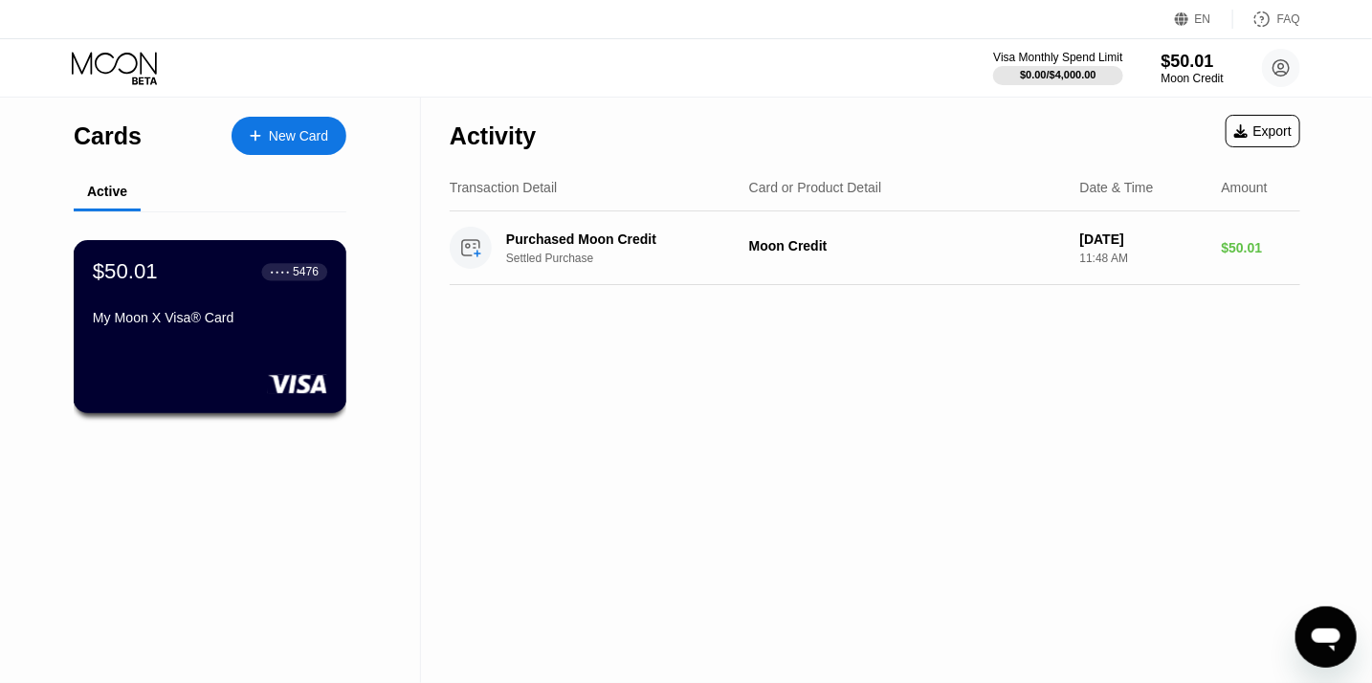
click at [251, 313] on div "$50.01 ● ● ● ● 5476 My Moon X Visa® Card" at bounding box center [210, 296] width 234 height 74
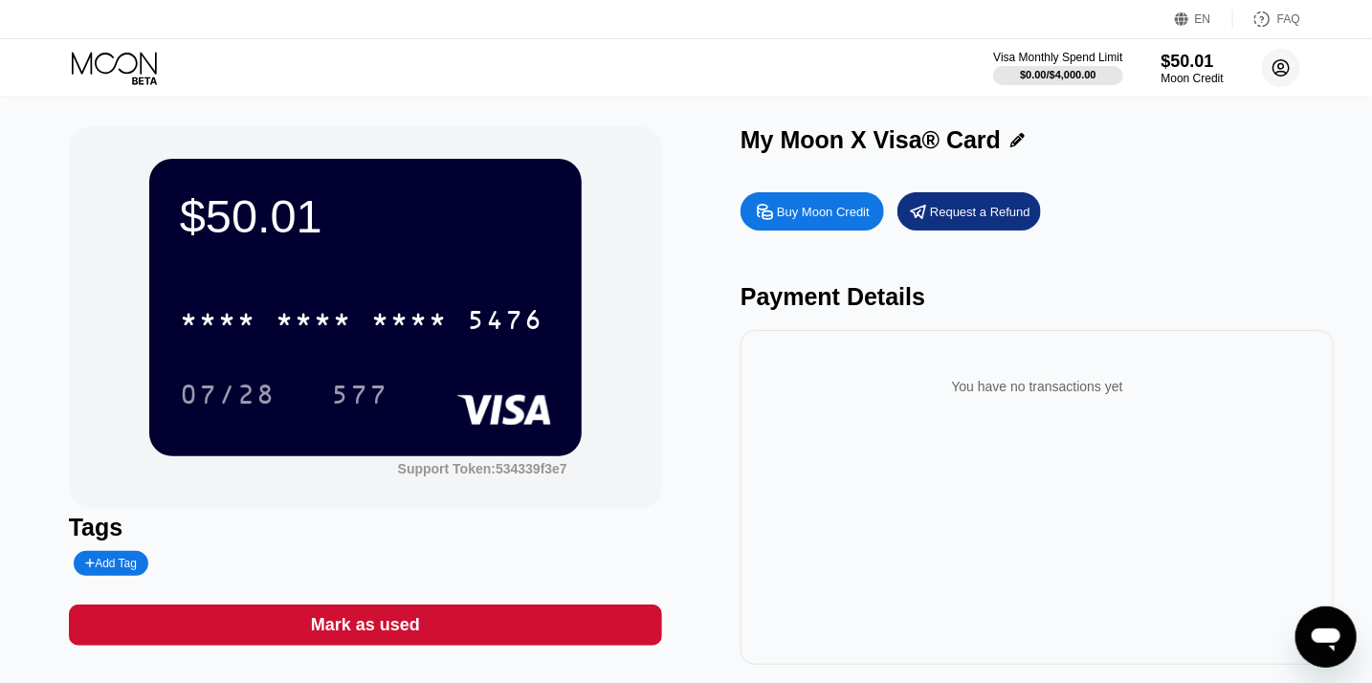
click at [1279, 83] on circle at bounding box center [1281, 68] width 38 height 38
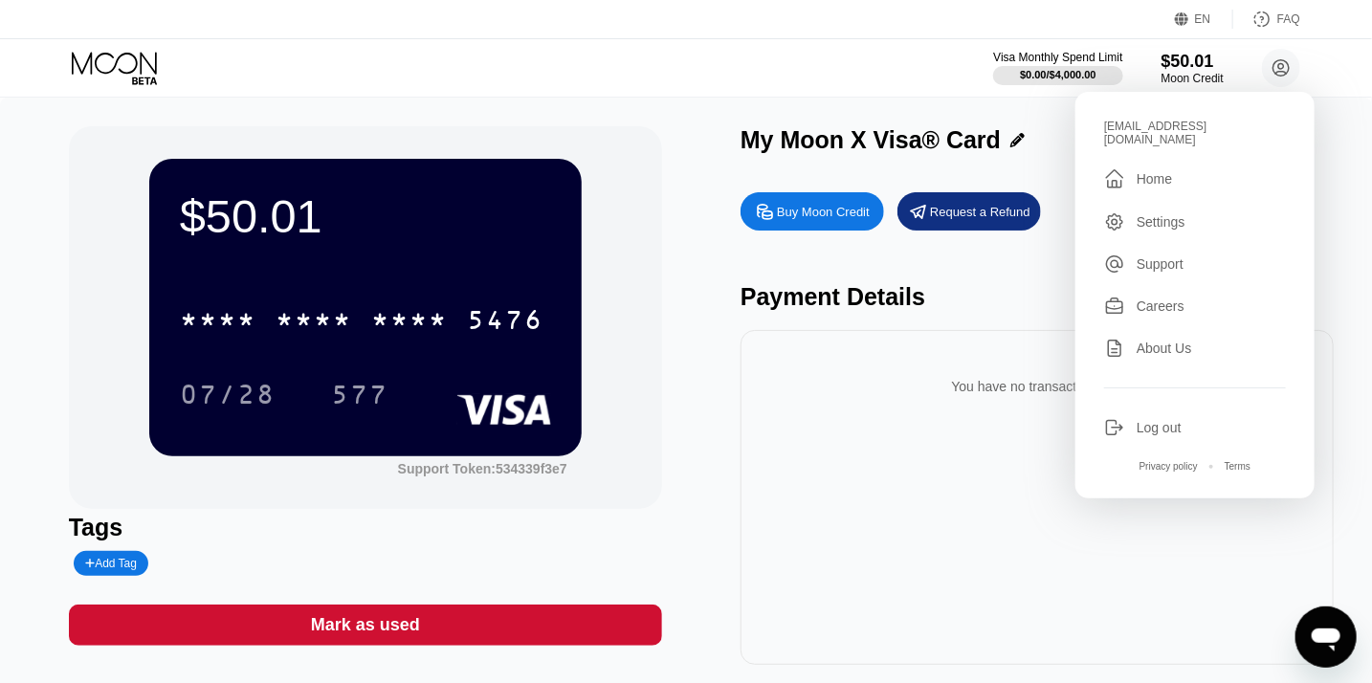
click at [897, 88] on div "Visa Monthly Spend Limit $0.00 / $4,000.00 $50.01 Moon Credit [EMAIL_ADDRESS][D…" at bounding box center [686, 67] width 1372 height 57
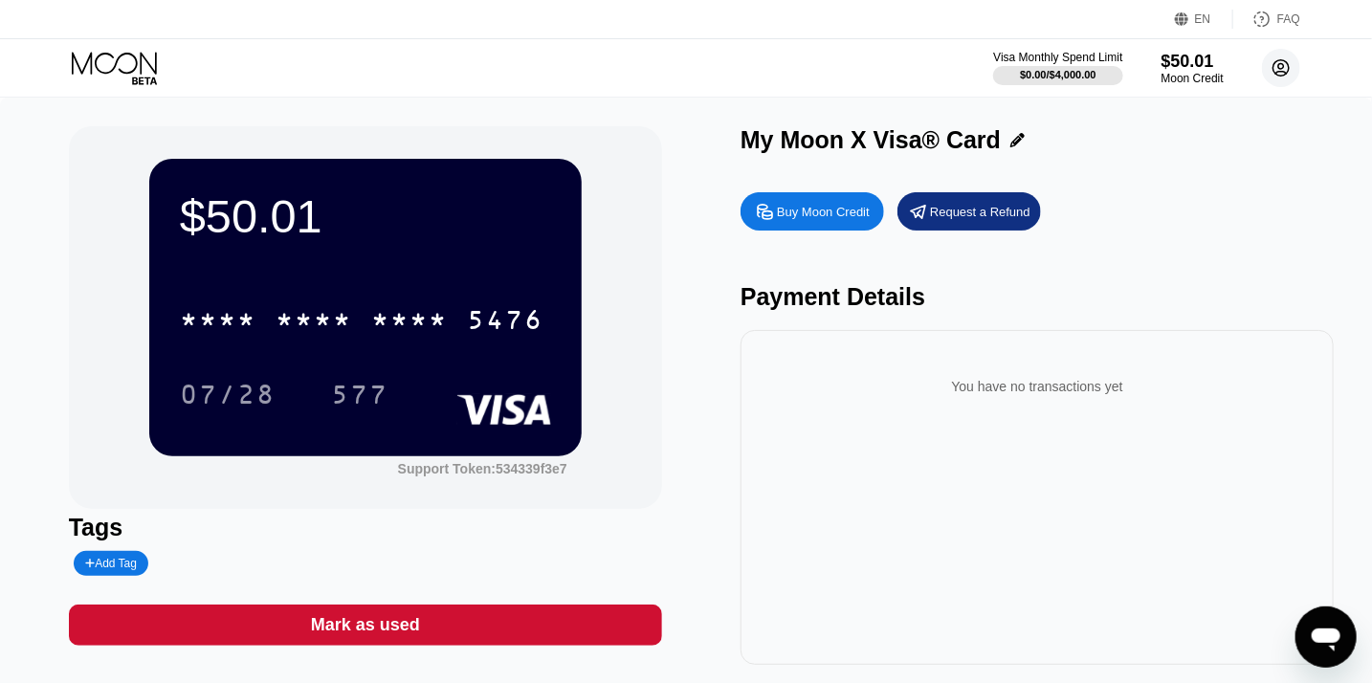
click at [1288, 61] on circle at bounding box center [1281, 68] width 38 height 38
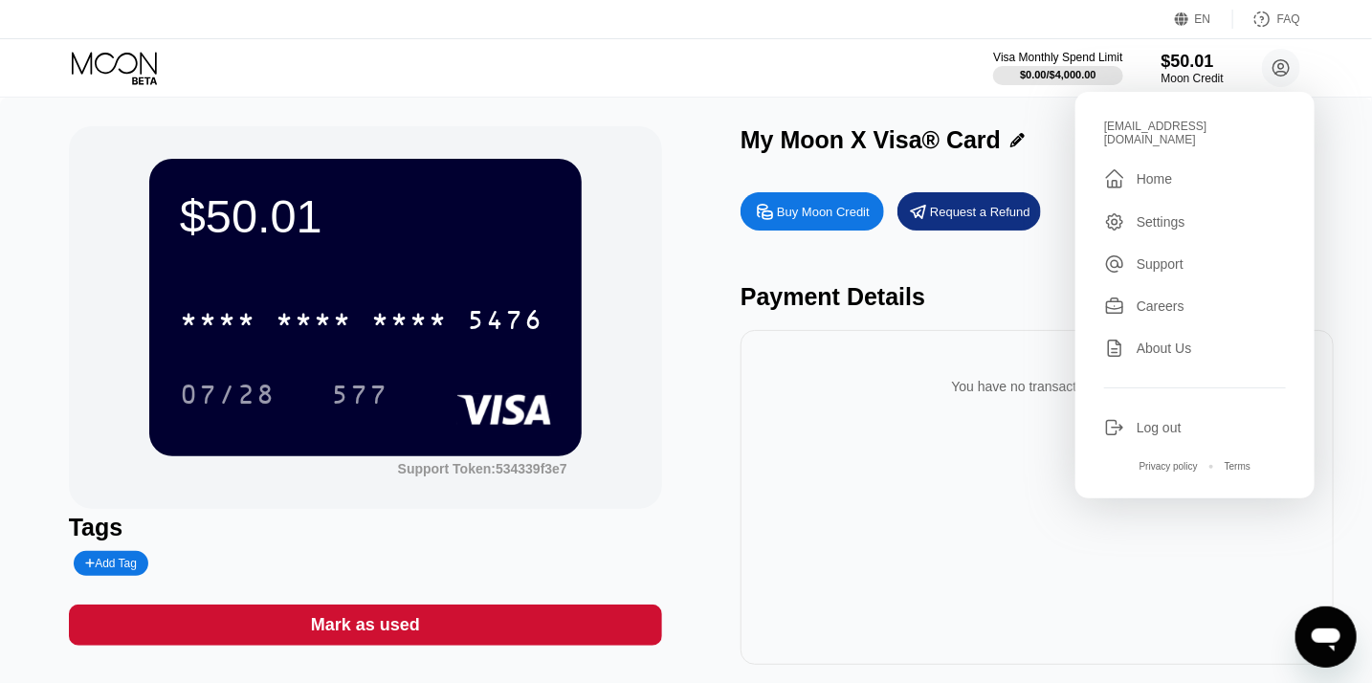
click at [1165, 171] on div "Home" at bounding box center [1154, 178] width 35 height 15
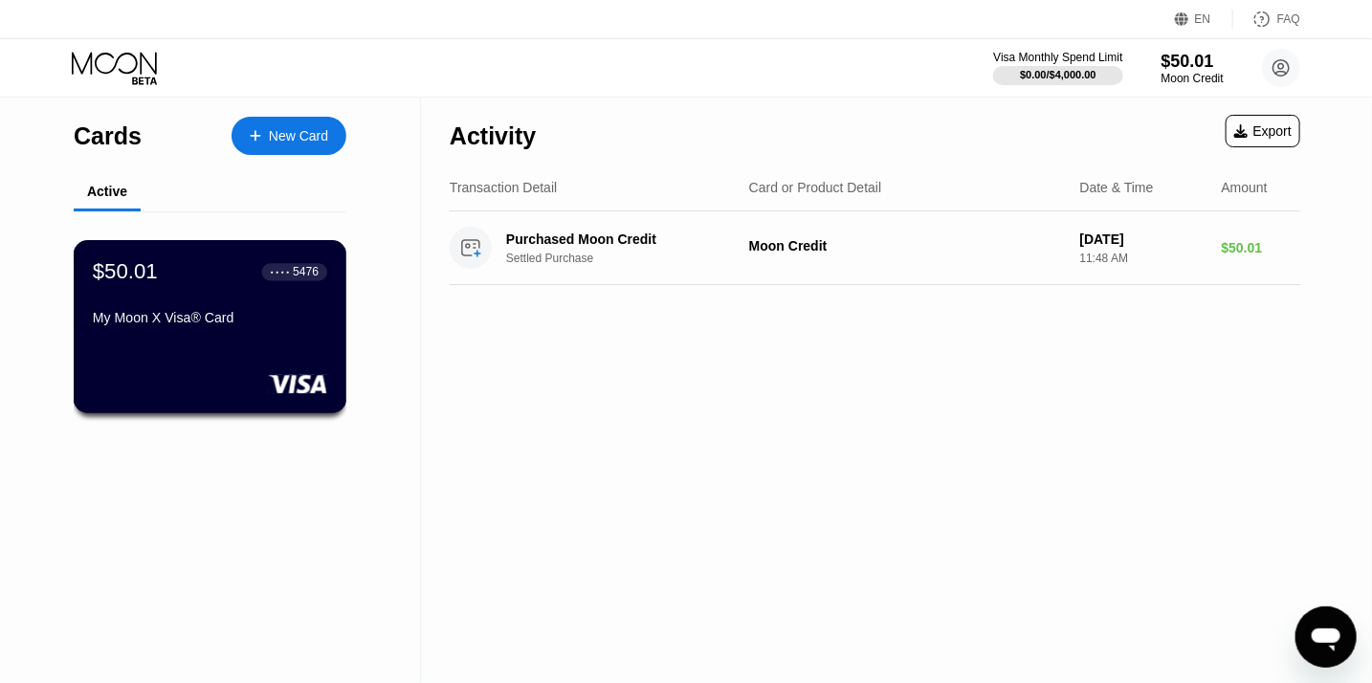
click at [206, 325] on div "My Moon X Visa® Card" at bounding box center [210, 317] width 234 height 15
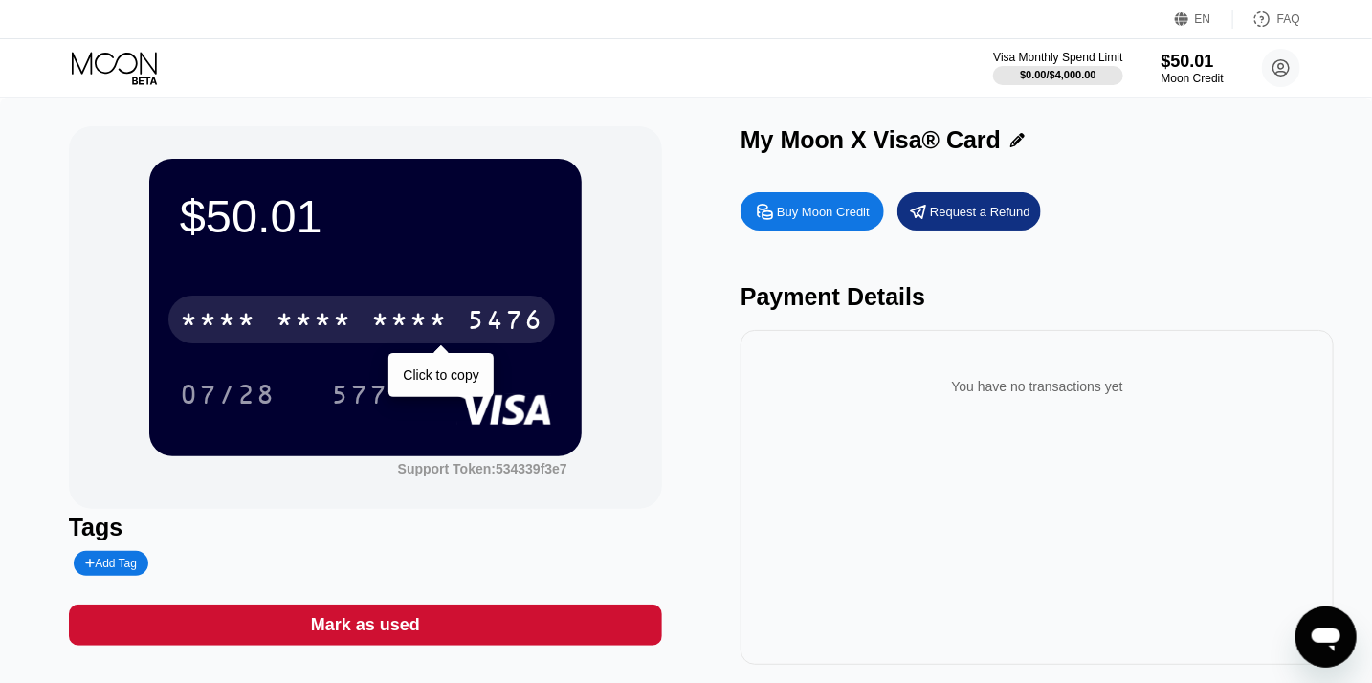
click at [480, 326] on div "5476" at bounding box center [505, 322] width 77 height 31
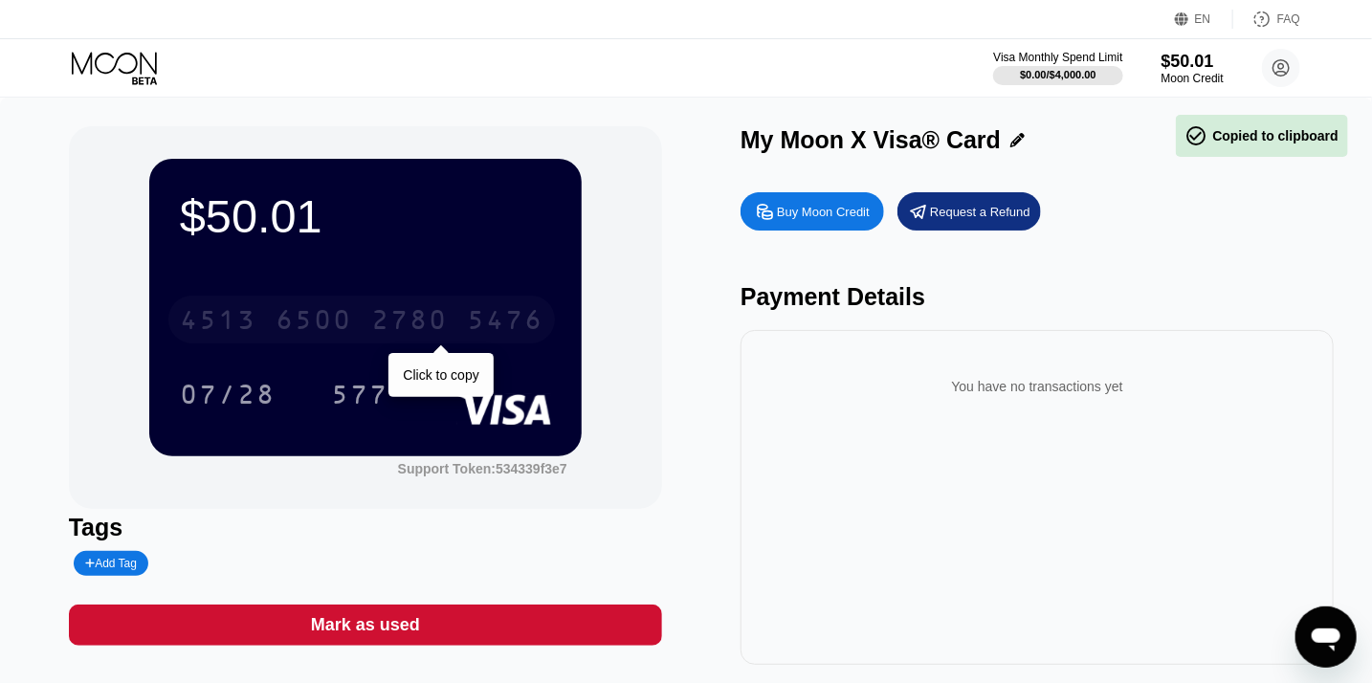
click at [433, 330] on div "2780" at bounding box center [409, 322] width 77 height 31
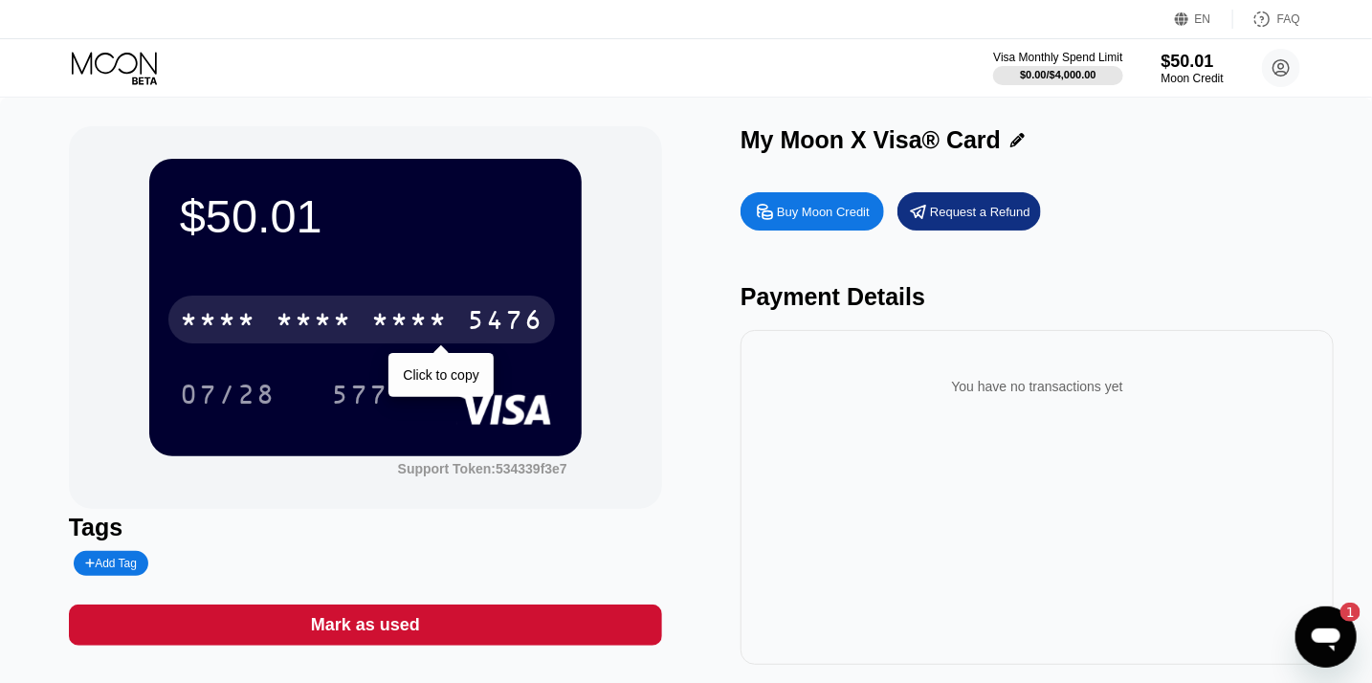
click at [346, 317] on div "* * * *" at bounding box center [314, 322] width 77 height 31
click at [346, 317] on div "6500" at bounding box center [314, 322] width 77 height 31
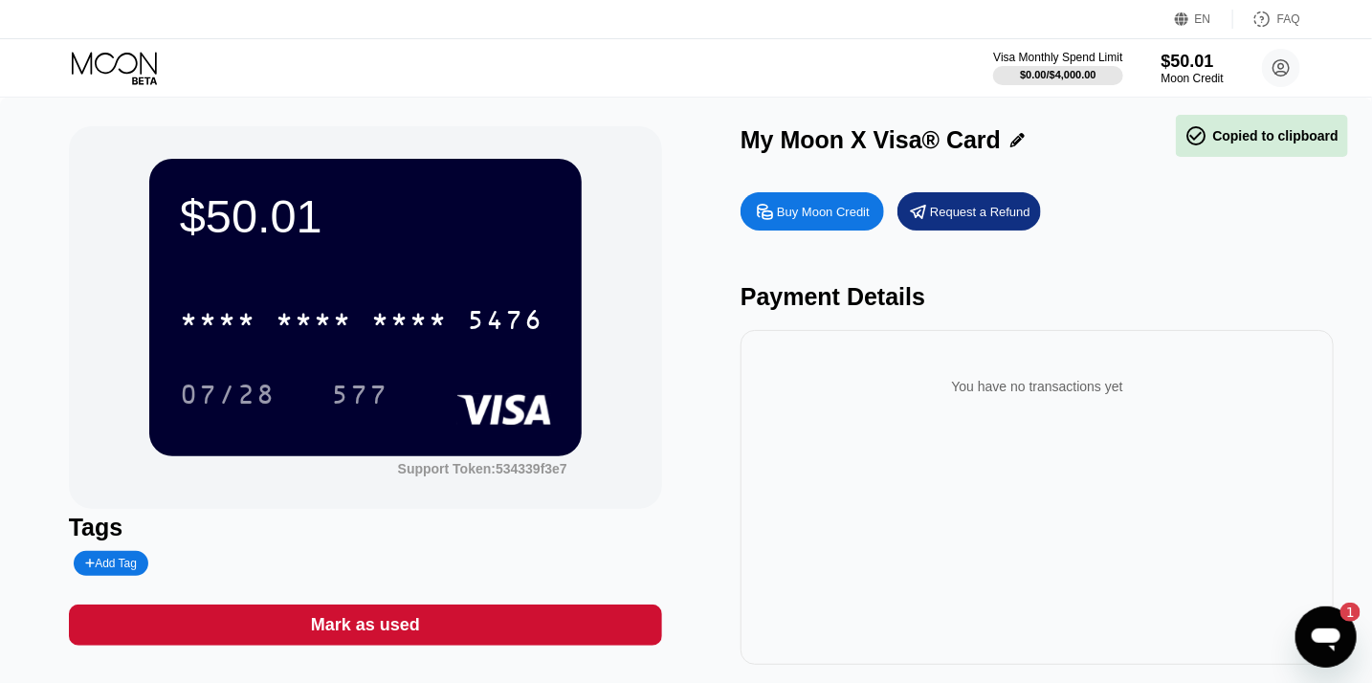
click at [450, 378] on div "07/28 577" at bounding box center [365, 394] width 371 height 48
click at [387, 330] on div "* * * *" at bounding box center [409, 322] width 77 height 31
